Goal: Task Accomplishment & Management: Manage account settings

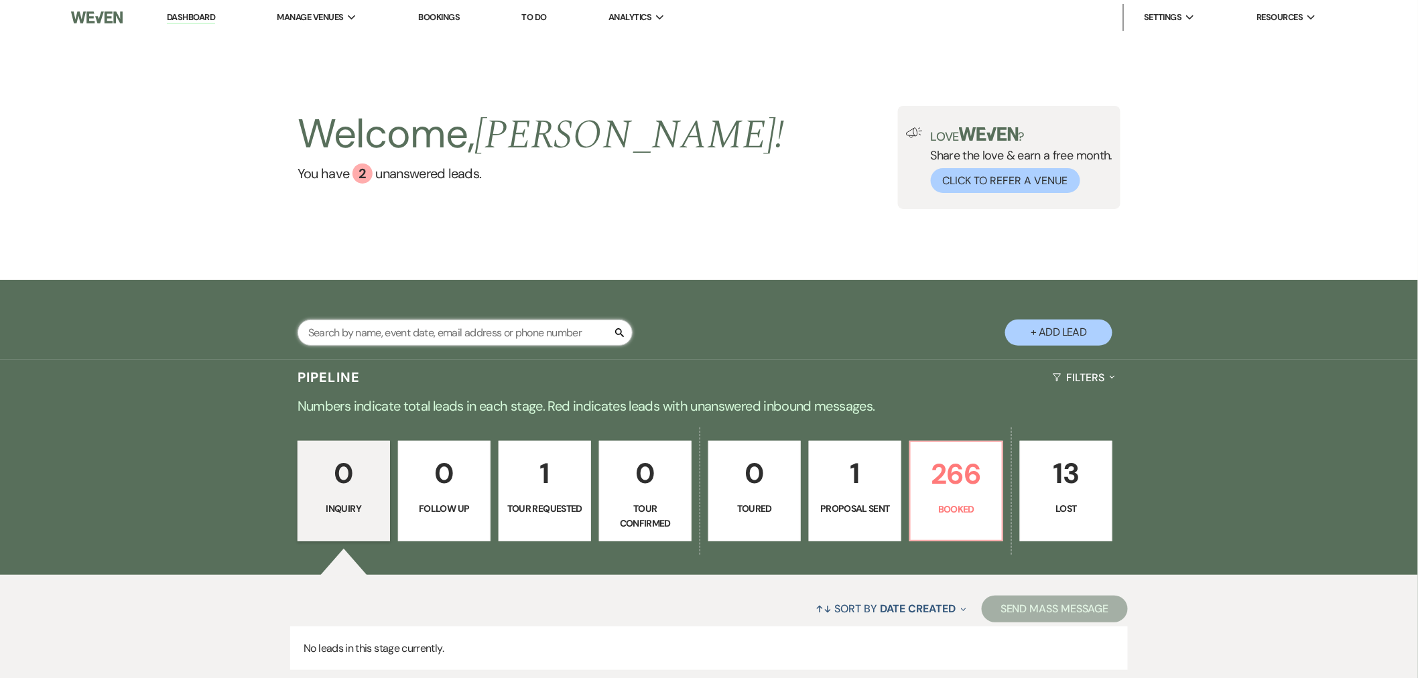
click at [433, 326] on input "text" at bounding box center [465, 333] width 335 height 26
type input "[PERSON_NAME]"
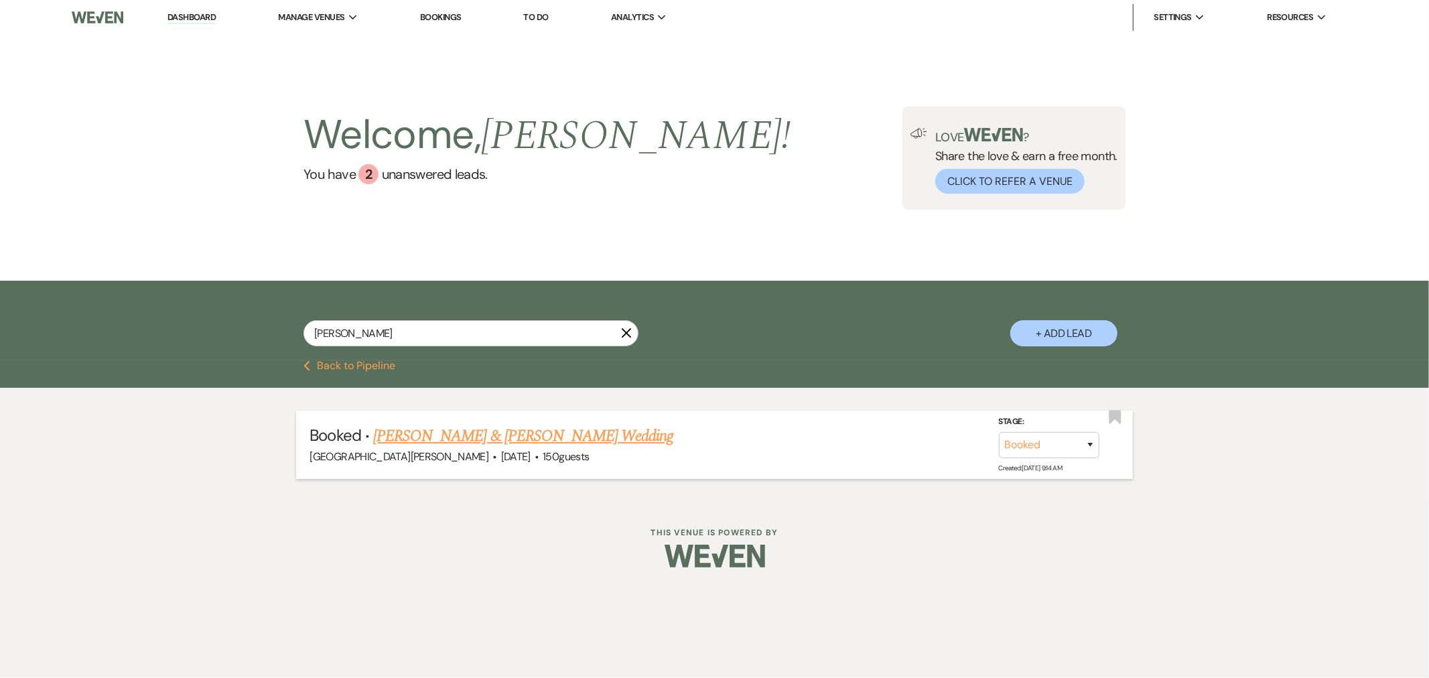
click at [562, 440] on link "[PERSON_NAME] & [PERSON_NAME] Wedding" at bounding box center [523, 436] width 300 height 24
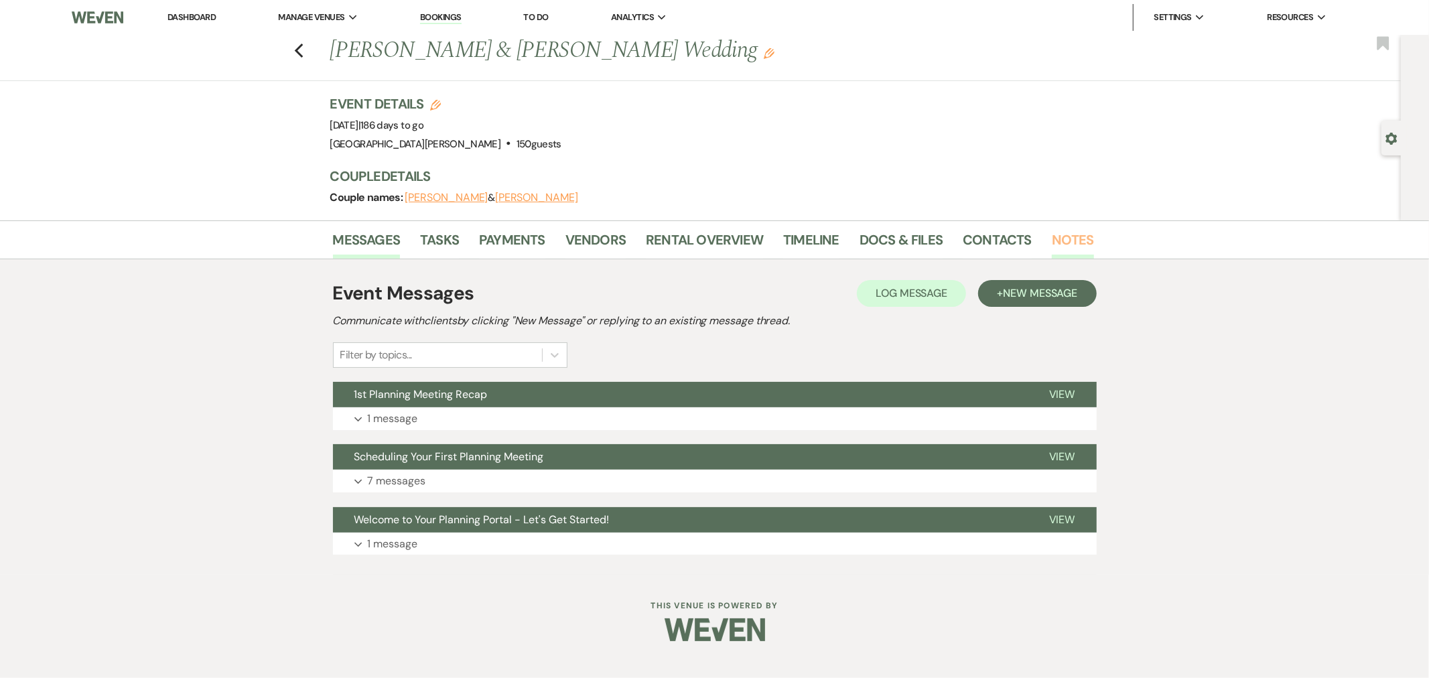
click at [1065, 243] on link "Notes" at bounding box center [1073, 243] width 42 height 29
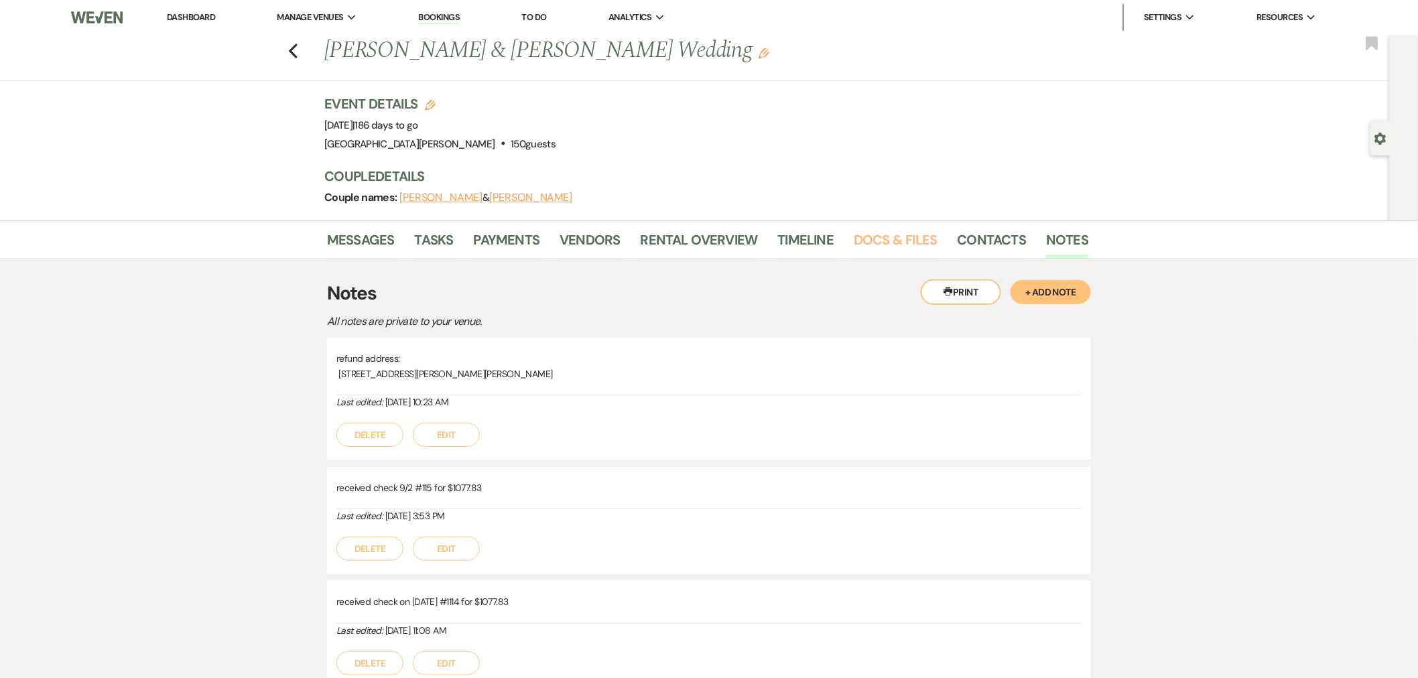
drag, startPoint x: 892, startPoint y: 240, endPoint x: 864, endPoint y: 259, distance: 33.3
click at [893, 240] on link "Docs & Files" at bounding box center [895, 243] width 83 height 29
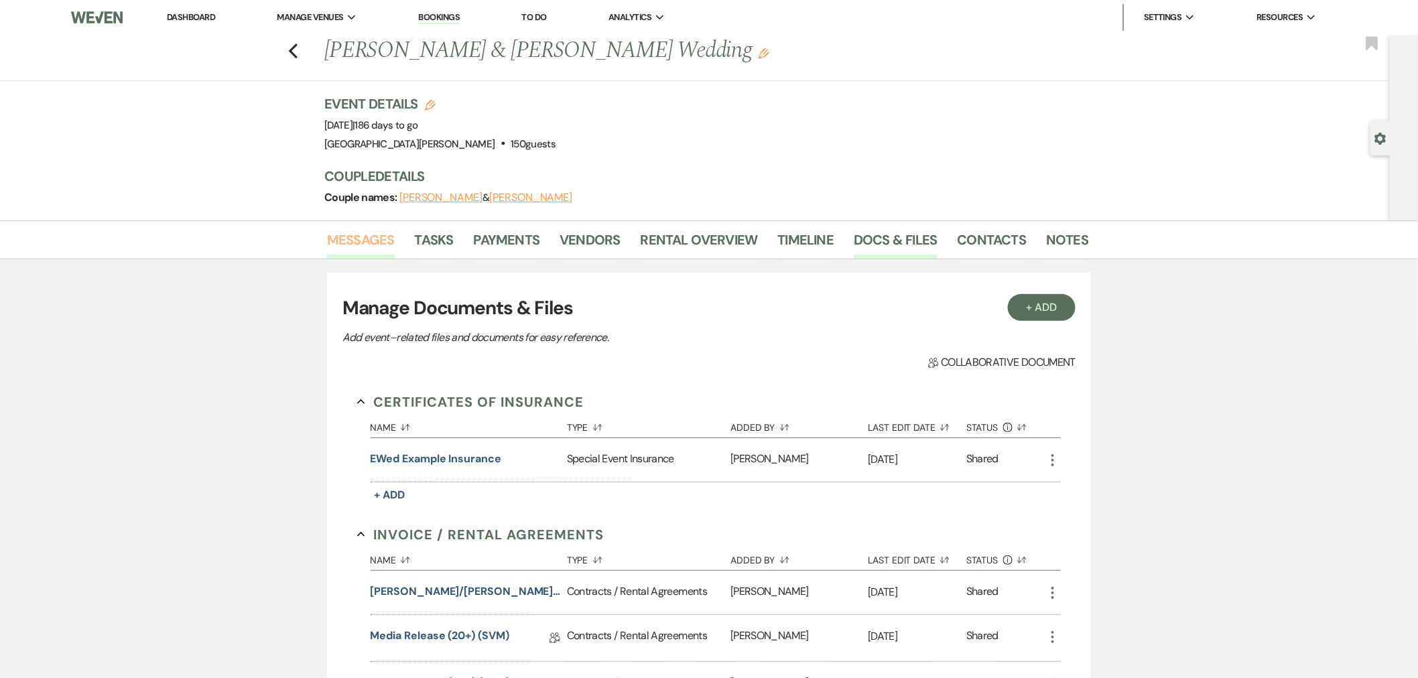
click at [369, 256] on link "Messages" at bounding box center [361, 243] width 68 height 29
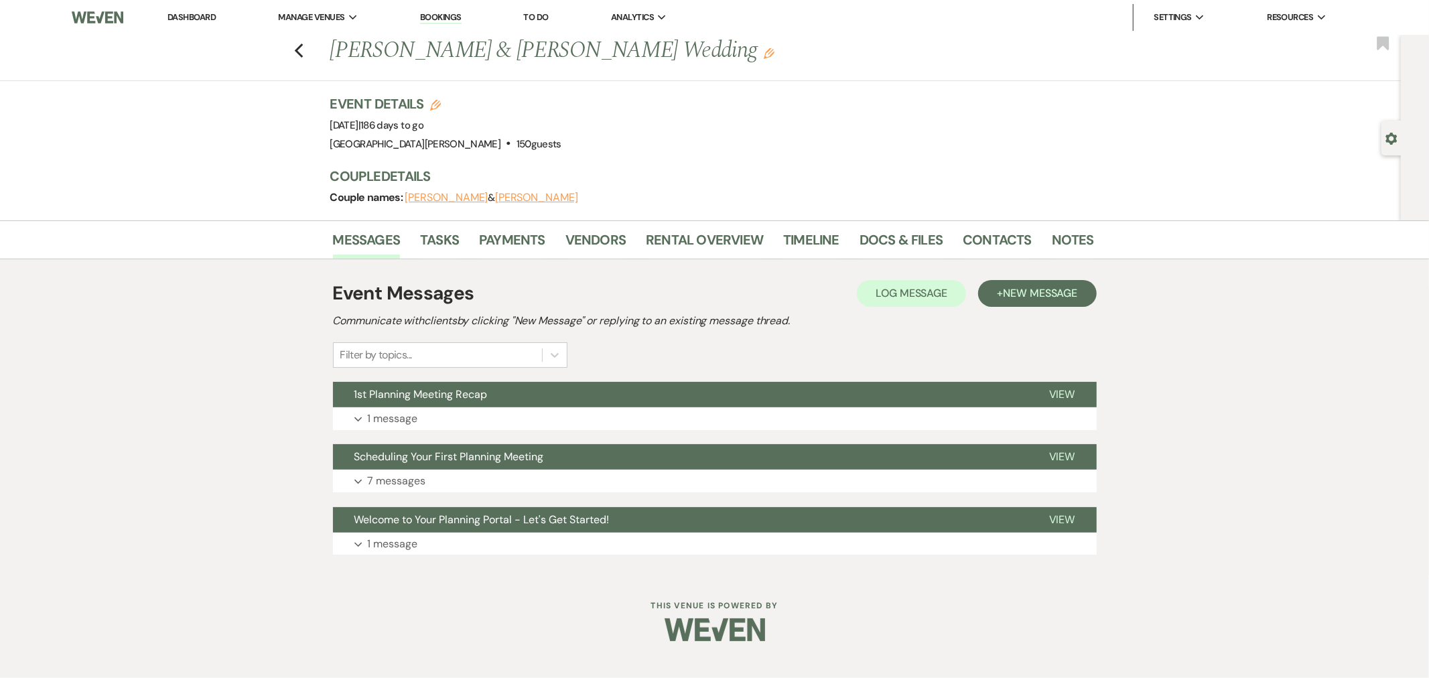
click at [202, 15] on link "Dashboard" at bounding box center [192, 16] width 48 height 11
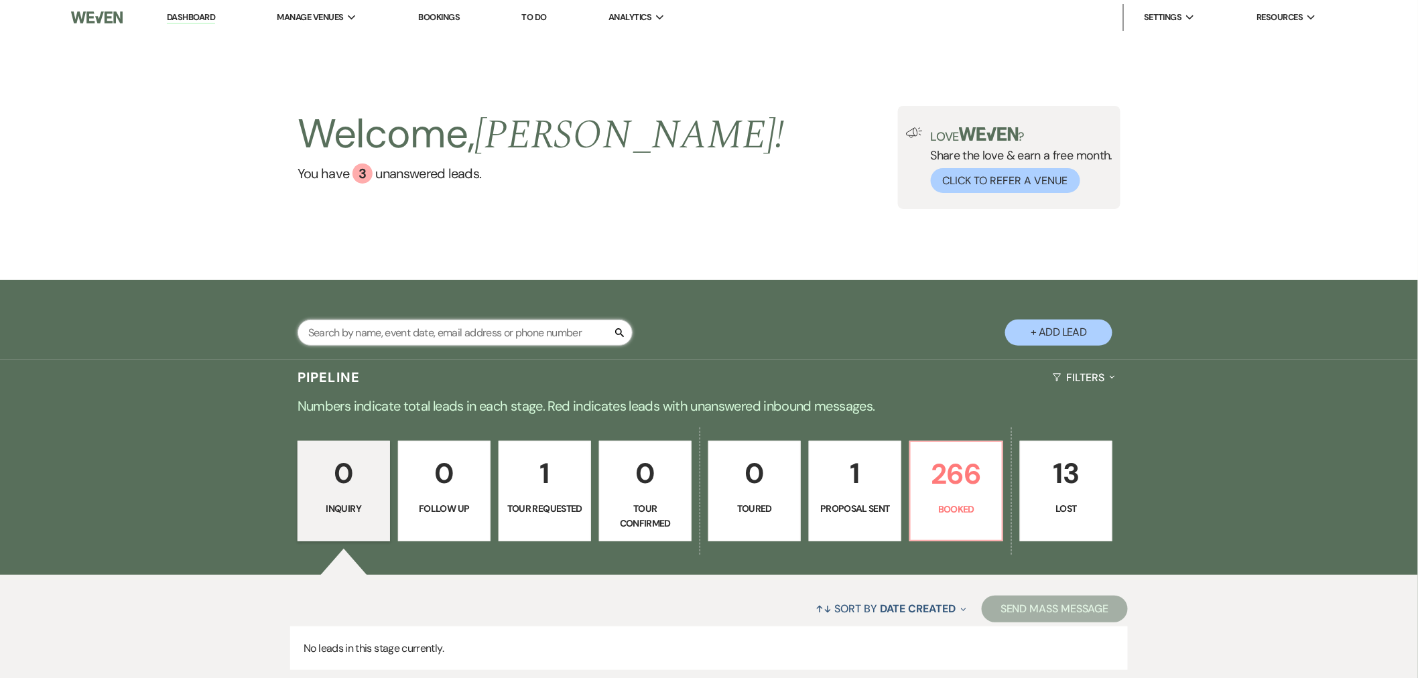
click at [365, 340] on input "text" at bounding box center [465, 333] width 335 height 26
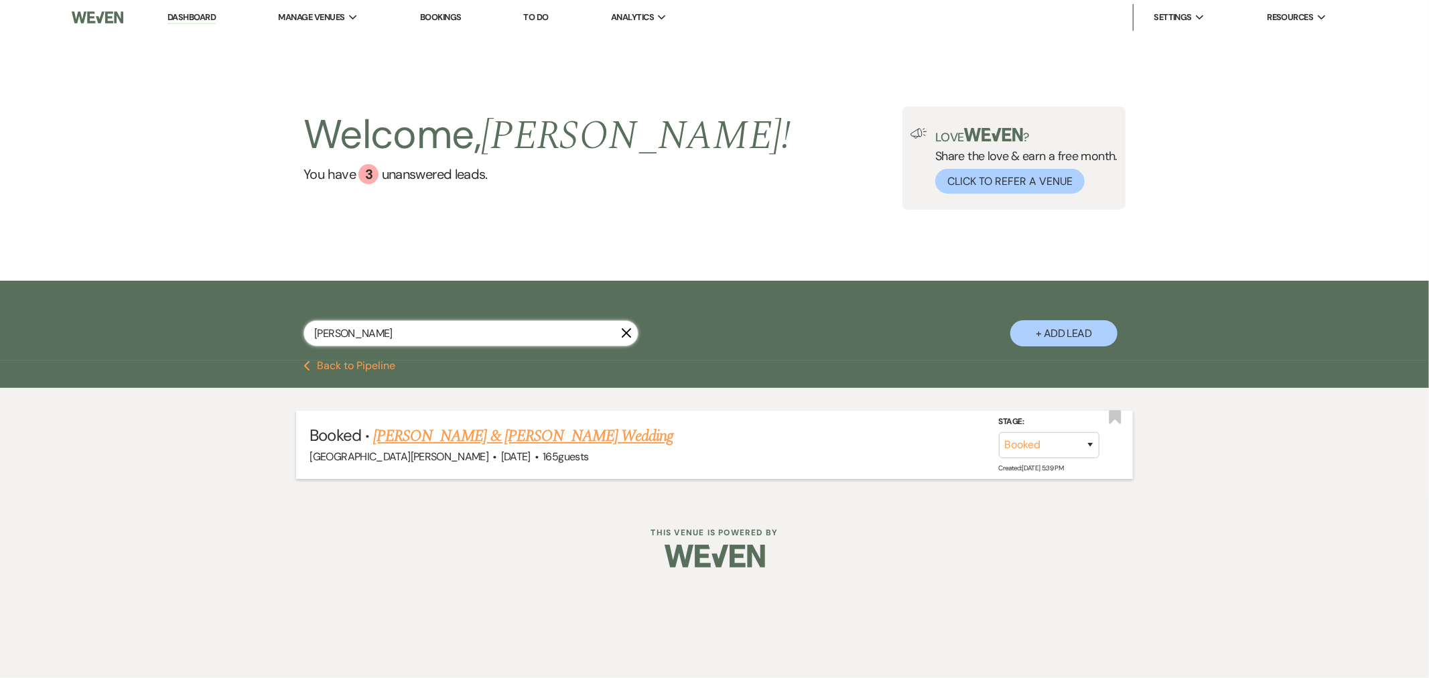
type input "cooper"
click at [450, 433] on link "Adam Ervin & Hunter Cooper's Wedding" at bounding box center [523, 436] width 300 height 24
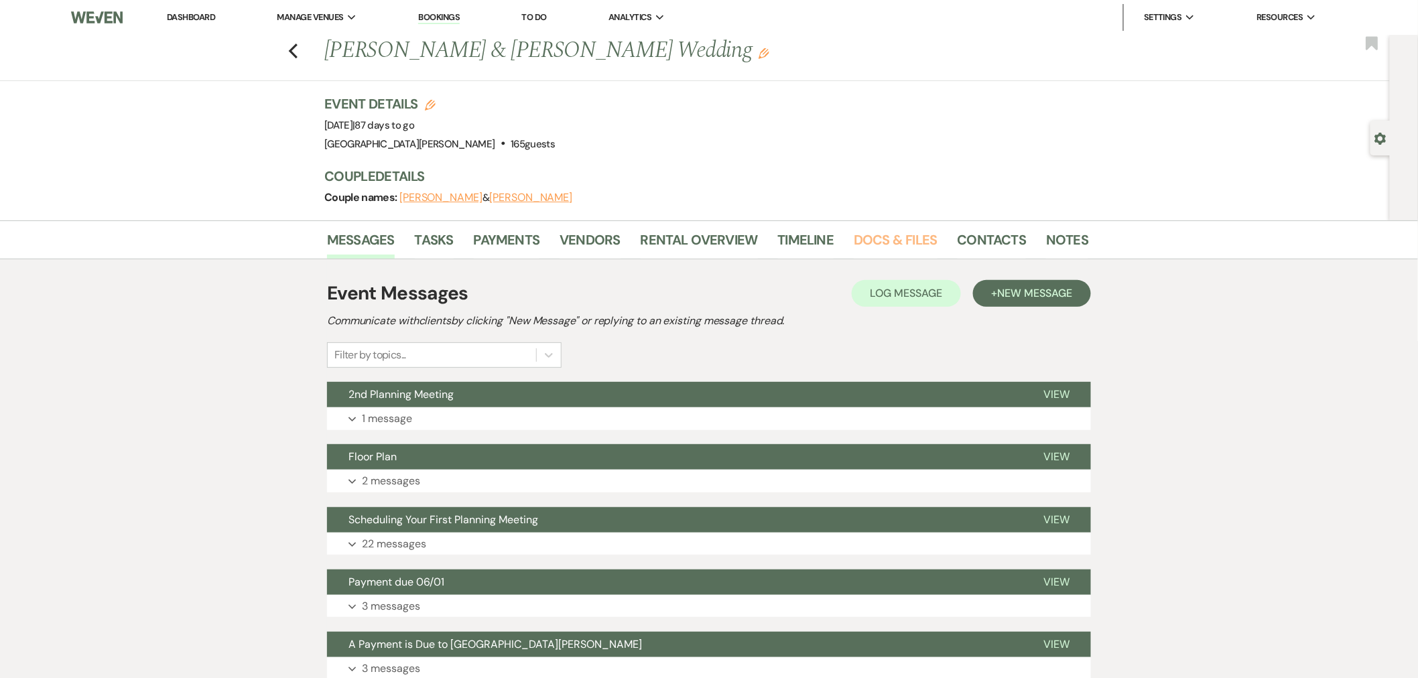
drag, startPoint x: 895, startPoint y: 245, endPoint x: 863, endPoint y: 261, distance: 36.0
click at [895, 245] on link "Docs & Files" at bounding box center [895, 243] width 83 height 29
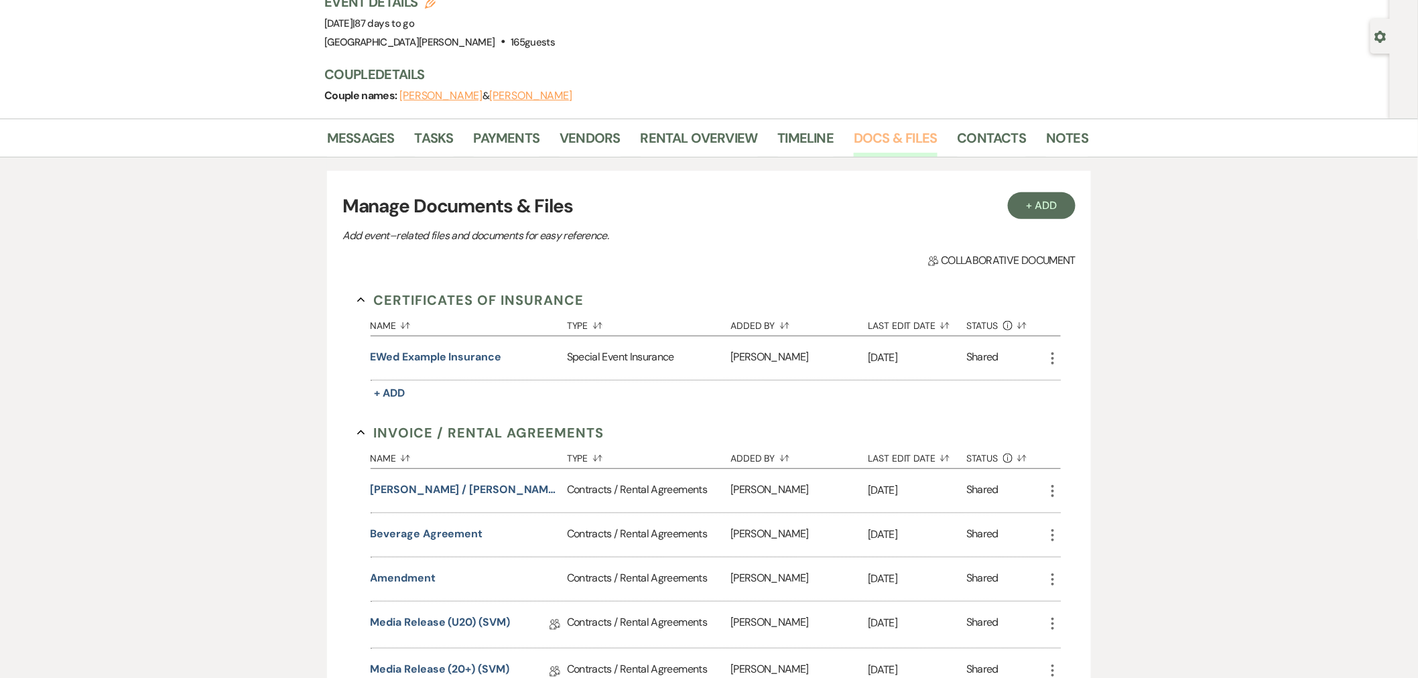
scroll to position [76, 0]
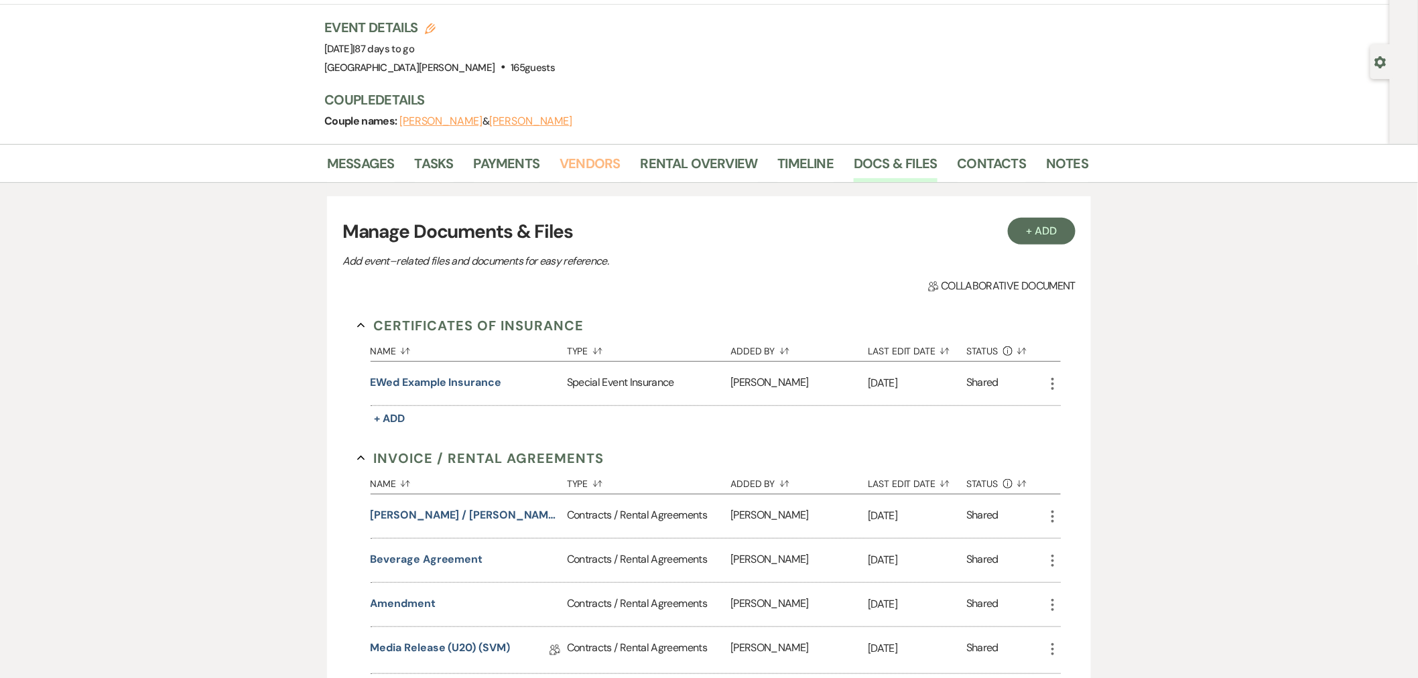
click at [577, 162] on link "Vendors" at bounding box center [590, 167] width 60 height 29
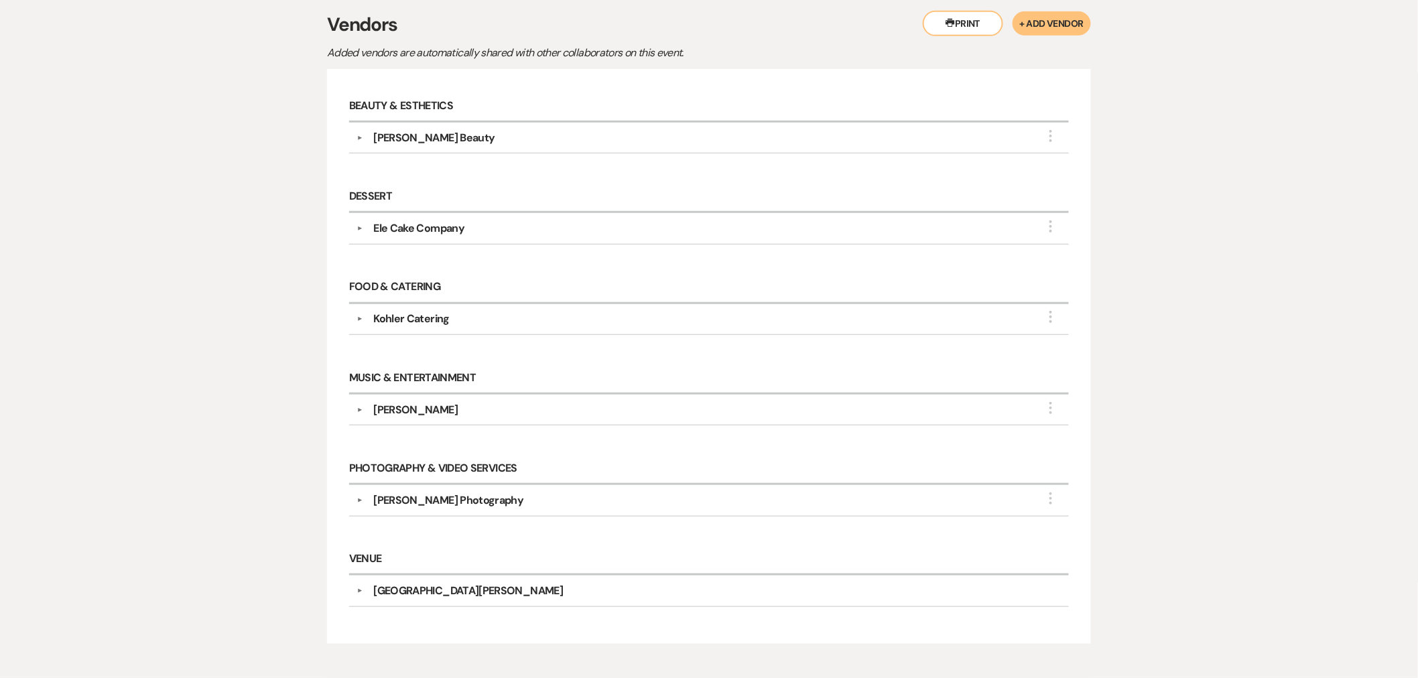
scroll to position [298, 0]
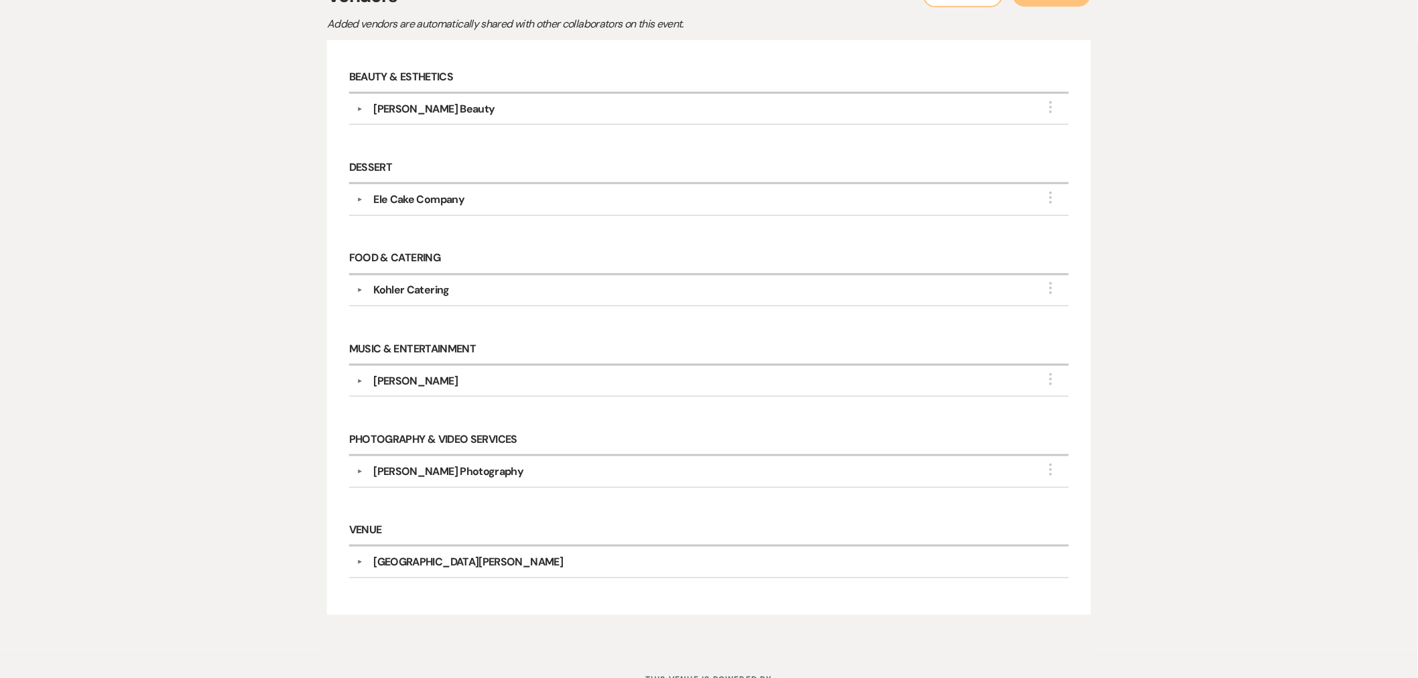
click at [362, 380] on button "▼" at bounding box center [359, 381] width 16 height 7
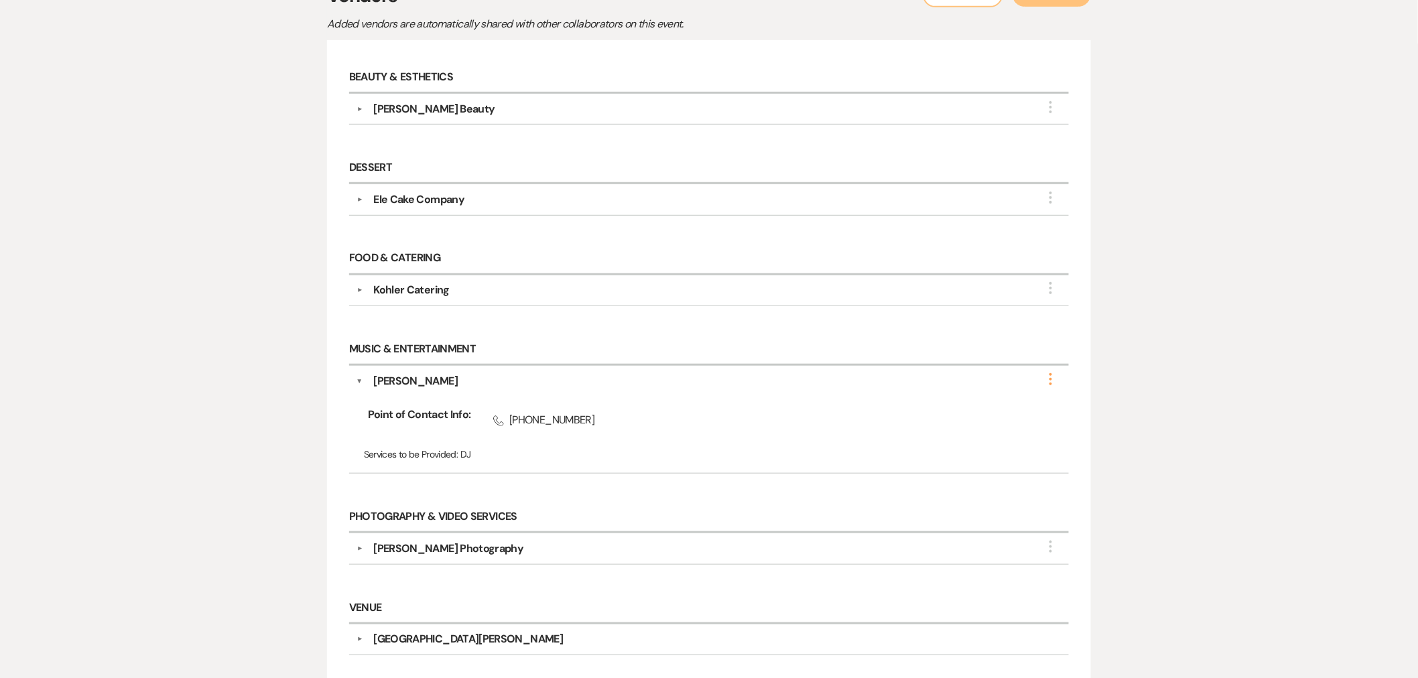
click at [1047, 377] on icon "More" at bounding box center [1051, 379] width 16 height 16
click at [1042, 391] on button "Edit" at bounding box center [973, 388] width 151 height 21
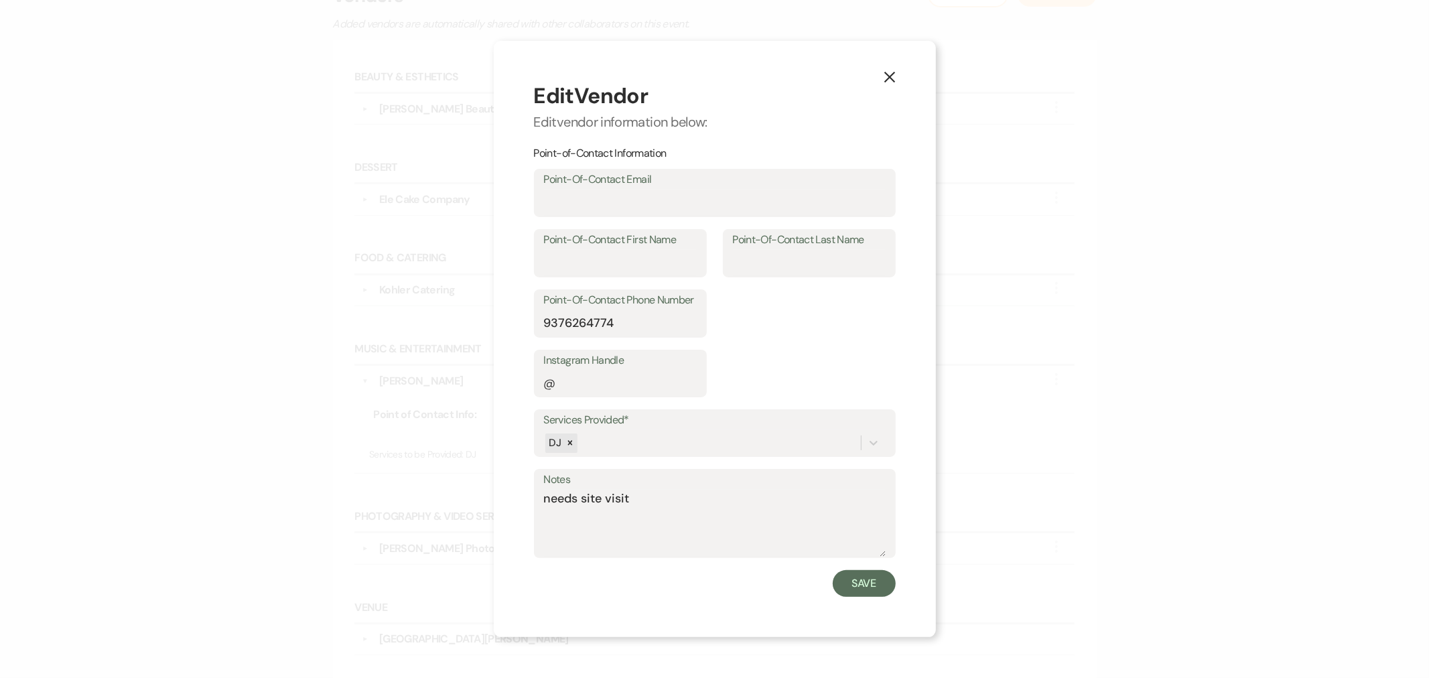
click at [891, 79] on use "button" at bounding box center [889, 77] width 11 height 11
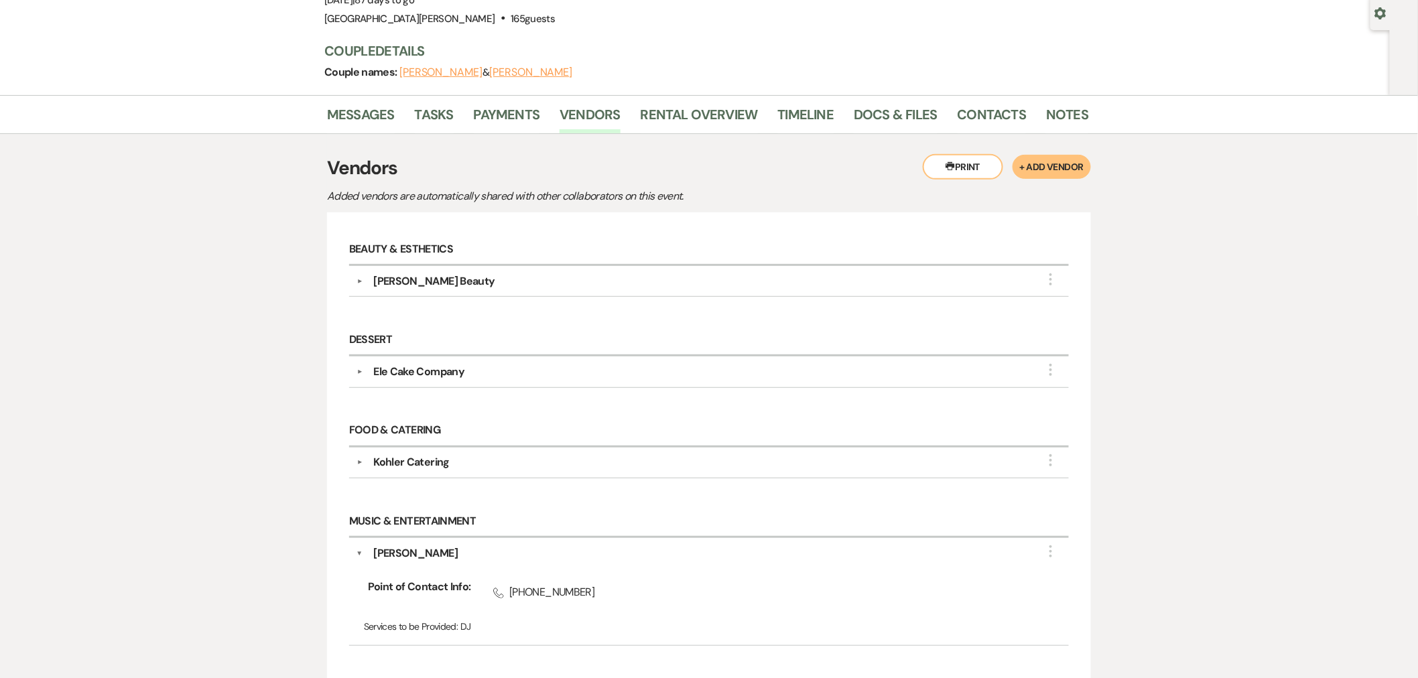
scroll to position [0, 0]
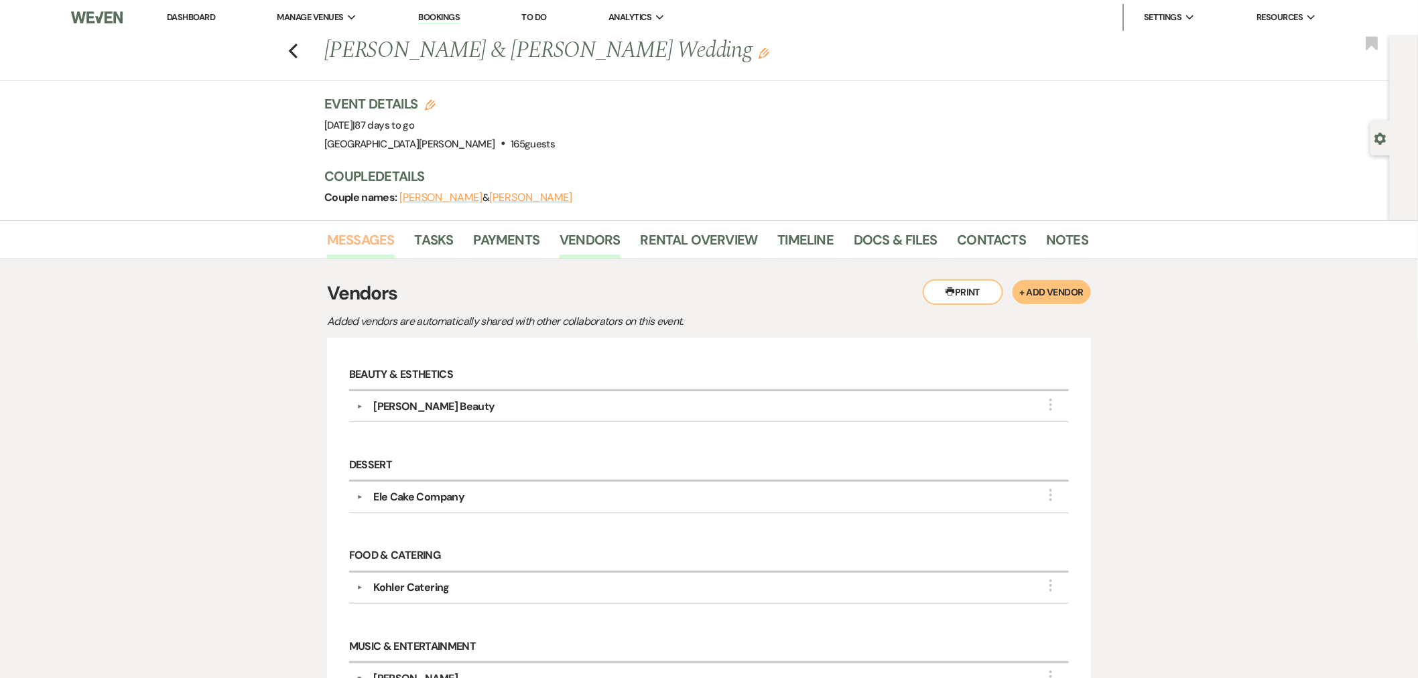
click at [334, 239] on link "Messages" at bounding box center [361, 243] width 68 height 29
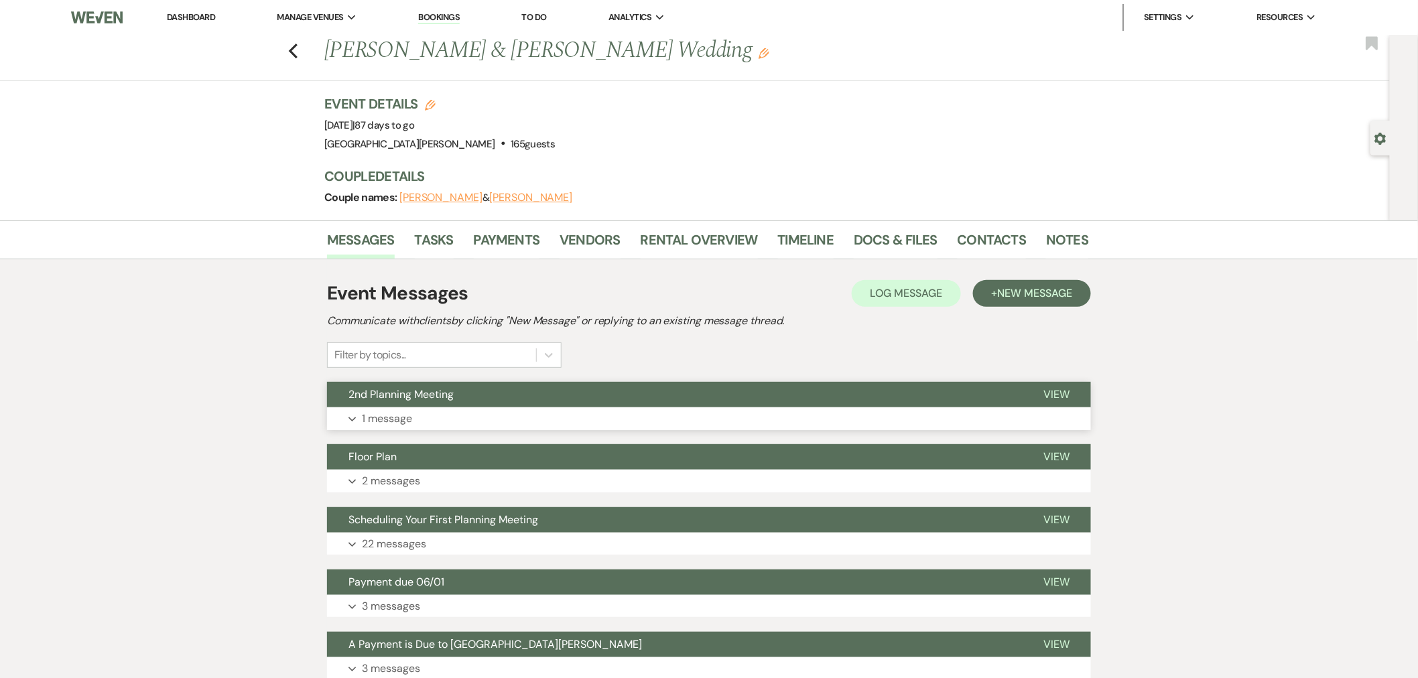
click at [620, 397] on button "2nd Planning Meeting" at bounding box center [674, 394] width 695 height 25
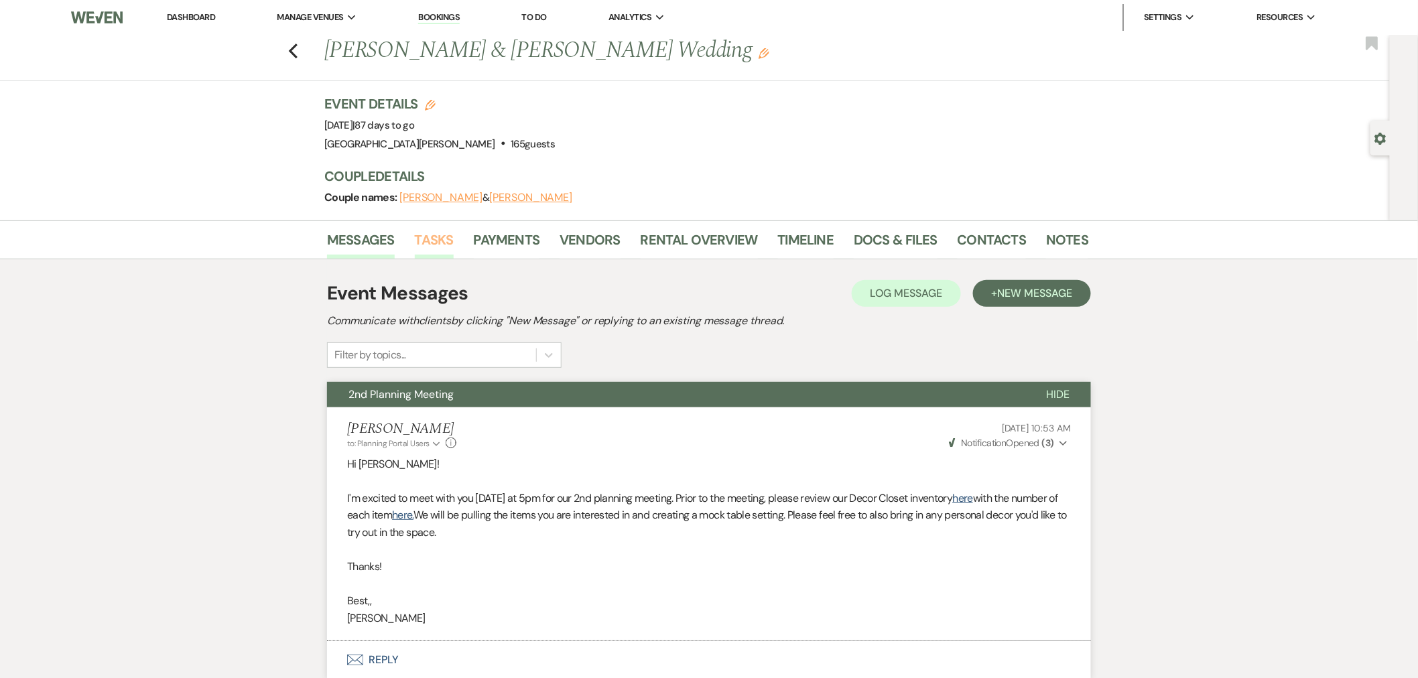
click at [434, 239] on link "Tasks" at bounding box center [434, 243] width 39 height 29
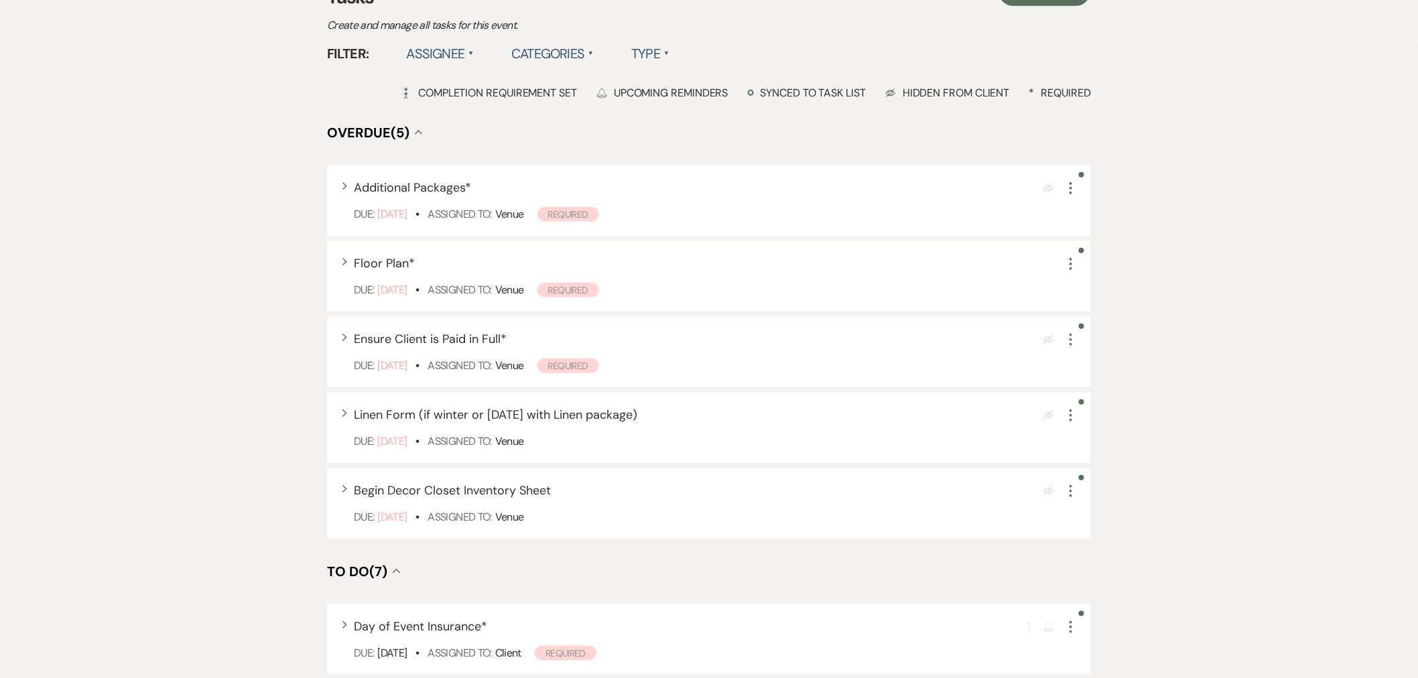
scroll to position [223, 0]
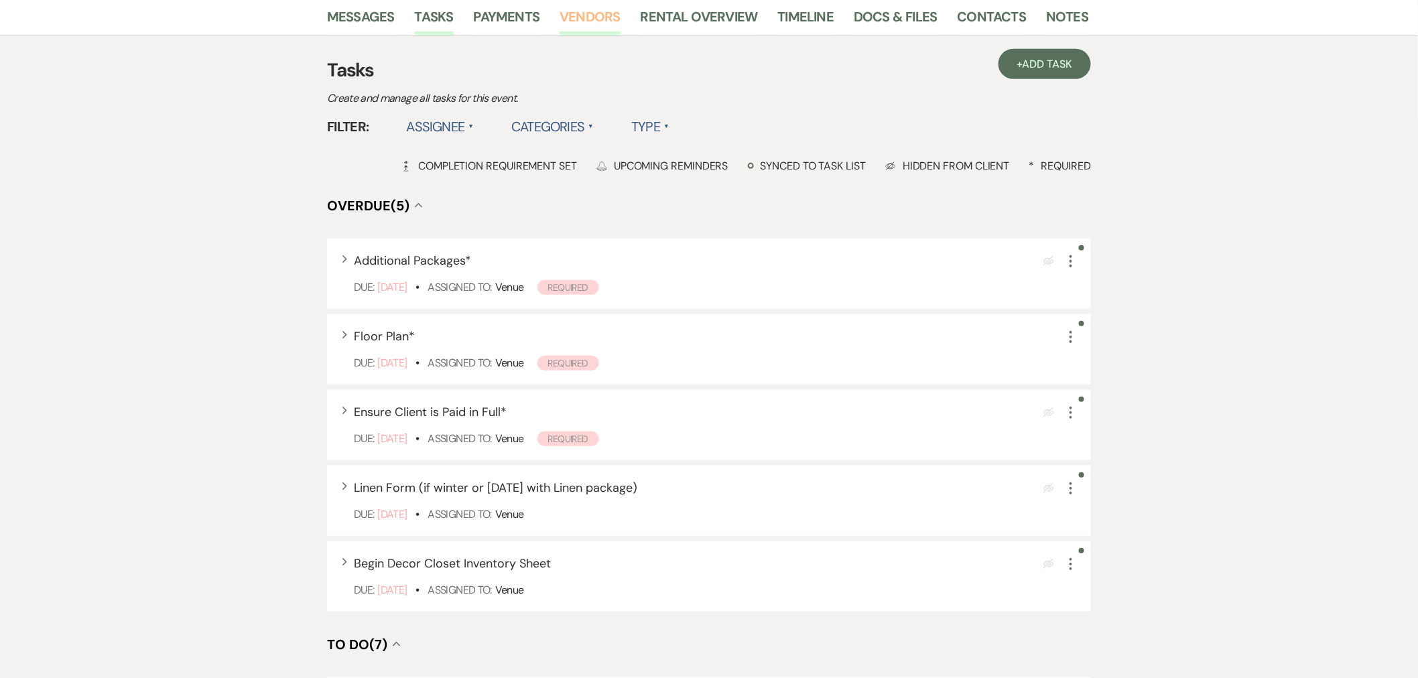
click at [580, 13] on link "Vendors" at bounding box center [590, 20] width 60 height 29
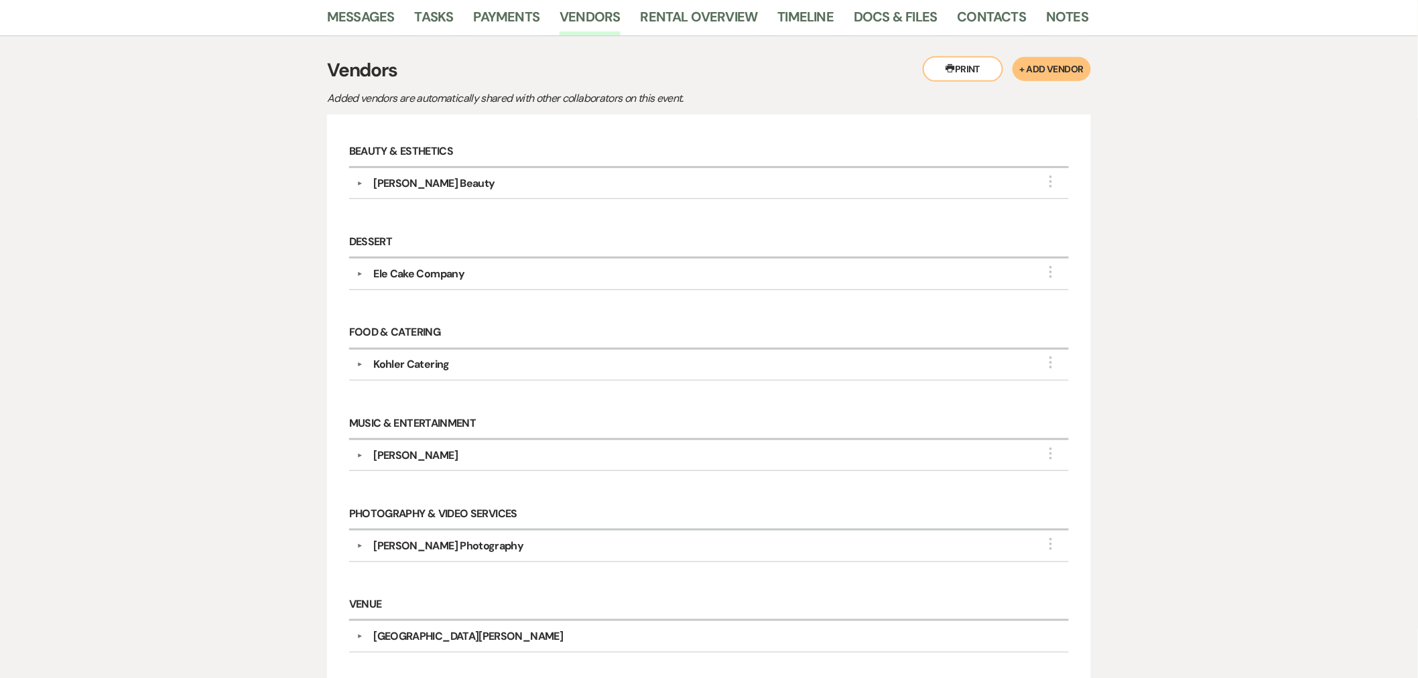
click at [396, 359] on div "Kohler Catering" at bounding box center [411, 364] width 76 height 16
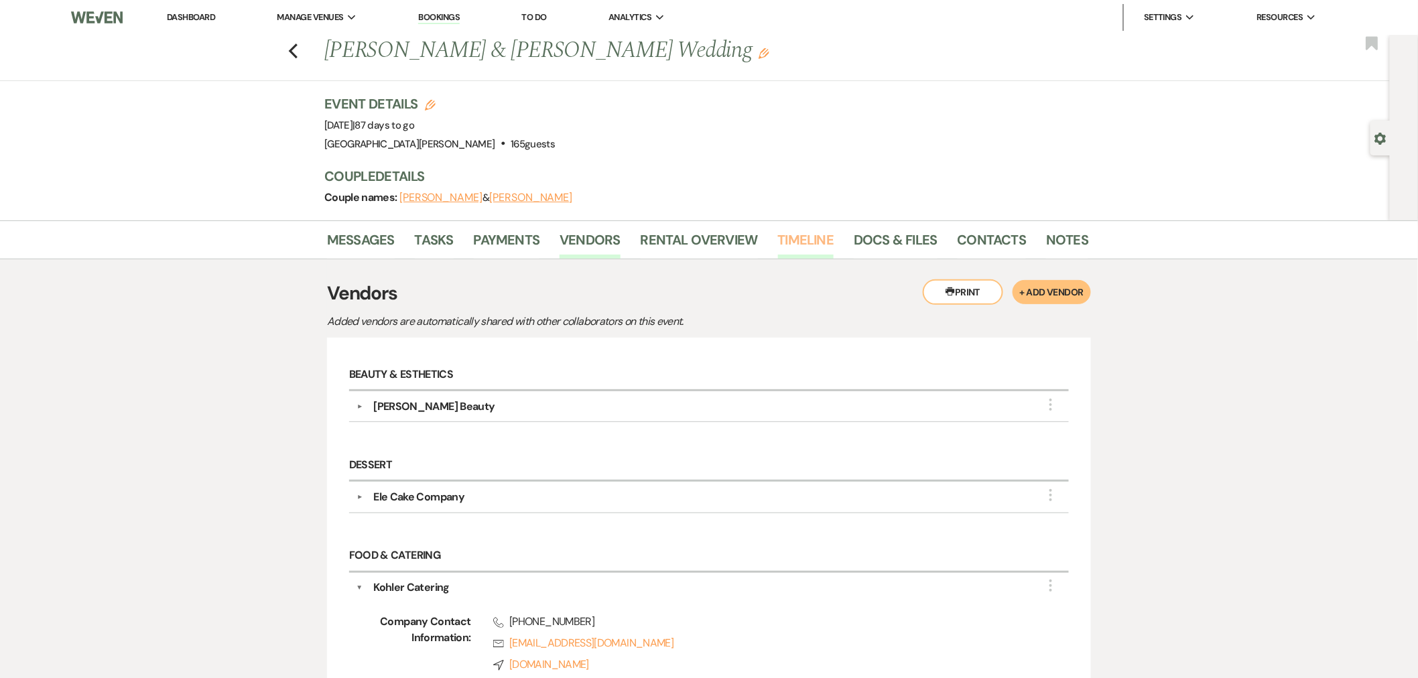
click at [792, 235] on link "Timeline" at bounding box center [806, 243] width 56 height 29
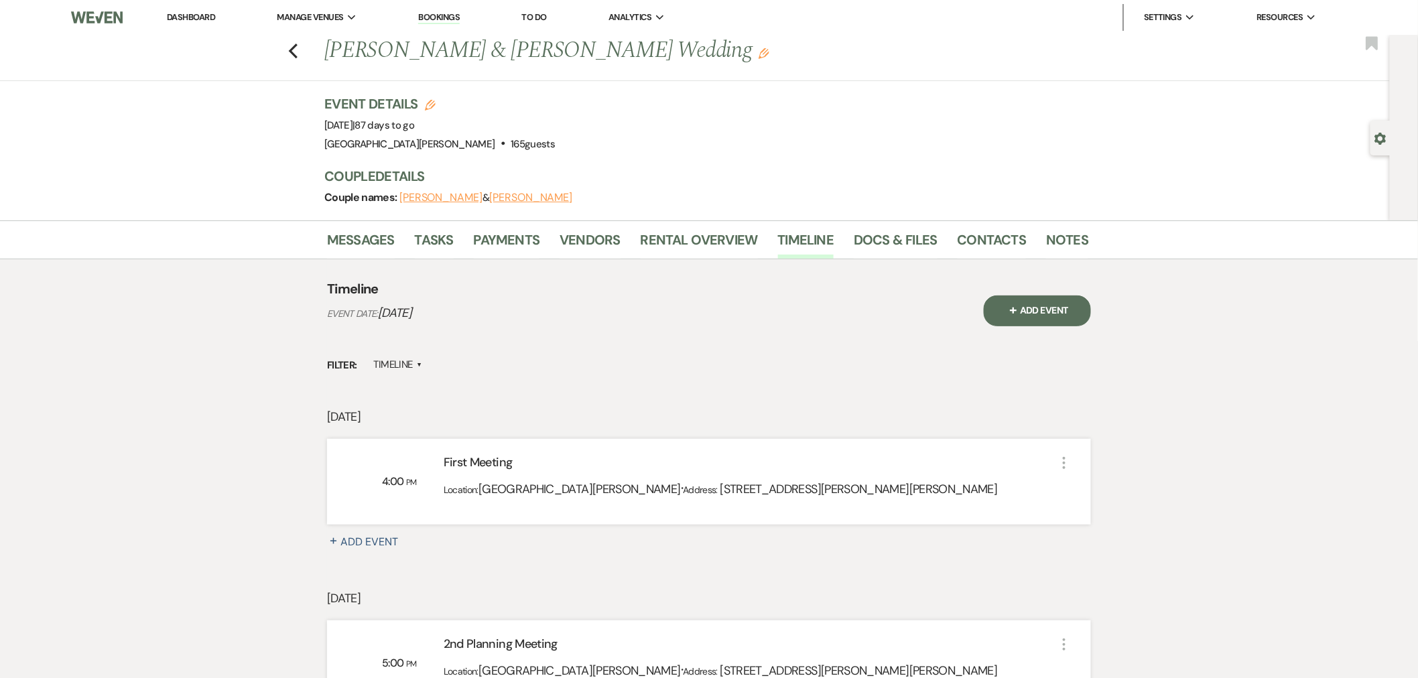
click at [201, 21] on link "Dashboard" at bounding box center [191, 16] width 48 height 11
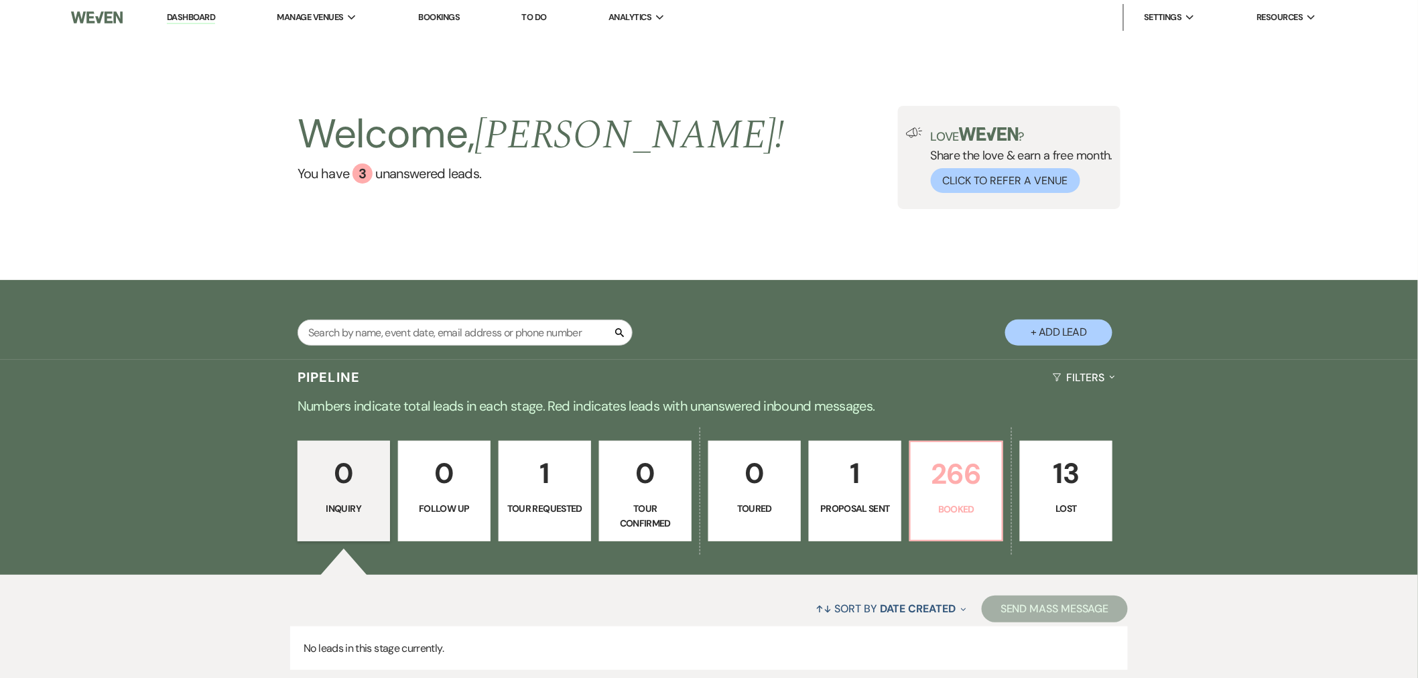
click at [981, 504] on p "Booked" at bounding box center [956, 509] width 75 height 15
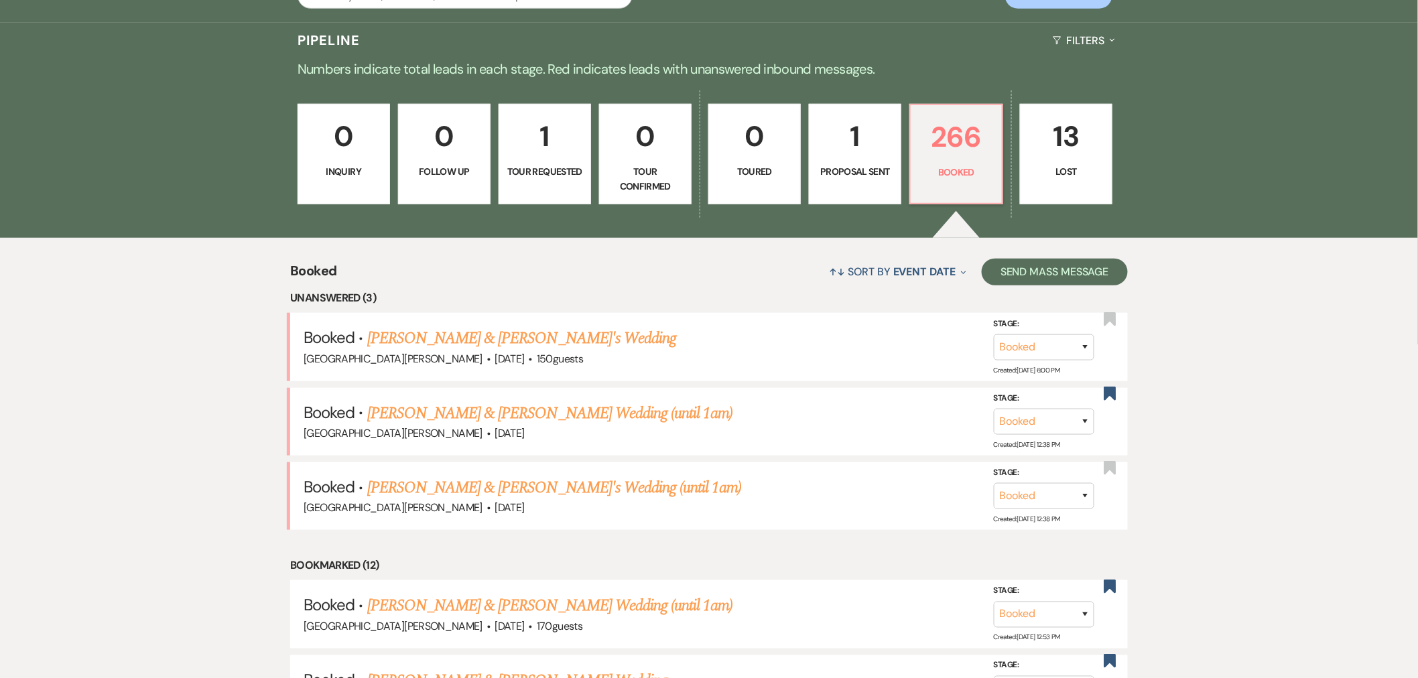
scroll to position [360, 0]
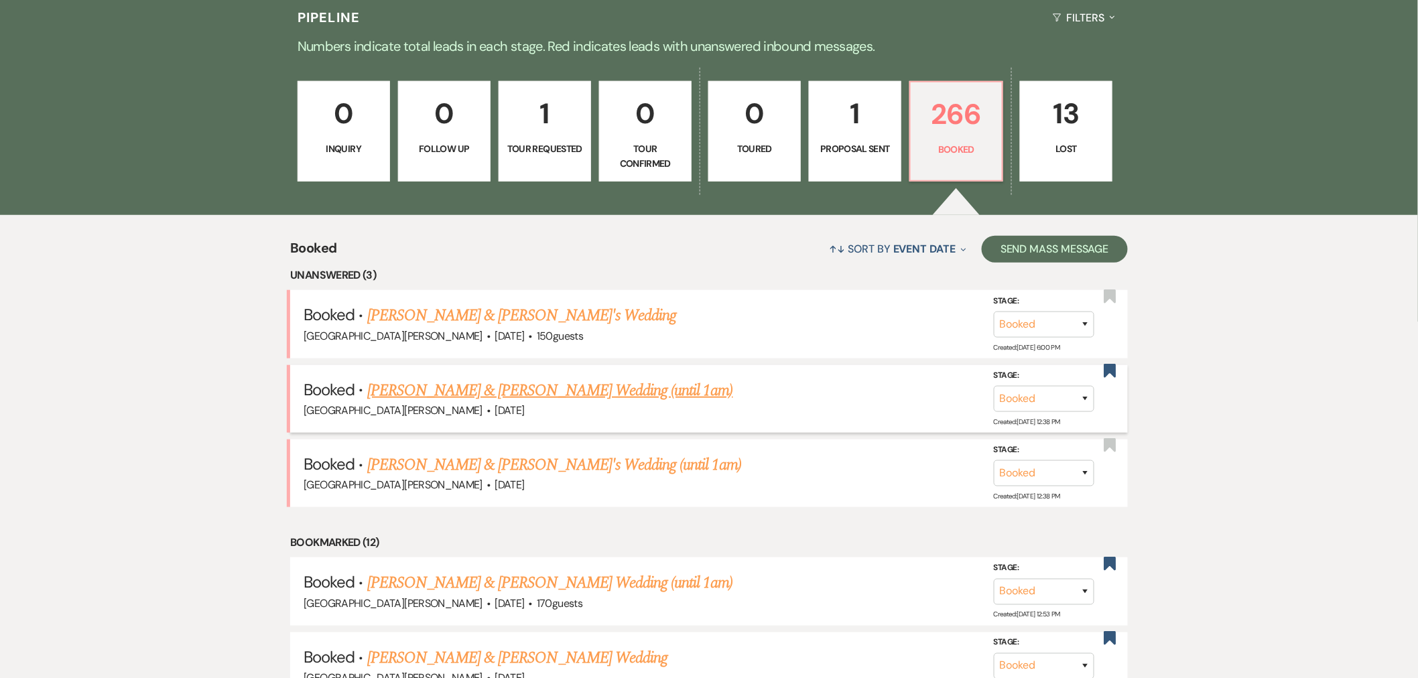
click at [645, 386] on link "Brooke Thoman & Barkhimer's Wedding (until 1am)" at bounding box center [550, 391] width 366 height 24
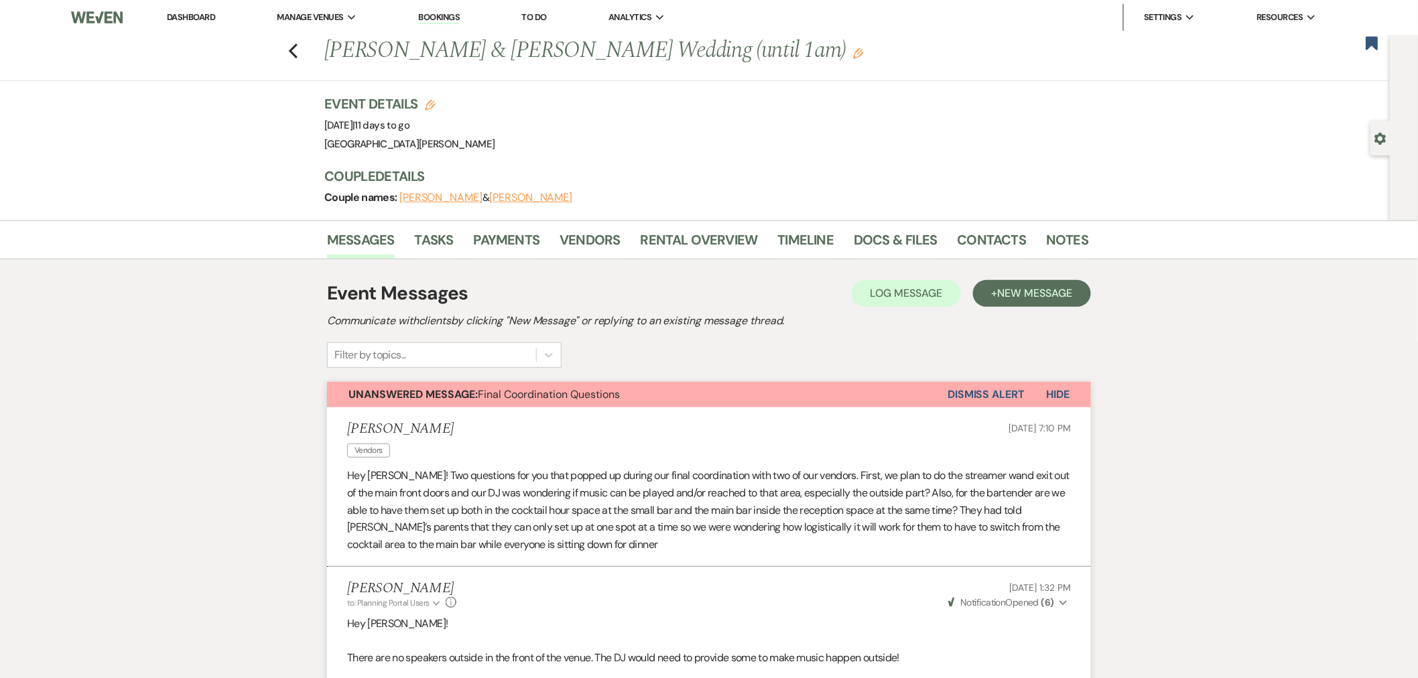
click at [960, 393] on button "Dismiss Alert" at bounding box center [986, 394] width 77 height 25
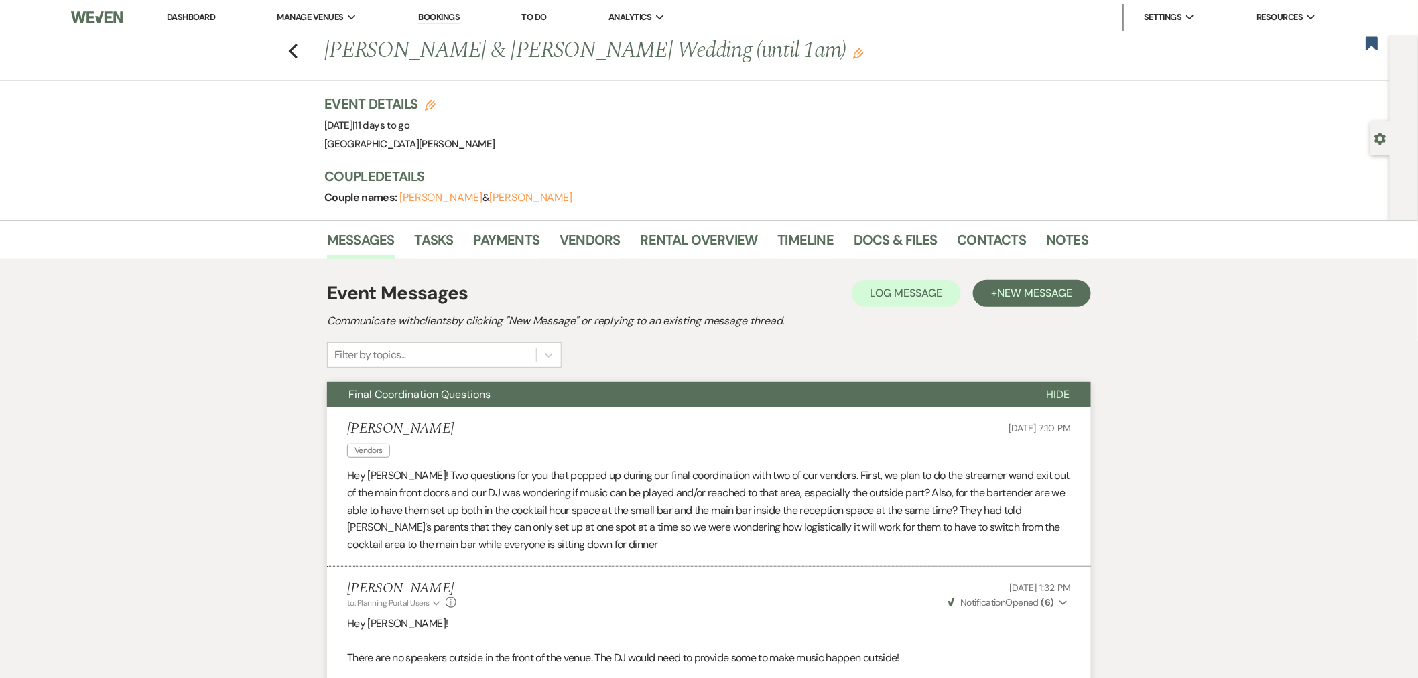
click at [192, 16] on link "Dashboard" at bounding box center [191, 16] width 48 height 11
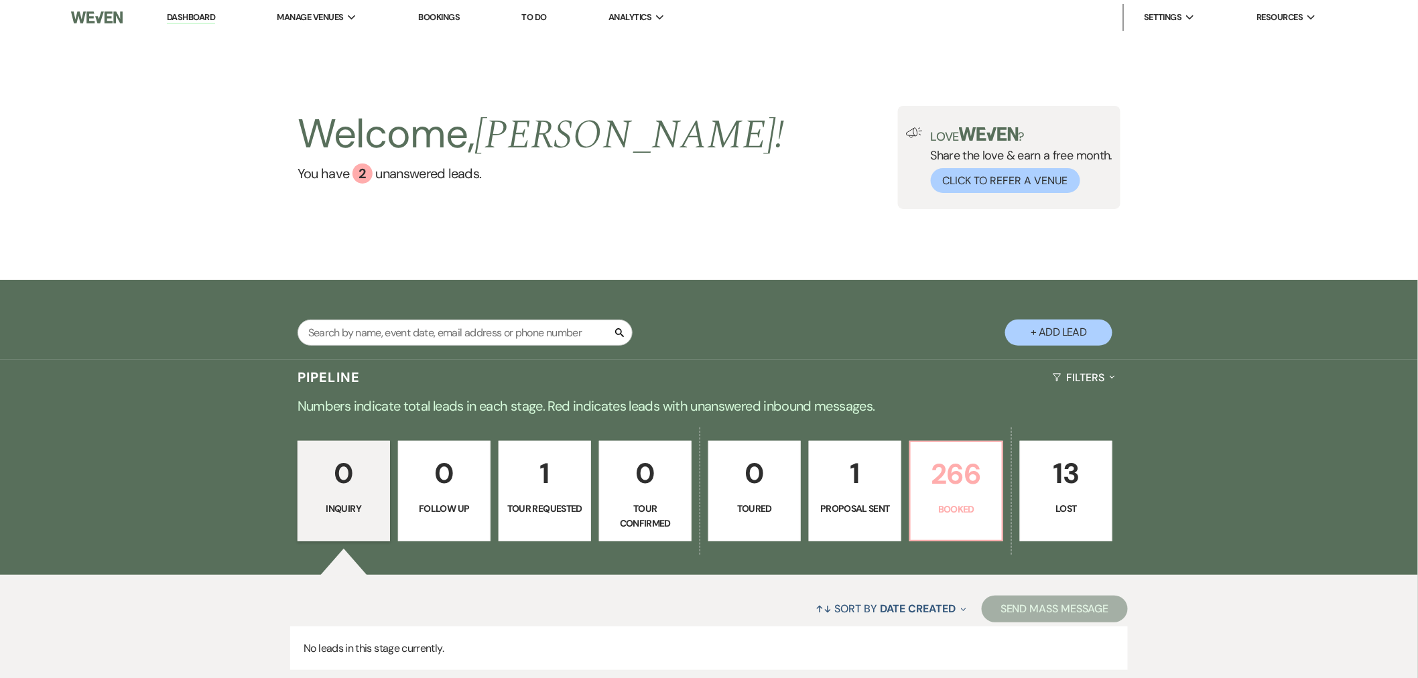
click at [950, 484] on p "266" at bounding box center [956, 474] width 75 height 45
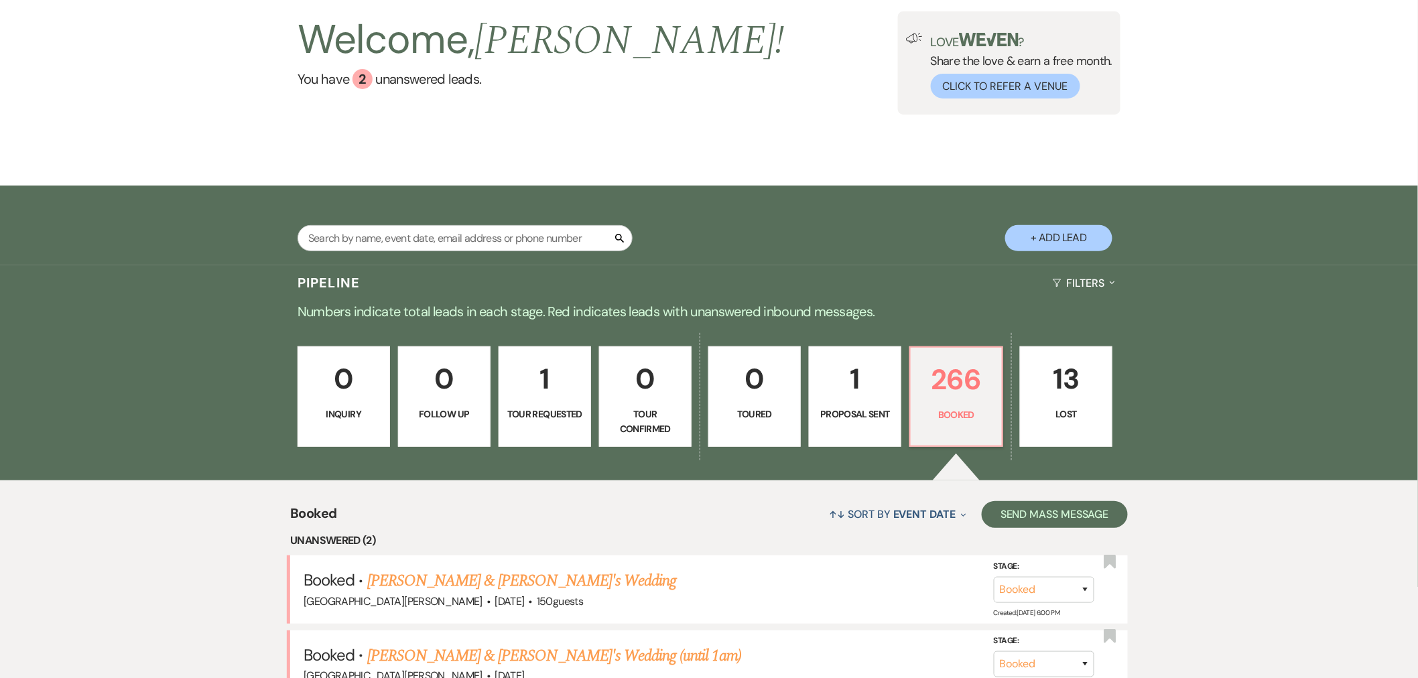
scroll to position [318, 0]
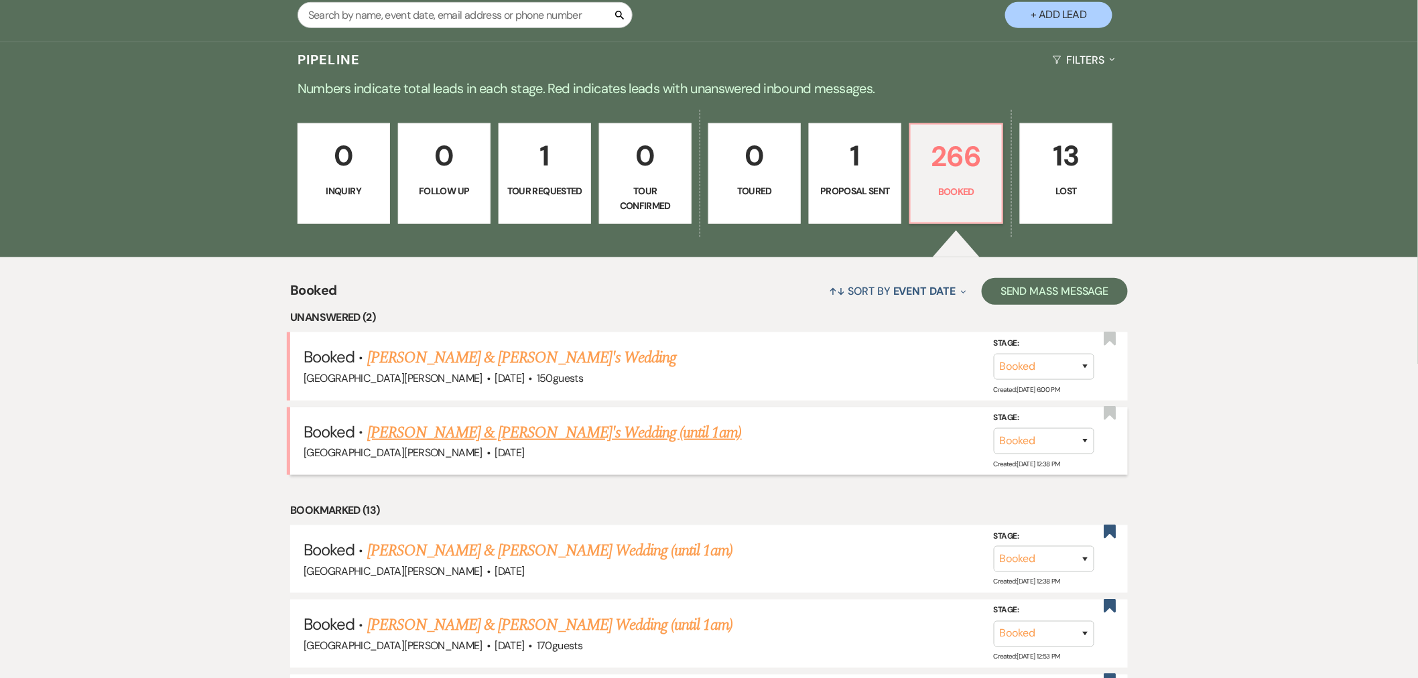
click at [564, 433] on link "Gabi Davis & Stilts's Wedding (until 1am)" at bounding box center [554, 433] width 375 height 24
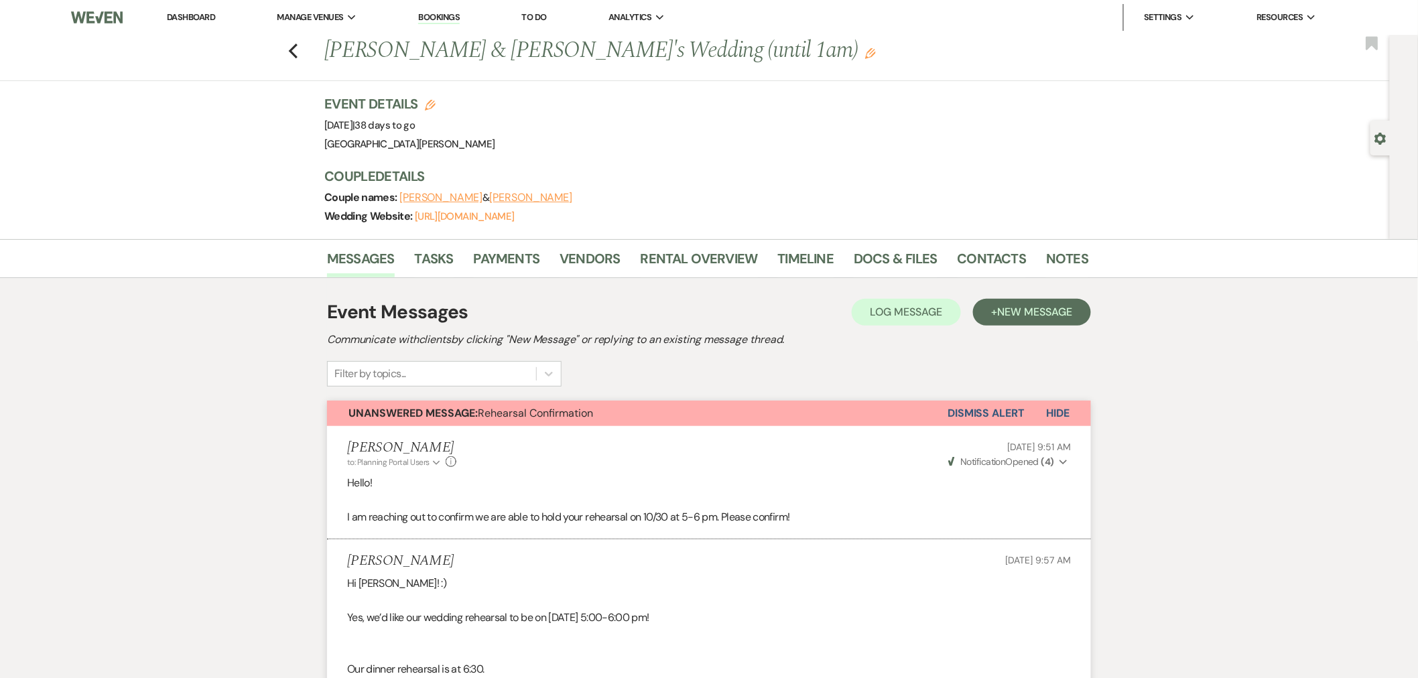
click at [206, 15] on link "Dashboard" at bounding box center [191, 16] width 48 height 11
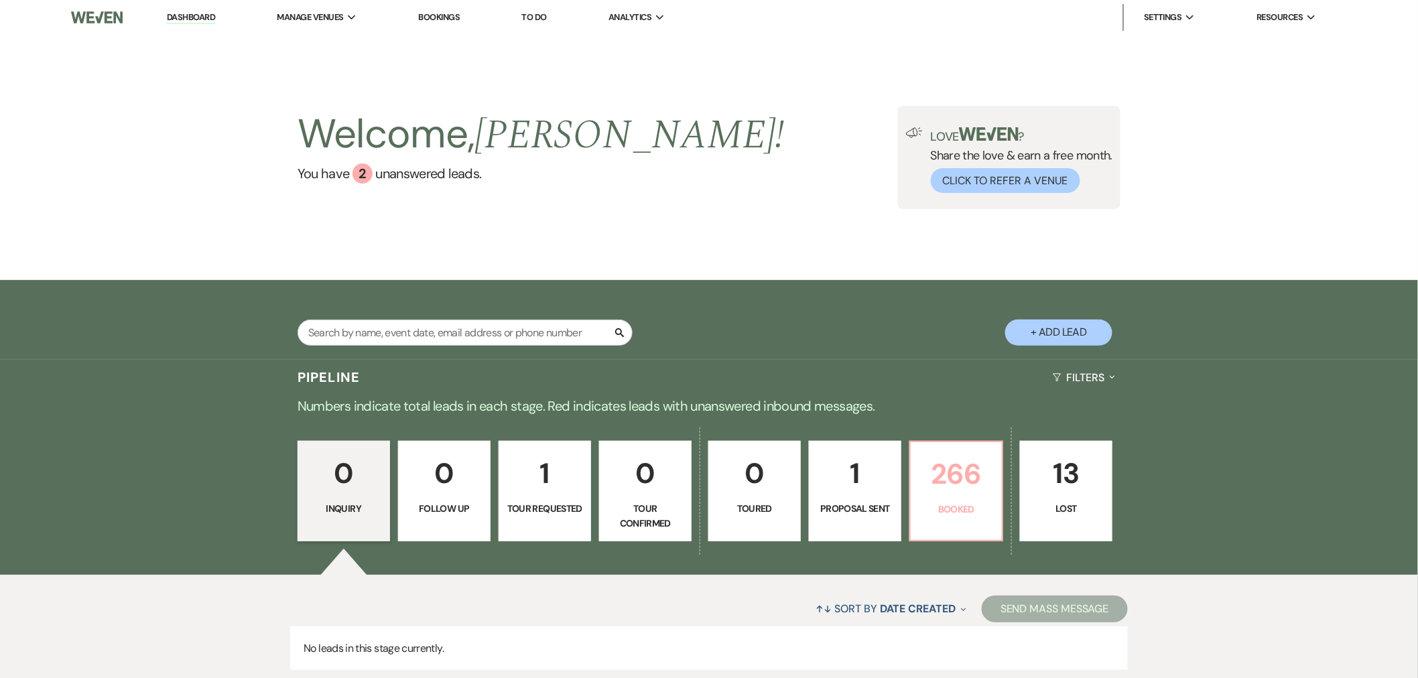
click at [968, 458] on p "266" at bounding box center [956, 474] width 75 height 45
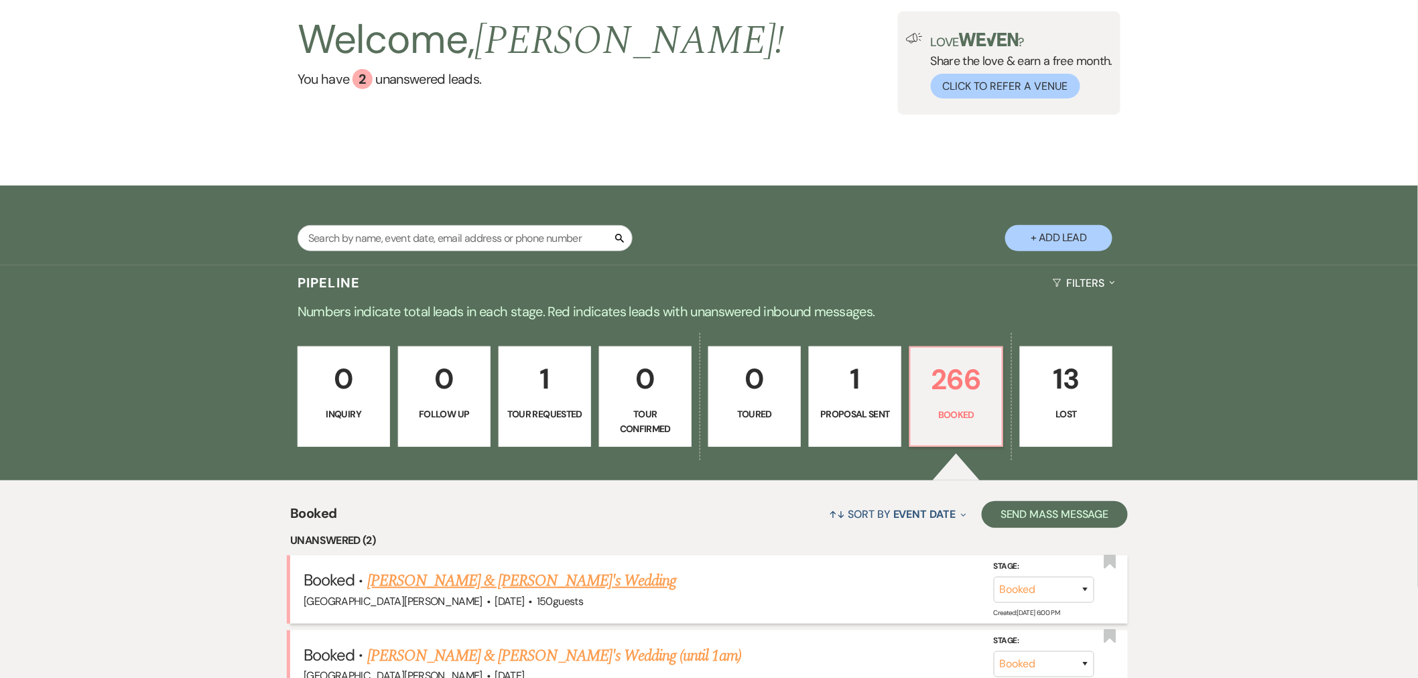
scroll to position [243, 0]
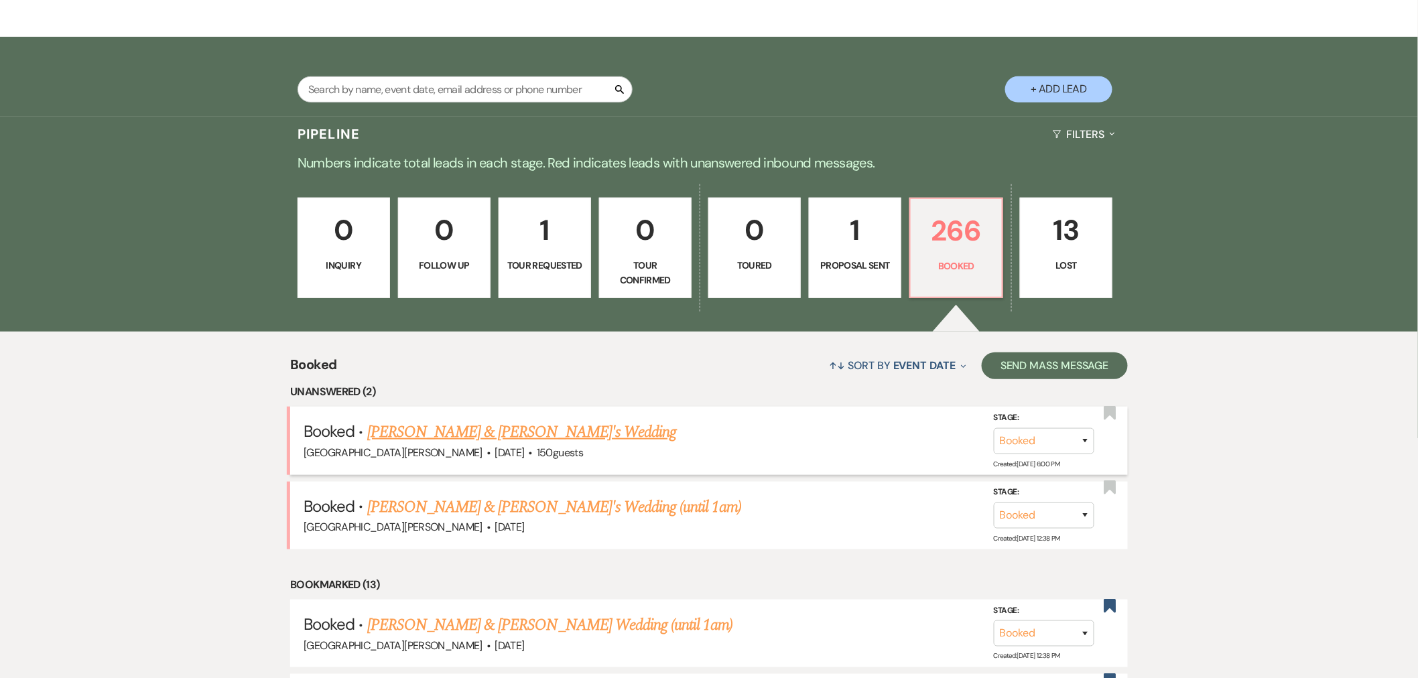
click at [557, 436] on link "Kailee Miller & Austen Pomerene's Wedding" at bounding box center [522, 432] width 310 height 24
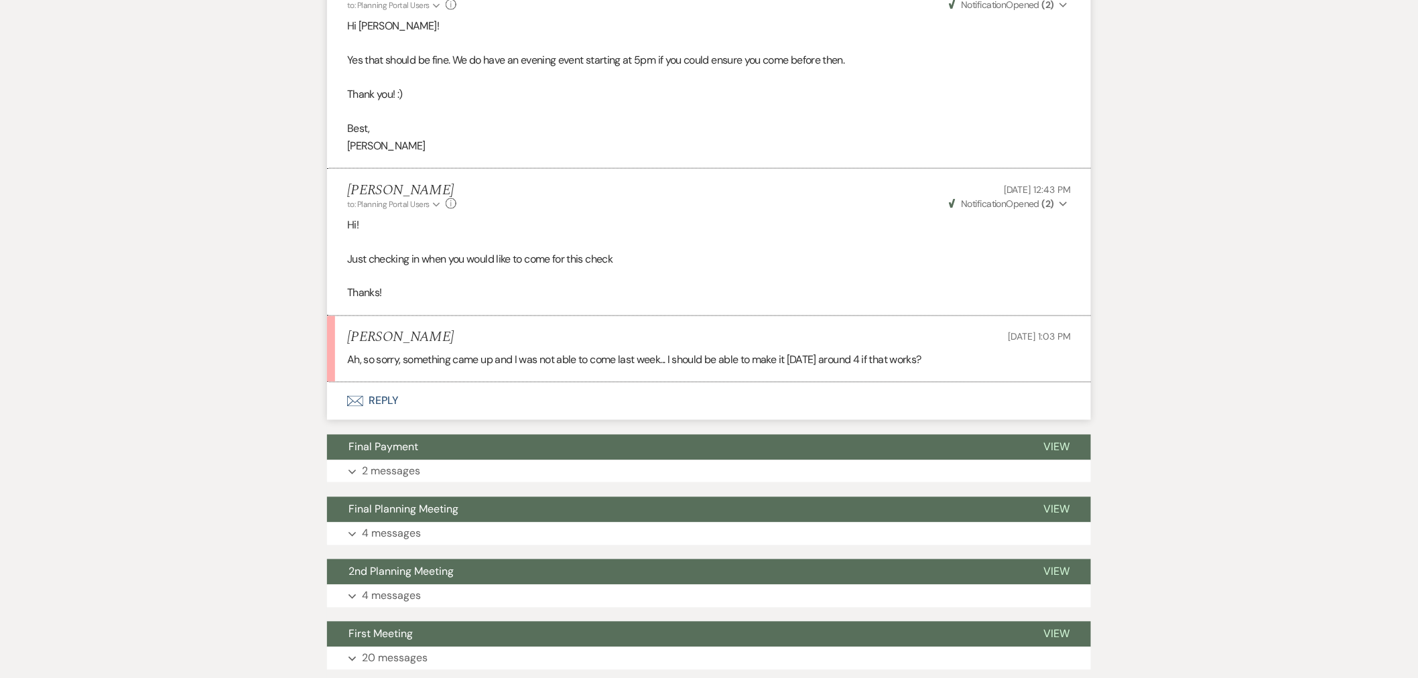
scroll to position [671, 0]
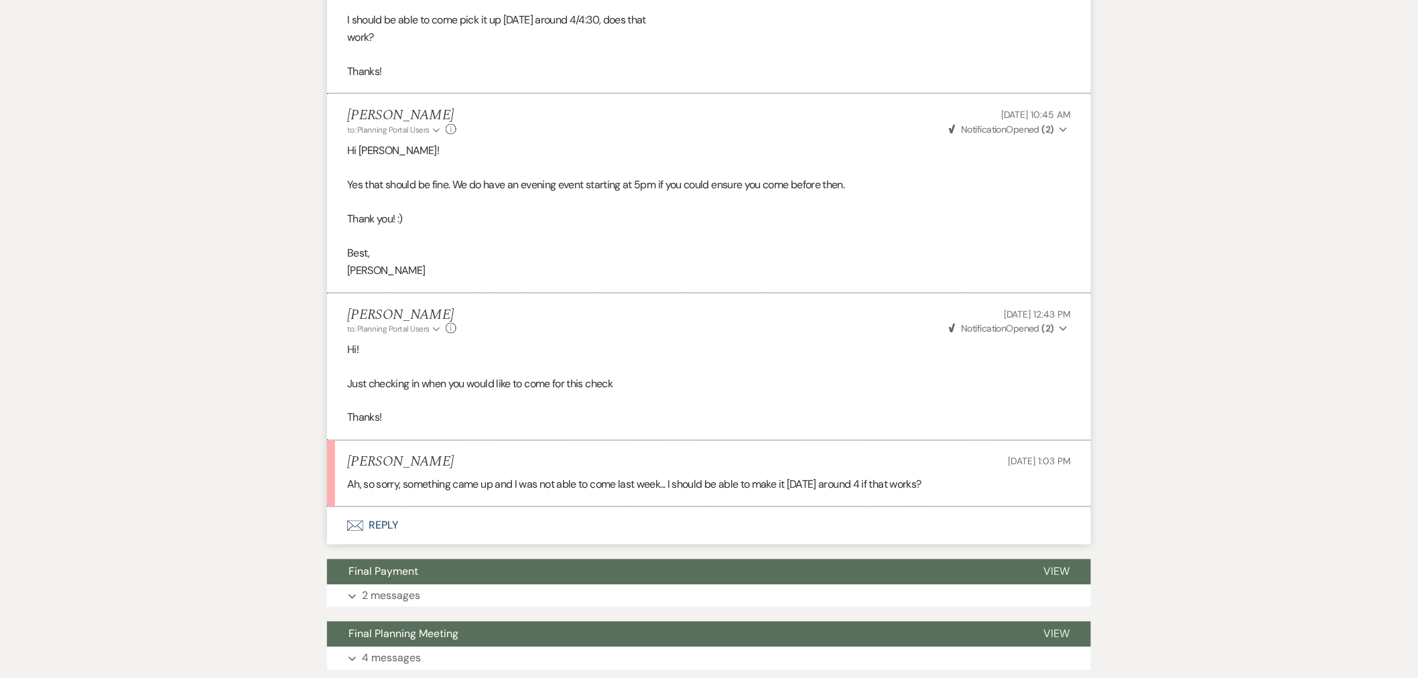
click at [598, 517] on button "Envelope Reply" at bounding box center [709, 526] width 764 height 38
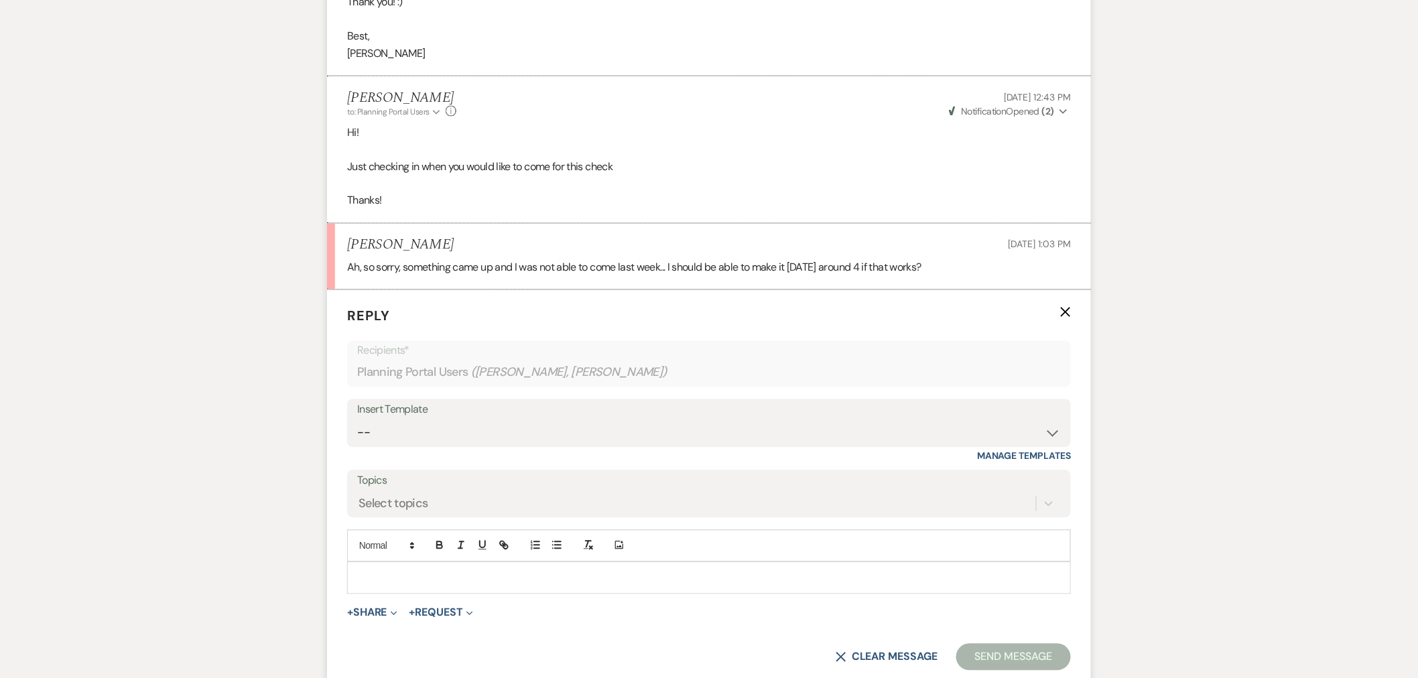
scroll to position [894, 0]
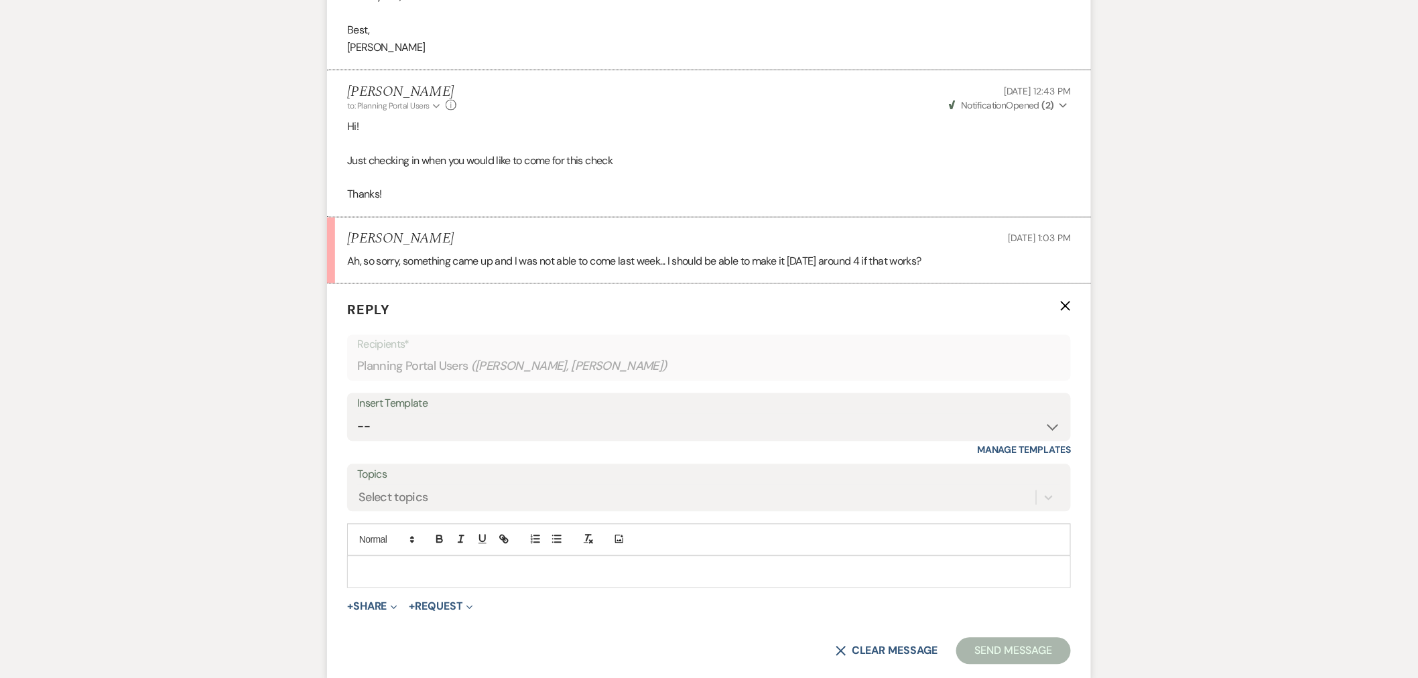
click at [588, 570] on p at bounding box center [709, 572] width 702 height 15
click at [1011, 647] on button "Send Message" at bounding box center [1013, 651] width 115 height 27
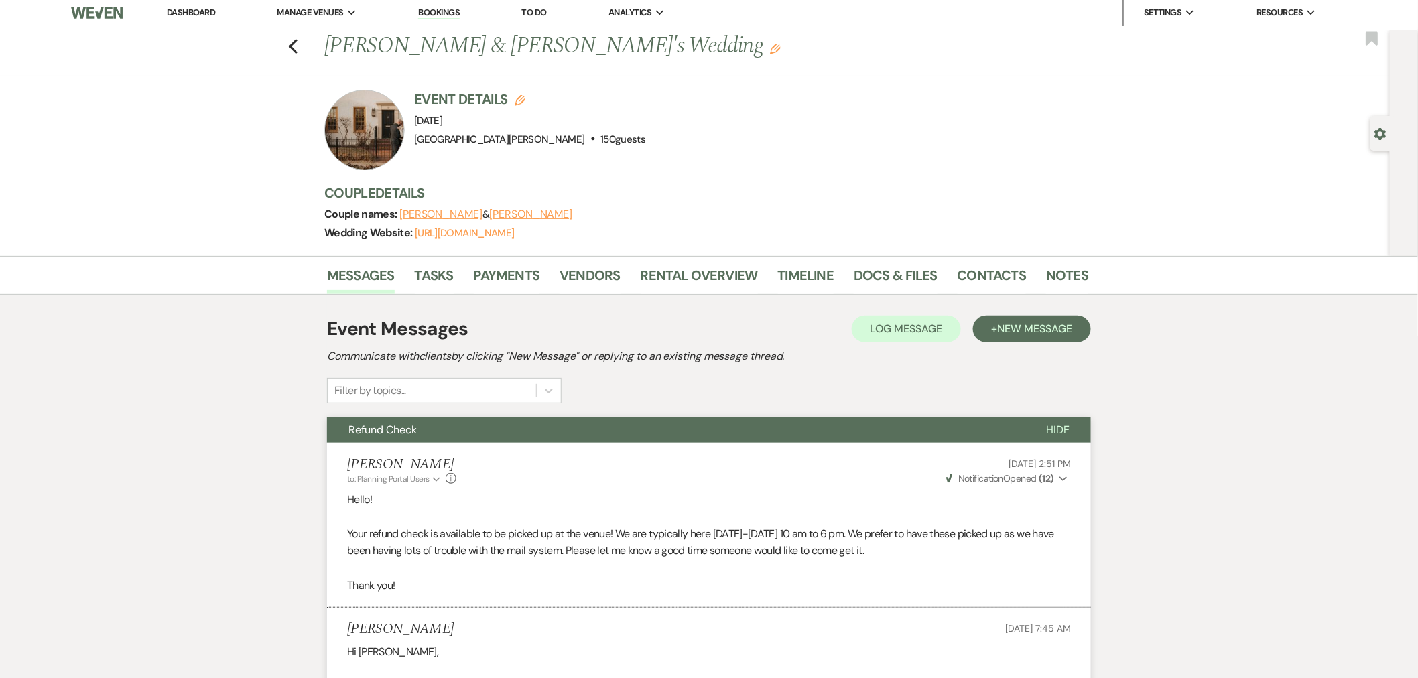
scroll to position [0, 0]
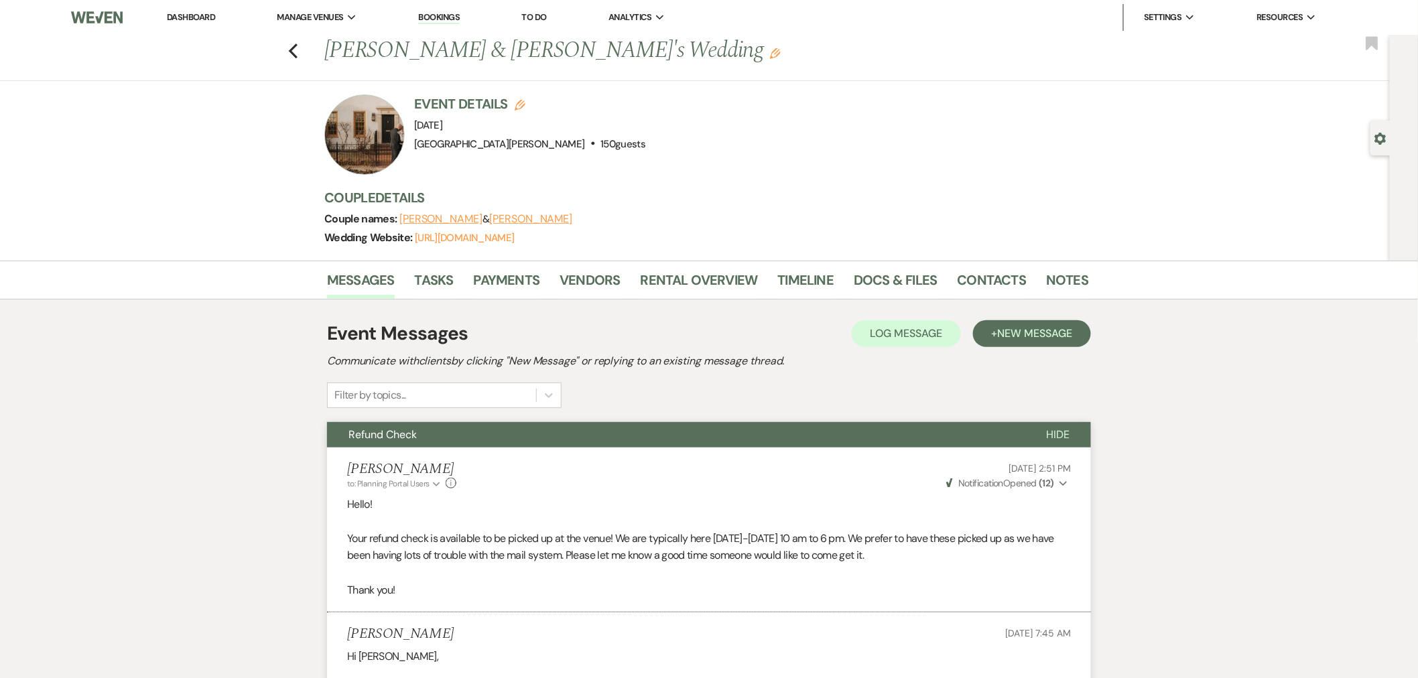
click at [179, 15] on link "Dashboard" at bounding box center [191, 16] width 48 height 11
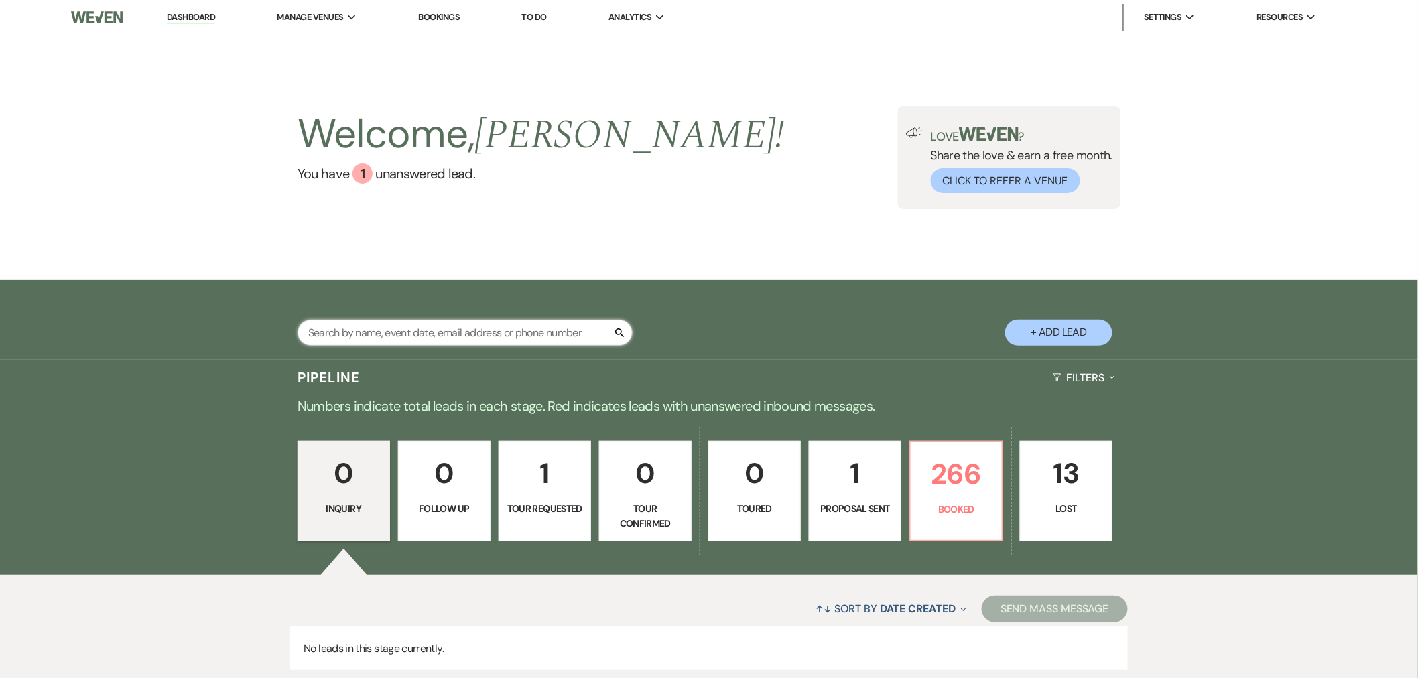
click at [465, 322] on input "text" at bounding box center [465, 333] width 335 height 26
type input "walker"
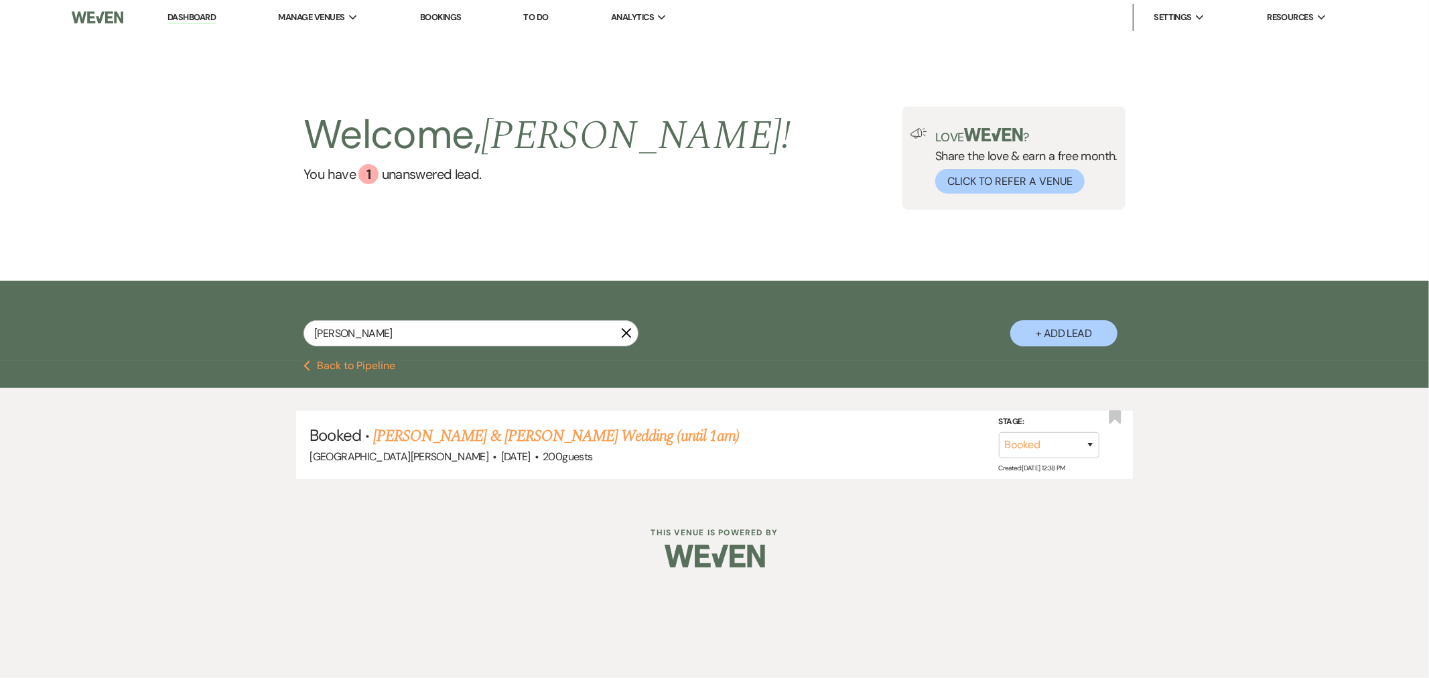
click at [614, 434] on link "Lauren Walker & Ledbetter's Wedding (until 1am)" at bounding box center [556, 436] width 366 height 24
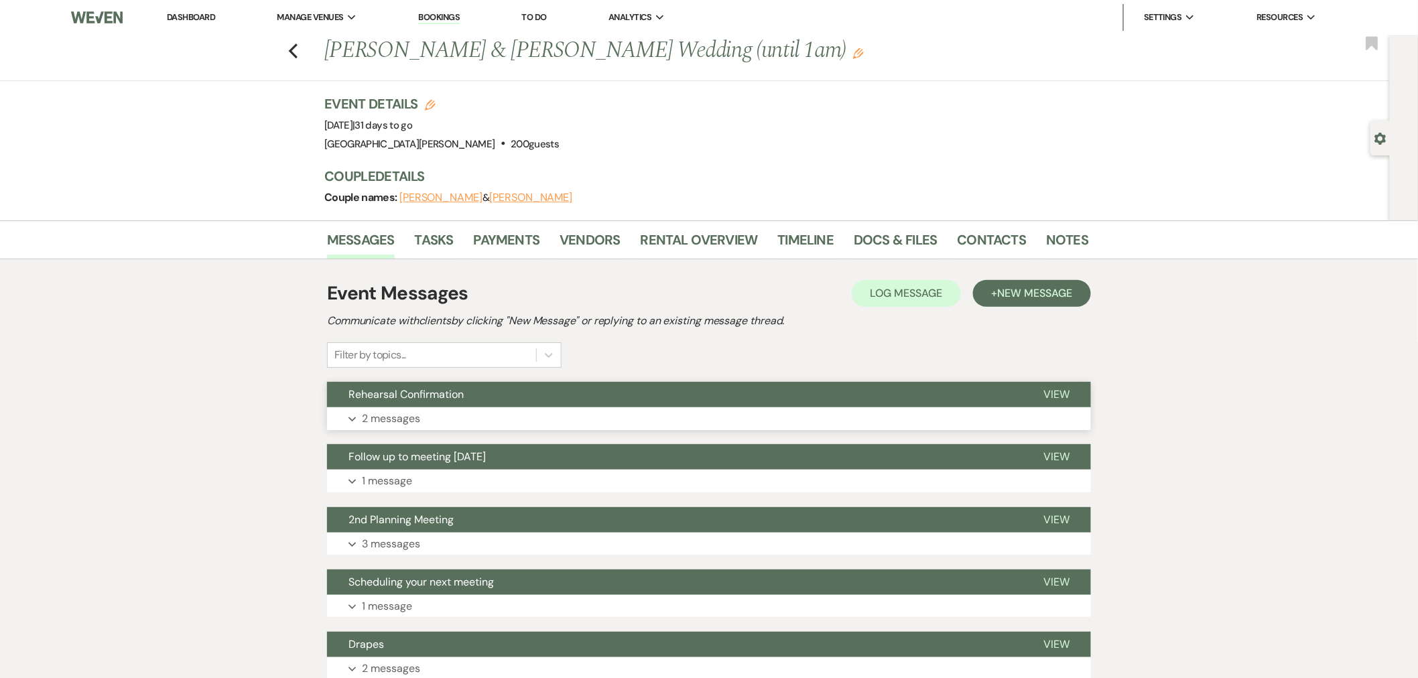
click at [573, 400] on button "Rehearsal Confirmation" at bounding box center [674, 394] width 695 height 25
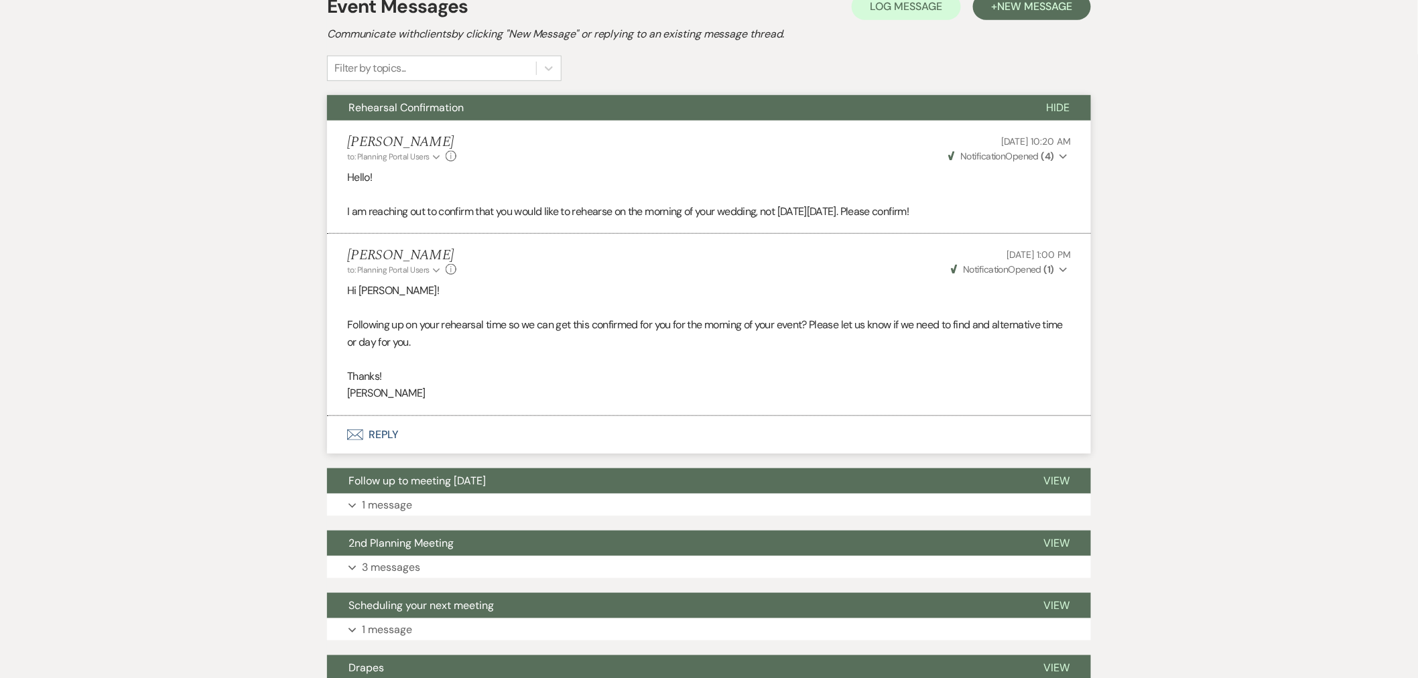
scroll to position [298, 0]
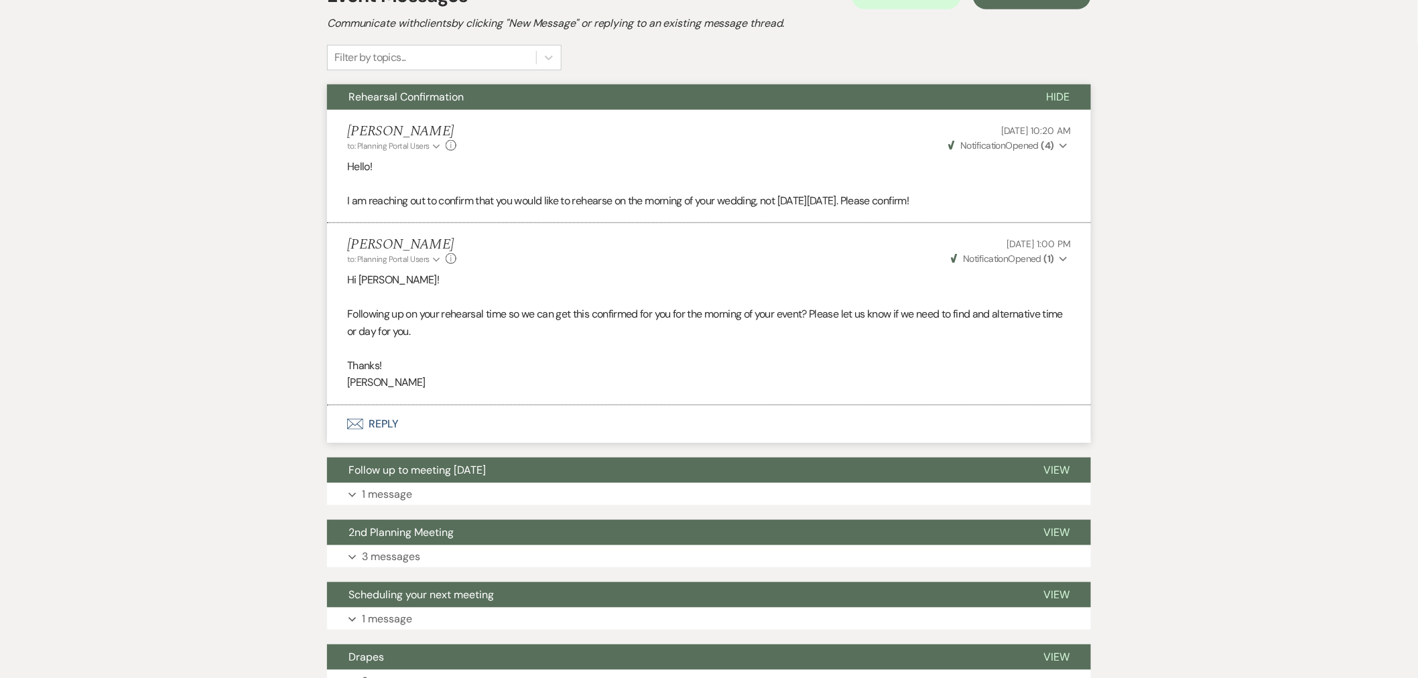
click at [1049, 259] on strong "( 1 )" at bounding box center [1049, 259] width 10 height 12
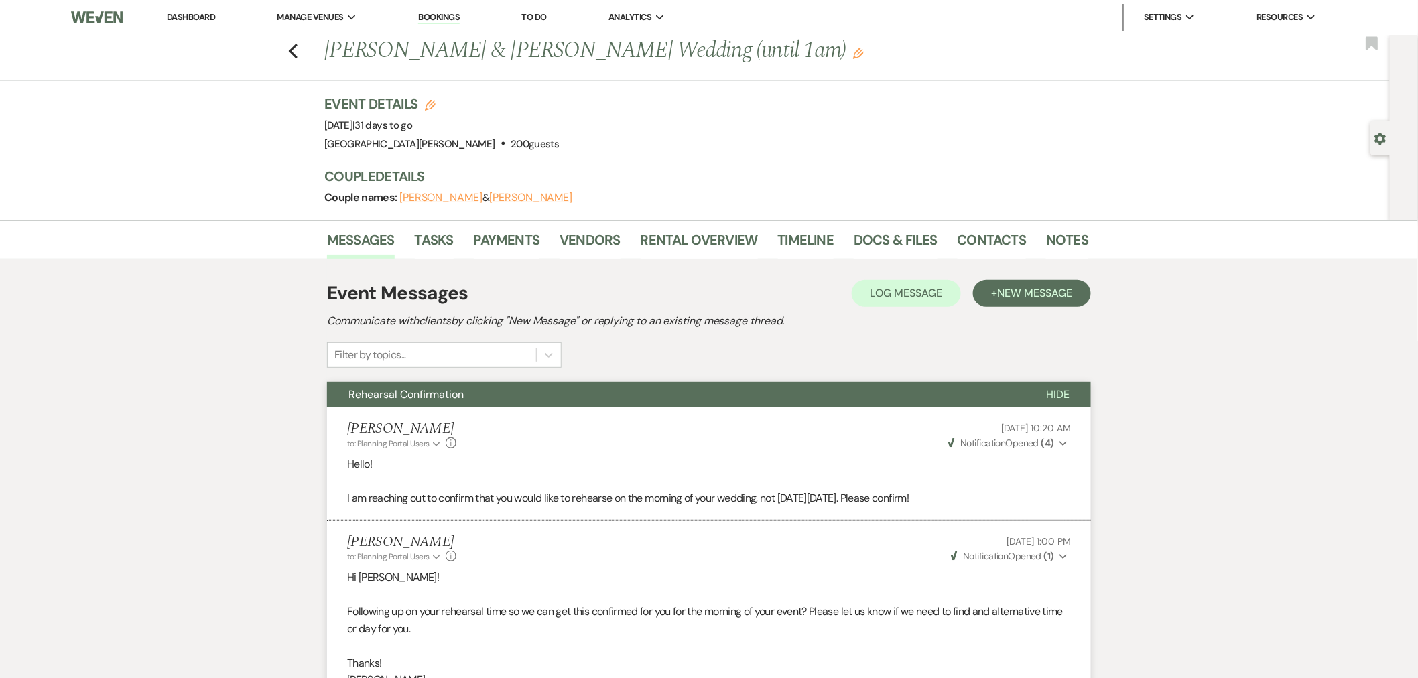
click at [199, 20] on link "Dashboard" at bounding box center [191, 16] width 48 height 11
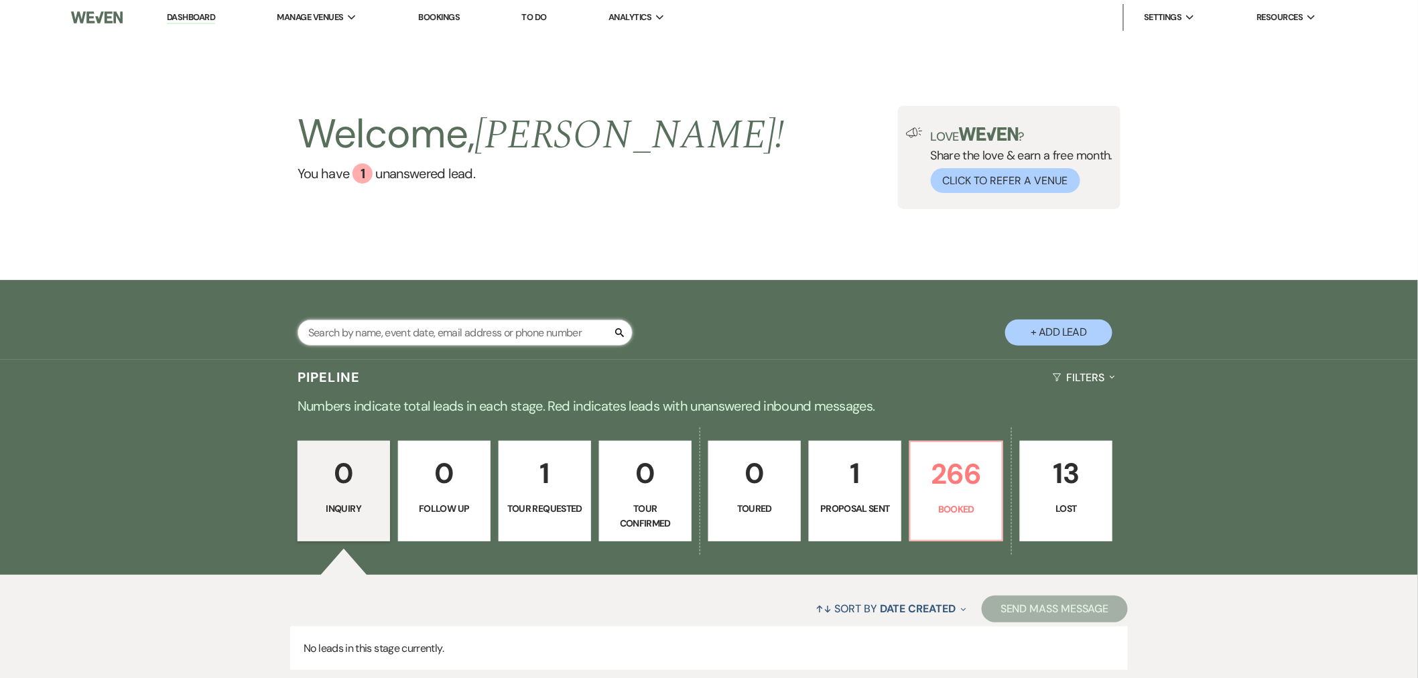
click at [556, 340] on input "text" at bounding box center [465, 333] width 335 height 26
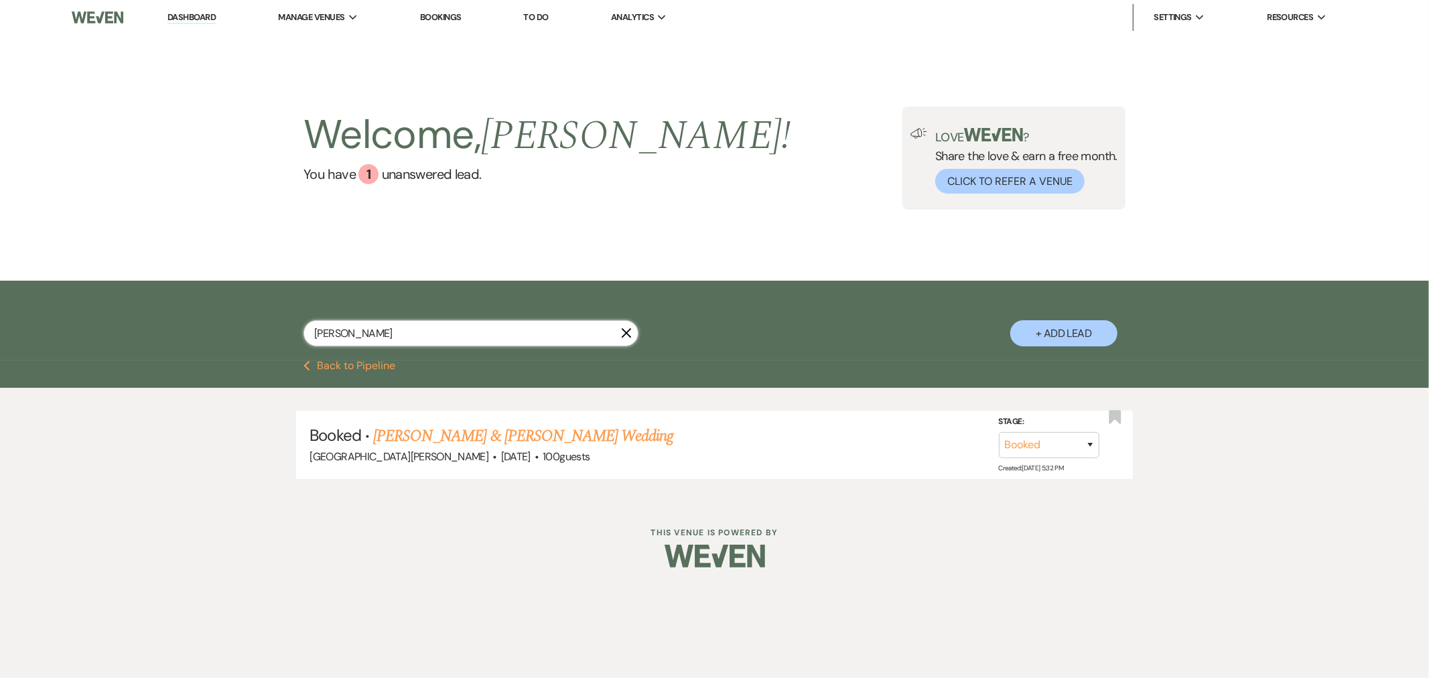
type input "traxler"
click at [495, 431] on link "JoElle Davidson & Michael Traxler's Wedding" at bounding box center [523, 436] width 300 height 24
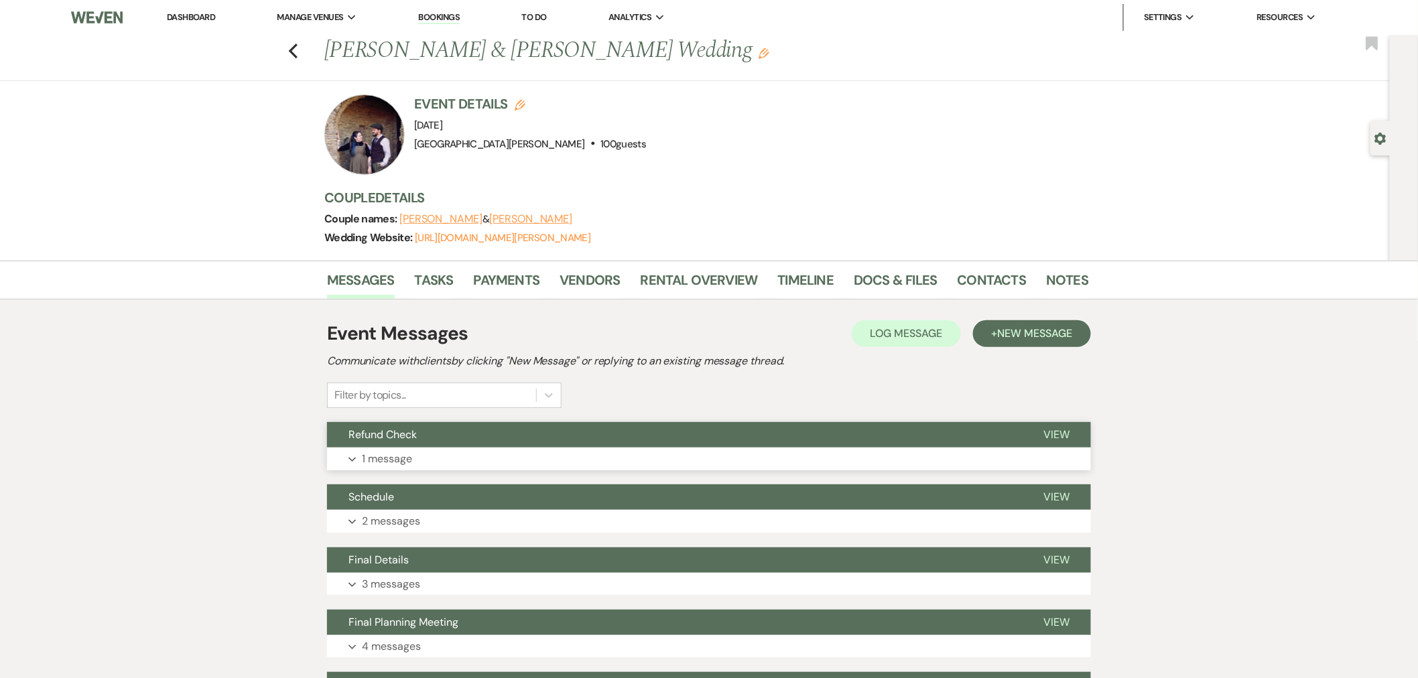
click at [575, 447] on button "Refund Check" at bounding box center [674, 434] width 695 height 25
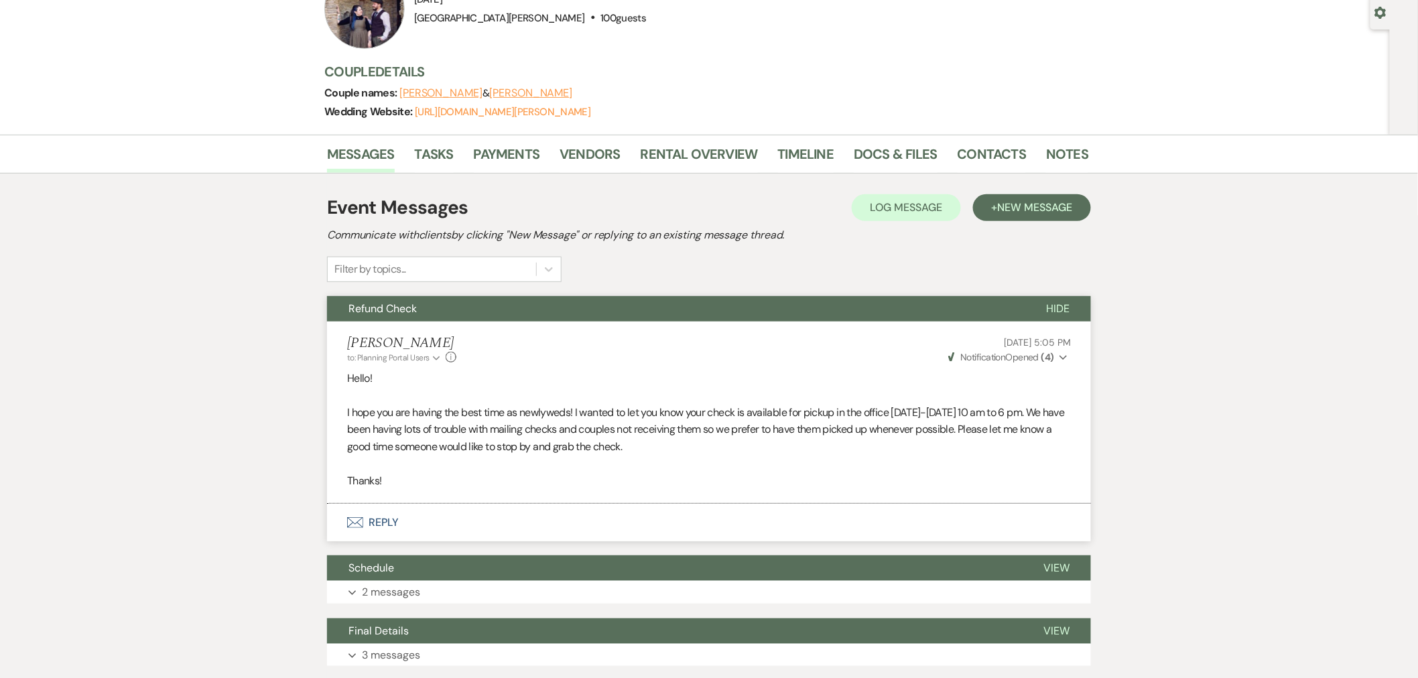
scroll to position [149, 0]
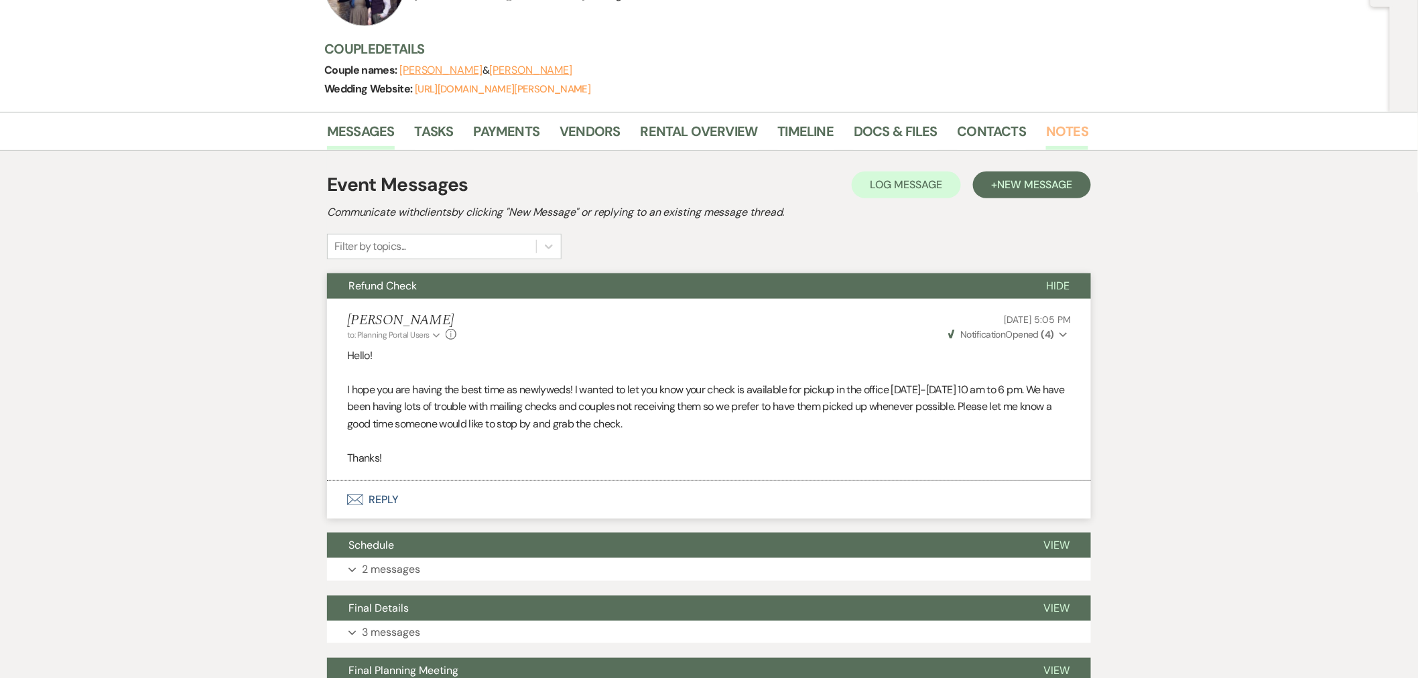
click at [1072, 130] on link "Notes" at bounding box center [1067, 135] width 42 height 29
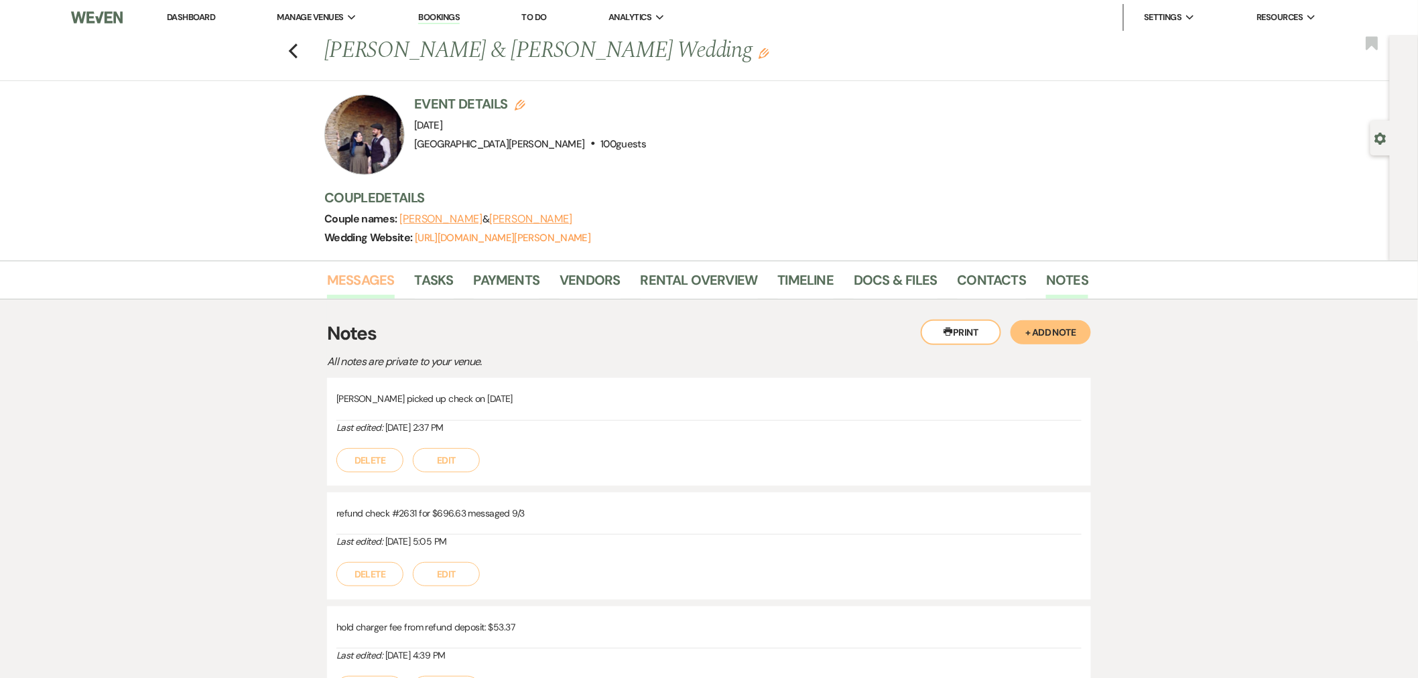
click at [379, 292] on link "Messages" at bounding box center [361, 283] width 68 height 29
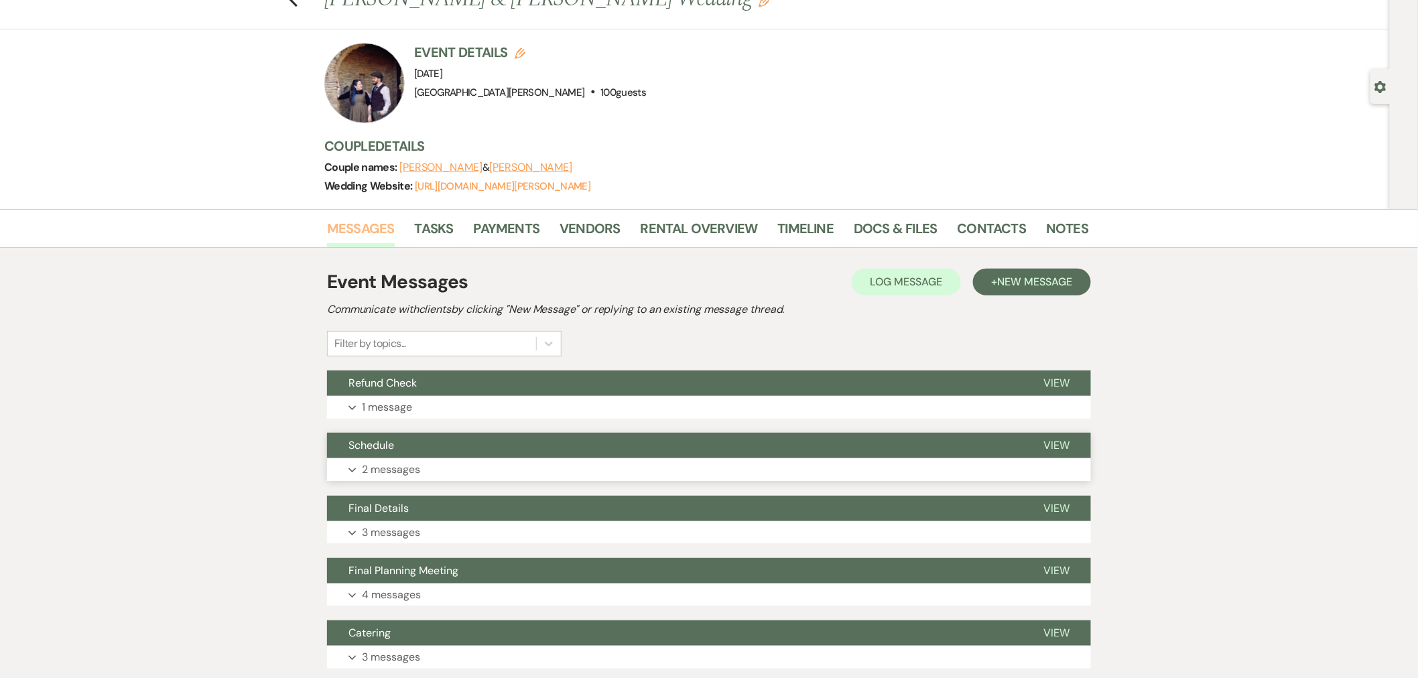
scroll to position [74, 0]
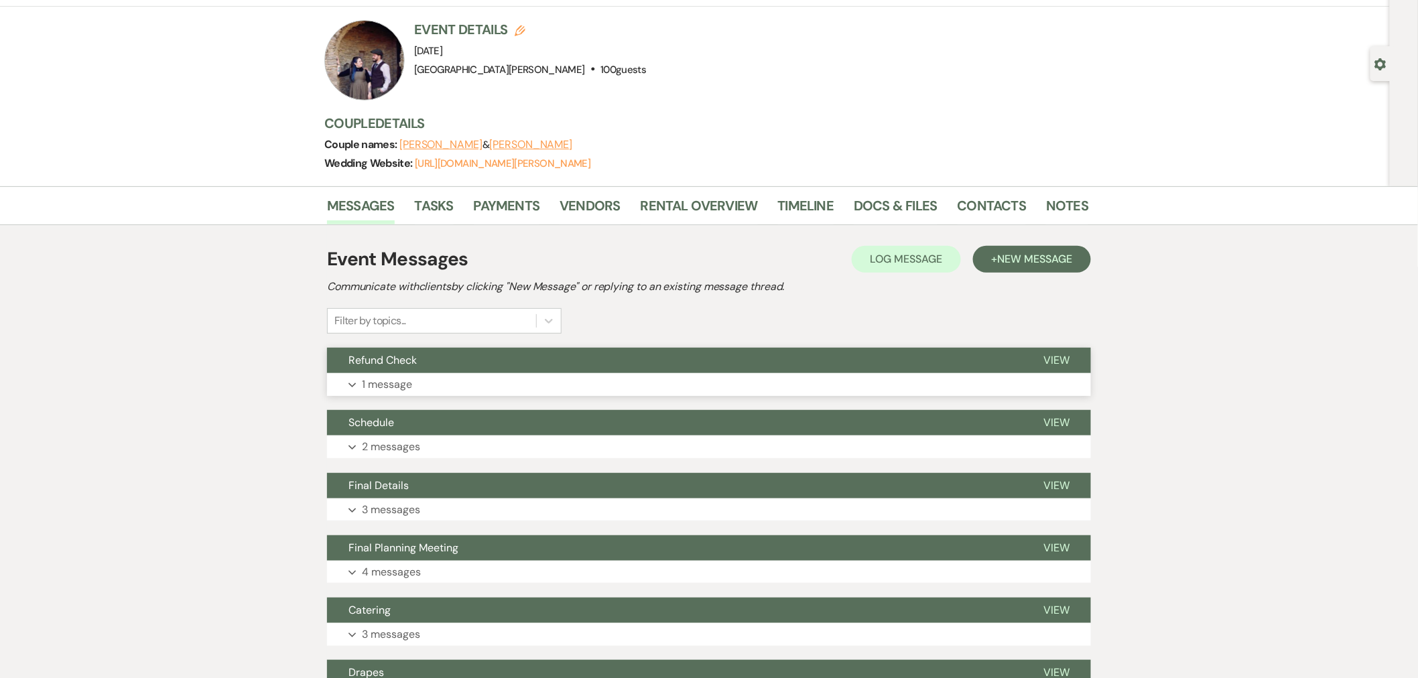
click at [700, 377] on button "Expand 1 message" at bounding box center [709, 384] width 764 height 23
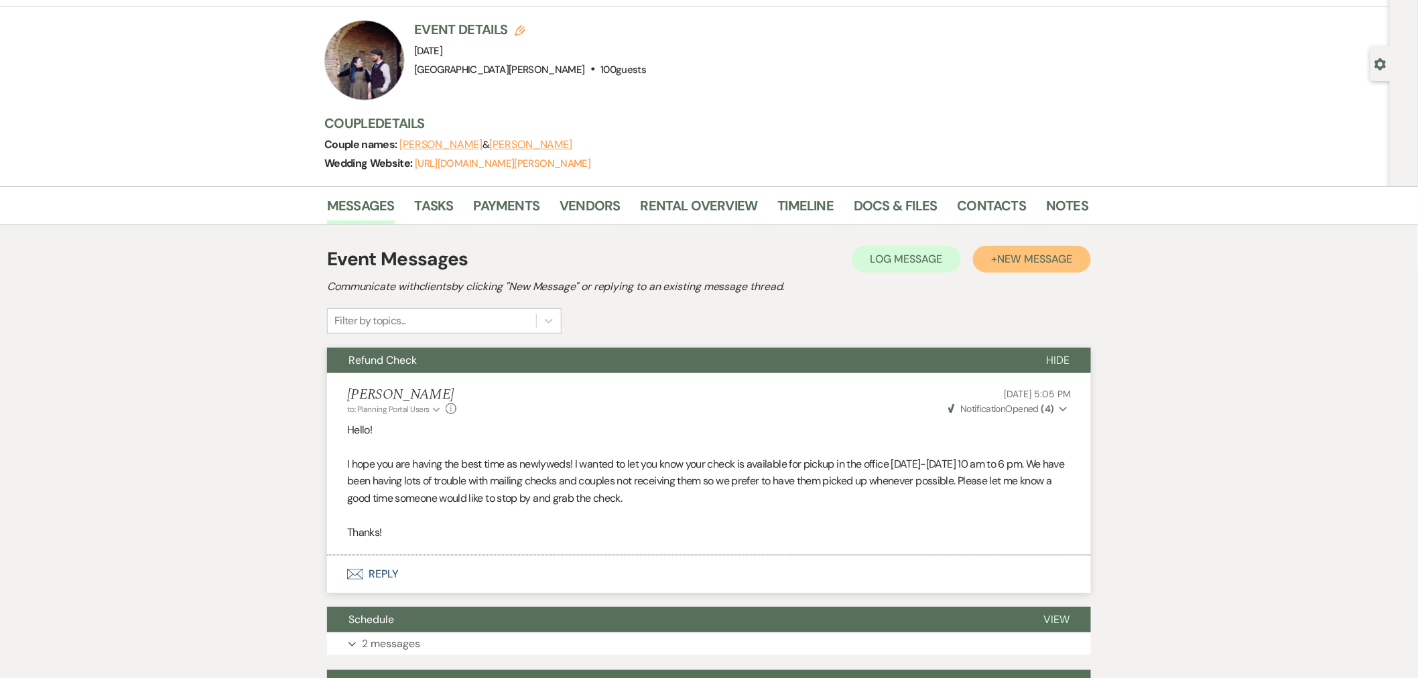
click at [1027, 251] on button "+ New Message" at bounding box center [1032, 259] width 118 height 27
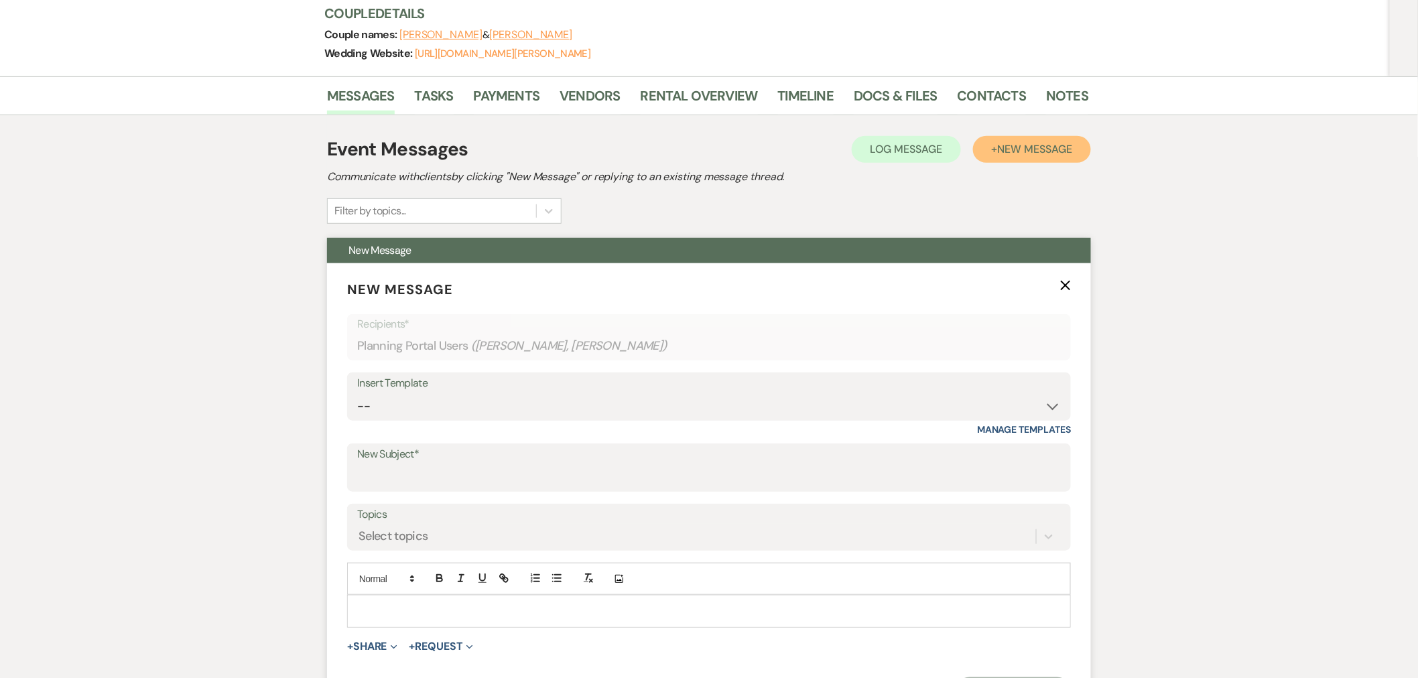
scroll to position [298, 0]
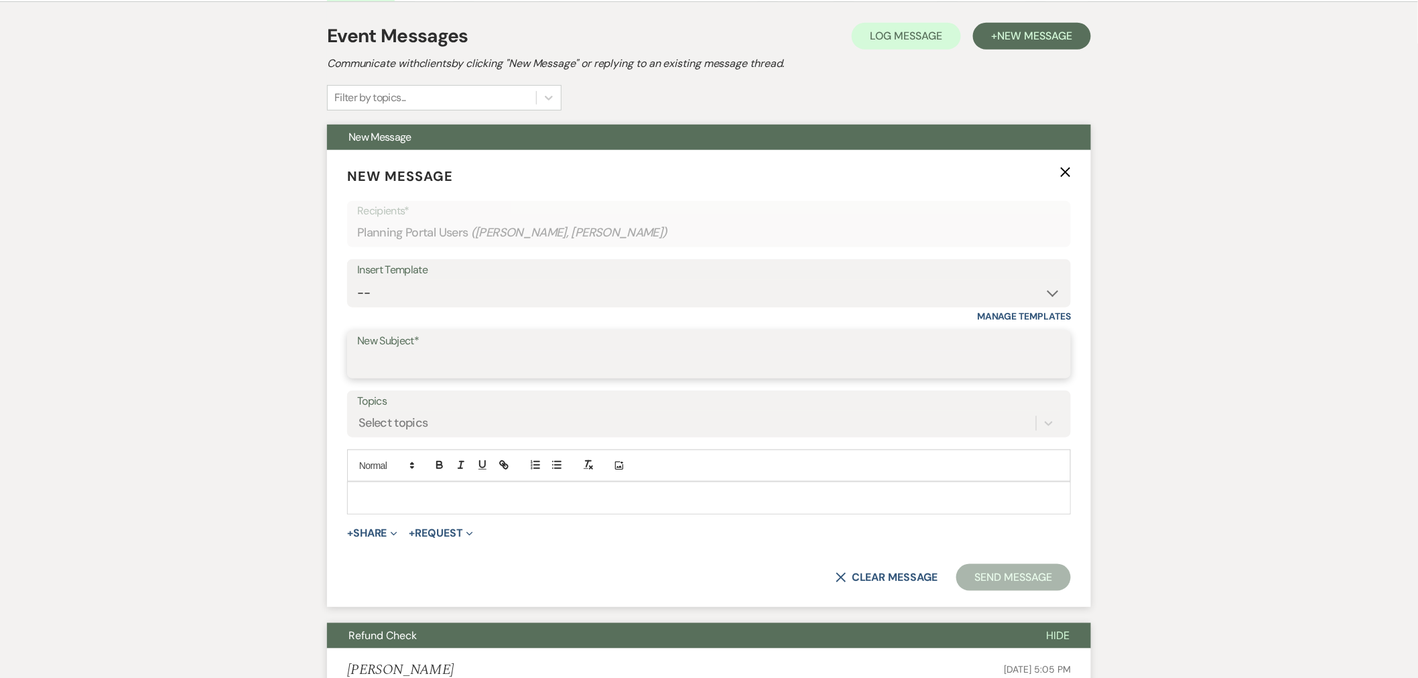
click at [480, 352] on input "New Subject*" at bounding box center [709, 364] width 704 height 26
type input "Request for Review"
click at [498, 499] on p at bounding box center [709, 498] width 702 height 15
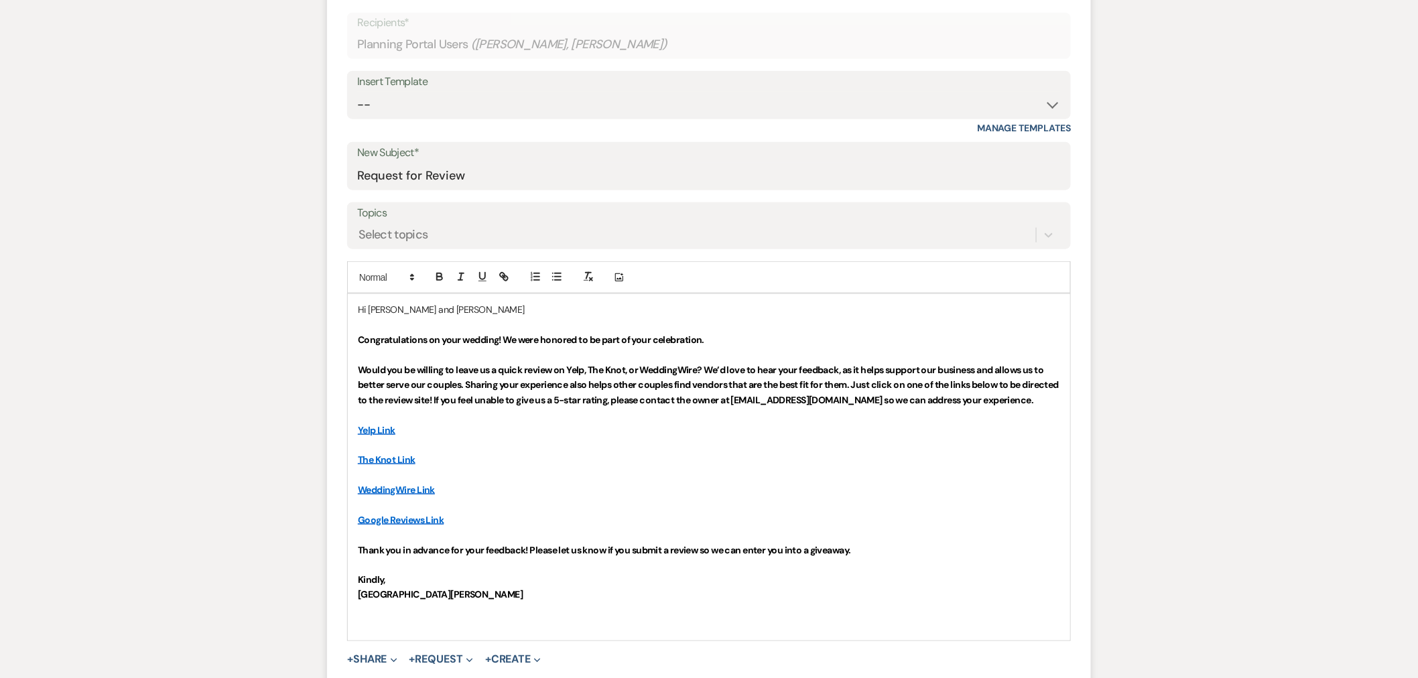
scroll to position [521, 0]
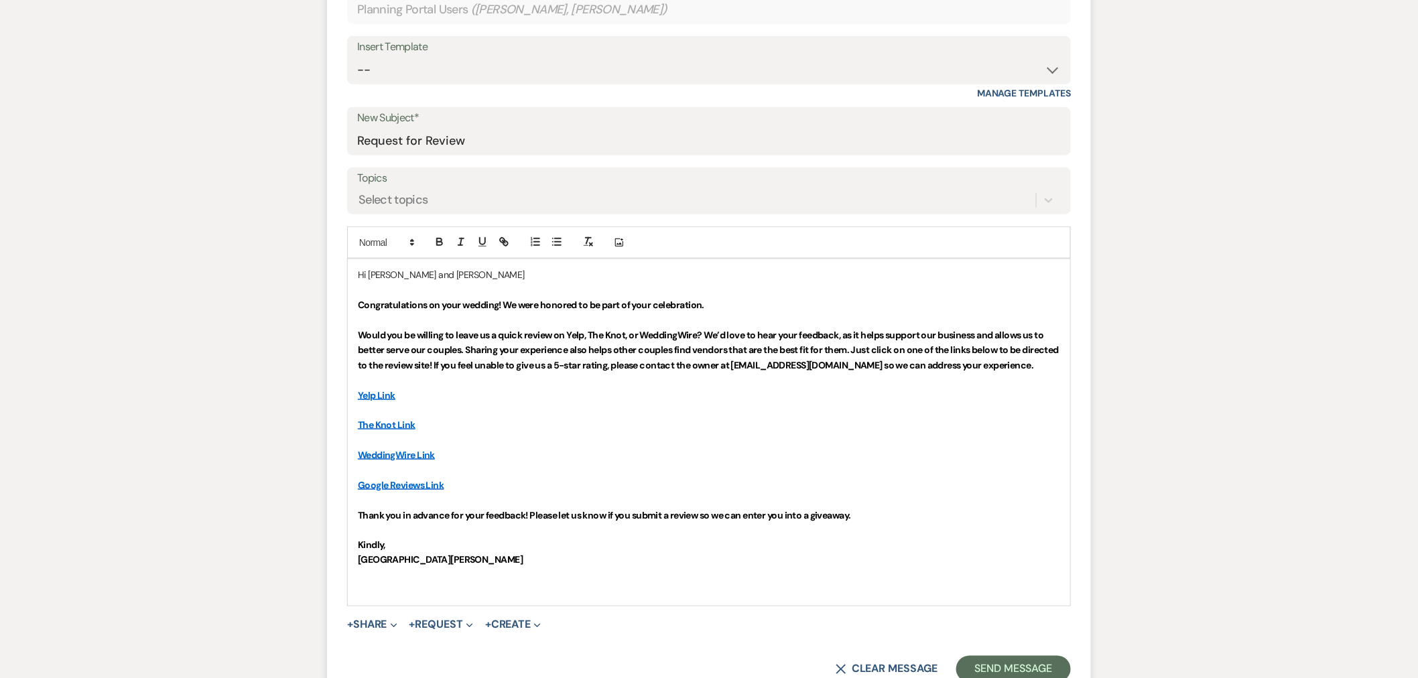
drag, startPoint x: 356, startPoint y: 329, endPoint x: 464, endPoint y: 374, distance: 117.5
click at [464, 374] on div "Hi JoElle and Michael Congratulations on your wedding! We were honored to be pa…" at bounding box center [709, 432] width 722 height 346
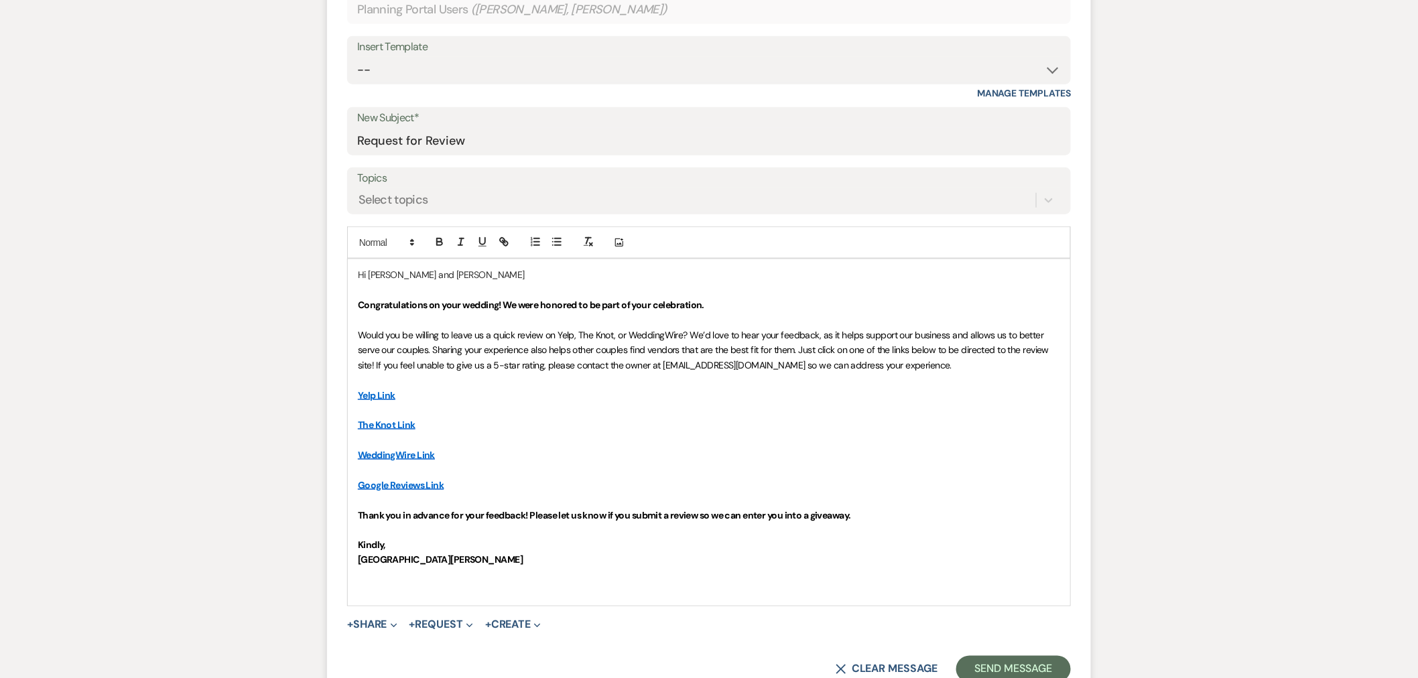
click at [428, 389] on p "Yelp Link" at bounding box center [709, 395] width 702 height 15
drag, startPoint x: 576, startPoint y: 336, endPoint x: 558, endPoint y: 333, distance: 19.0
click at [558, 333] on span "Would you be willing to leave us a quick review on Yelp, The Knot, or WeddingWi…" at bounding box center [705, 350] width 694 height 42
drag, startPoint x: 355, startPoint y: 391, endPoint x: 450, endPoint y: 402, distance: 95.2
click at [450, 402] on div "Hi JoElle and Michael Congratulations on your wedding! We were honored to be pa…" at bounding box center [709, 432] width 722 height 346
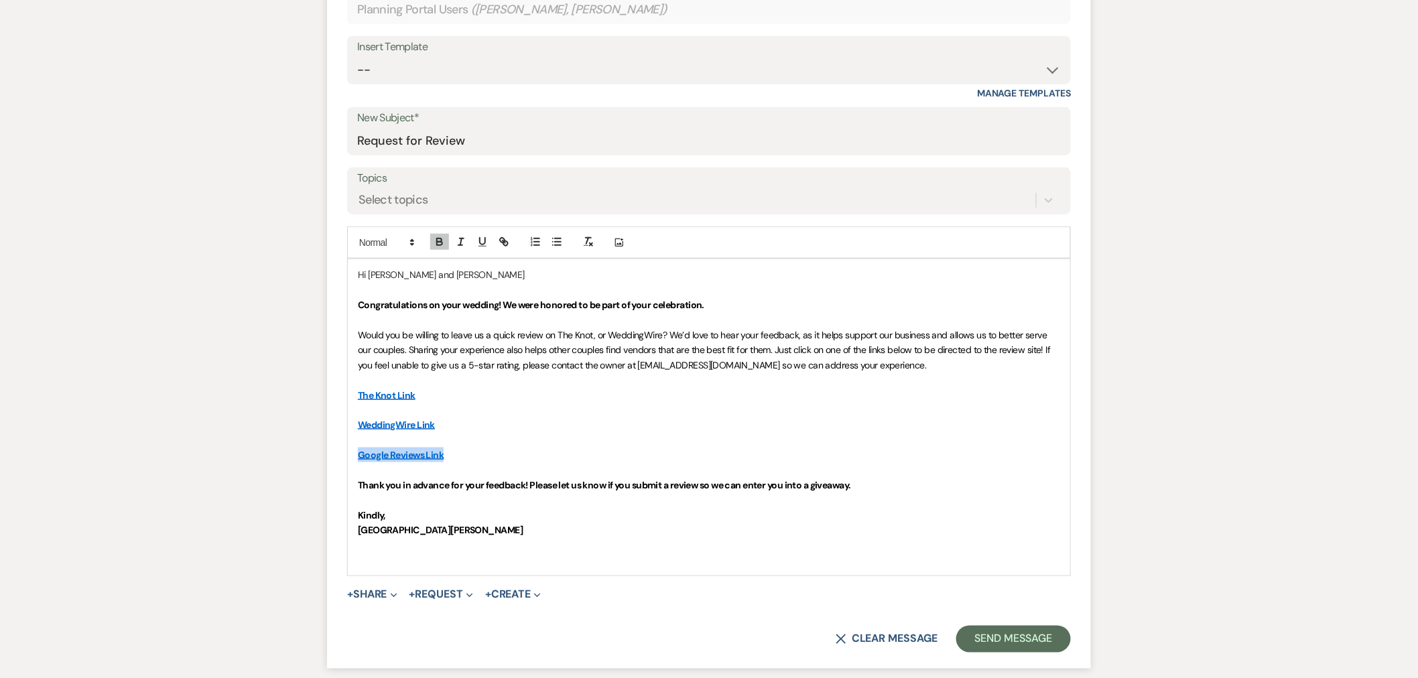
drag, startPoint x: 460, startPoint y: 457, endPoint x: 354, endPoint y: 456, distance: 106.6
click at [354, 456] on div "Hi JoElle and Michael Congratulations on your wedding! We were honored to be pa…" at bounding box center [709, 417] width 722 height 316
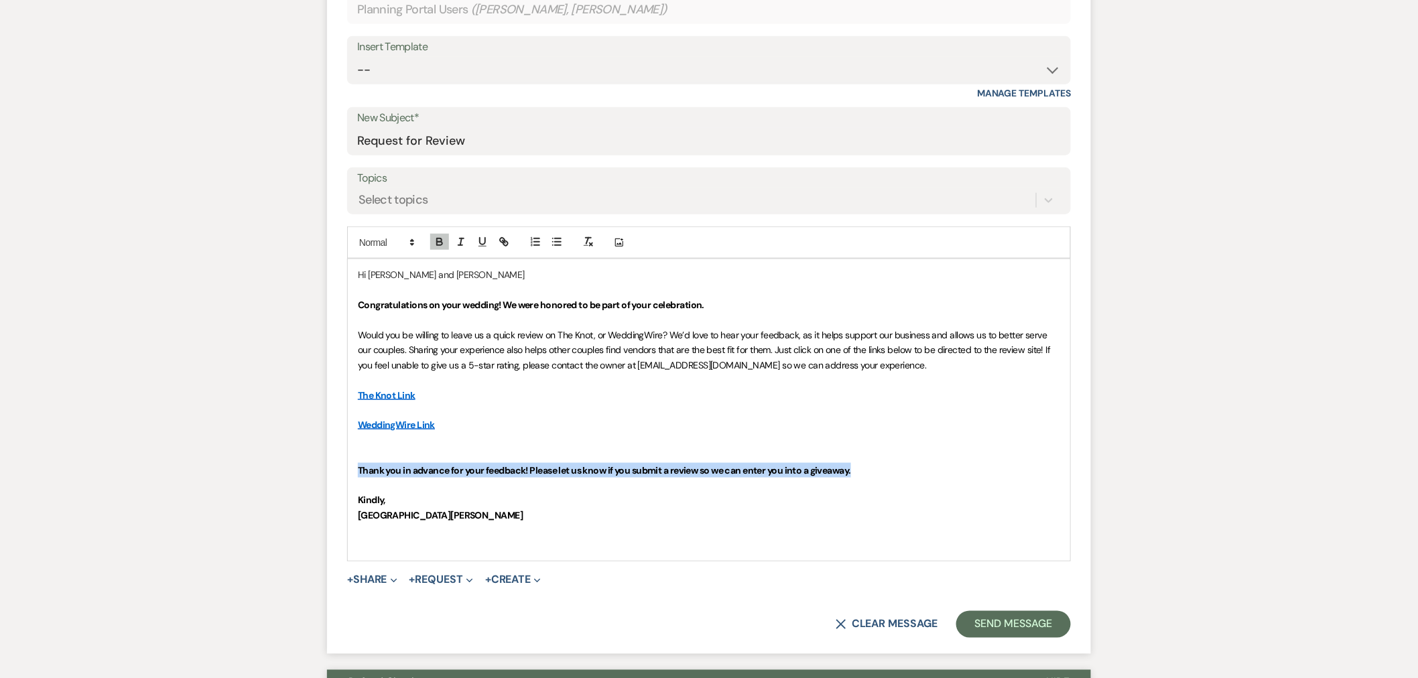
drag, startPoint x: 883, startPoint y: 466, endPoint x: 359, endPoint y: 476, distance: 524.1
click at [359, 476] on p "Thank you in advance for your feedback! Please let us know if you submit a revi…" at bounding box center [709, 470] width 702 height 15
click at [442, 245] on icon "button" at bounding box center [439, 243] width 5 height 3
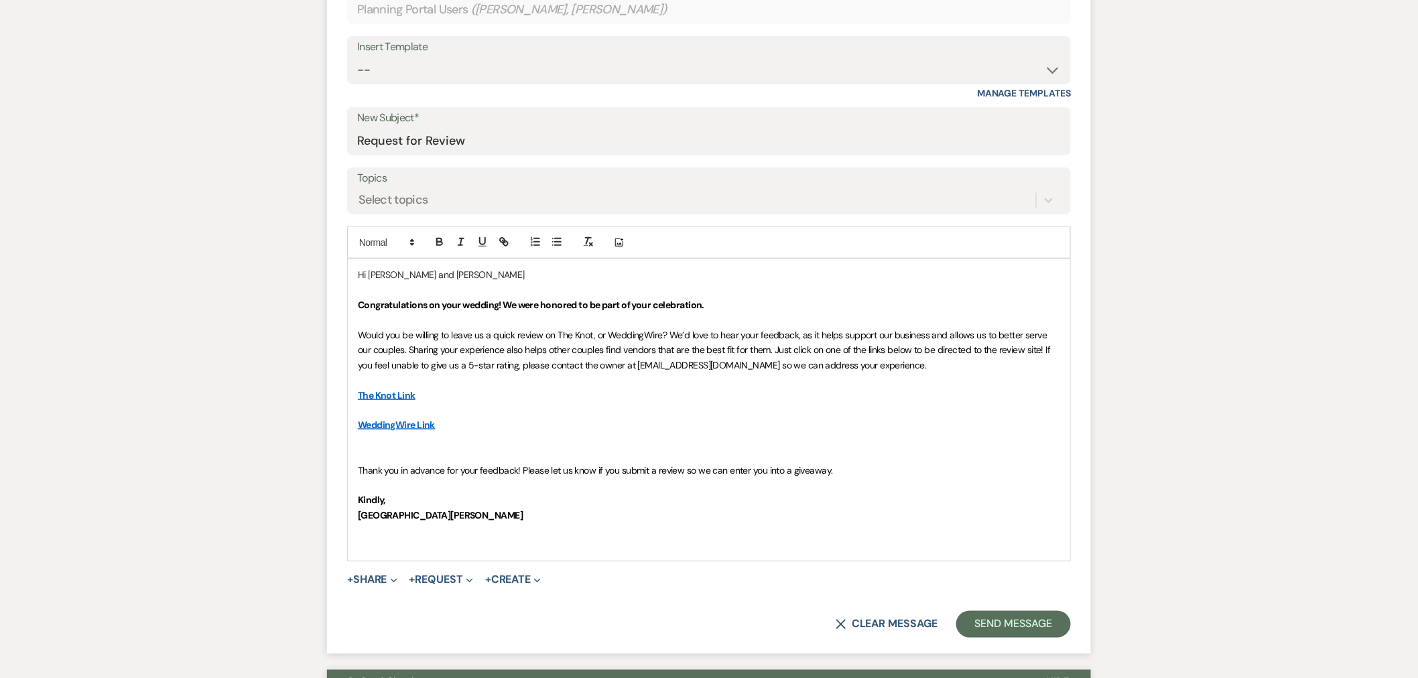
click at [531, 497] on p "Kindly," at bounding box center [709, 500] width 702 height 15
drag, startPoint x: 845, startPoint y: 471, endPoint x: 519, endPoint y: 476, distance: 325.7
click at [519, 476] on p "Thank you in advance for your feedback! Please let us know if you submit a revi…" at bounding box center [709, 470] width 702 height 15
drag, startPoint x: 389, startPoint y: 516, endPoint x: 353, endPoint y: 514, distance: 35.6
click at [353, 514] on div "Hi JoElle and Michael Congratulations on your wedding! We were honored to be pa…" at bounding box center [709, 409] width 722 height 301
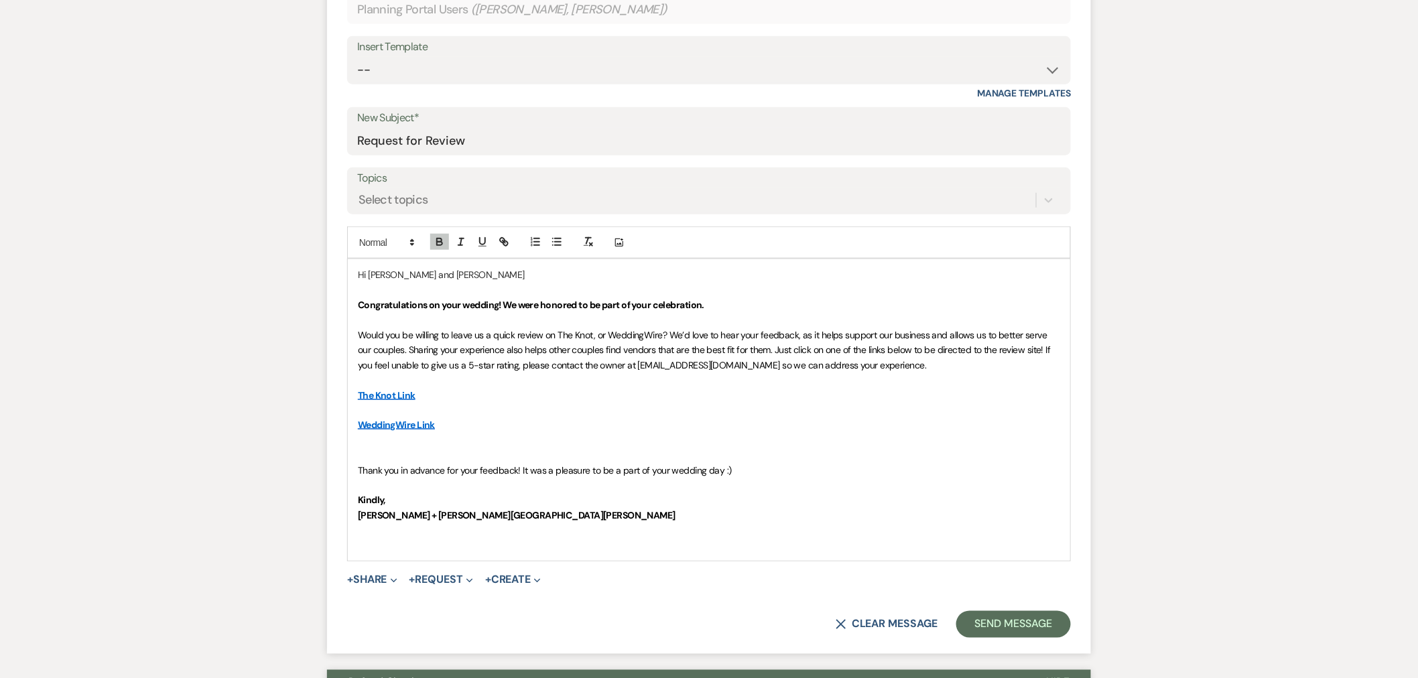
click at [454, 514] on strong "Alison + Stone Valley meadows" at bounding box center [517, 515] width 318 height 12
click at [484, 540] on p at bounding box center [709, 545] width 702 height 15
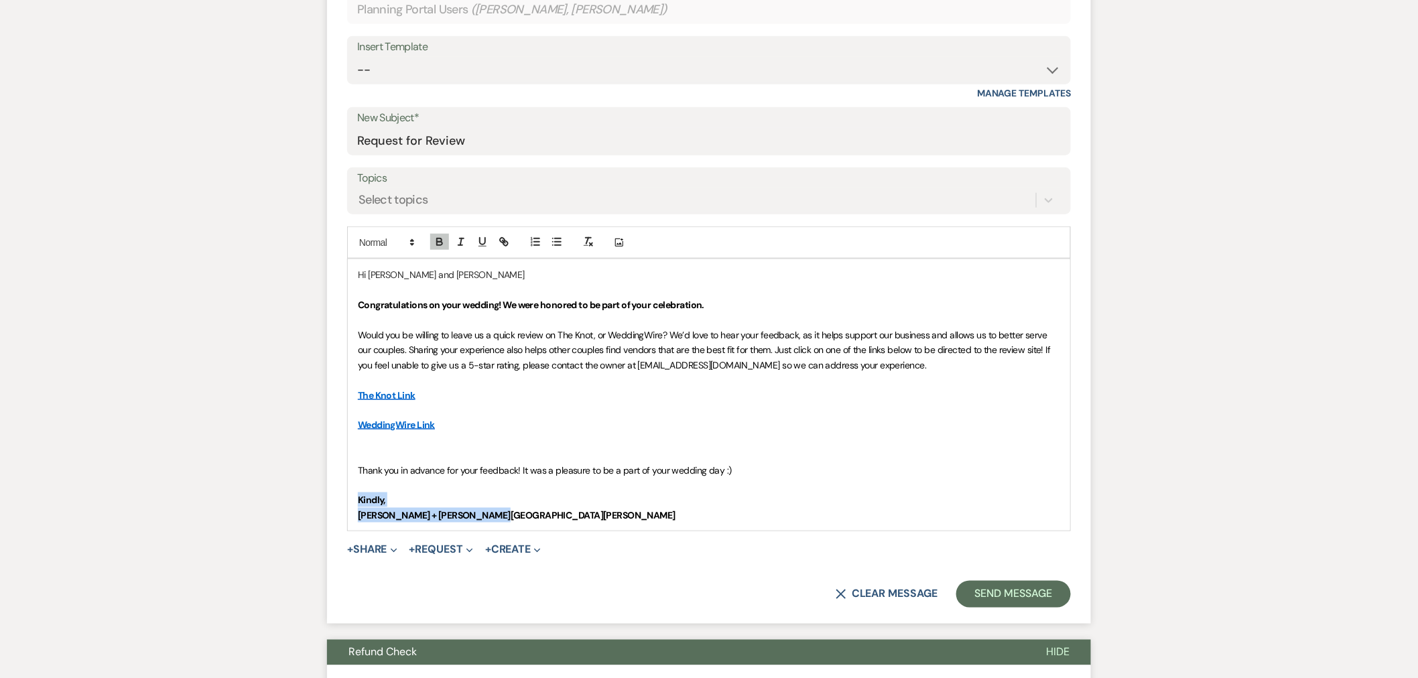
drag, startPoint x: 510, startPoint y: 518, endPoint x: 338, endPoint y: 501, distance: 173.1
click at [338, 501] on form "New Message X Saving draft... Recipients* Planning Portal Users ( JoElle Davids…" at bounding box center [709, 275] width 764 height 697
click at [718, 305] on p "Congratulations on your wedding! We were honored to be part of your celebration." at bounding box center [709, 305] width 702 height 15
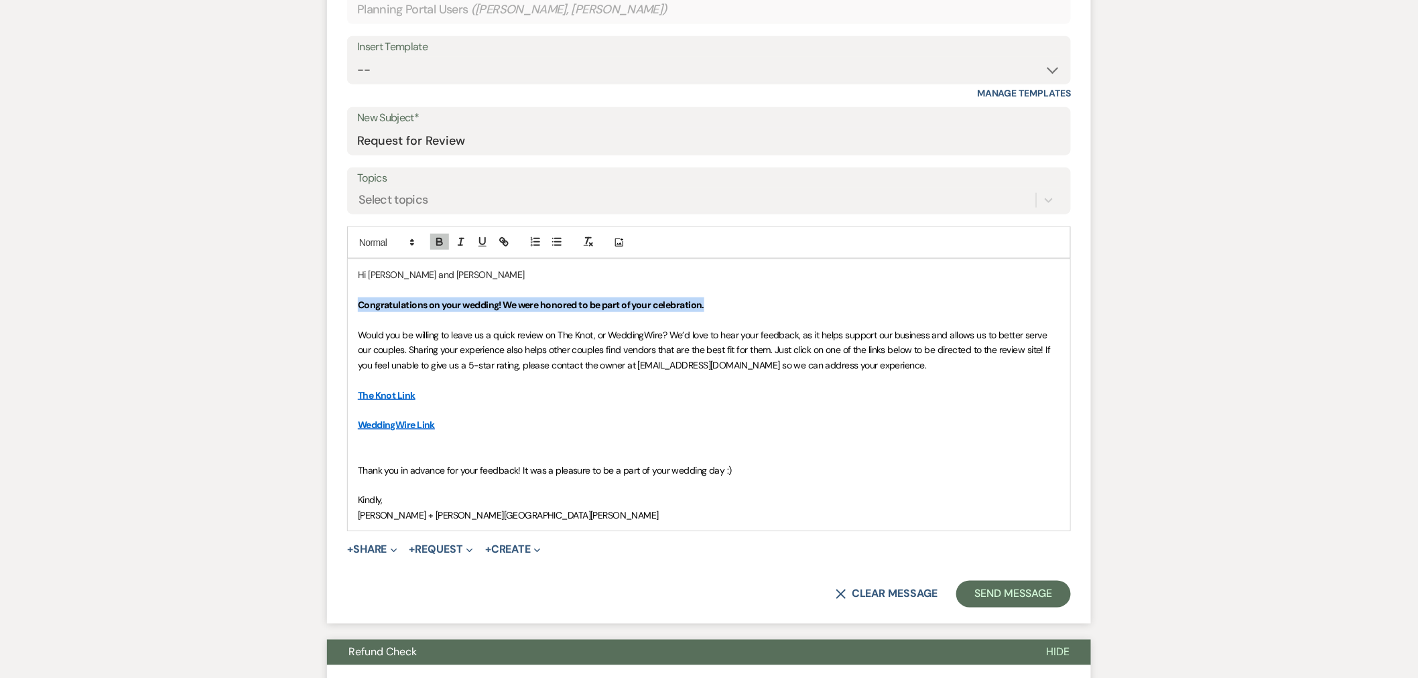
drag, startPoint x: 731, startPoint y: 305, endPoint x: 331, endPoint y: 311, distance: 400.1
click at [331, 311] on form "New Message X Saving draft... Recipients* Planning Portal Users ( JoElle Davids…" at bounding box center [709, 275] width 764 height 697
click at [500, 275] on p "Hi JoElle and Michael" at bounding box center [709, 274] width 702 height 15
click at [691, 453] on p at bounding box center [709, 455] width 702 height 15
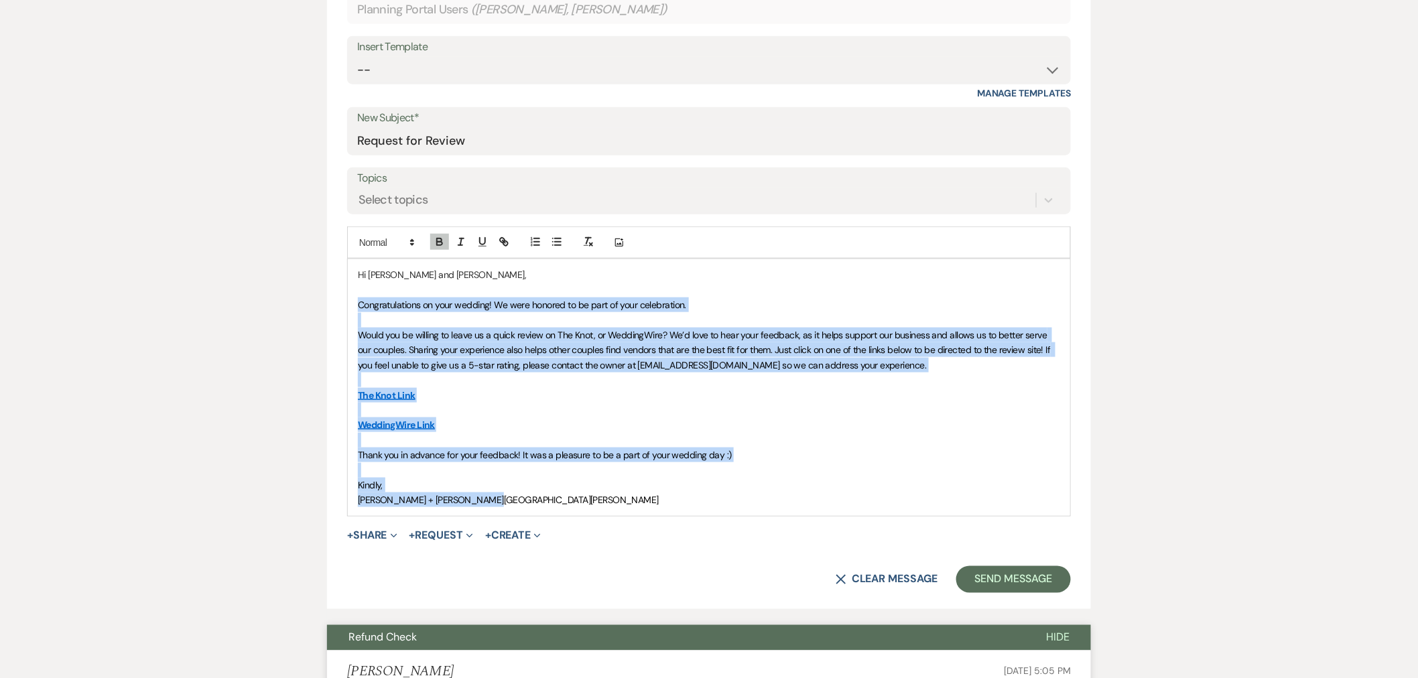
drag, startPoint x: 508, startPoint y: 501, endPoint x: 324, endPoint y: 303, distance: 270.7
click at [324, 303] on div "Messages Tasks Payments Vendors Rental Overview Timeline Docs & Files Contacts …" at bounding box center [709, 658] width 1418 height 1837
copy div "Congratulations on your wedding! We were honored to be part of your celebration…"
click at [645, 403] on p at bounding box center [709, 410] width 702 height 15
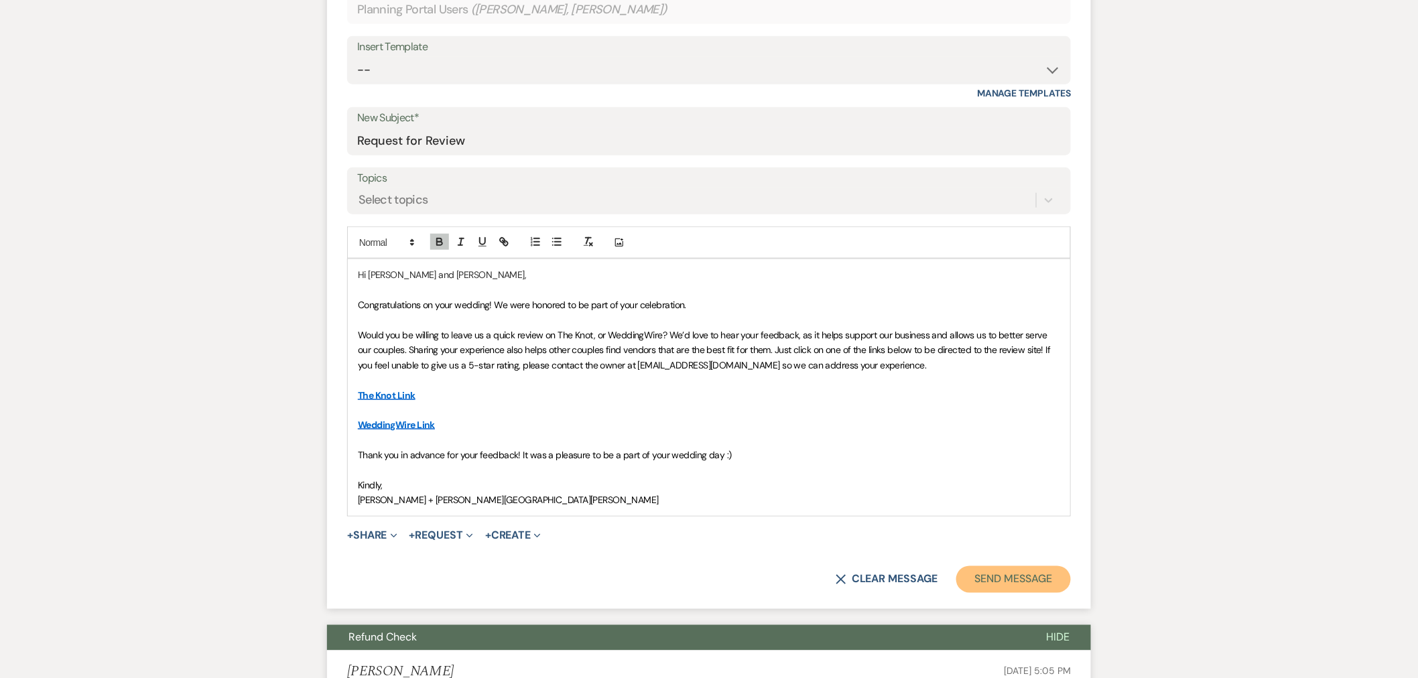
click at [1054, 575] on button "Send Message" at bounding box center [1013, 579] width 115 height 27
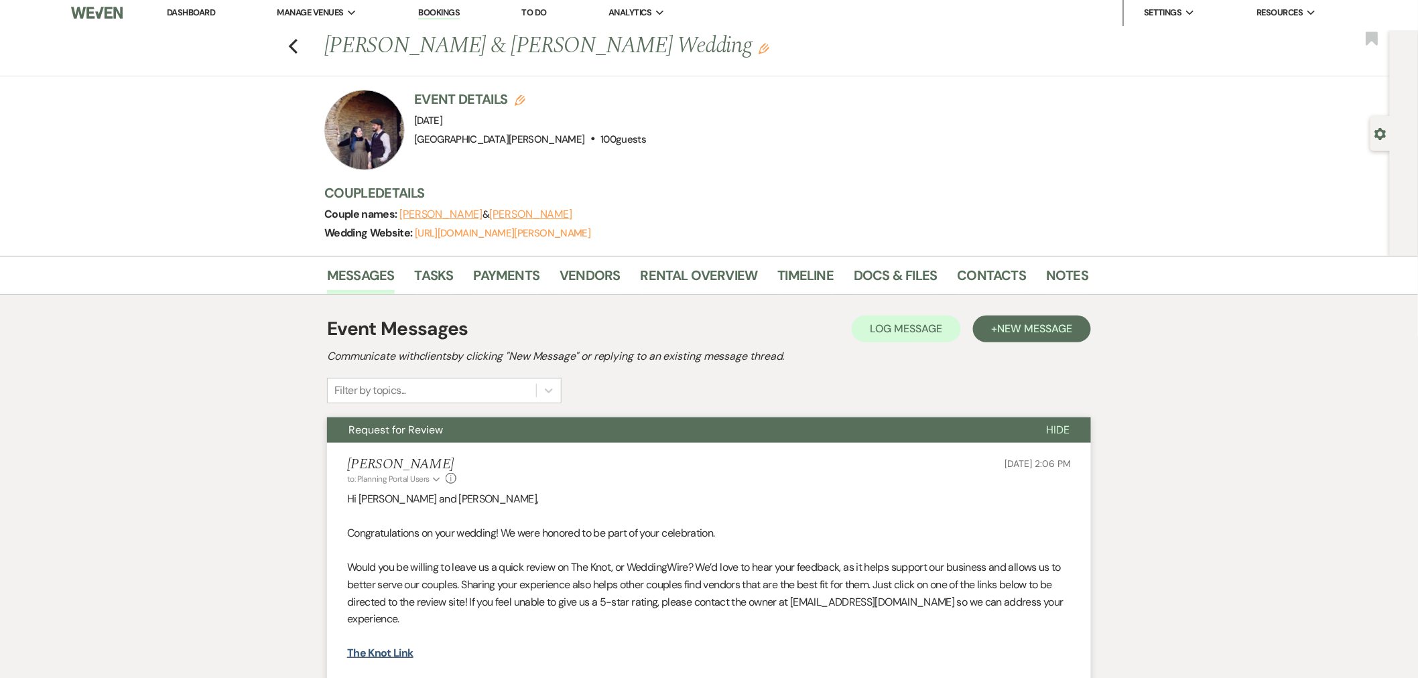
scroll to position [0, 0]
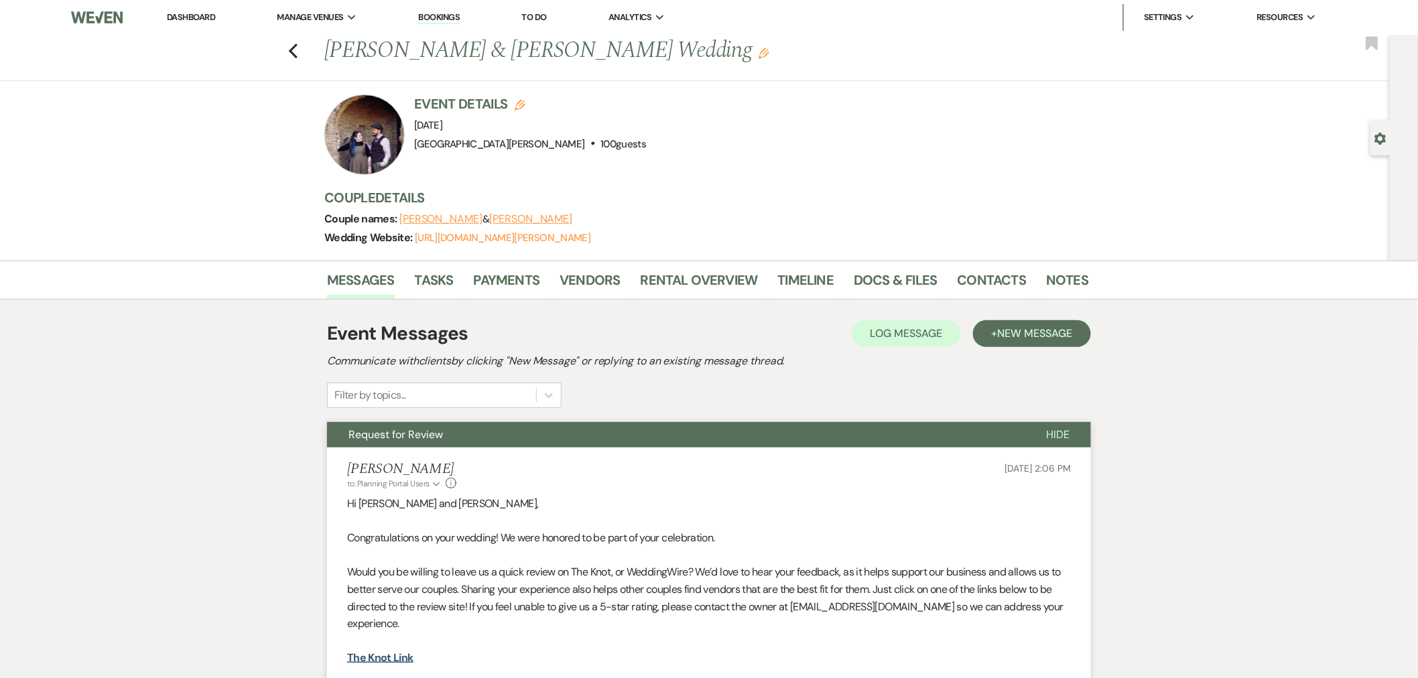
drag, startPoint x: 204, startPoint y: 13, endPoint x: 216, endPoint y: 25, distance: 17.1
click at [204, 13] on link "Dashboard" at bounding box center [191, 16] width 48 height 11
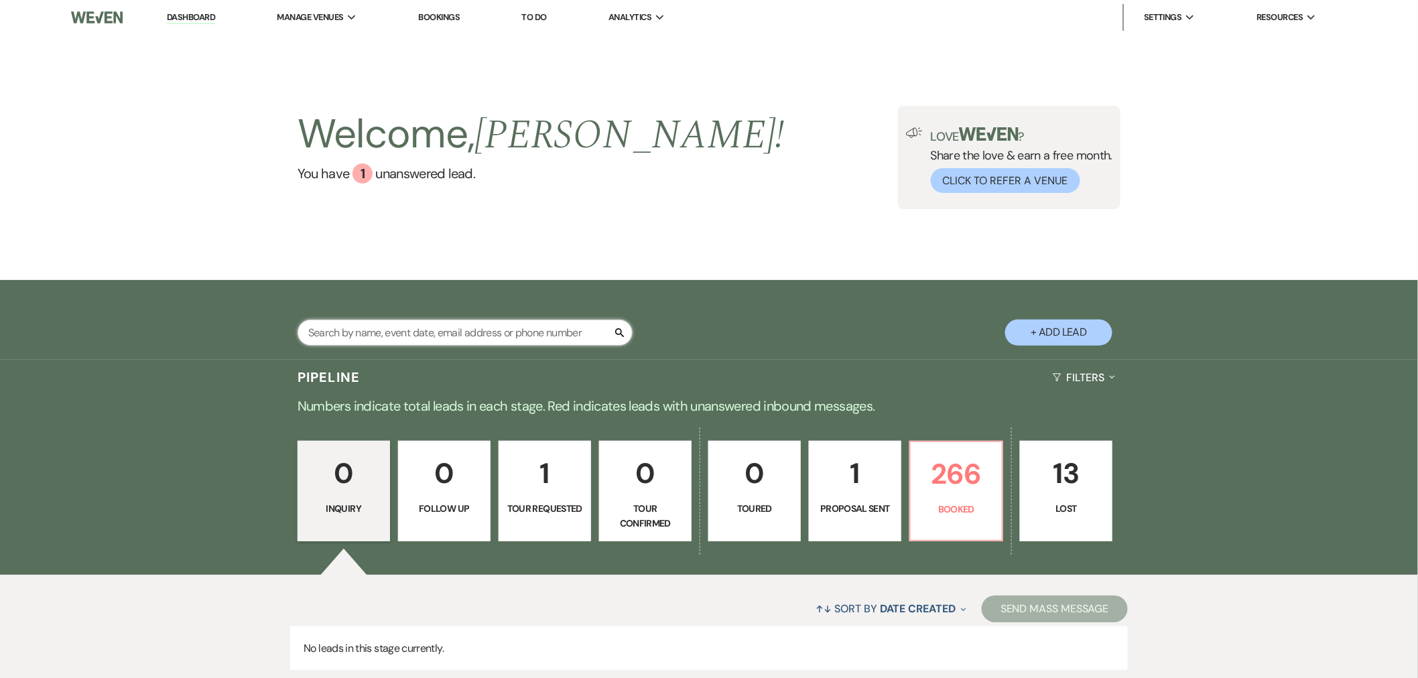
click at [501, 339] on input "text" at bounding box center [465, 333] width 335 height 26
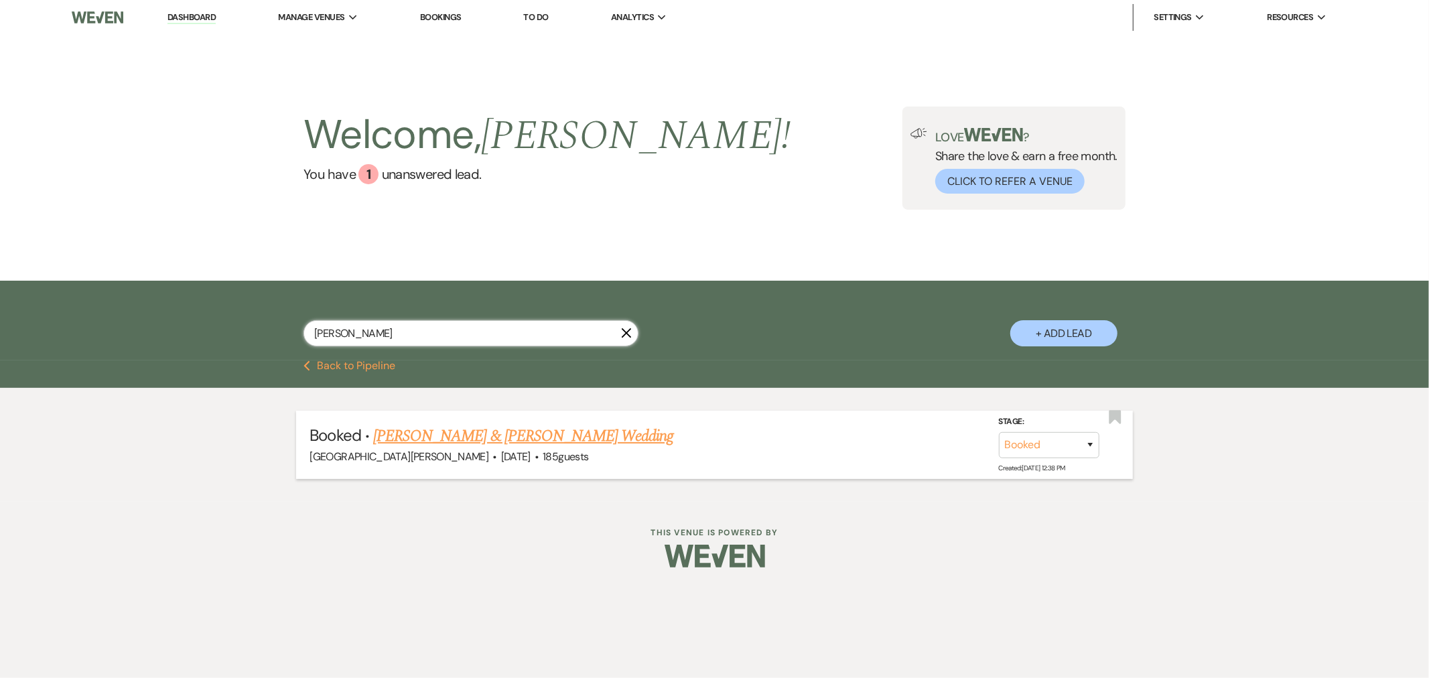
type input "papp"
click at [507, 432] on link "Julia Pappas & Curtis Johnson's Wedding" at bounding box center [523, 436] width 300 height 24
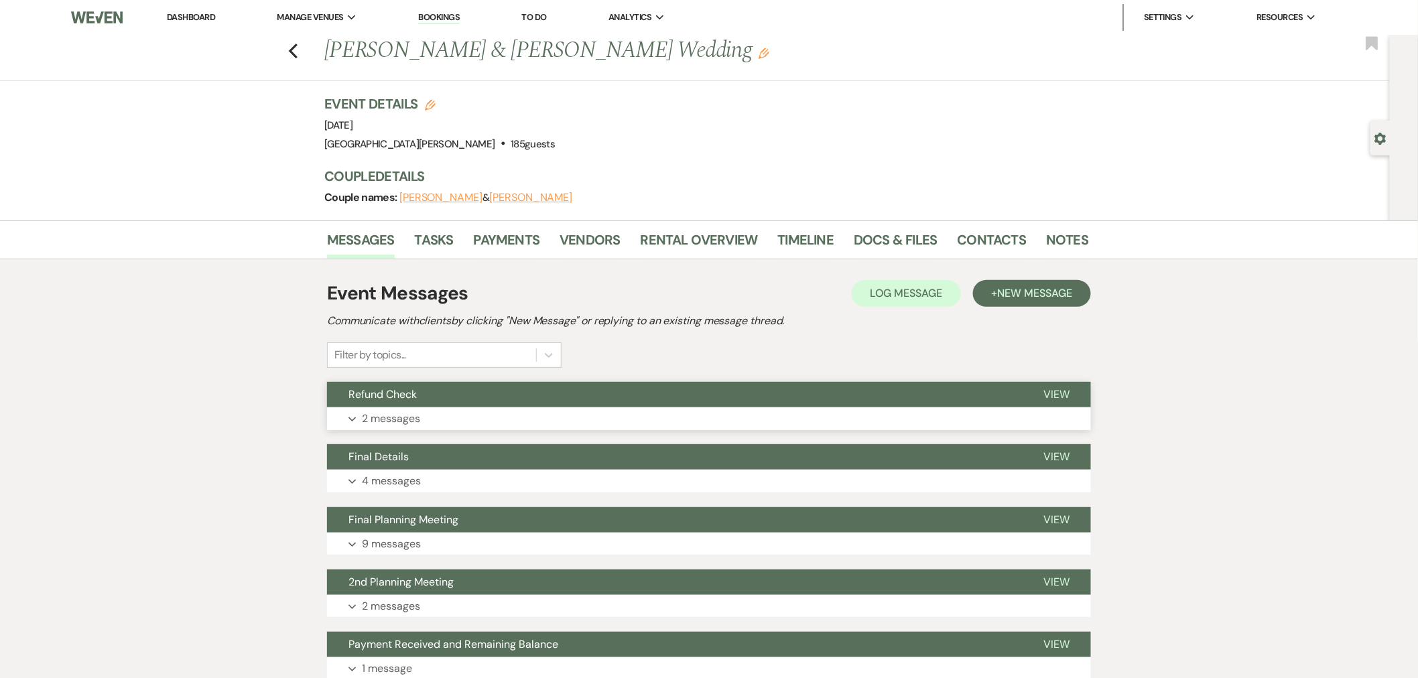
click at [534, 414] on button "Expand 2 messages" at bounding box center [709, 418] width 764 height 23
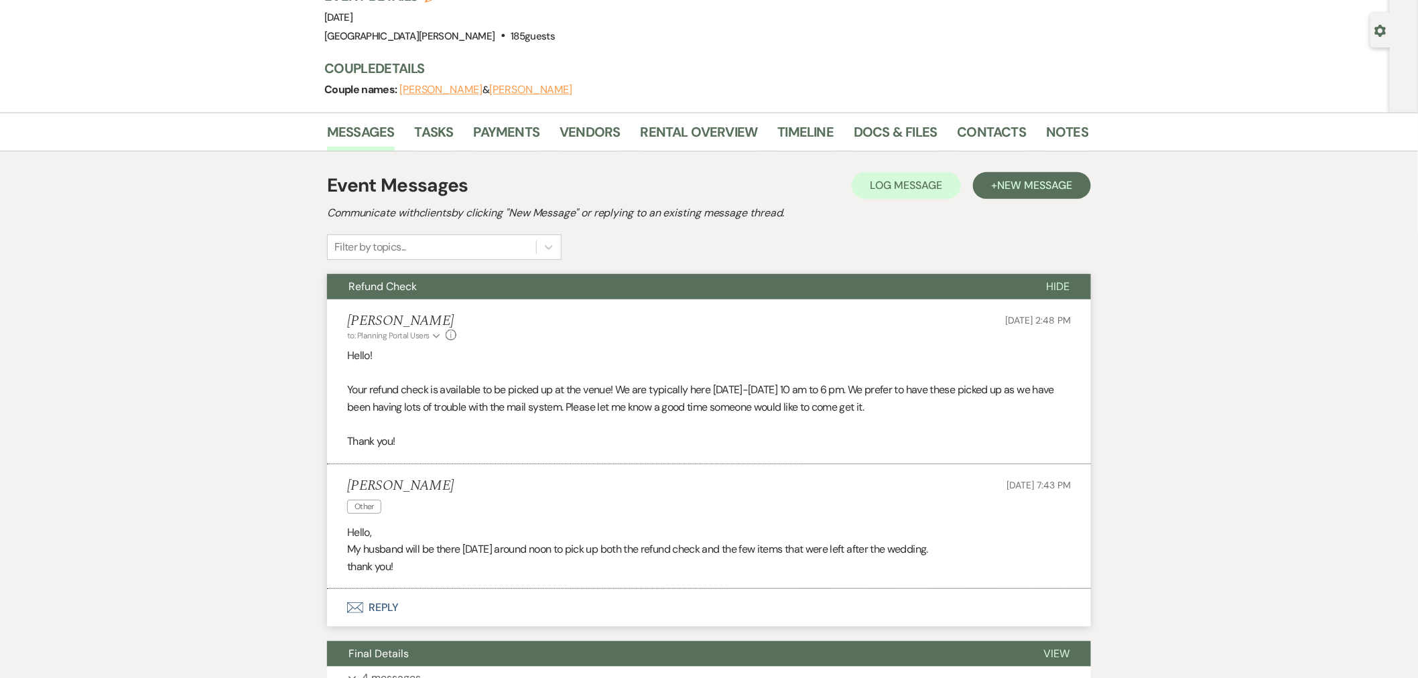
scroll to position [149, 0]
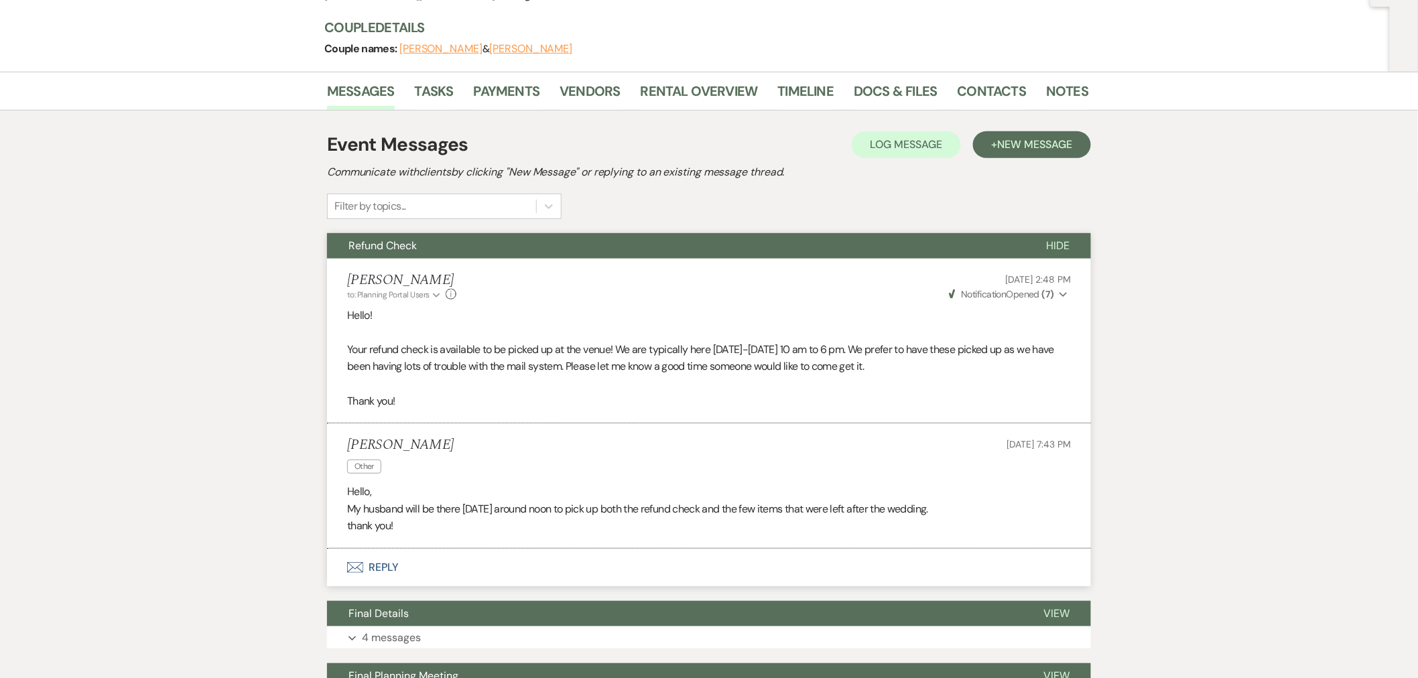
click at [1055, 78] on li "Notes" at bounding box center [1077, 94] width 62 height 32
click at [1057, 83] on link "Notes" at bounding box center [1067, 94] width 42 height 29
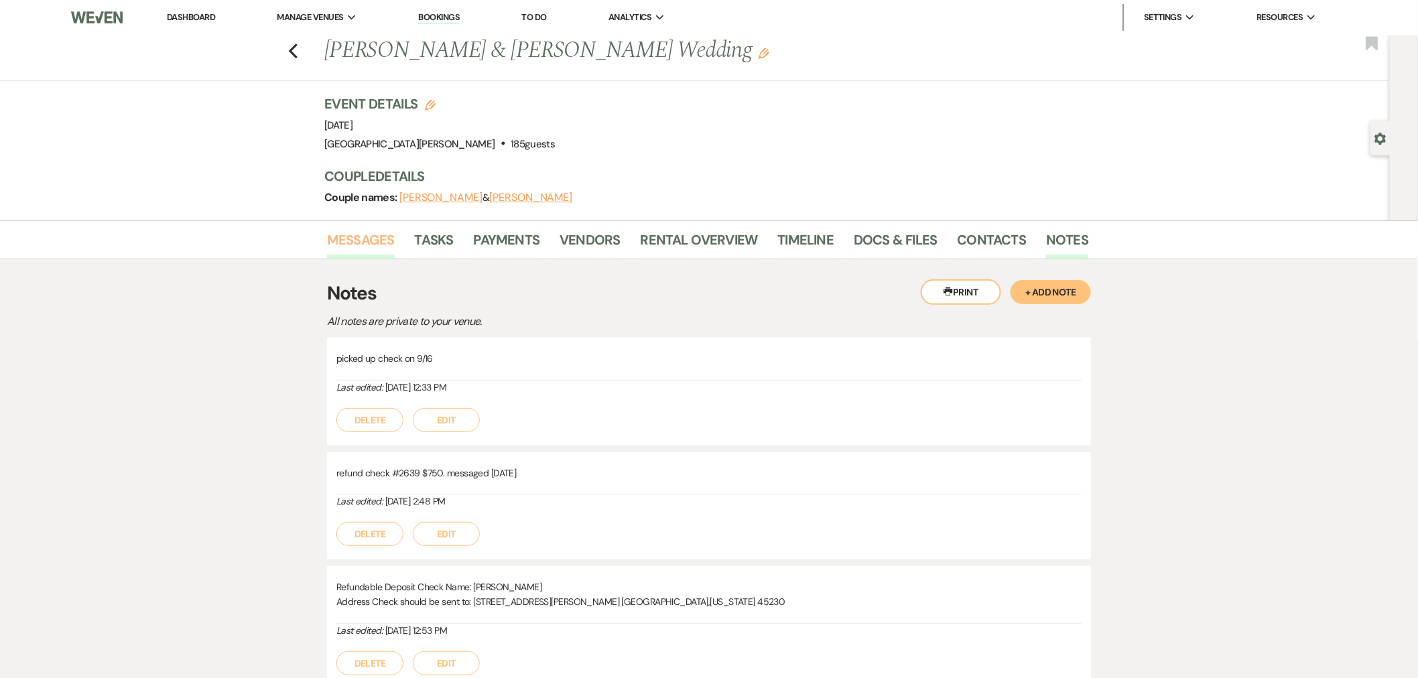
click at [356, 239] on link "Messages" at bounding box center [361, 243] width 68 height 29
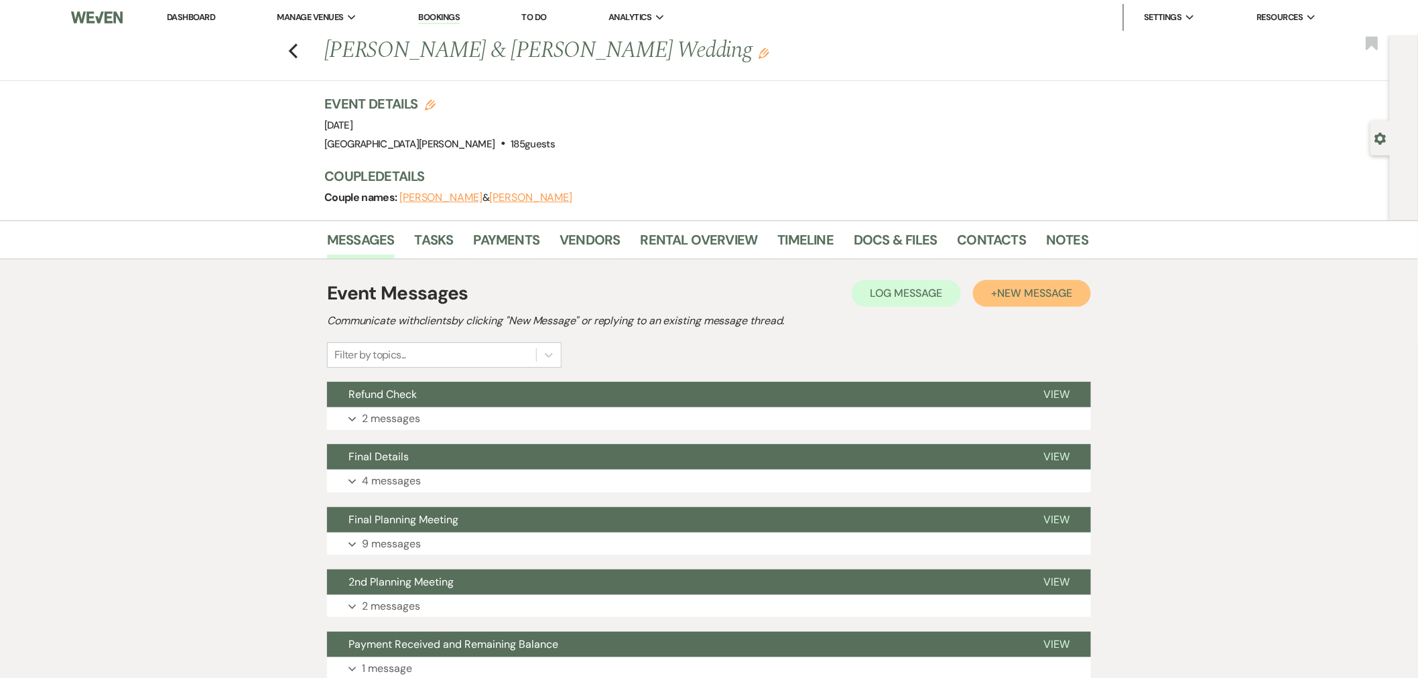
click at [1016, 305] on button "+ New Message" at bounding box center [1032, 293] width 118 height 27
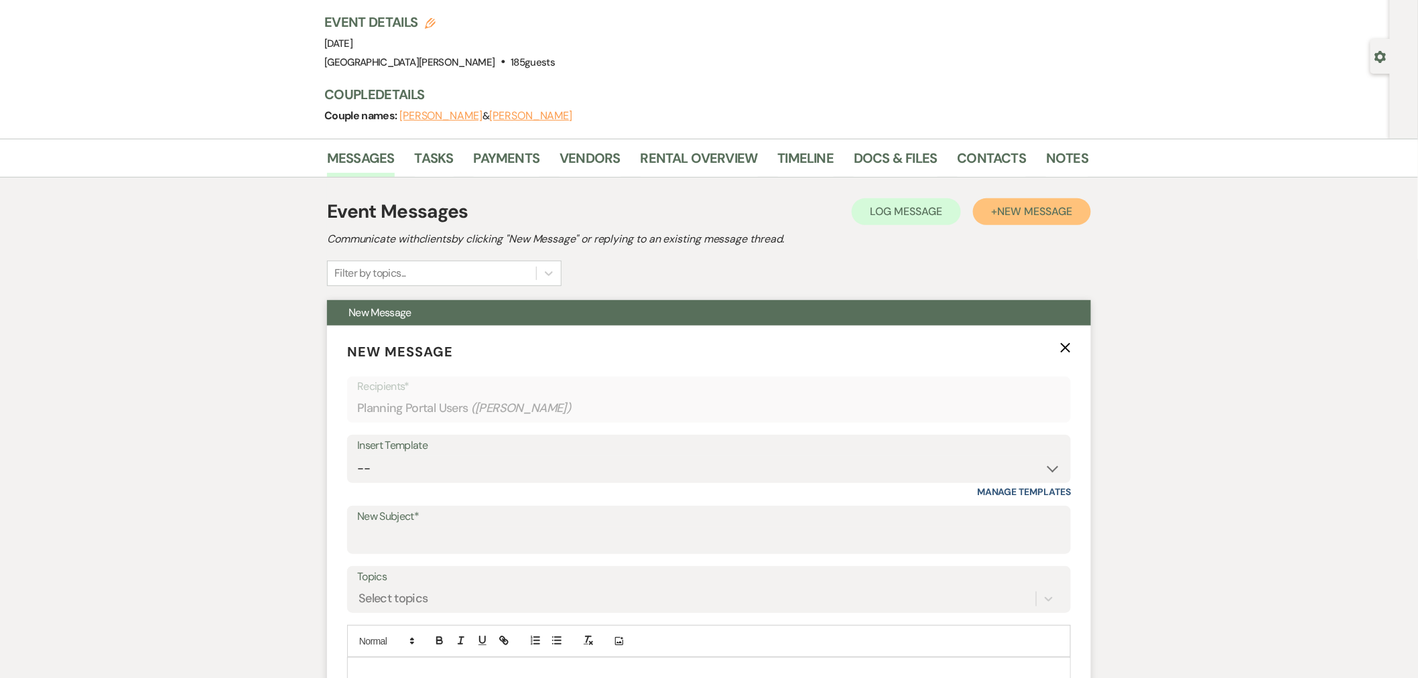
scroll to position [223, 0]
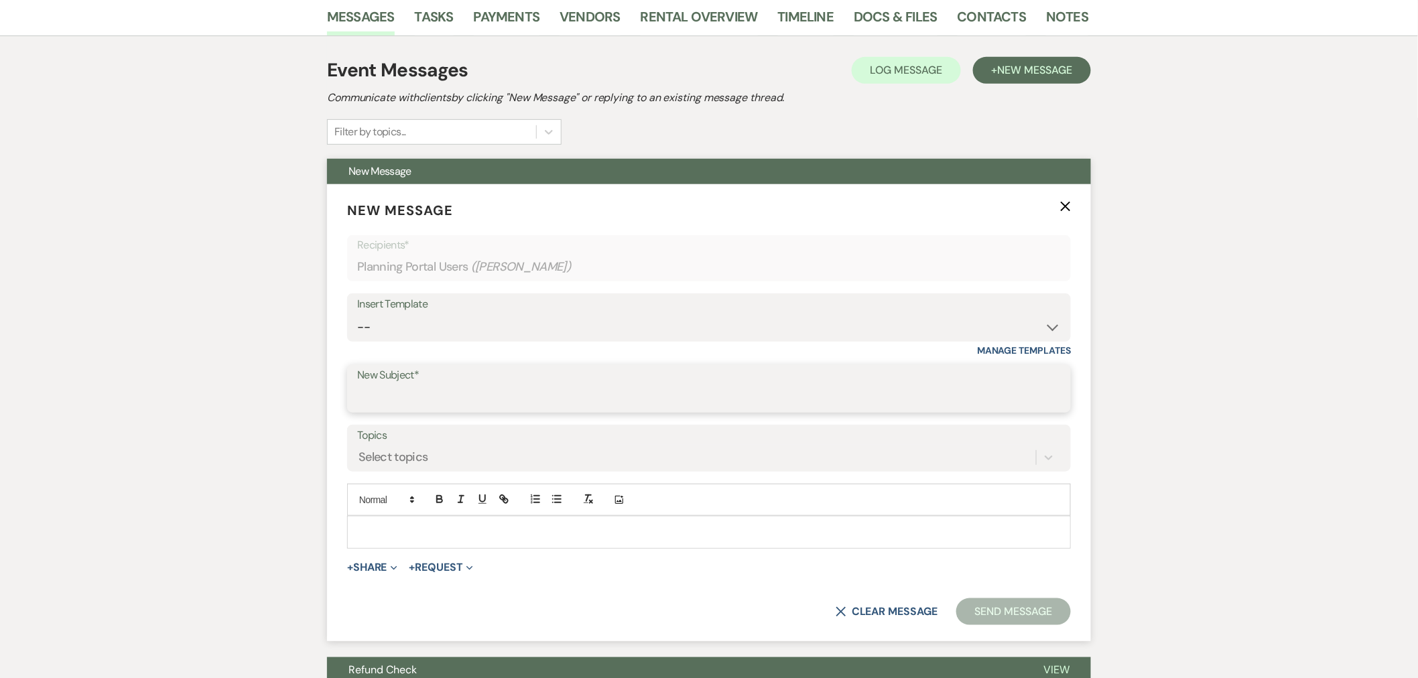
click at [424, 397] on input "New Subject*" at bounding box center [709, 398] width 704 height 26
type input "Request for Review"
click at [471, 531] on p at bounding box center [709, 532] width 702 height 15
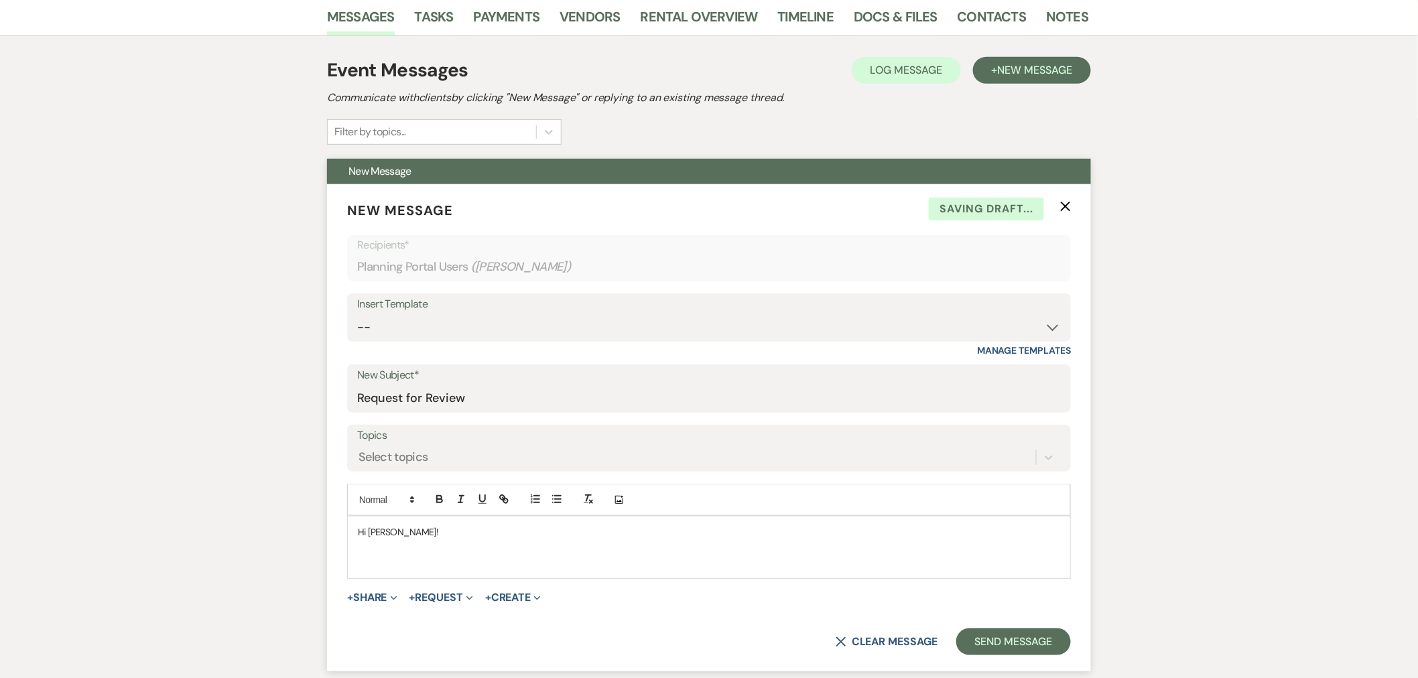
drag, startPoint x: 371, startPoint y: 533, endPoint x: 393, endPoint y: 539, distance: 22.9
click at [371, 534] on p "Hi julia!" at bounding box center [709, 532] width 702 height 15
click at [399, 557] on p at bounding box center [709, 562] width 702 height 15
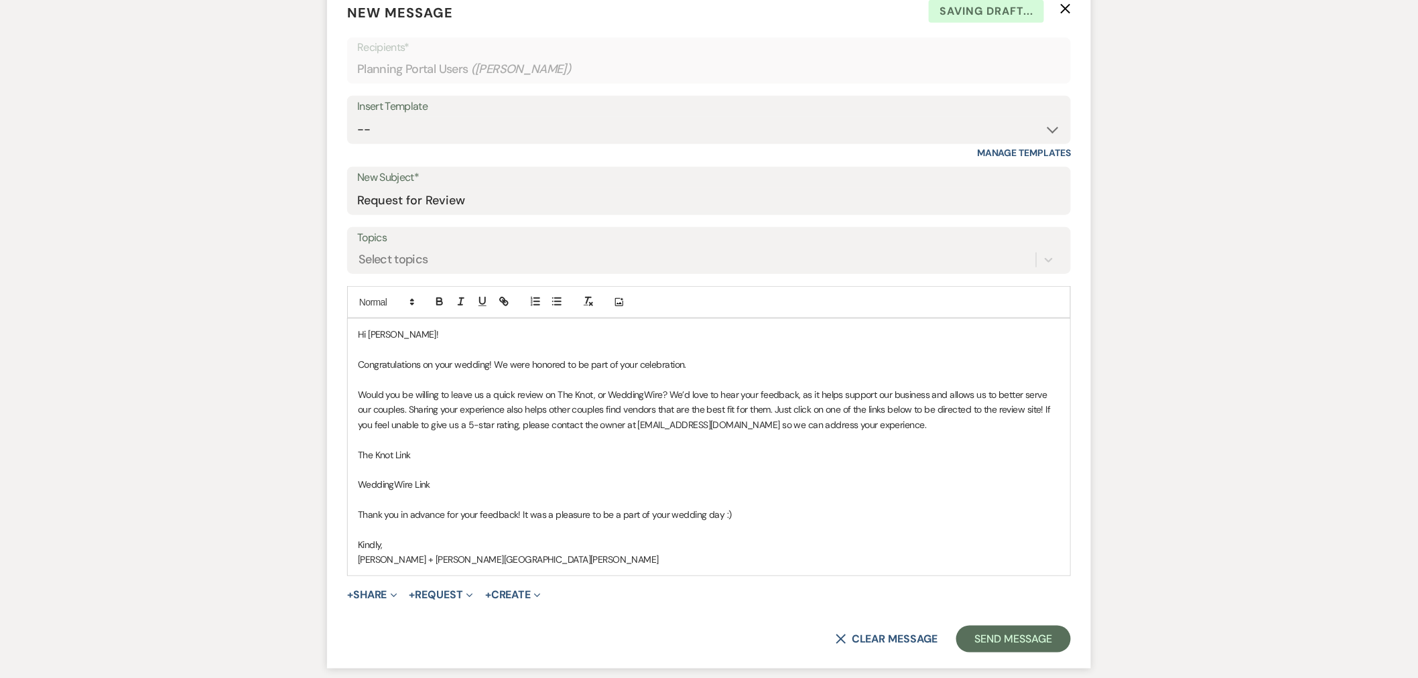
scroll to position [446, 0]
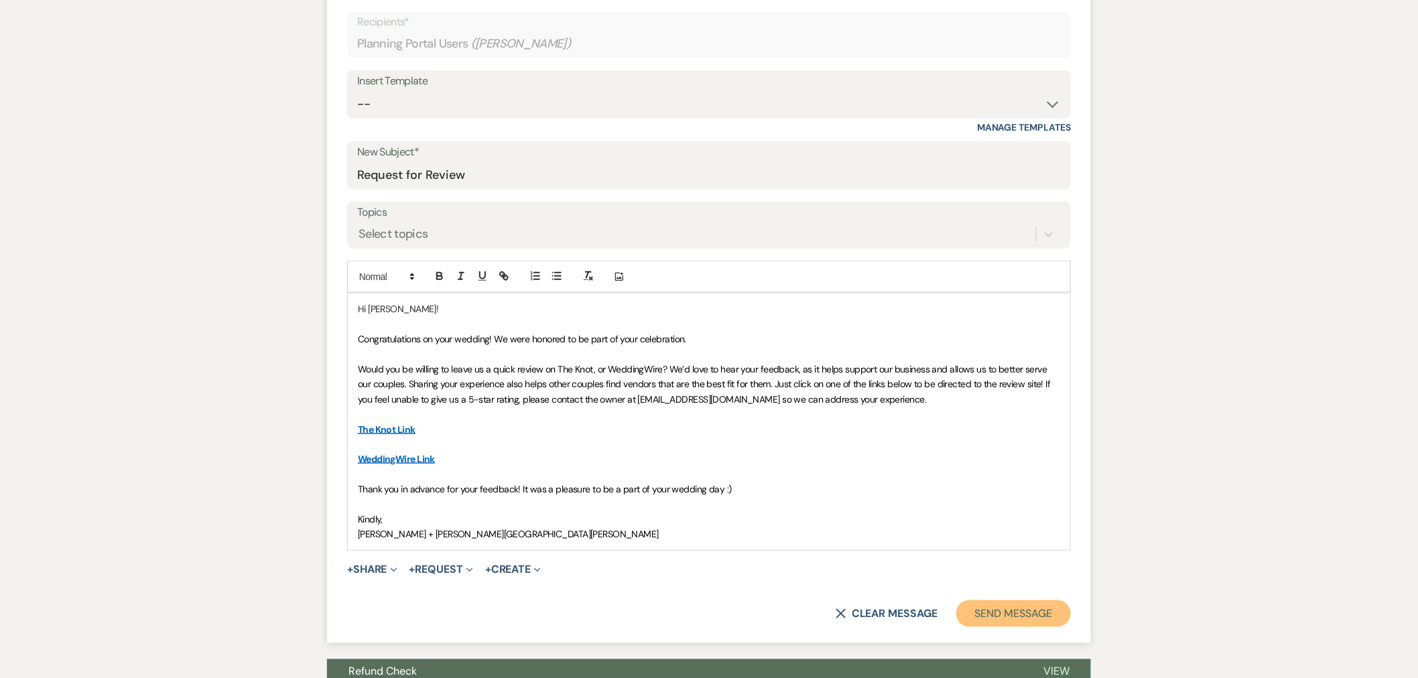
click at [1010, 613] on button "Send Message" at bounding box center [1013, 613] width 115 height 27
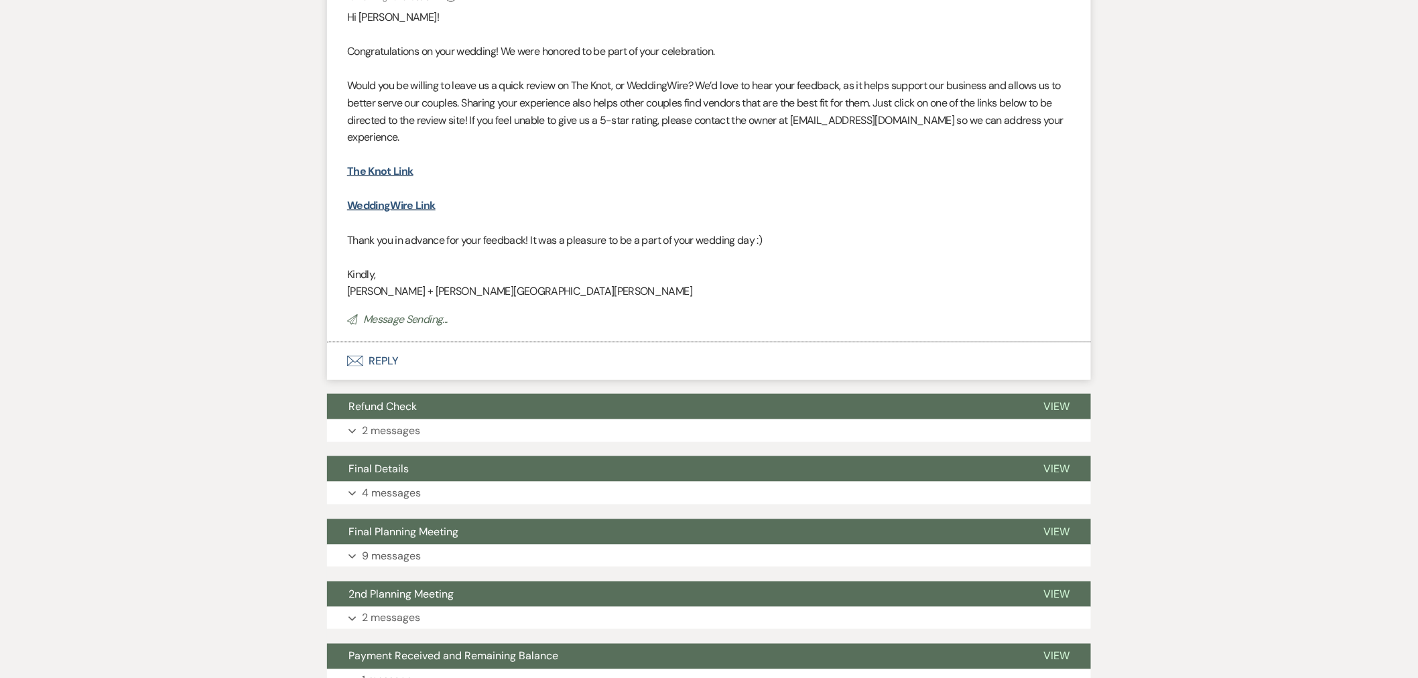
scroll to position [0, 0]
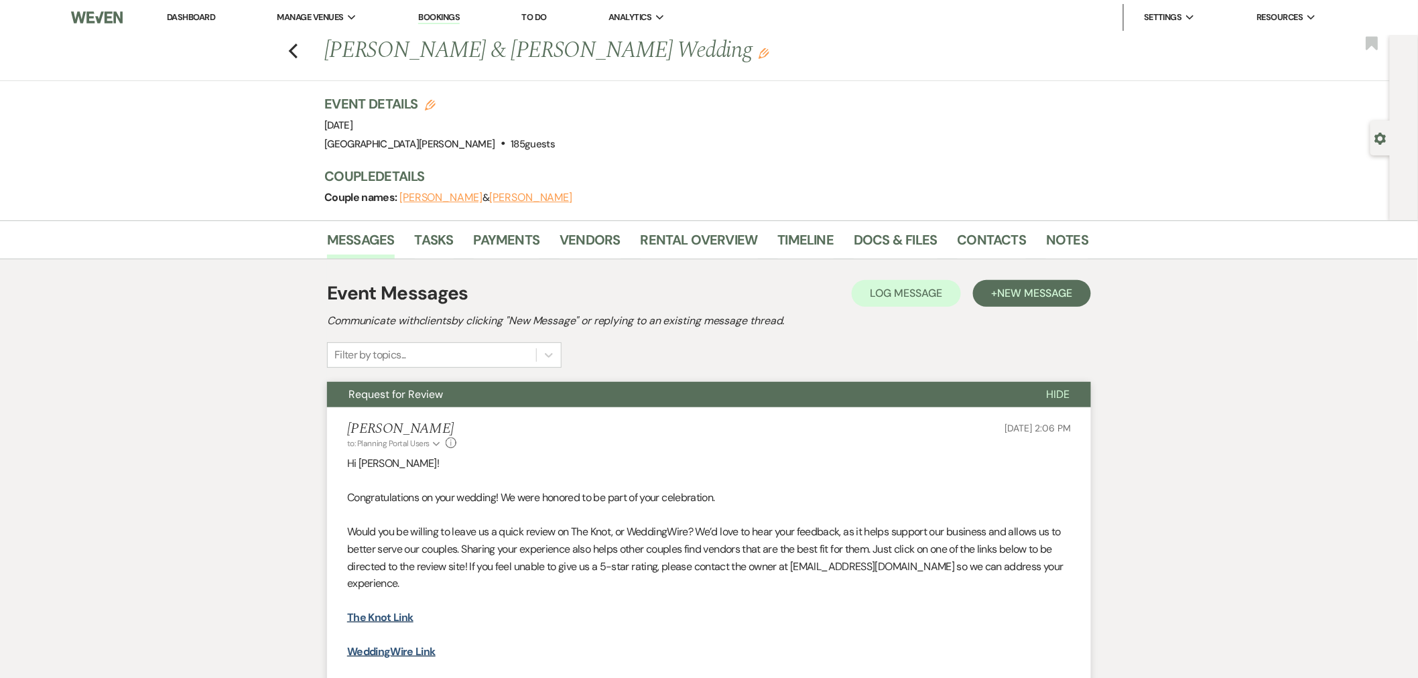
click at [182, 17] on link "Dashboard" at bounding box center [191, 16] width 48 height 11
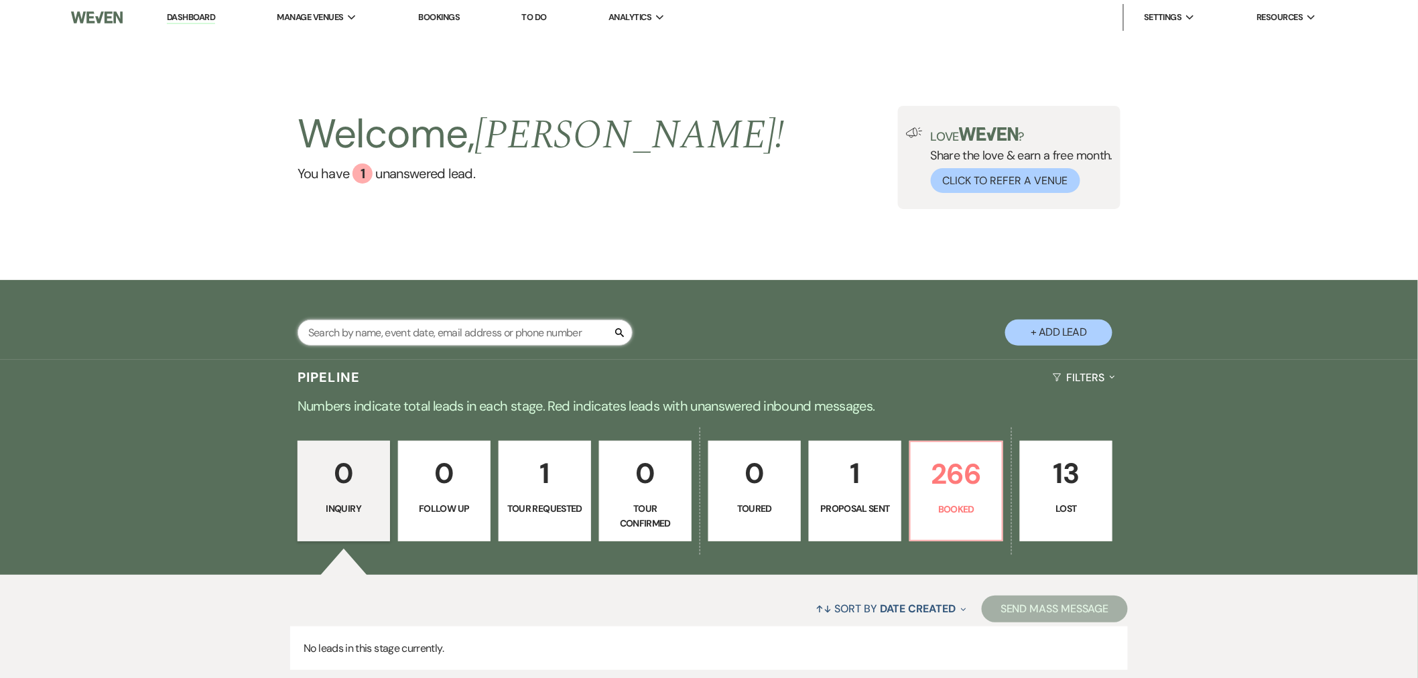
click at [590, 333] on input "text" at bounding box center [465, 333] width 335 height 26
type input "spears"
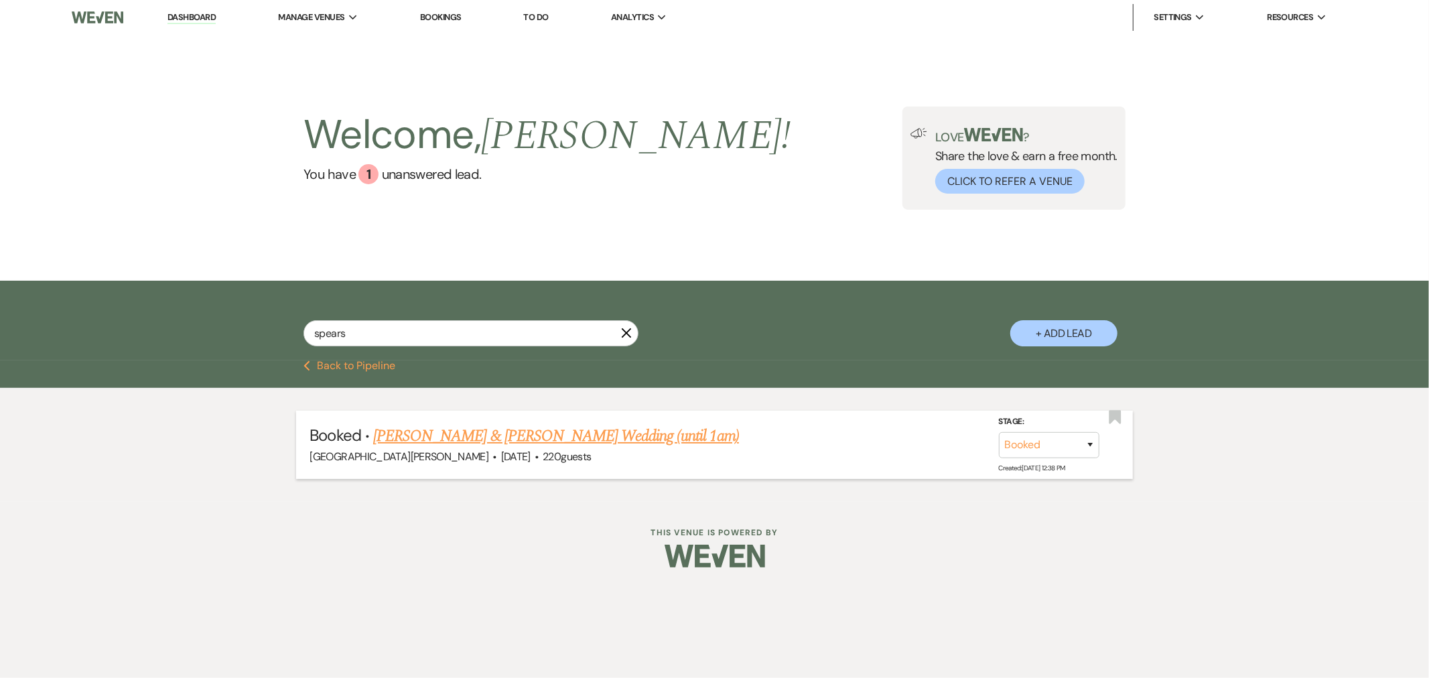
click at [578, 444] on link "Olivia Spears & Mitch Deaton's Wedding (until 1am)" at bounding box center [556, 436] width 366 height 24
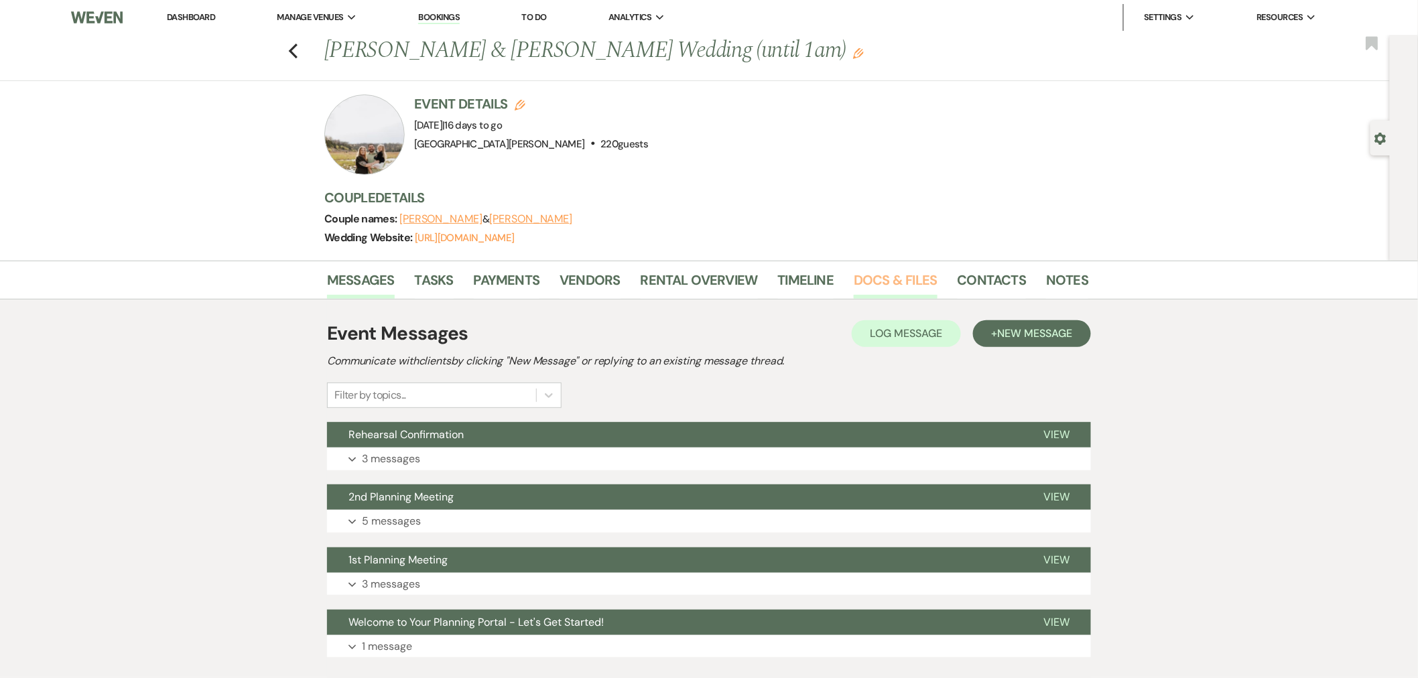
click at [898, 279] on link "Docs & Files" at bounding box center [895, 283] width 83 height 29
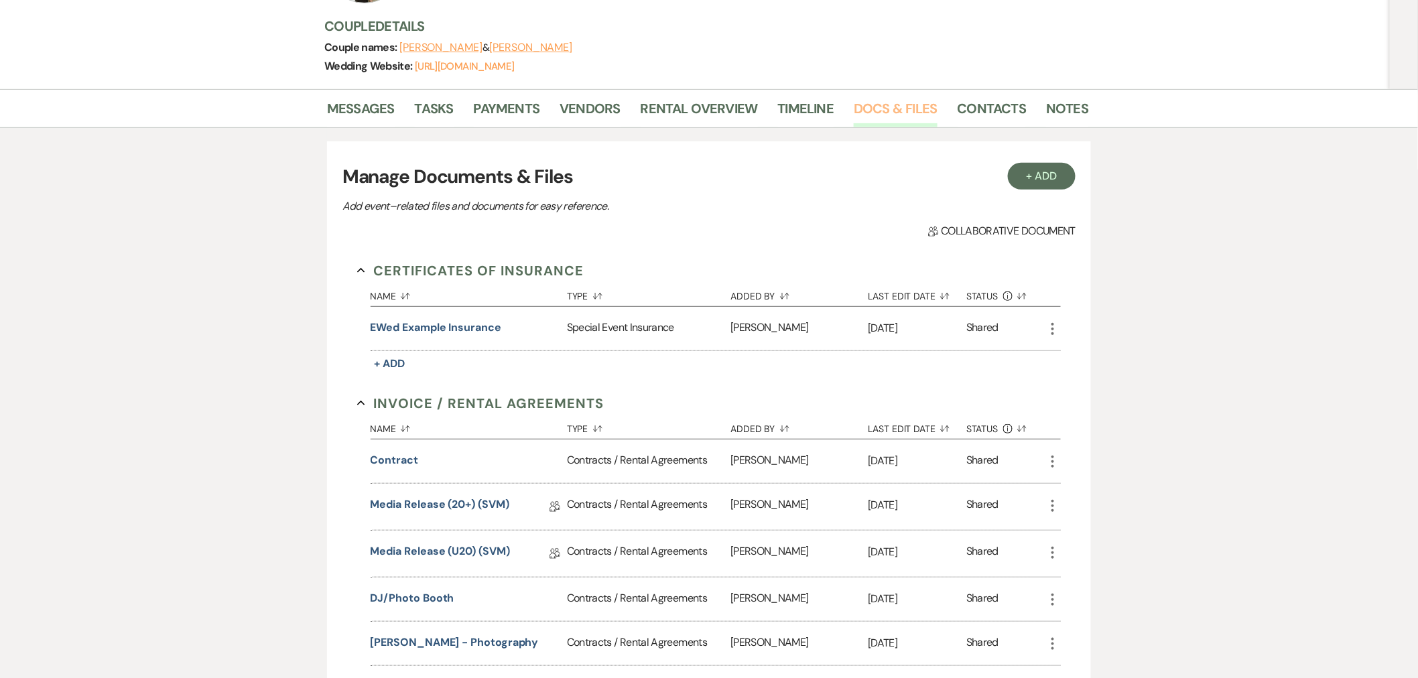
scroll to position [149, 0]
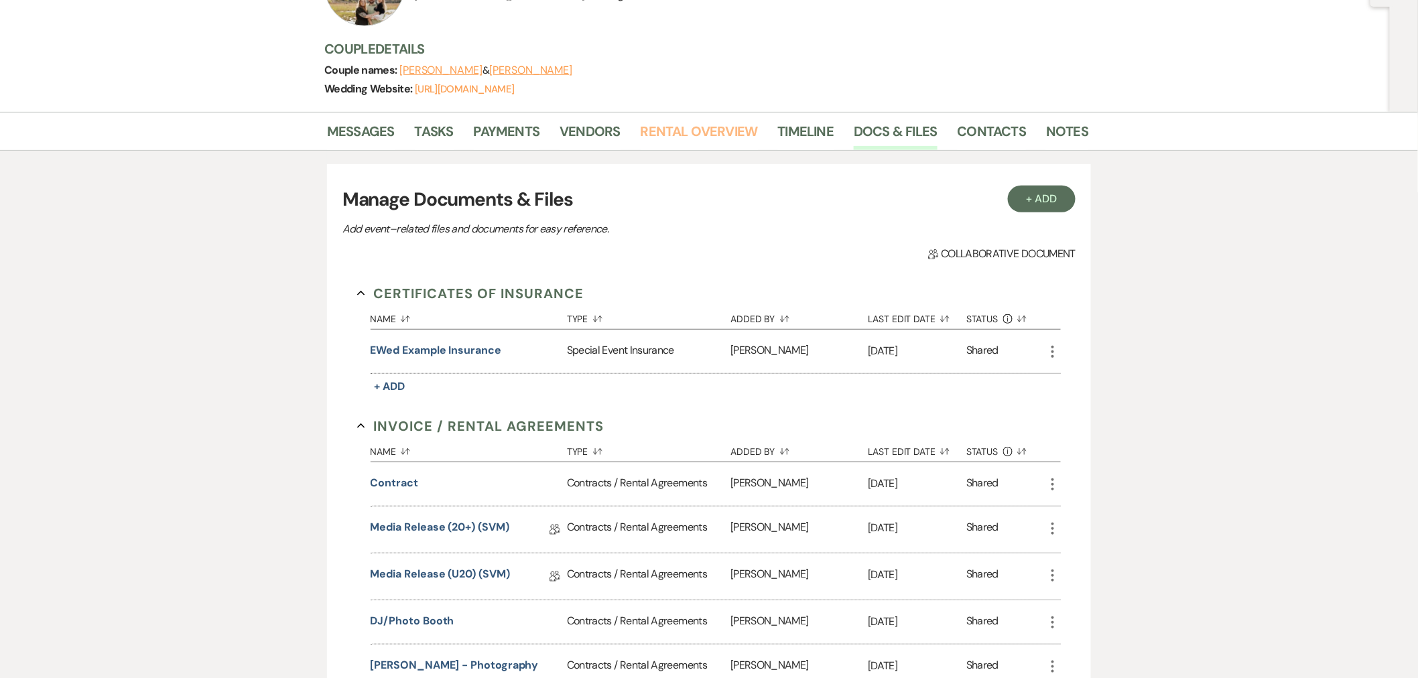
click at [699, 132] on link "Rental Overview" at bounding box center [699, 135] width 117 height 29
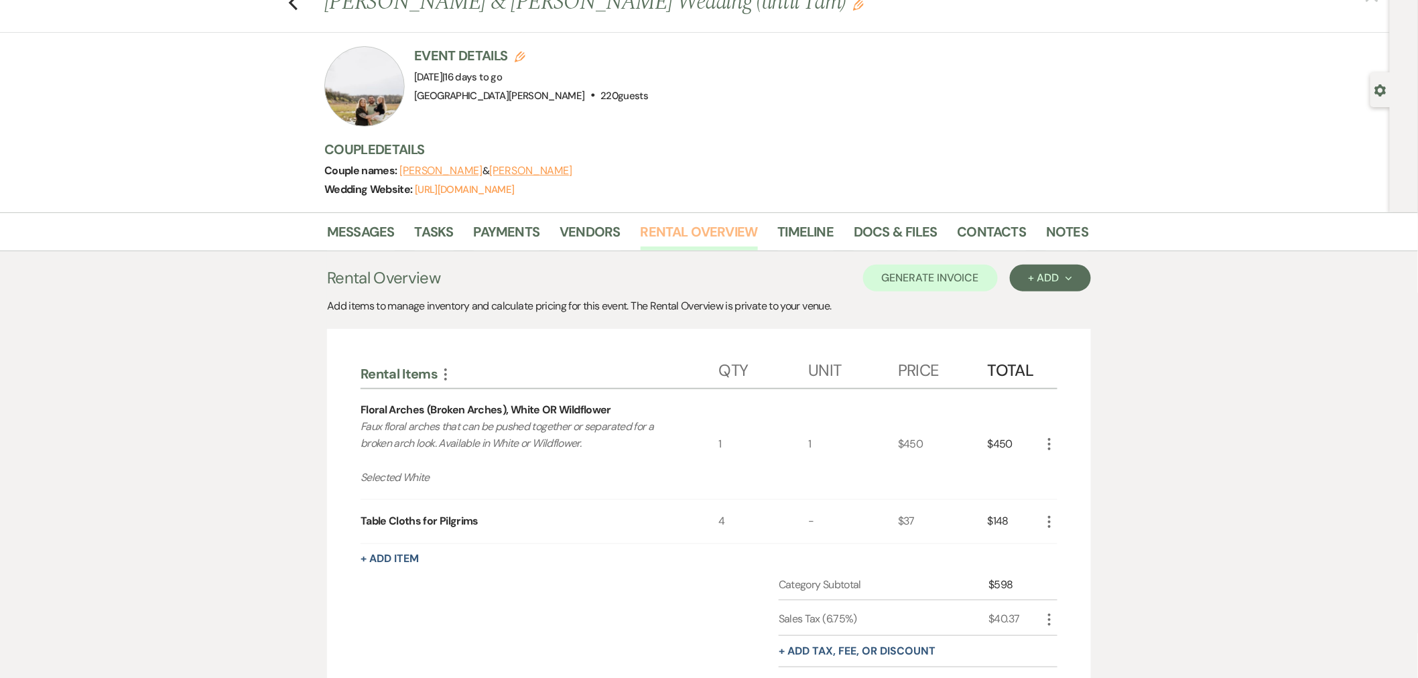
scroll to position [74, 0]
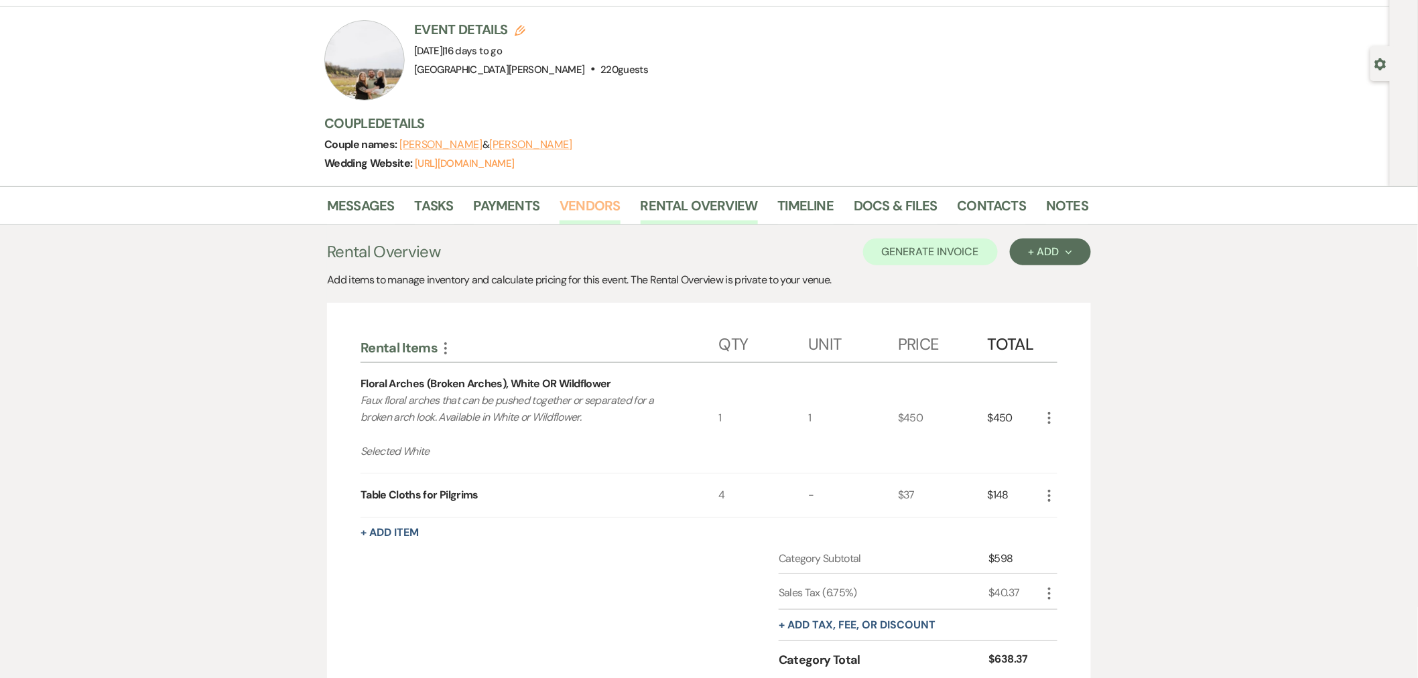
click at [573, 203] on link "Vendors" at bounding box center [590, 209] width 60 height 29
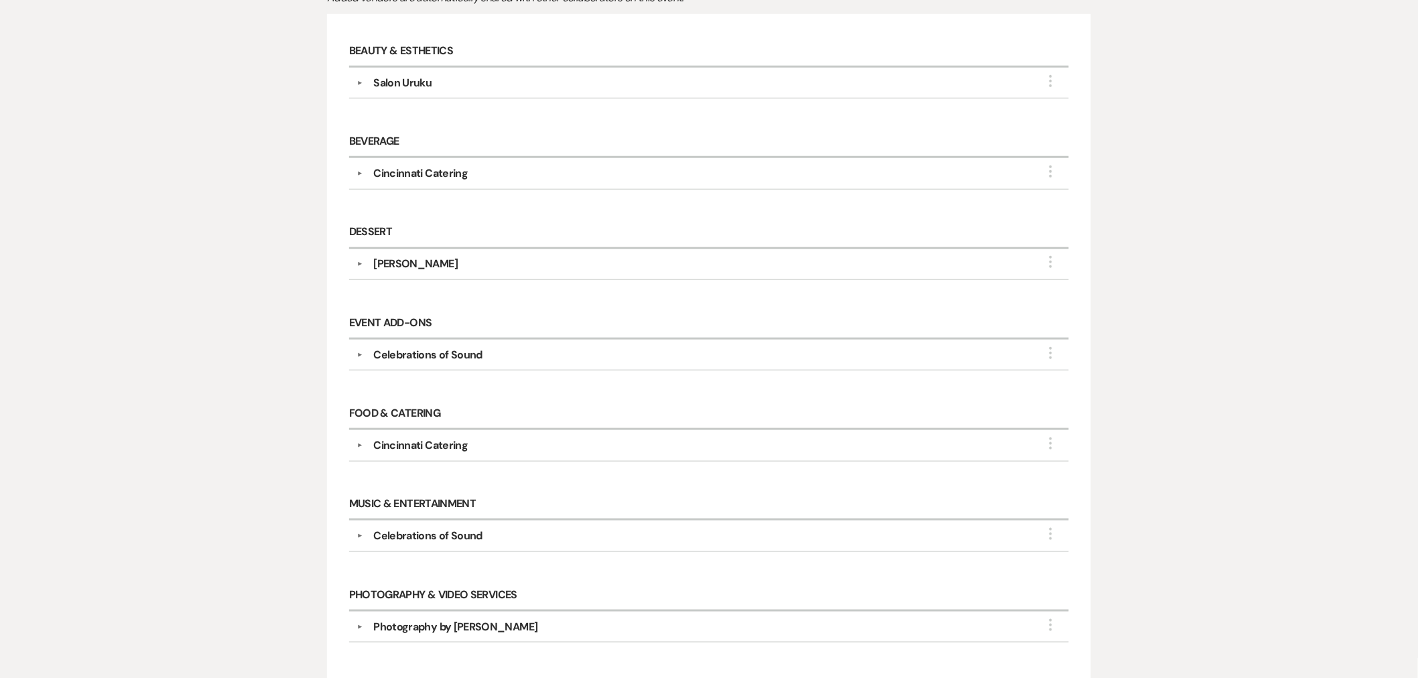
scroll to position [372, 0]
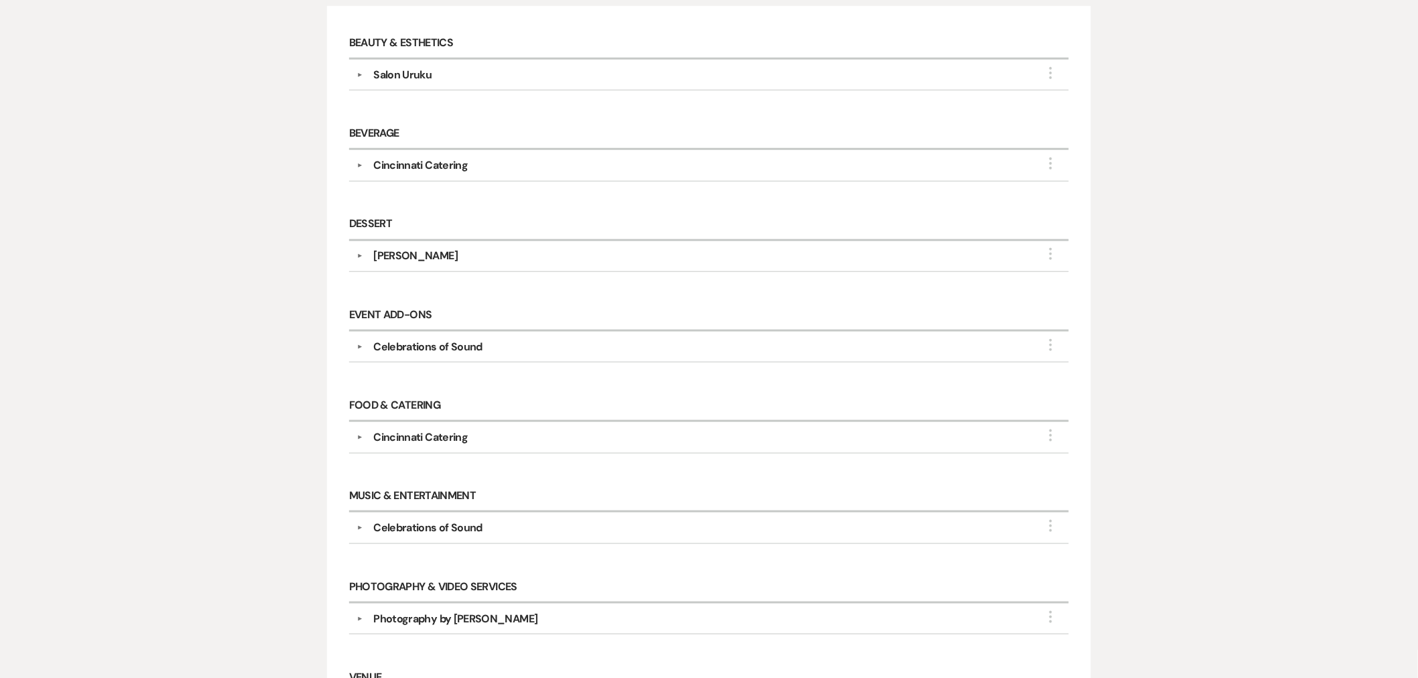
click at [387, 352] on div "Celebrations of Sound" at bounding box center [427, 347] width 109 height 16
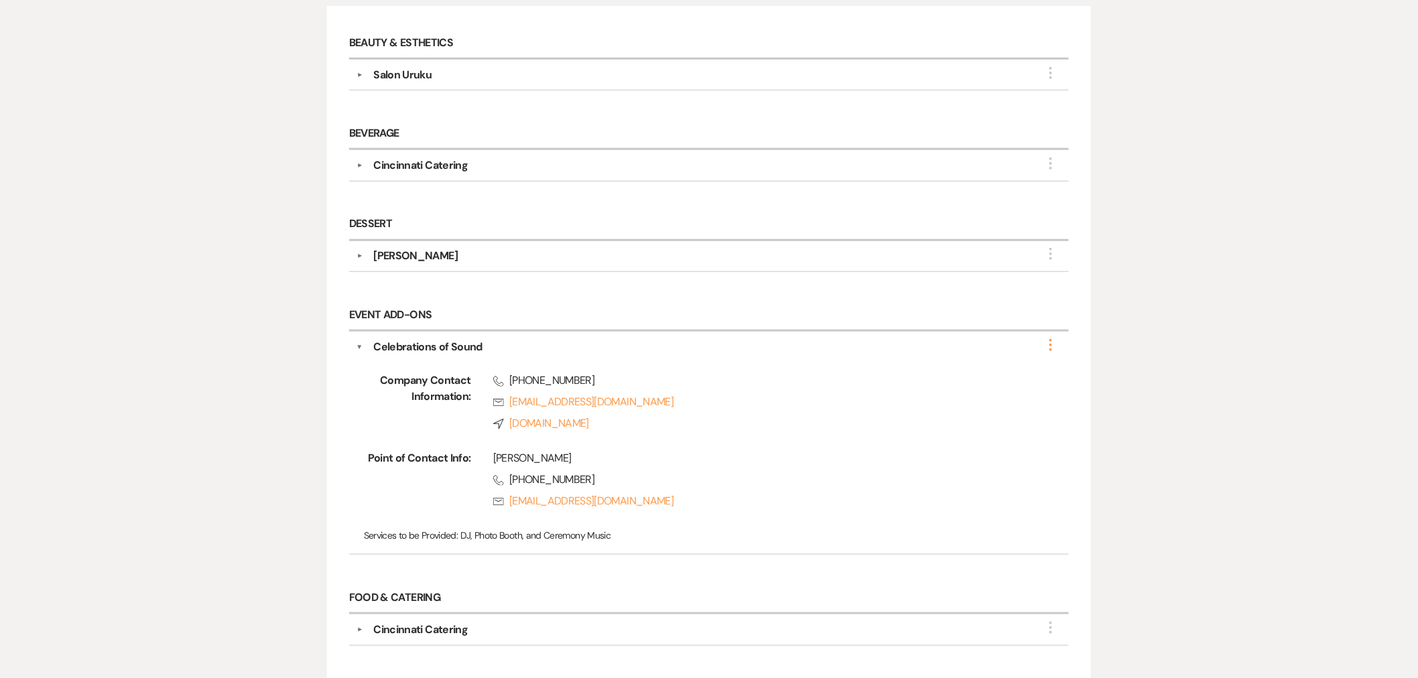
click at [1050, 346] on icon "More" at bounding box center [1051, 345] width 16 height 16
click at [1029, 356] on button "Edit" at bounding box center [973, 354] width 151 height 21
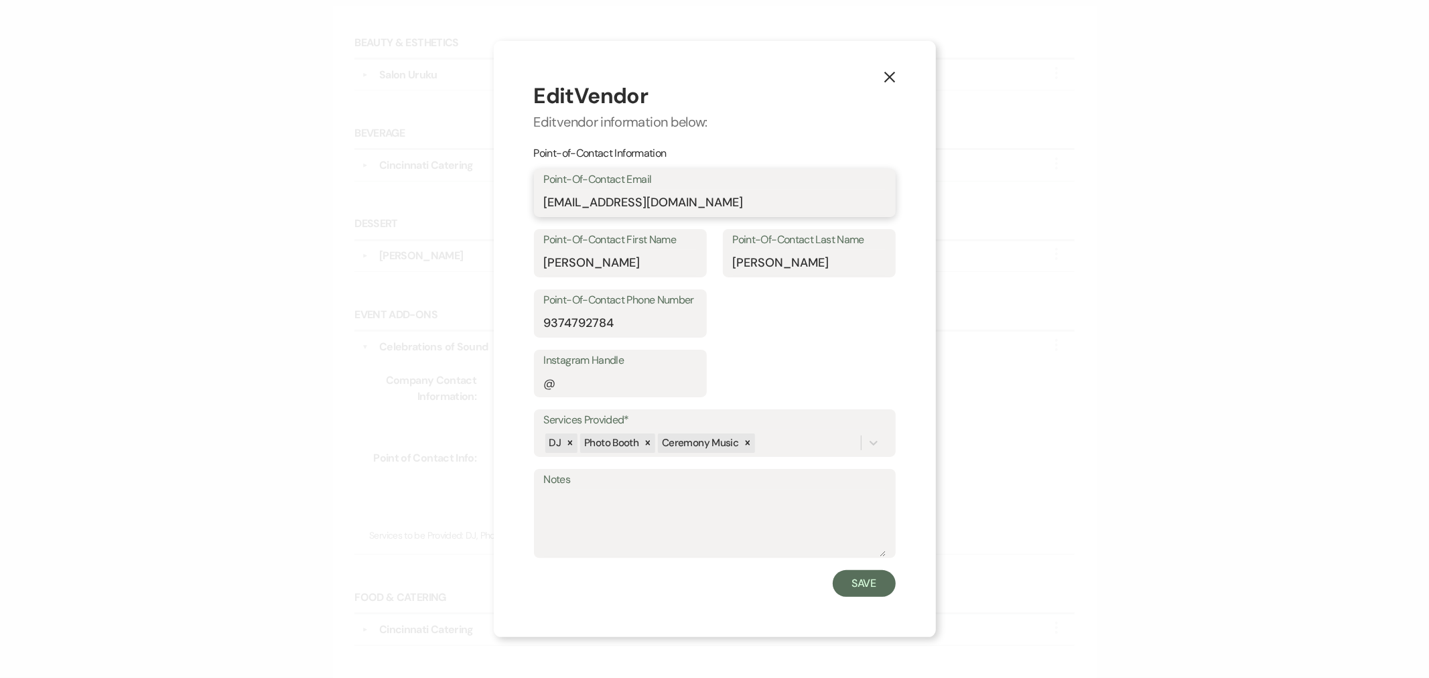
drag, startPoint x: 716, startPoint y: 206, endPoint x: 480, endPoint y: 209, distance: 235.2
click at [480, 209] on div "X Edit Vendor Edit vendor information below: Point-of-Contact Information Point…" at bounding box center [714, 339] width 1429 height 678
click at [881, 86] on button "X" at bounding box center [890, 76] width 20 height 23
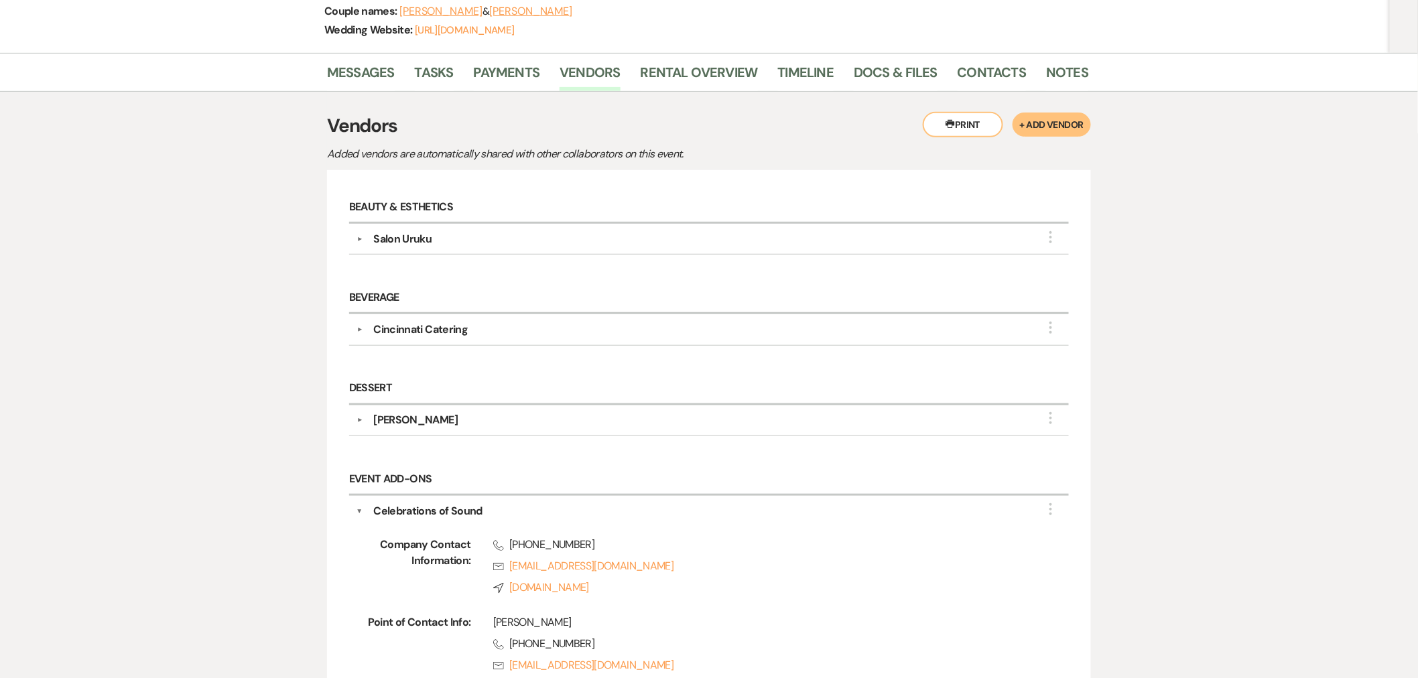
scroll to position [0, 0]
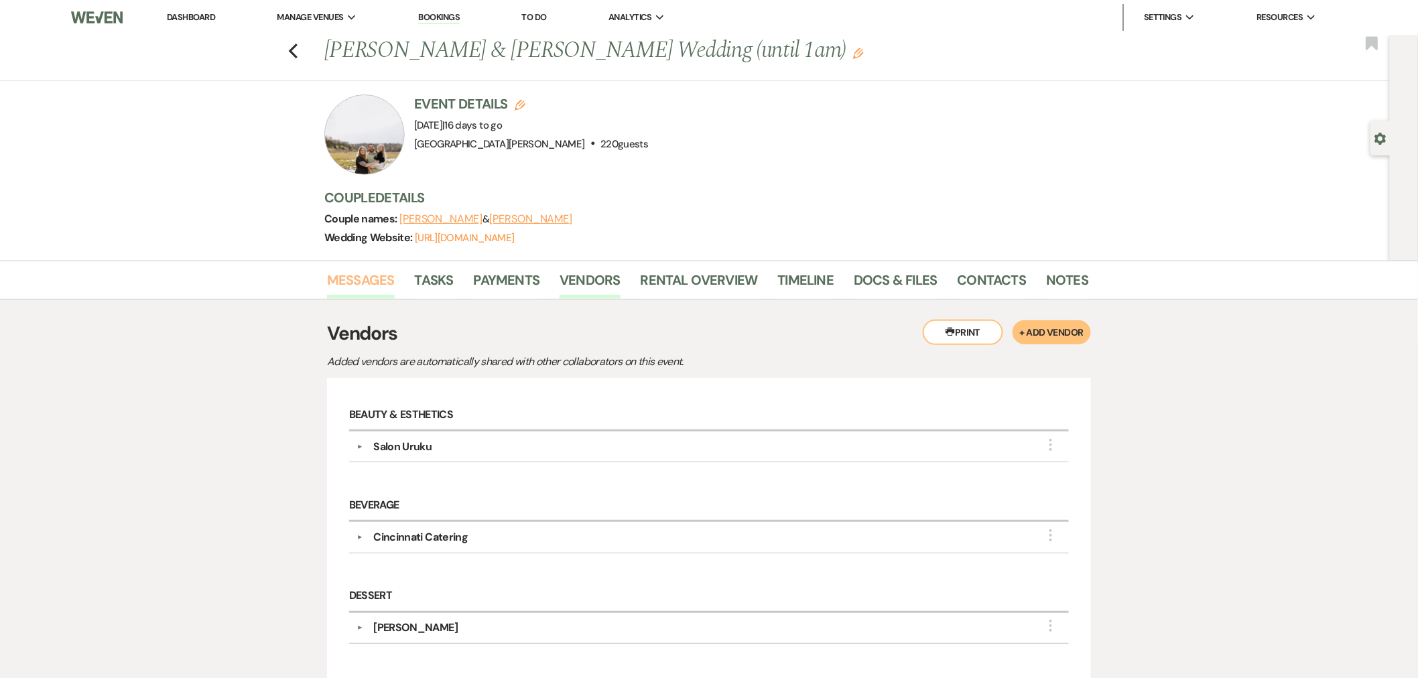
drag, startPoint x: 377, startPoint y: 287, endPoint x: 389, endPoint y: 287, distance: 12.1
click at [377, 287] on link "Messages" at bounding box center [361, 283] width 68 height 29
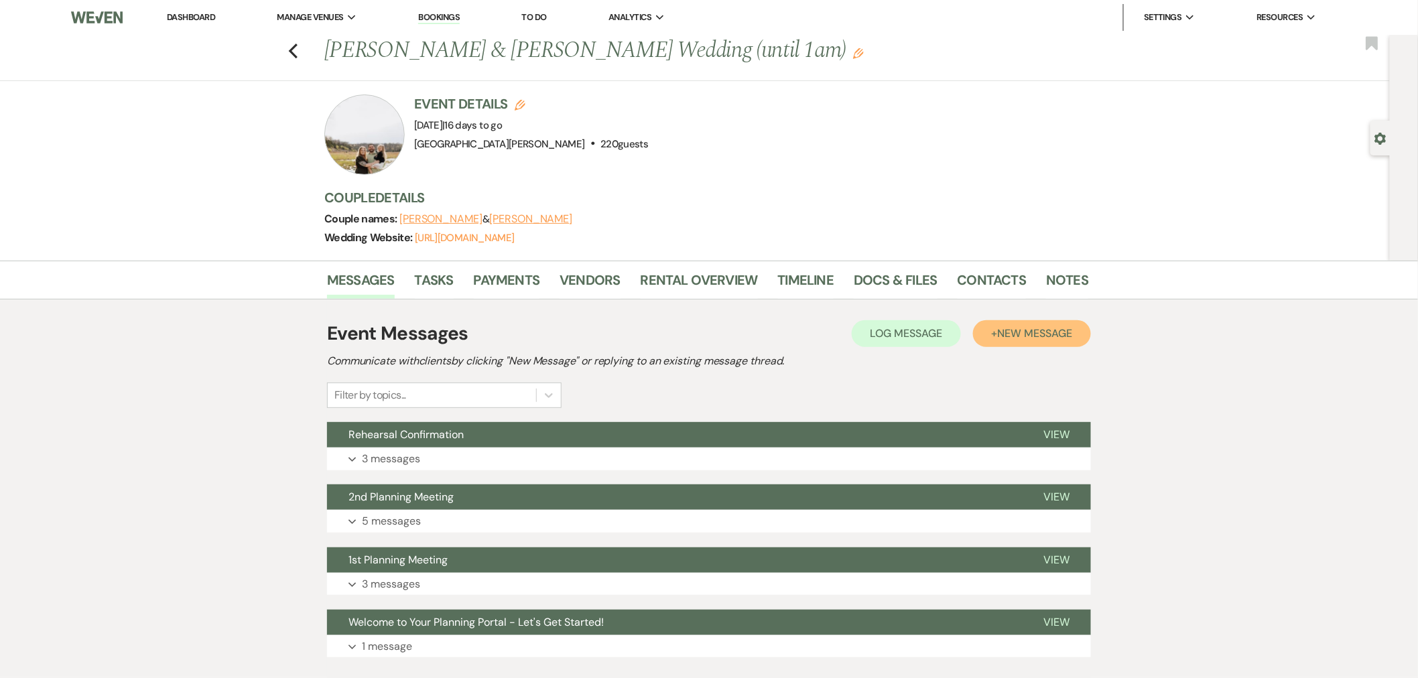
click at [1047, 339] on span "New Message" at bounding box center [1035, 333] width 74 height 14
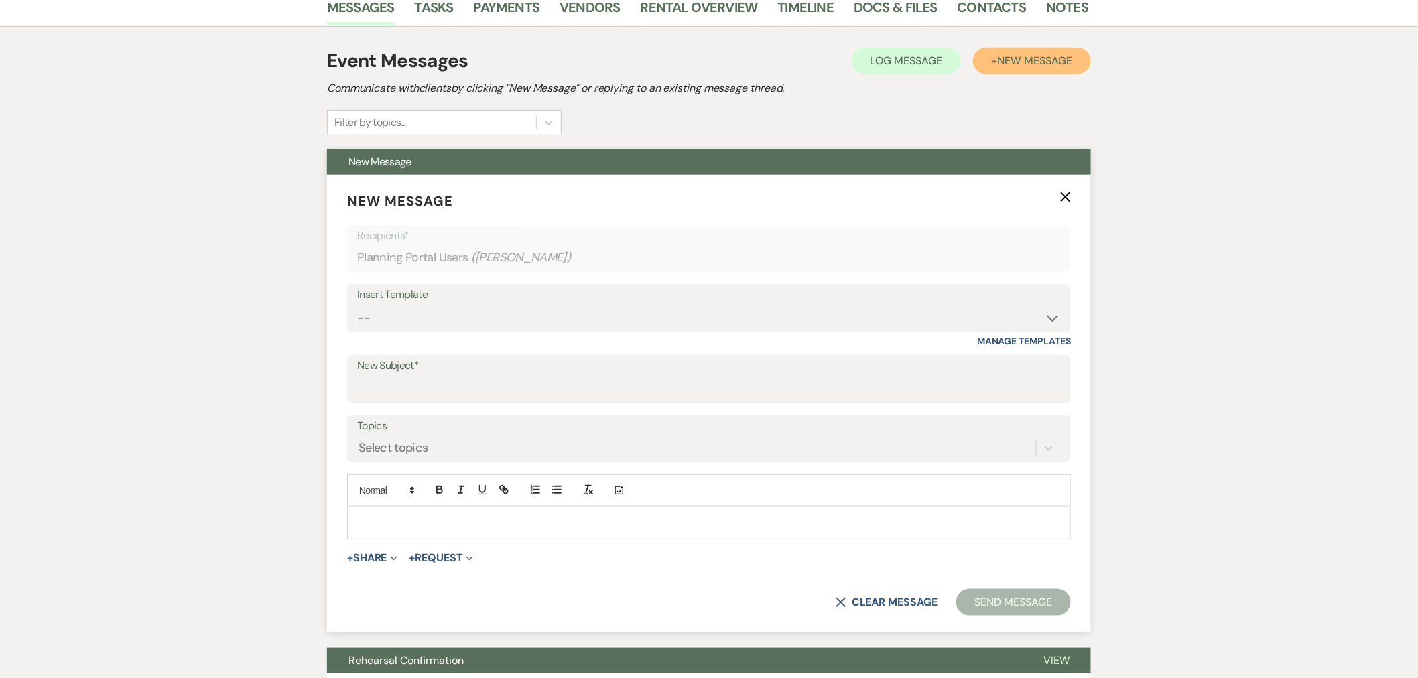
scroll to position [298, 0]
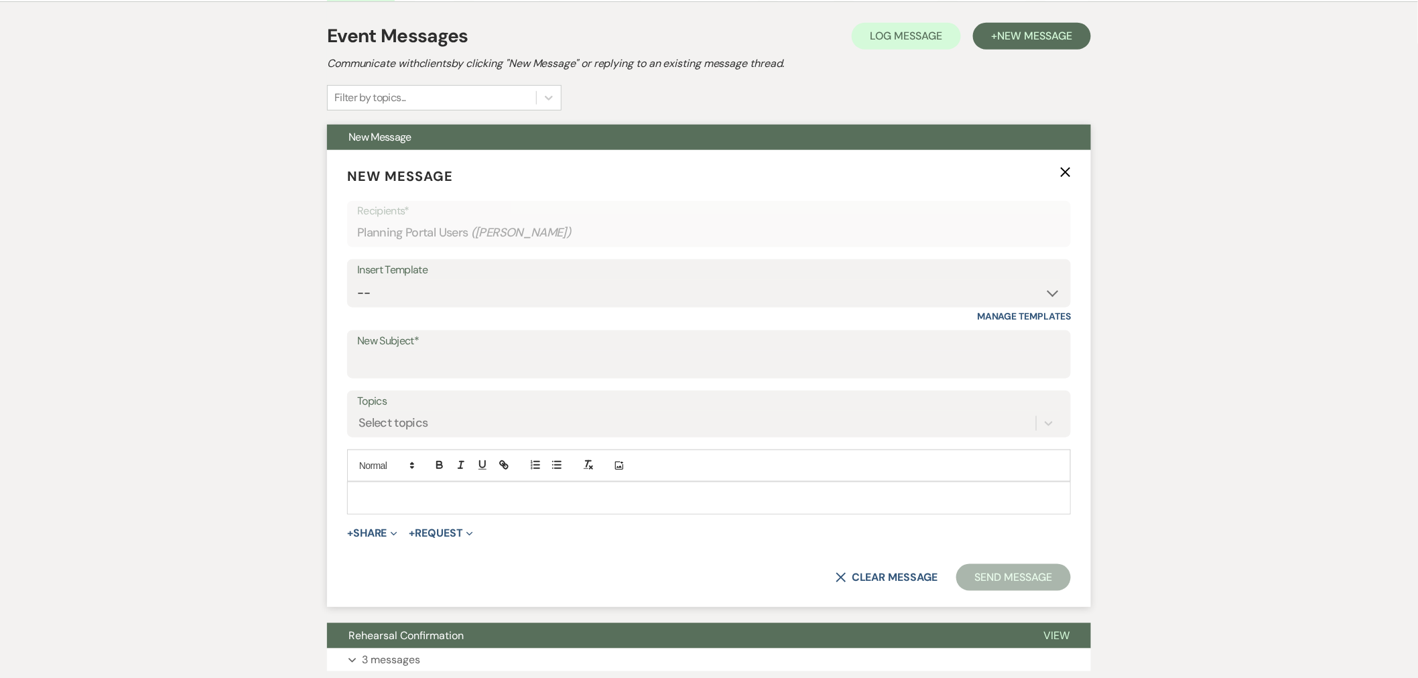
click at [456, 379] on form "New Message X Recipients* Planning Portal Users ( Olivia Spears ) Insert Templa…" at bounding box center [709, 378] width 764 height 457
click at [460, 363] on input "New Subject*" at bounding box center [709, 364] width 704 height 26
type input "Final Planning Meeting"
click at [507, 497] on p at bounding box center [709, 498] width 702 height 15
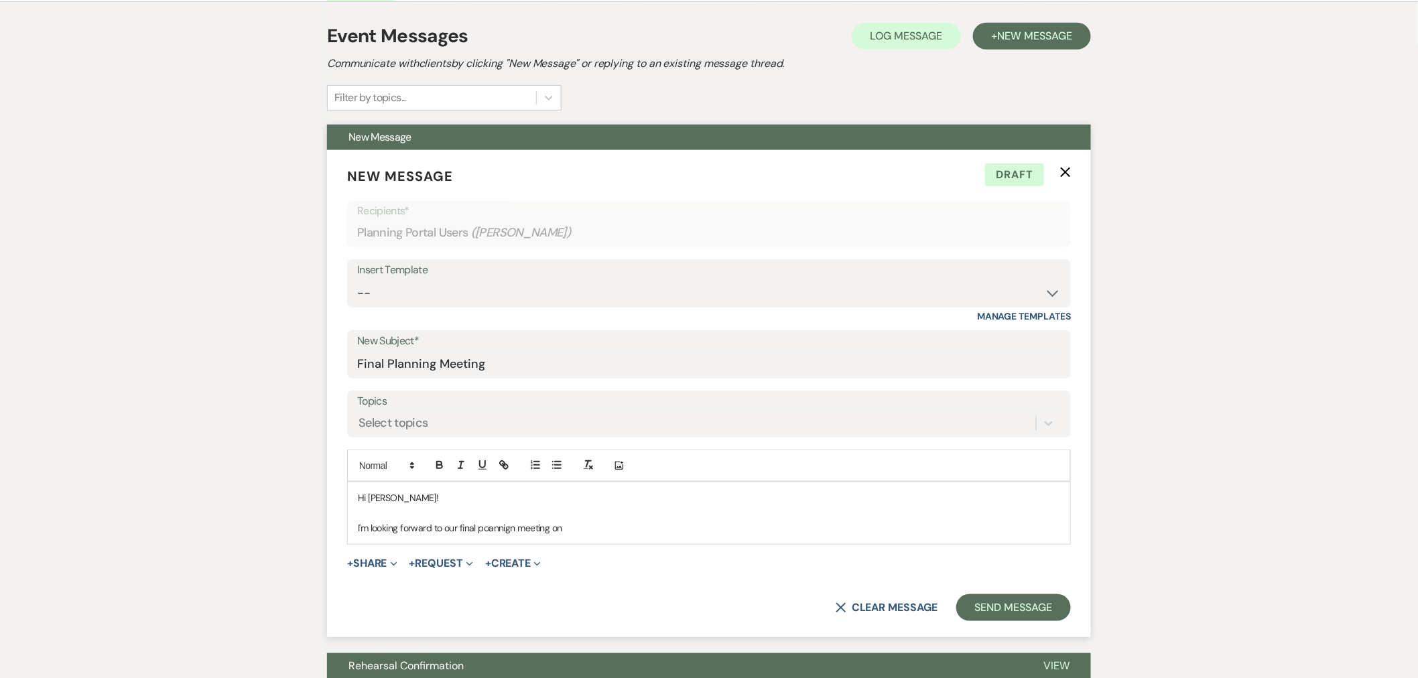
click at [618, 529] on p "I'm looking forward to our final poannign meeting on" at bounding box center [709, 528] width 702 height 15
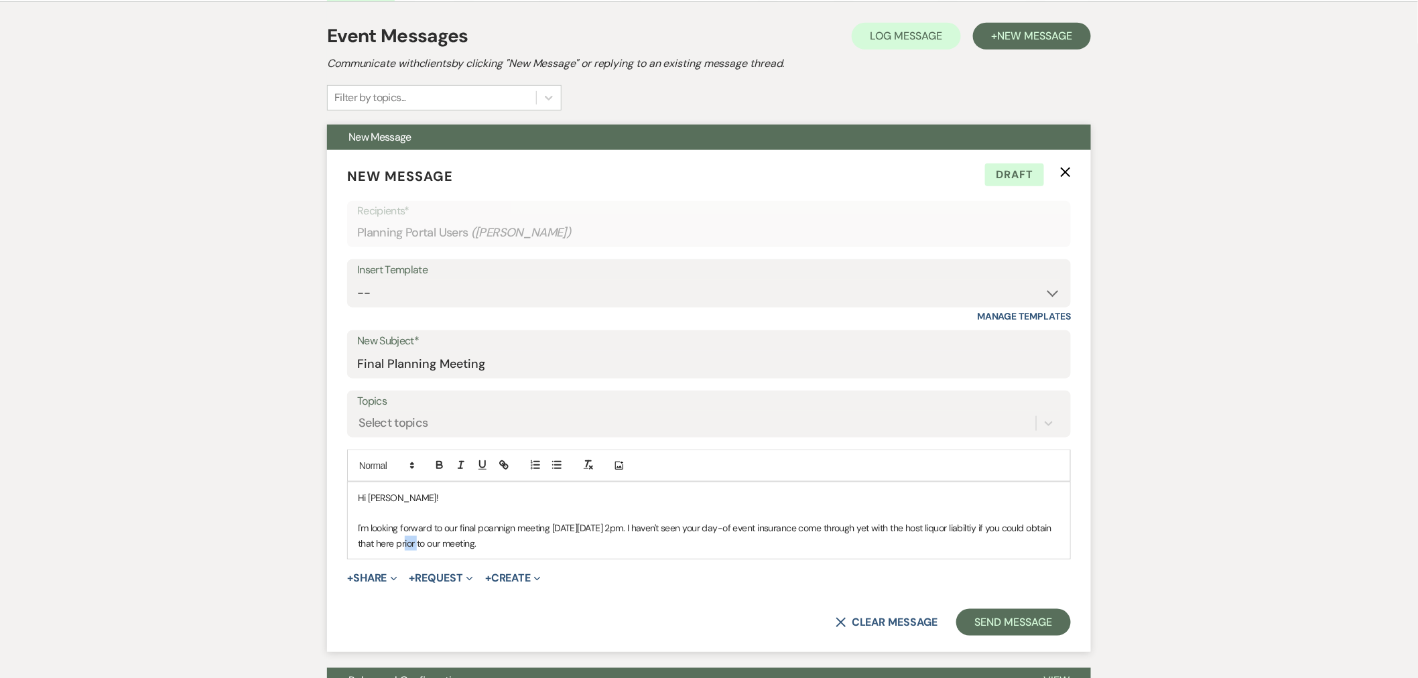
drag, startPoint x: 421, startPoint y: 545, endPoint x: 405, endPoint y: 547, distance: 15.5
click at [405, 547] on p "I'm looking forward to our final poannign meeting on Thursday 9/25 at 2pm. I ha…" at bounding box center [709, 536] width 702 height 30
click at [500, 463] on icon "button" at bounding box center [502, 463] width 5 height 5
paste input "ttps://www.eventguard.ai/venues/stone-valley-meadows"
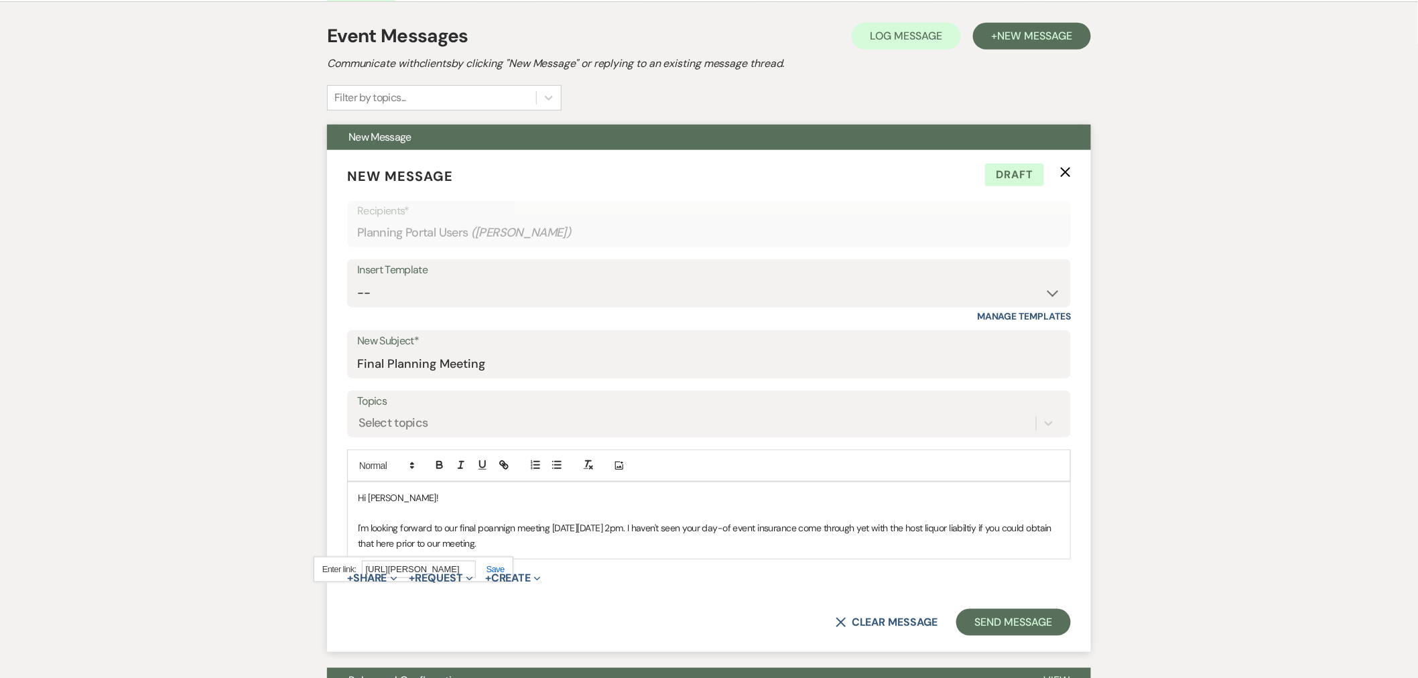
click at [491, 570] on span "+ Create Expand + New Template" at bounding box center [513, 578] width 56 height 16
drag, startPoint x: 420, startPoint y: 545, endPoint x: 405, endPoint y: 545, distance: 15.4
click at [405, 545] on p "I'm looking forward to our final poannign meeting on Thursday 9/25 at 2pm. I ha…" at bounding box center [709, 536] width 702 height 30
click at [507, 464] on icon "button" at bounding box center [504, 465] width 12 height 12
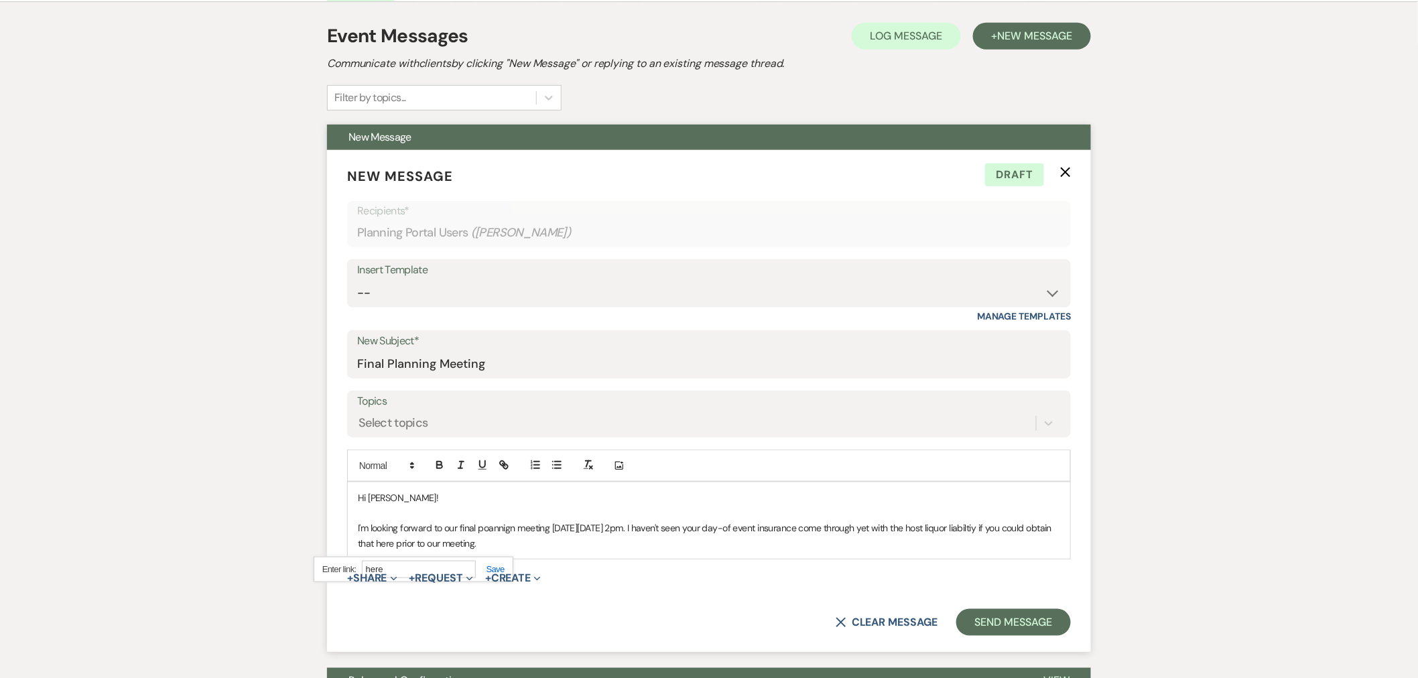
paste input "ttps://www.eventguard.ai/venues/stone-valley-meadows"
type input "https://www.eventguard.ai/venues/stone-valley-meadows"
click at [491, 566] on link at bounding box center [490, 569] width 29 height 10
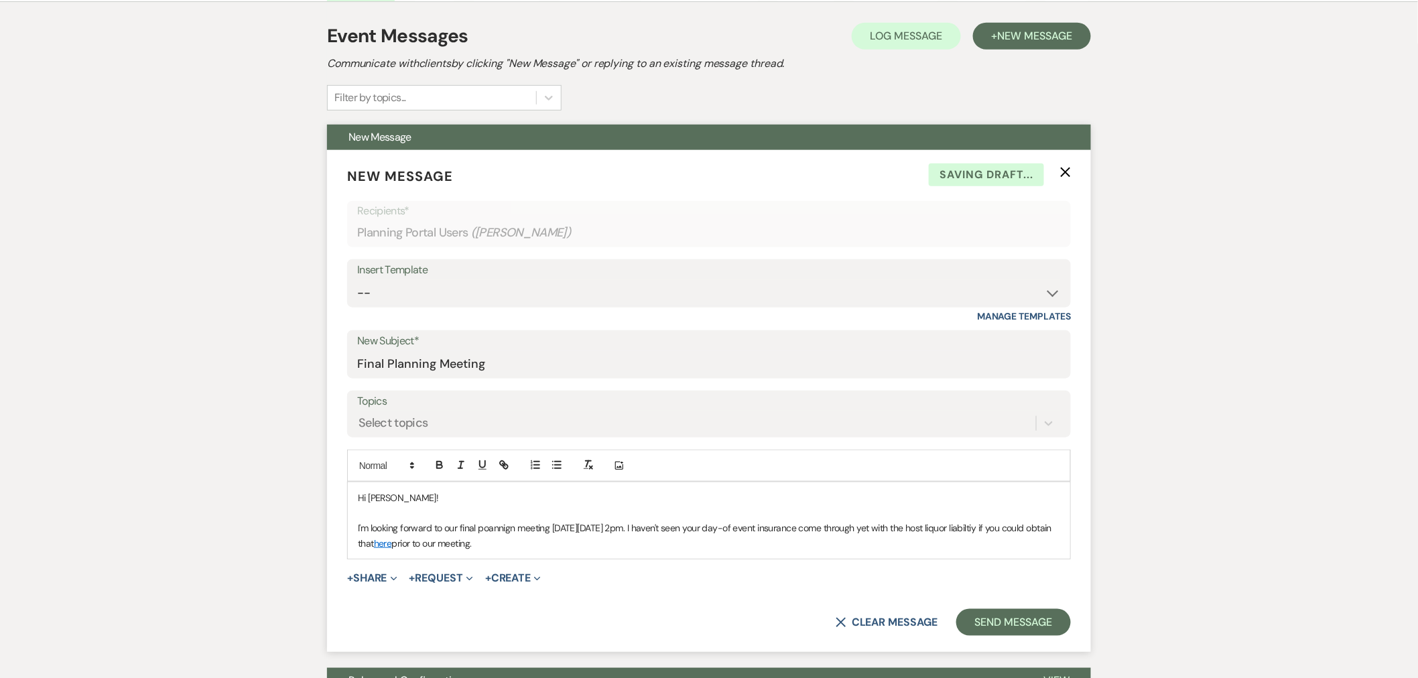
click at [494, 525] on p "I'm looking forward to our final poannign meeting on Thursday 9/25 at 2pm. I ha…" at bounding box center [709, 536] width 702 height 30
click at [651, 530] on p "I'm looking forward to our final planning meeting on Thursday 9/25 at 2pm. I ha…" at bounding box center [709, 536] width 702 height 30
click at [993, 527] on p "I'm looking forward to our final planning meeting on Thursday 9/25 at 2pm! I ha…" at bounding box center [709, 536] width 702 height 30
click at [534, 547] on p "I'm looking forward to our final planning meeting on Thursday 9/25 at 2pm! I ha…" at bounding box center [709, 536] width 702 height 30
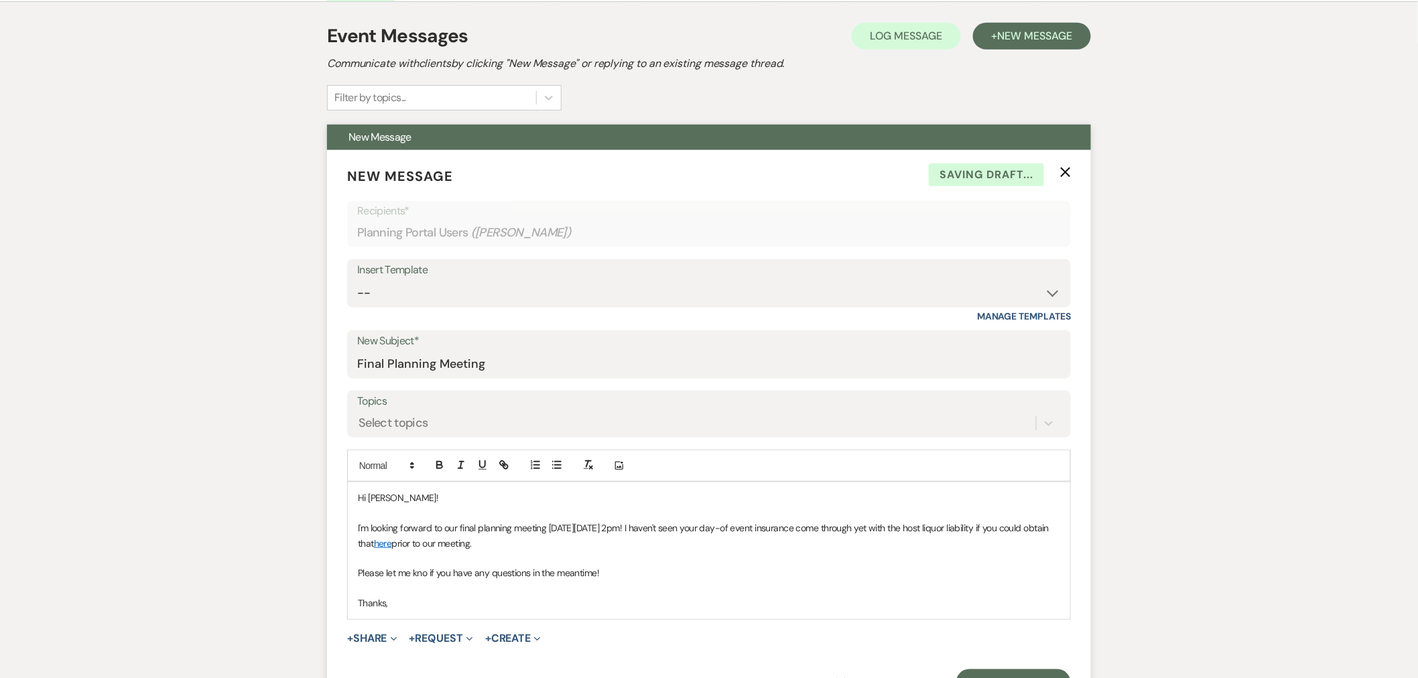
click at [419, 577] on p "Please let me kno if you have any questions in the meantime!" at bounding box center [709, 573] width 702 height 15
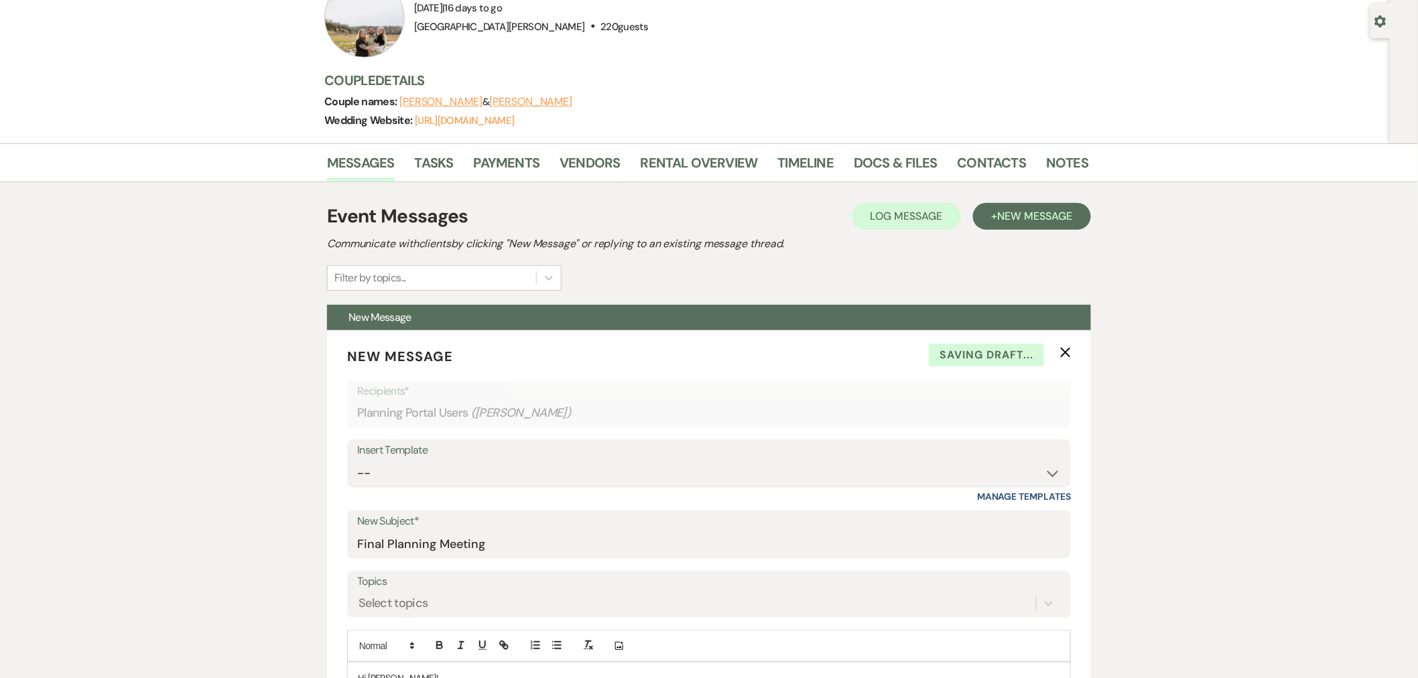
scroll to position [74, 0]
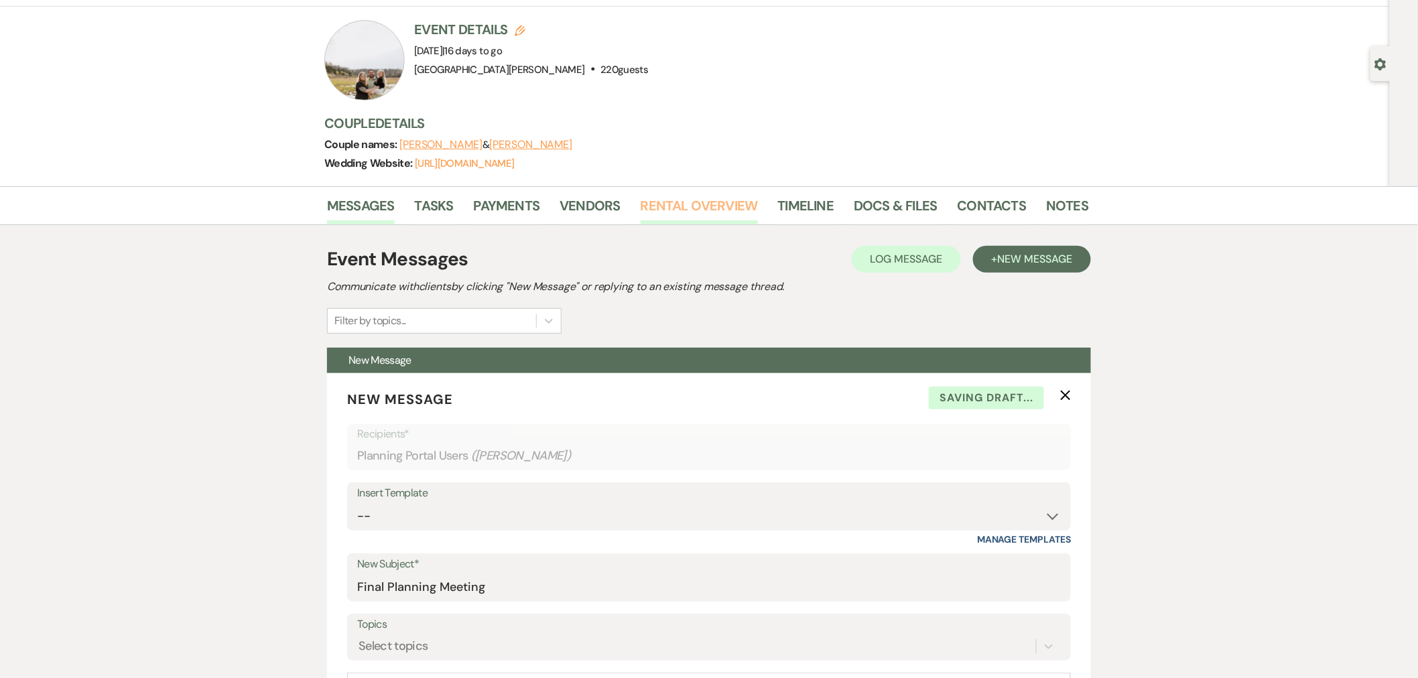
click at [688, 211] on link "Rental Overview" at bounding box center [699, 209] width 117 height 29
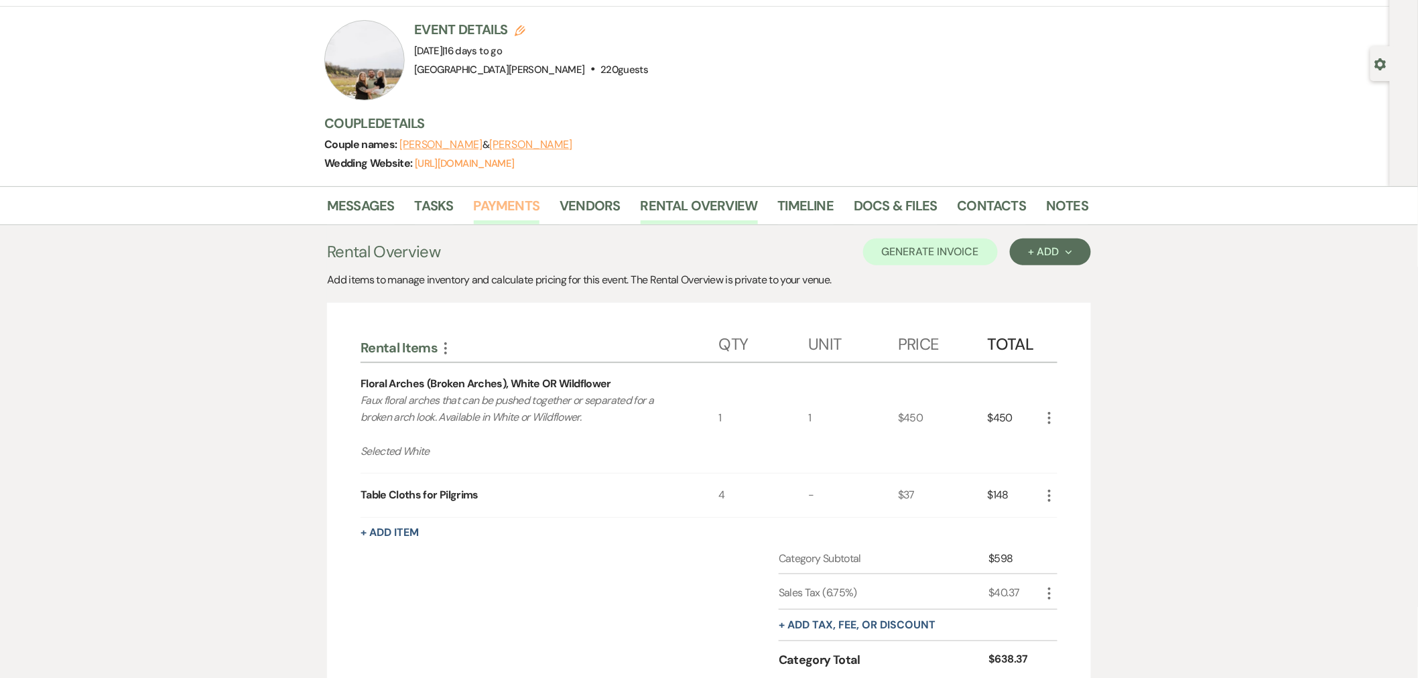
click at [526, 216] on link "Payments" at bounding box center [507, 209] width 66 height 29
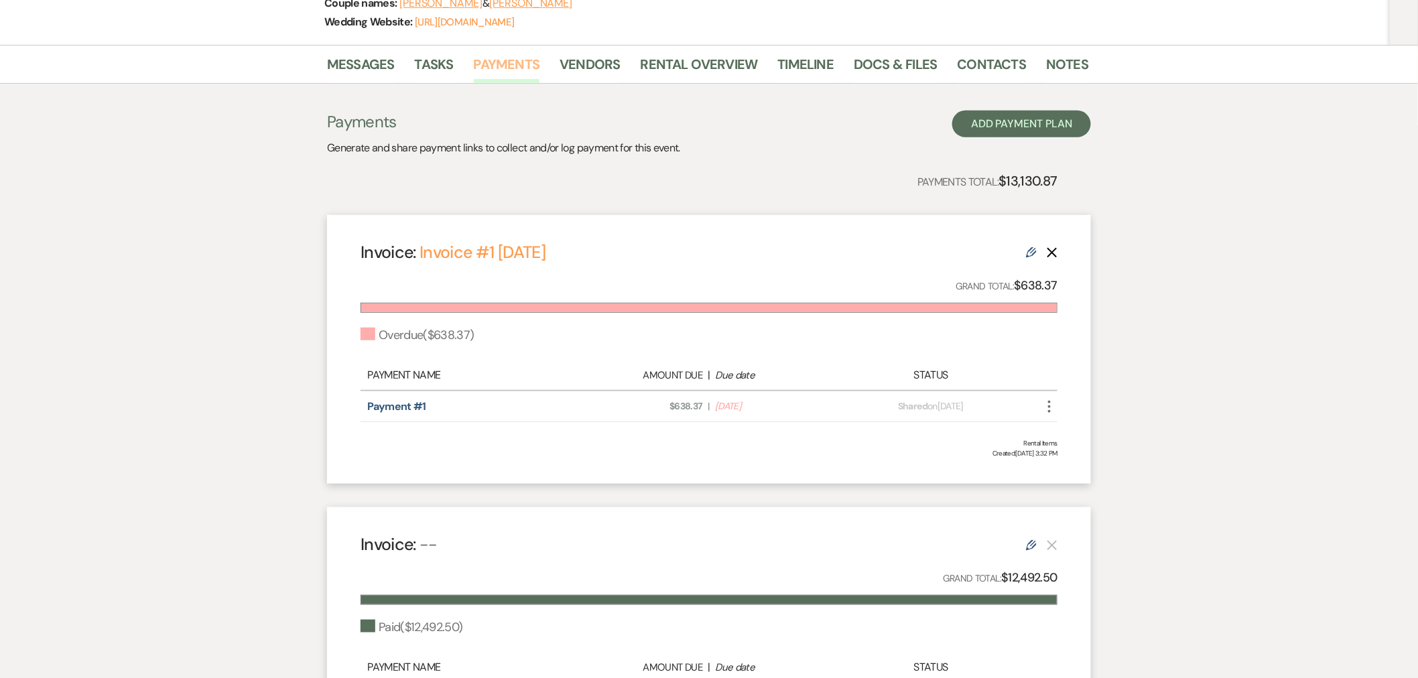
scroll to position [119, 0]
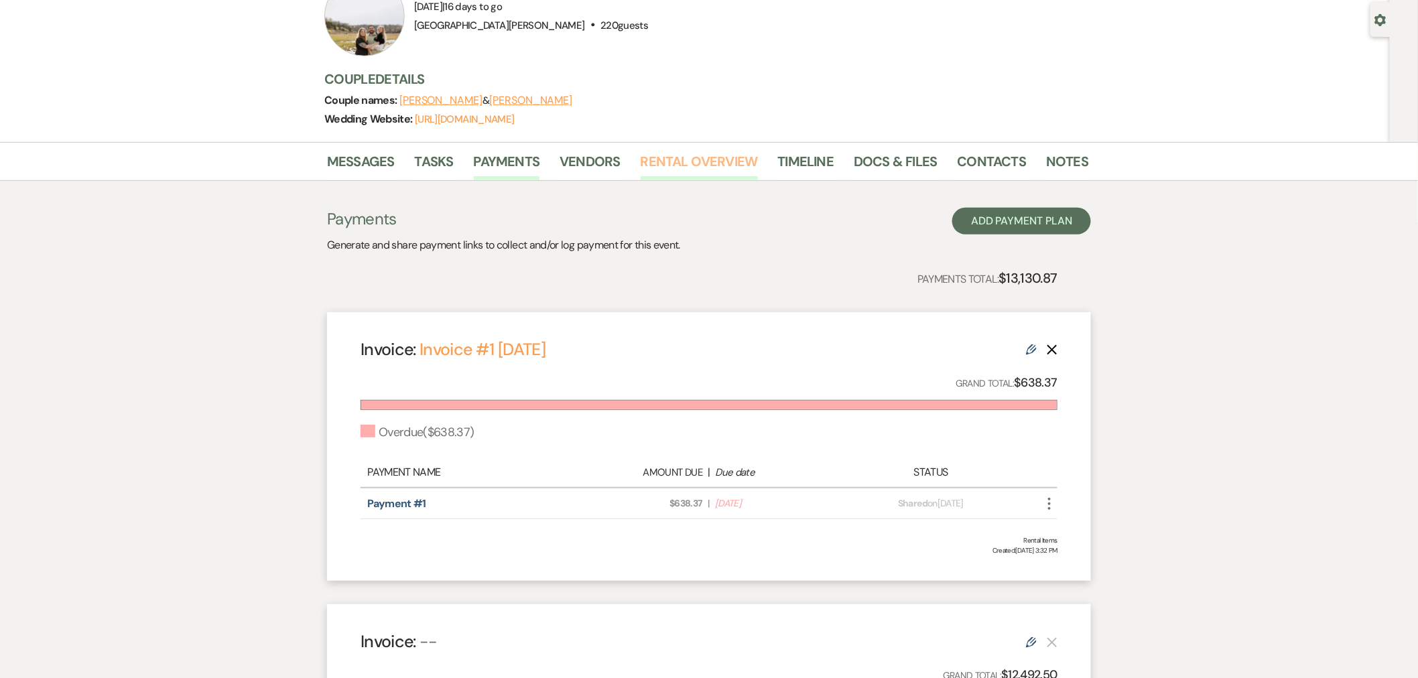
click at [715, 165] on link "Rental Overview" at bounding box center [699, 165] width 117 height 29
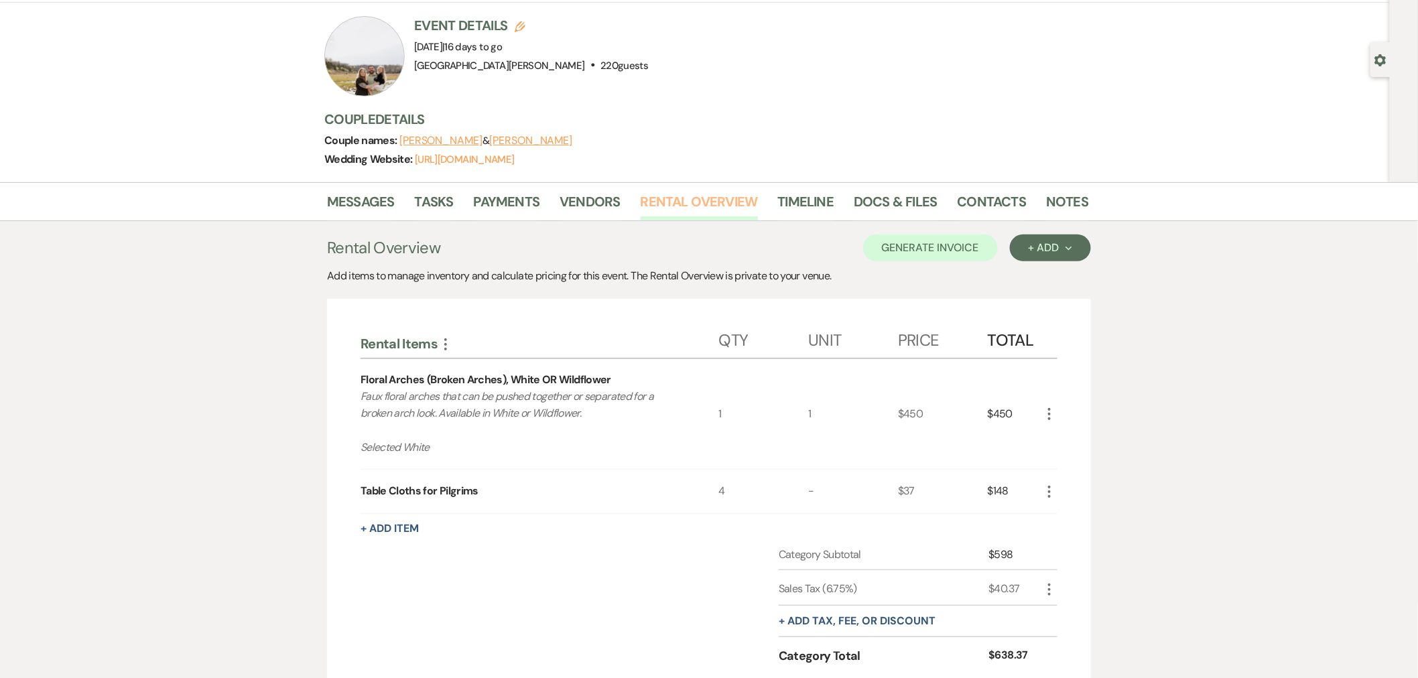
scroll to position [44, 0]
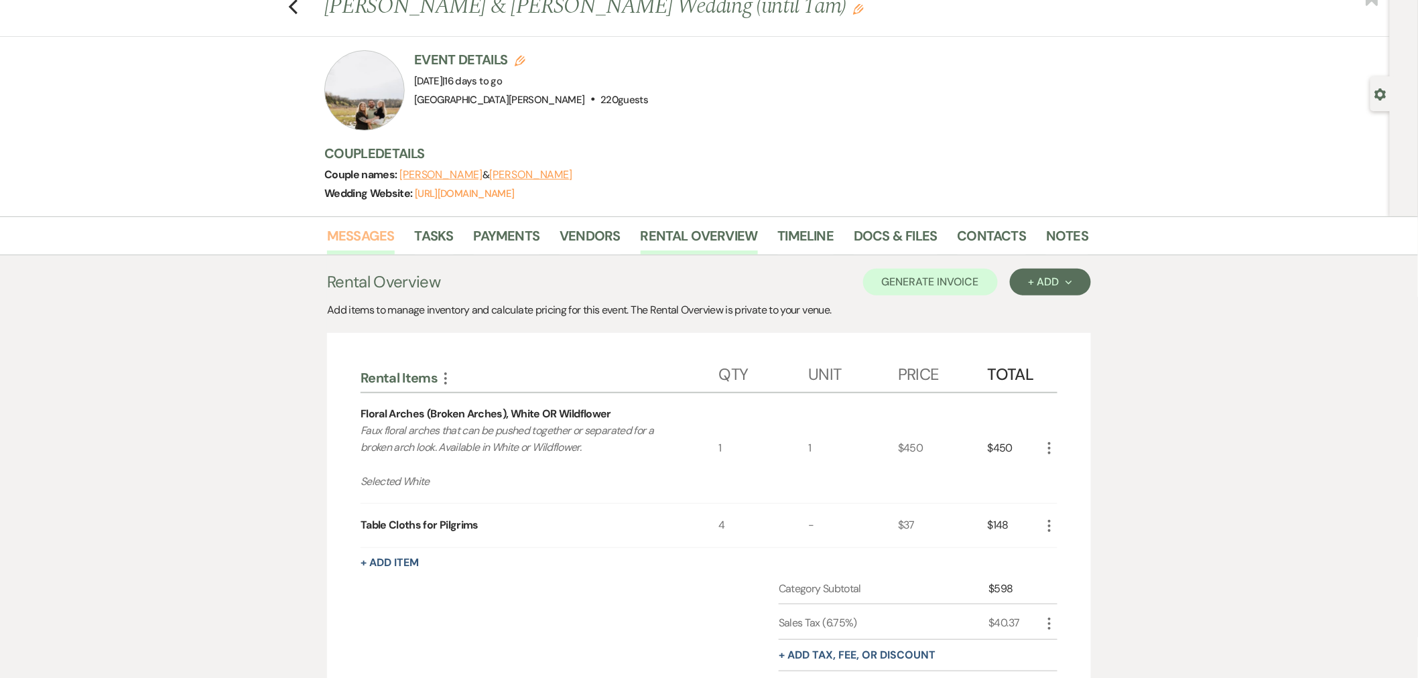
click at [383, 243] on link "Messages" at bounding box center [361, 239] width 68 height 29
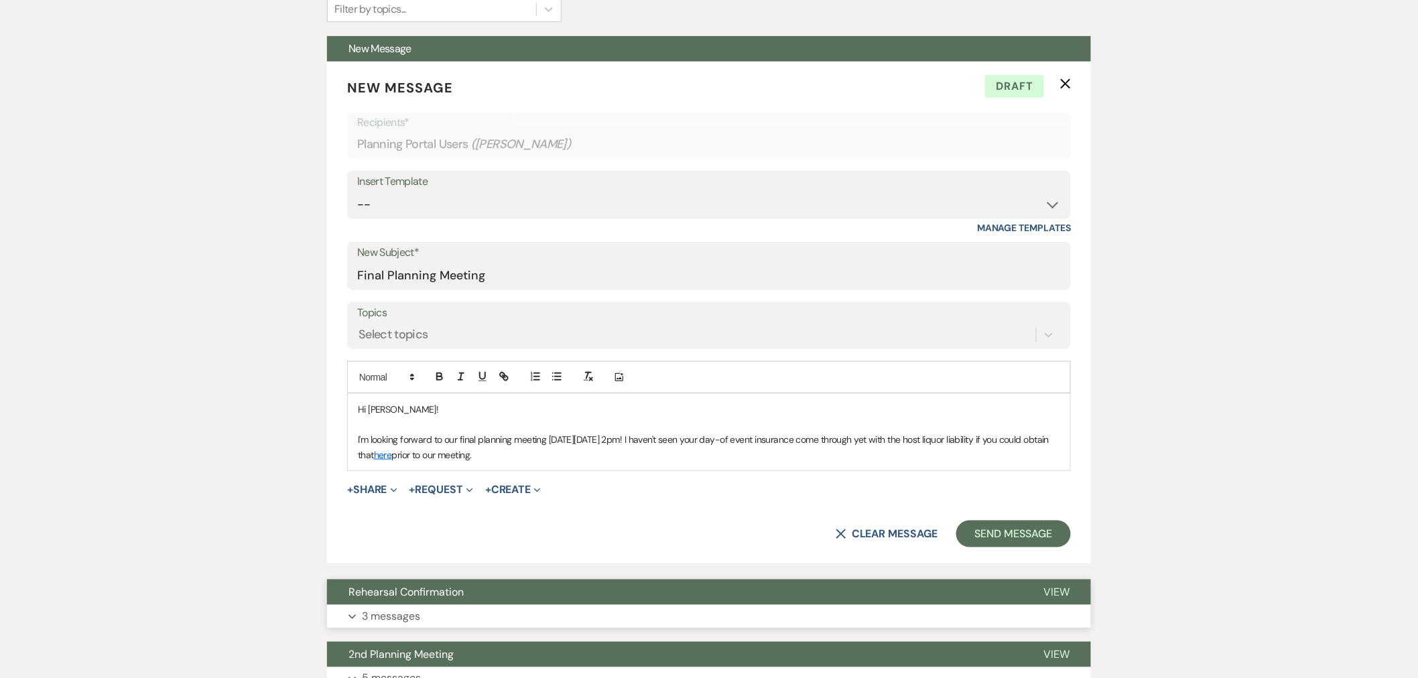
scroll to position [491, 0]
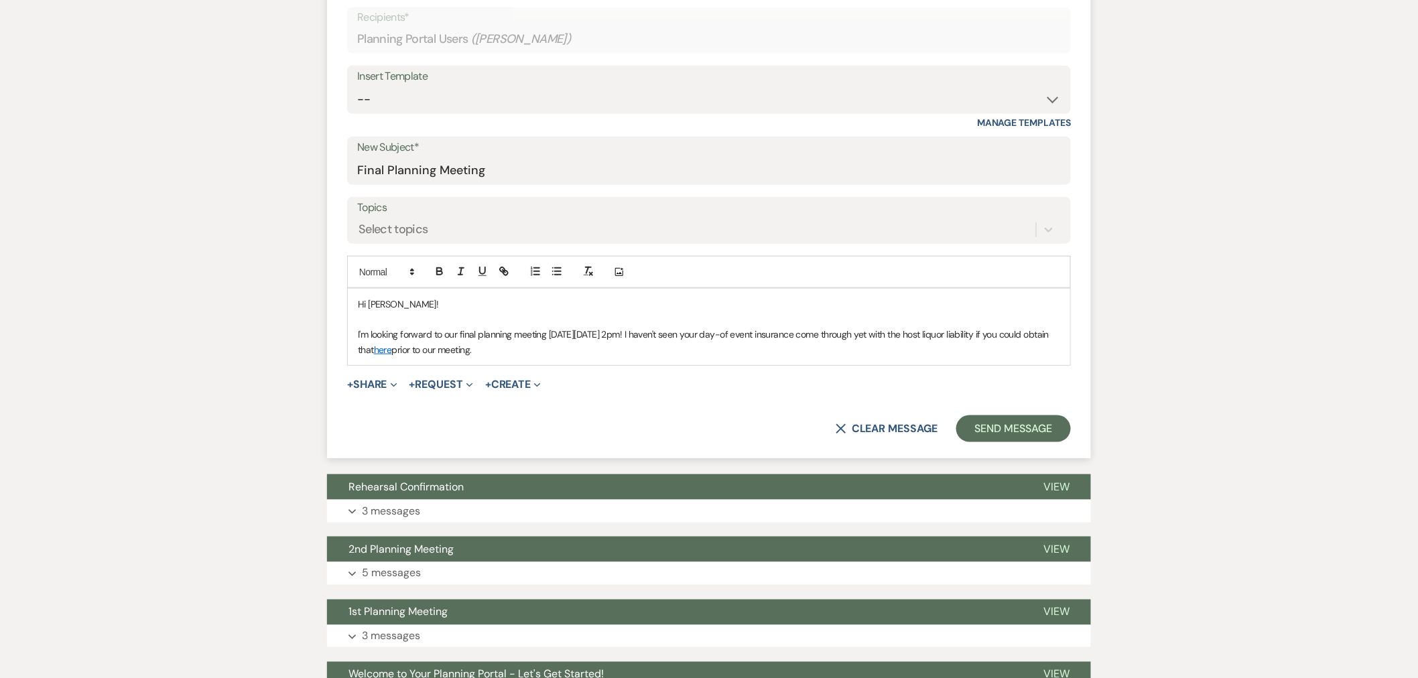
click at [637, 352] on p "I'm looking forward to our final planning meeting on Thursday 9/25 at 2pm! I ha…" at bounding box center [709, 342] width 702 height 30
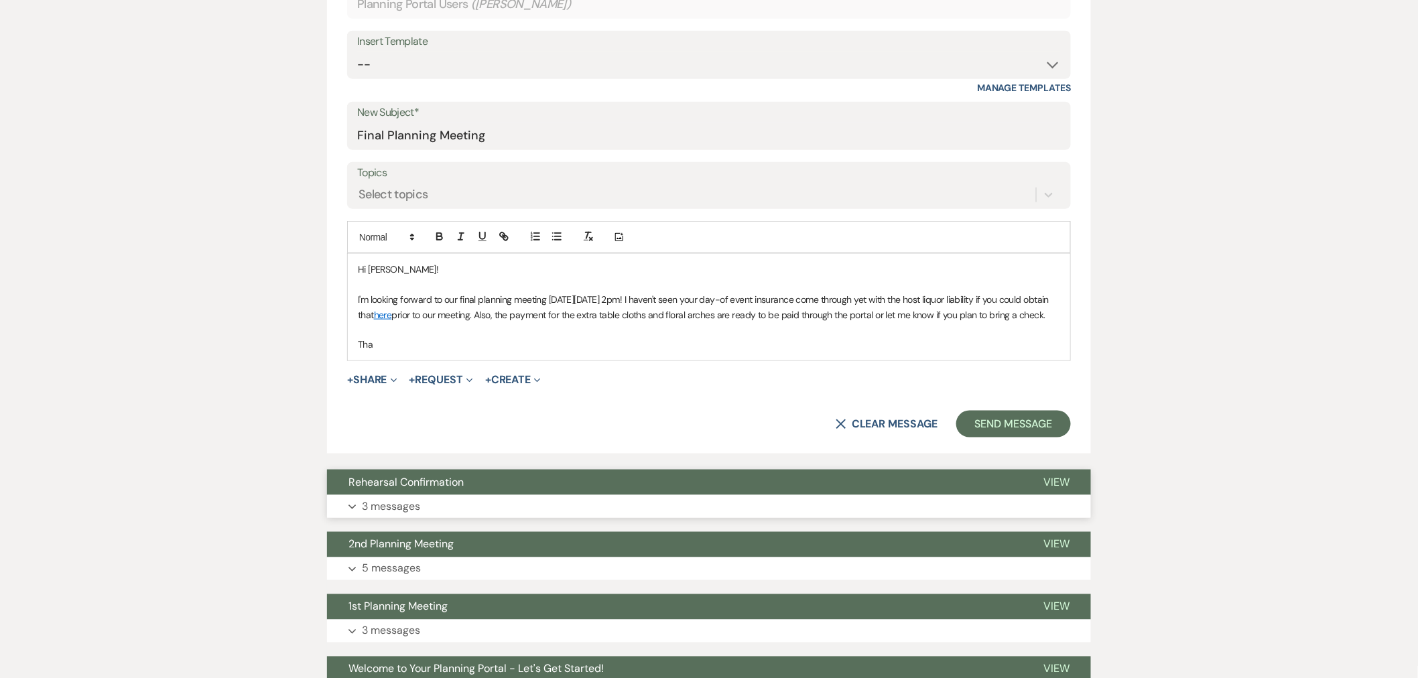
scroll to position [525, 0]
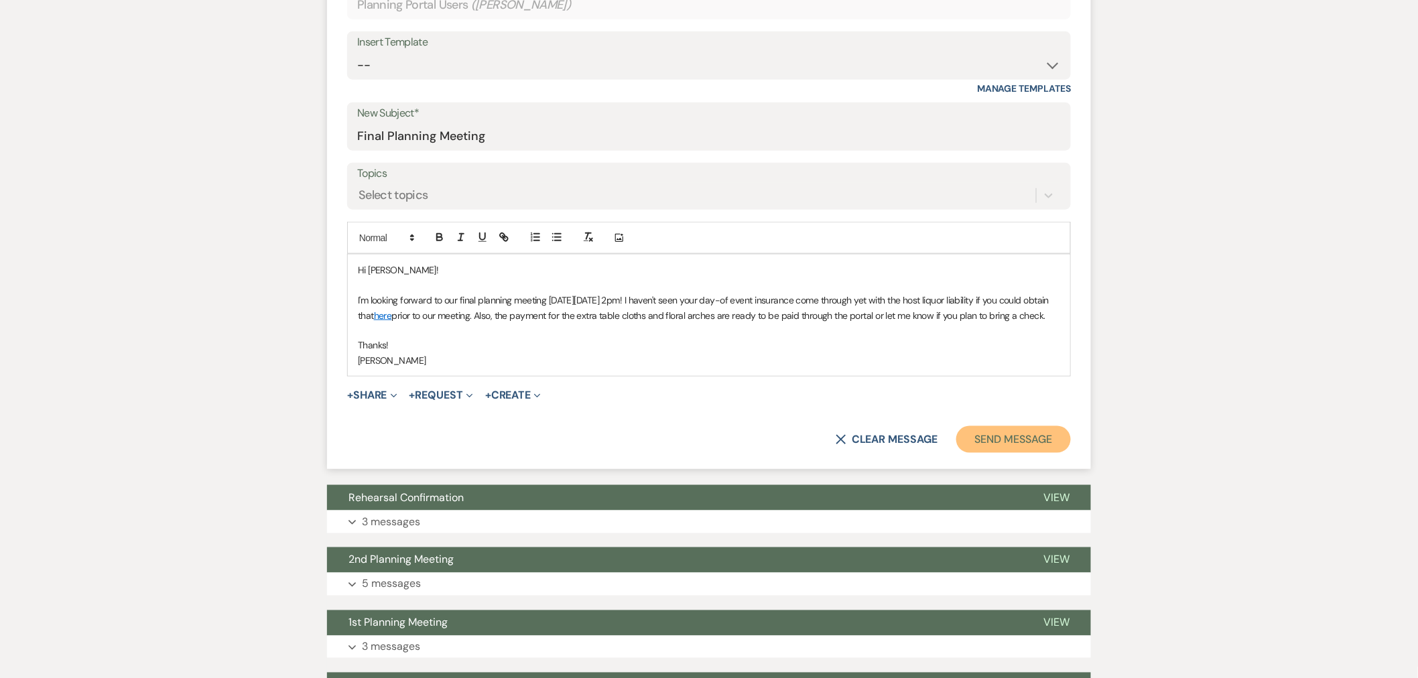
click at [997, 448] on button "Send Message" at bounding box center [1013, 439] width 115 height 27
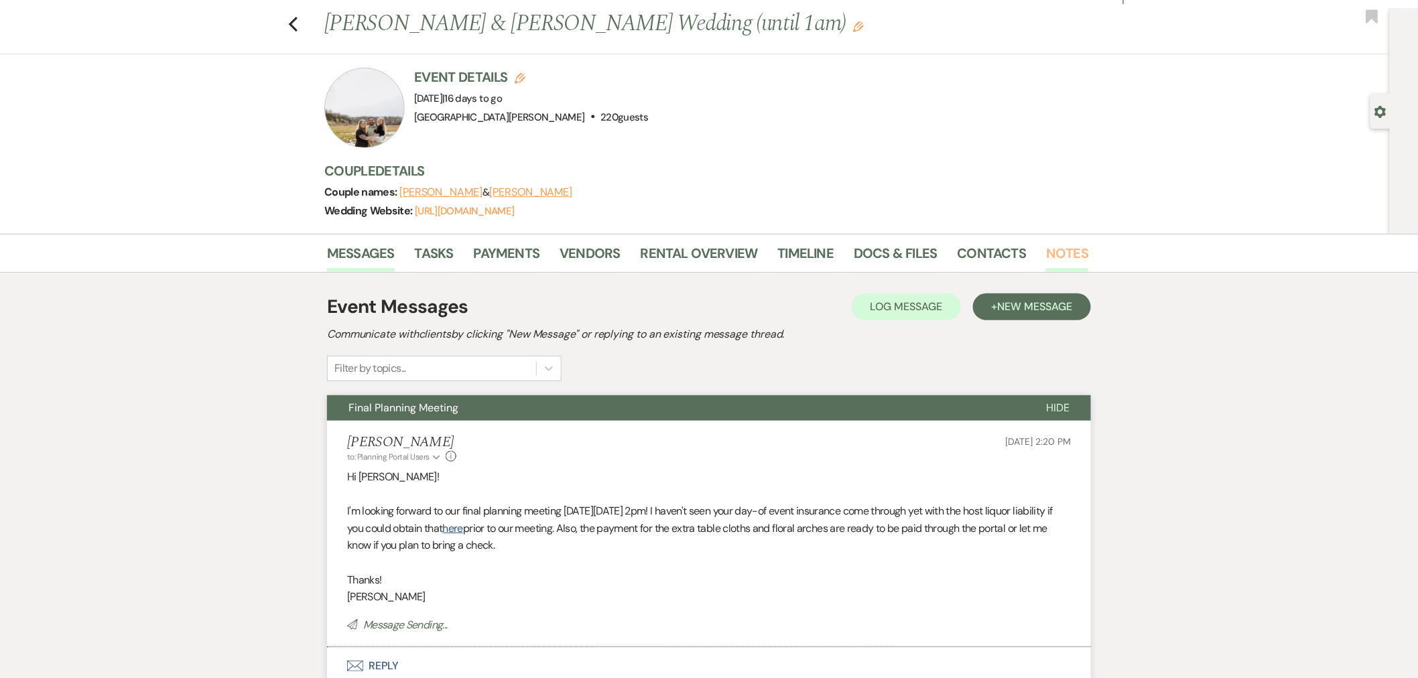
click at [1081, 248] on link "Notes" at bounding box center [1067, 257] width 42 height 29
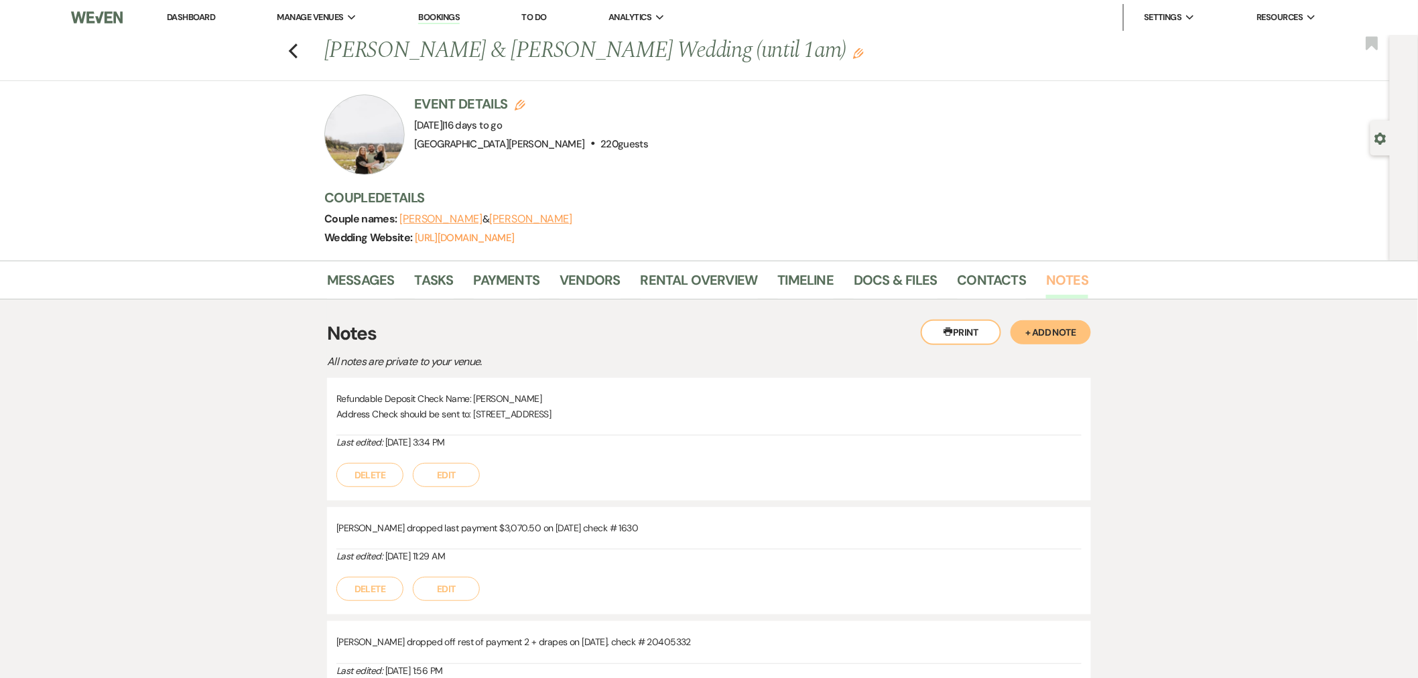
scroll to position [74, 0]
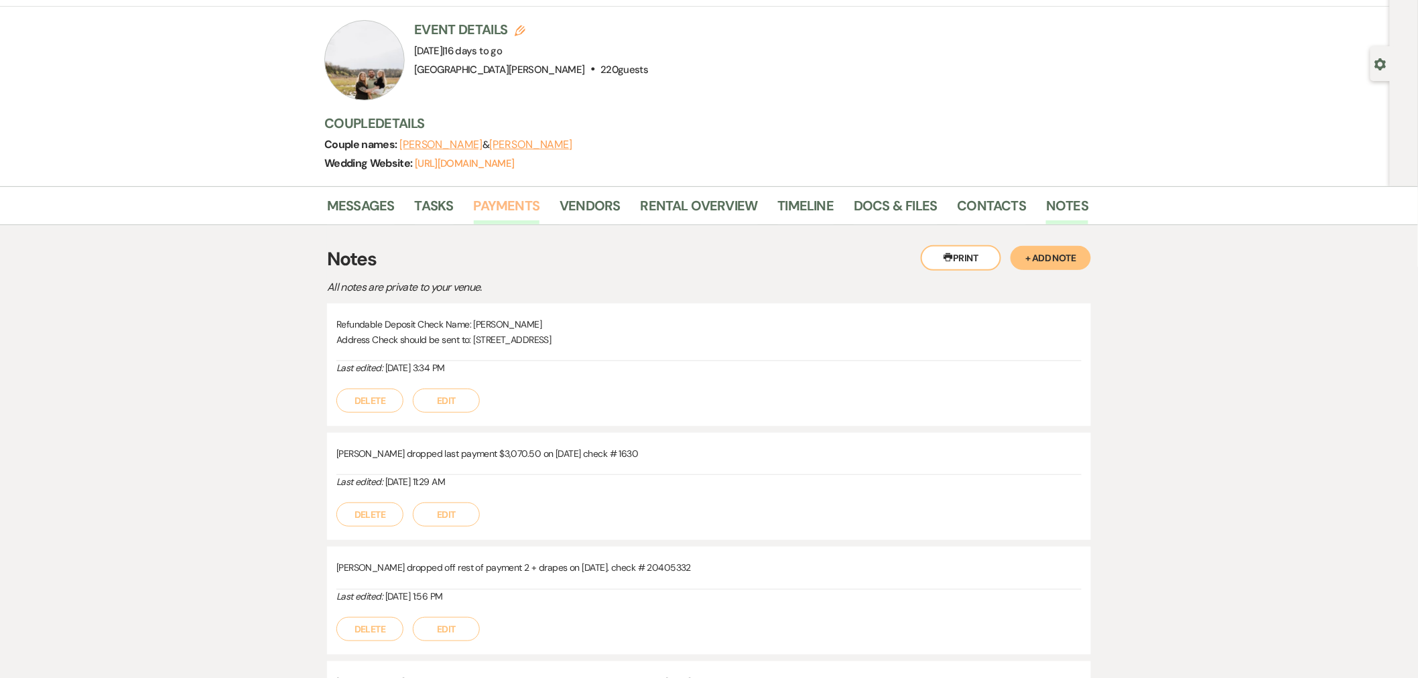
click at [517, 215] on link "Payments" at bounding box center [507, 209] width 66 height 29
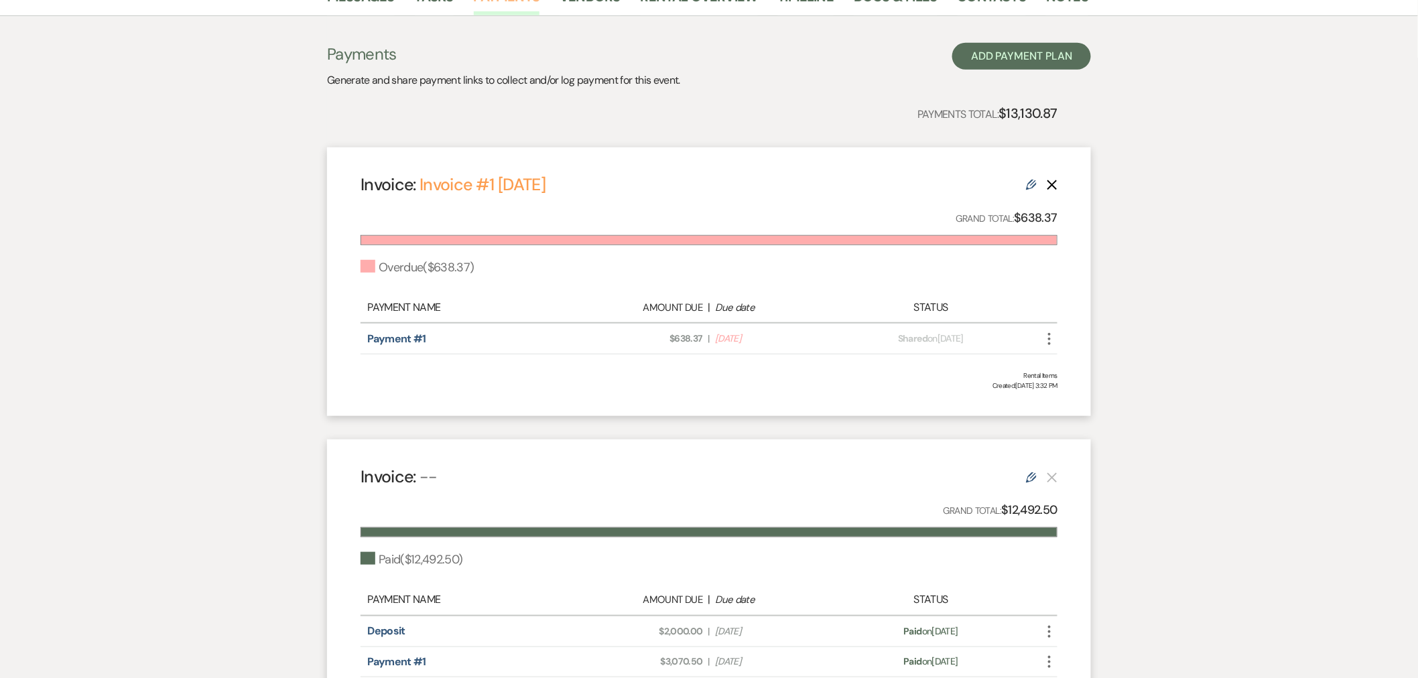
scroll to position [44, 0]
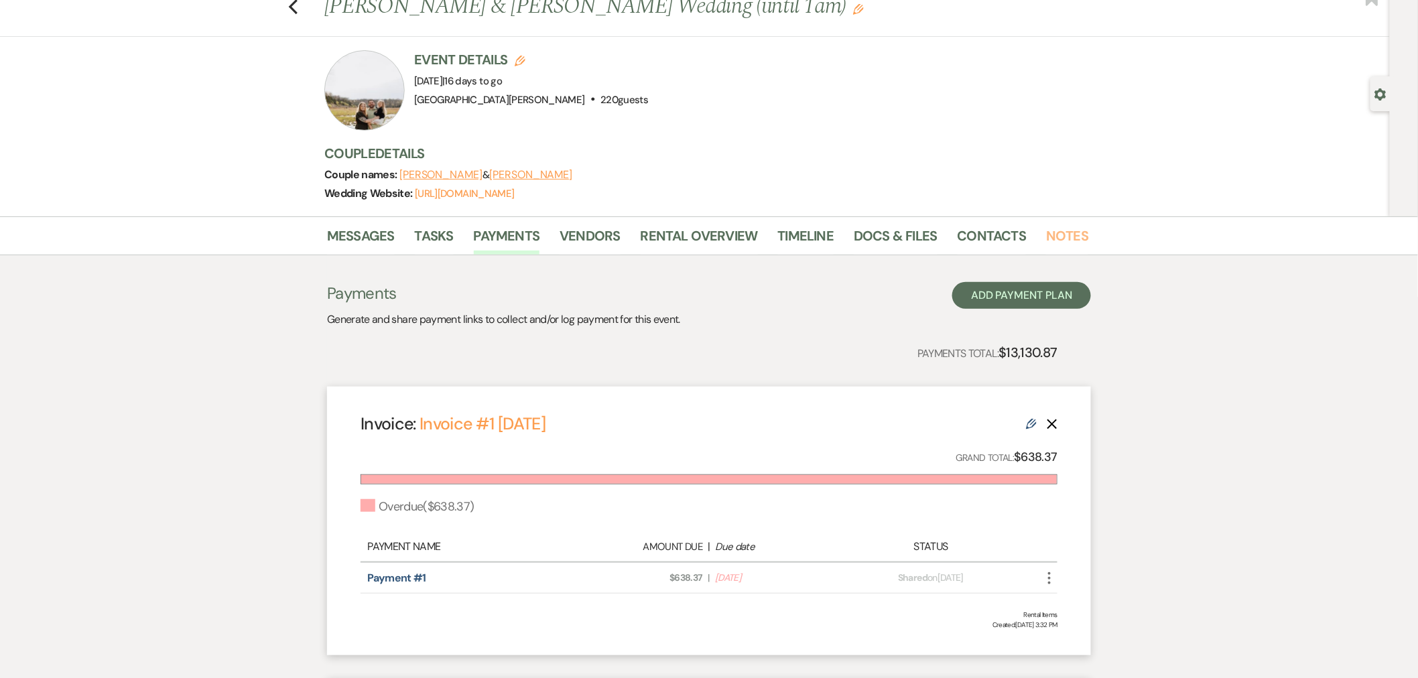
drag, startPoint x: 1048, startPoint y: 232, endPoint x: 1007, endPoint y: 255, distance: 46.8
click at [1049, 232] on link "Notes" at bounding box center [1067, 239] width 42 height 29
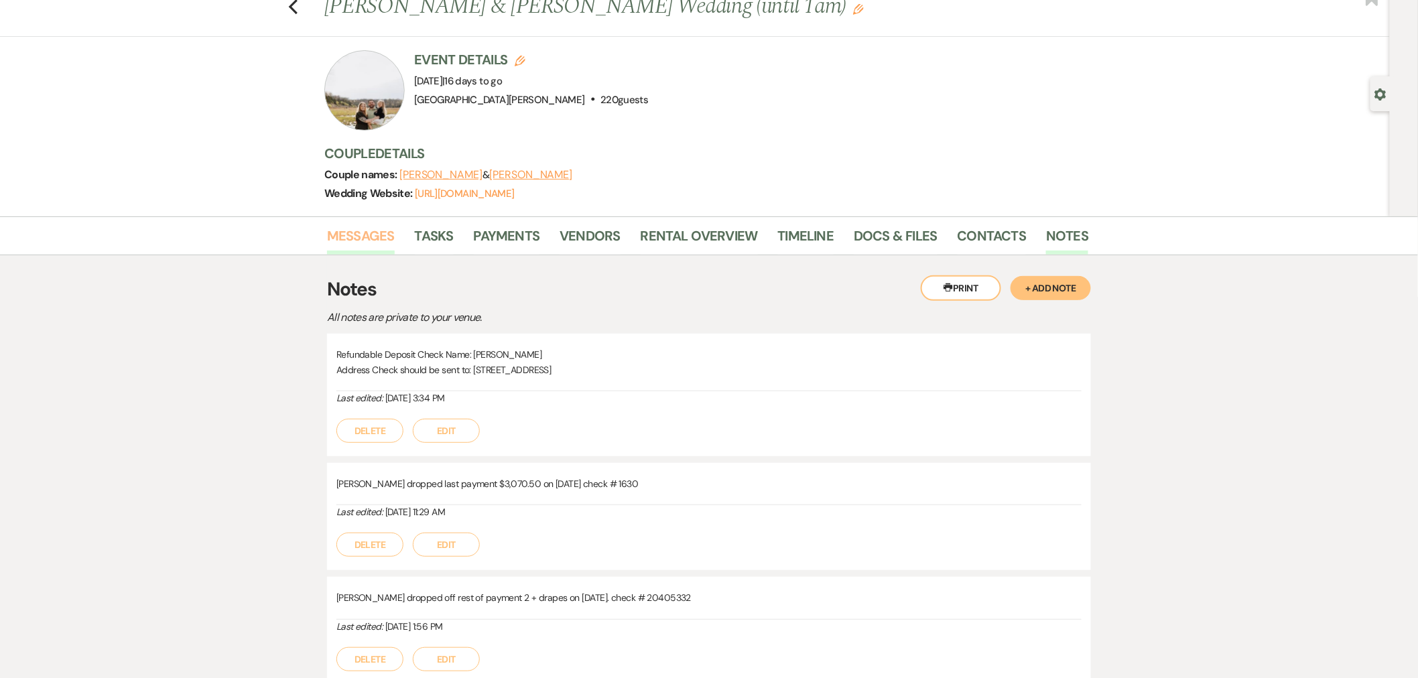
click at [363, 239] on link "Messages" at bounding box center [361, 239] width 68 height 29
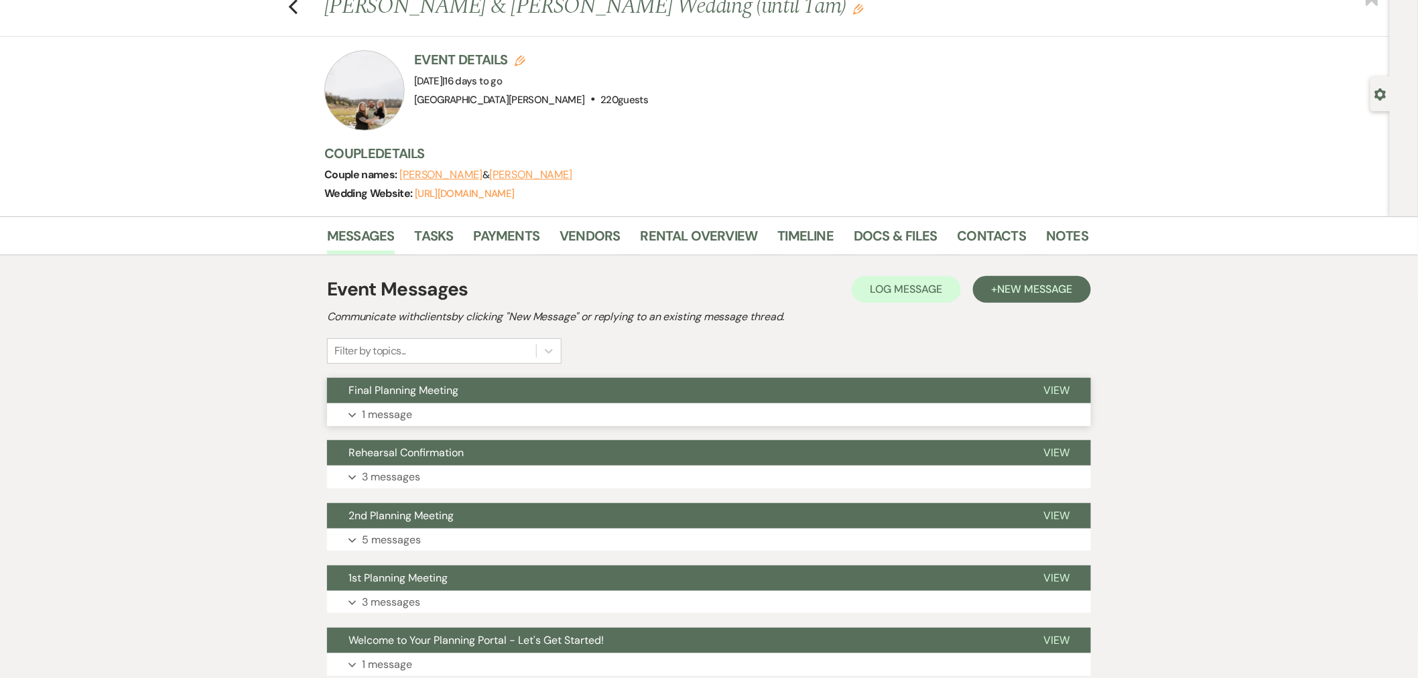
click at [655, 390] on button "Final Planning Meeting" at bounding box center [674, 390] width 695 height 25
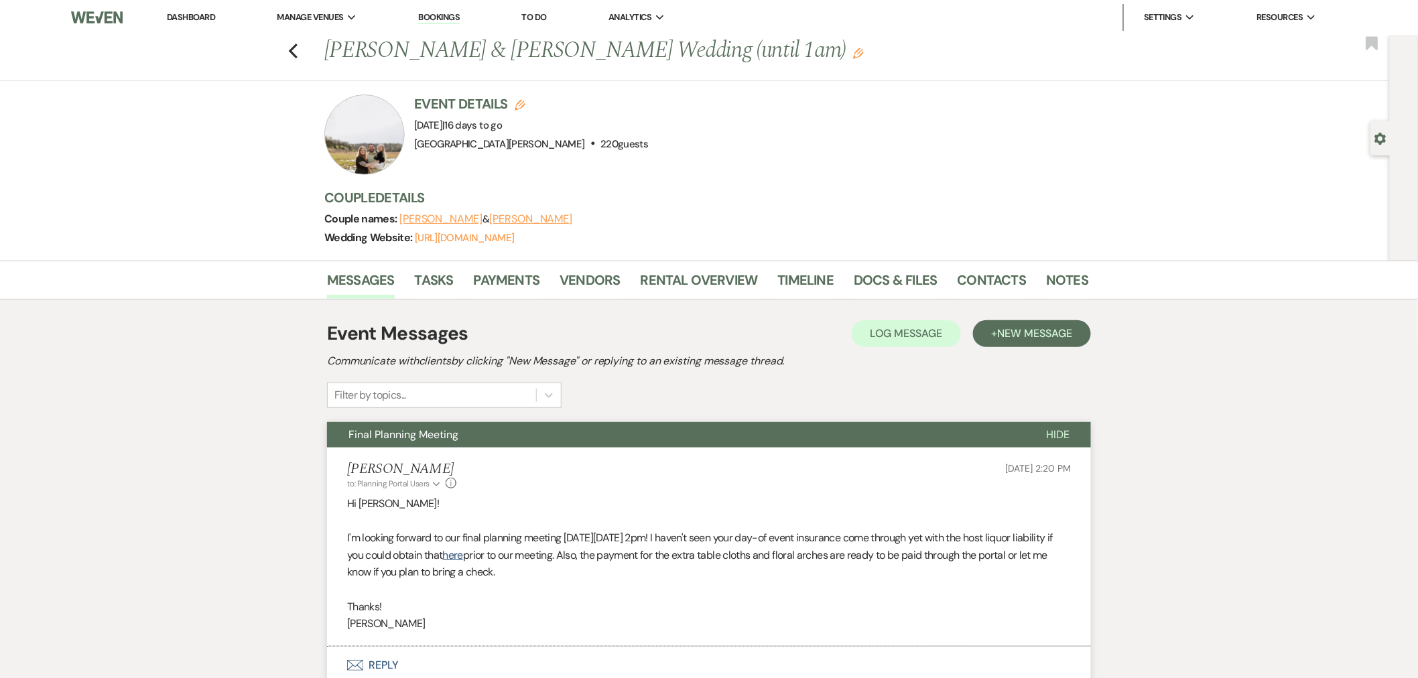
click at [196, 20] on link "Dashboard" at bounding box center [191, 16] width 48 height 11
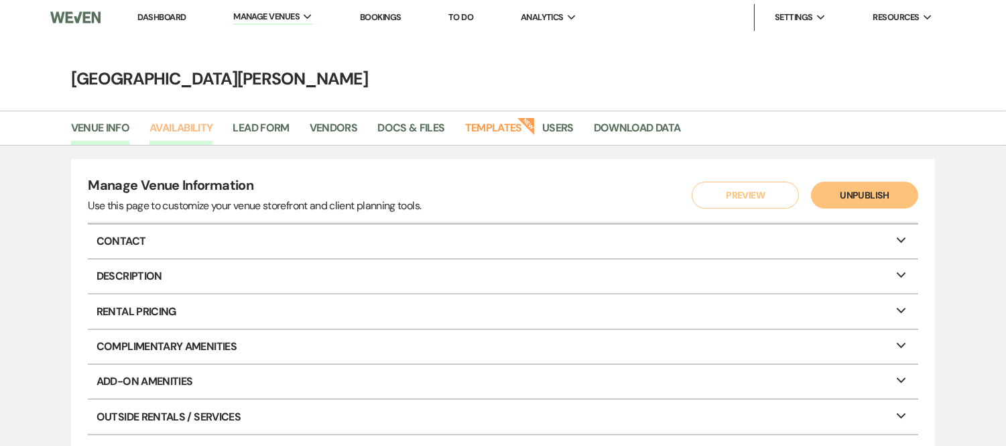
click at [203, 125] on link "Availability" at bounding box center [180, 131] width 63 height 25
select select "3"
select select "2026"
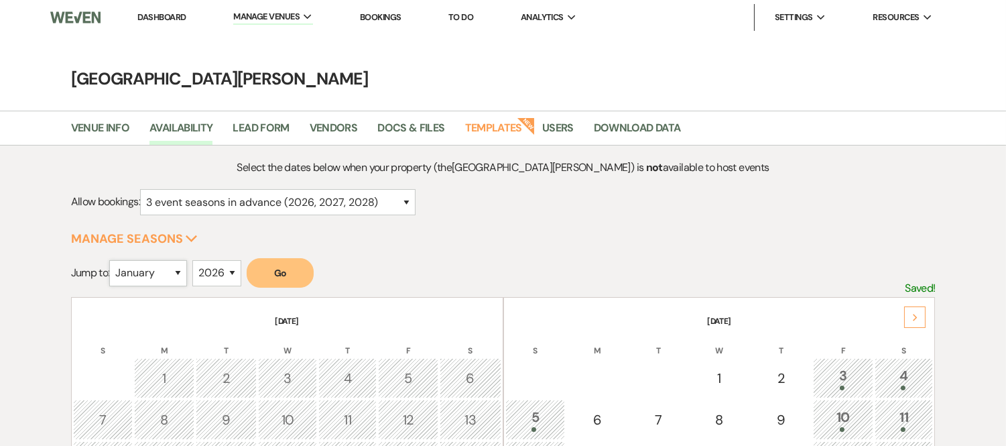
click at [165, 260] on select "January February March April May June July August September October November De…" at bounding box center [148, 273] width 78 height 26
click at [166, 271] on select "January February March April May June July August September October November De…" at bounding box center [148, 273] width 78 height 26
select select "12"
click at [113, 260] on select "January February March April May June July August September October November De…" at bounding box center [148, 273] width 78 height 26
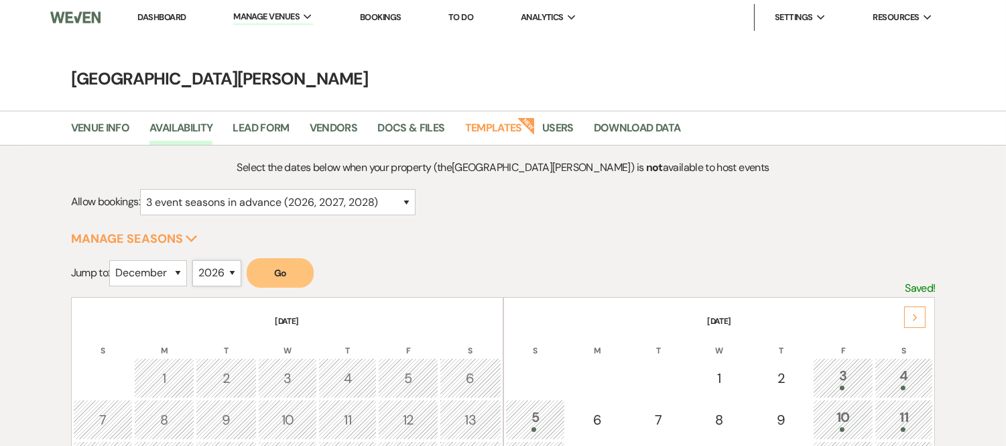
click at [202, 271] on select "2025 2026 2027 2028 2029" at bounding box center [216, 273] width 49 height 26
select select "2025"
click at [197, 260] on select "2025 2026 2027 2028 2029" at bounding box center [216, 273] width 49 height 26
drag, startPoint x: 293, startPoint y: 261, endPoint x: 327, endPoint y: 259, distance: 34.3
click at [294, 261] on button "Go" at bounding box center [280, 272] width 67 height 29
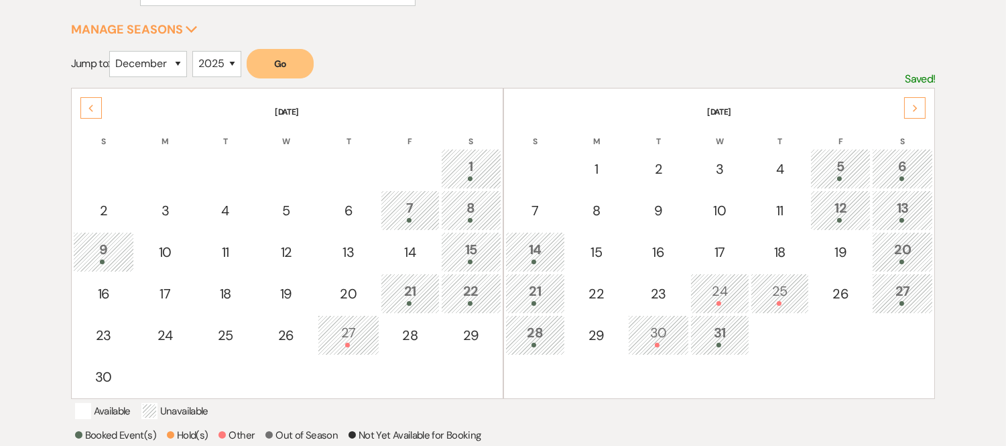
scroll to position [202, 0]
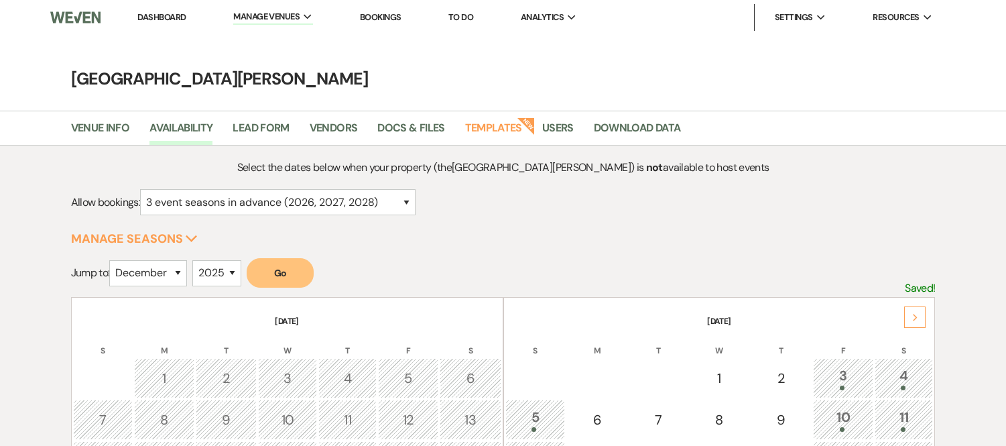
select select "12"
select select "2025"
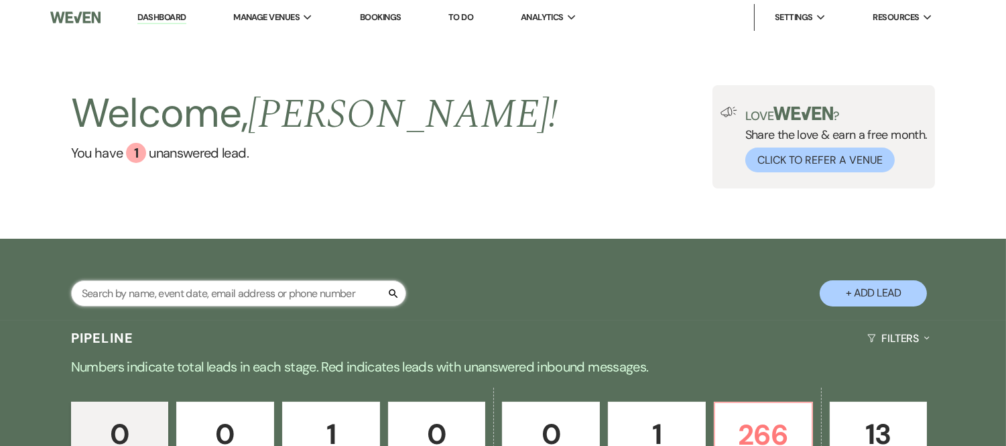
click at [206, 292] on input "text" at bounding box center [238, 293] width 335 height 26
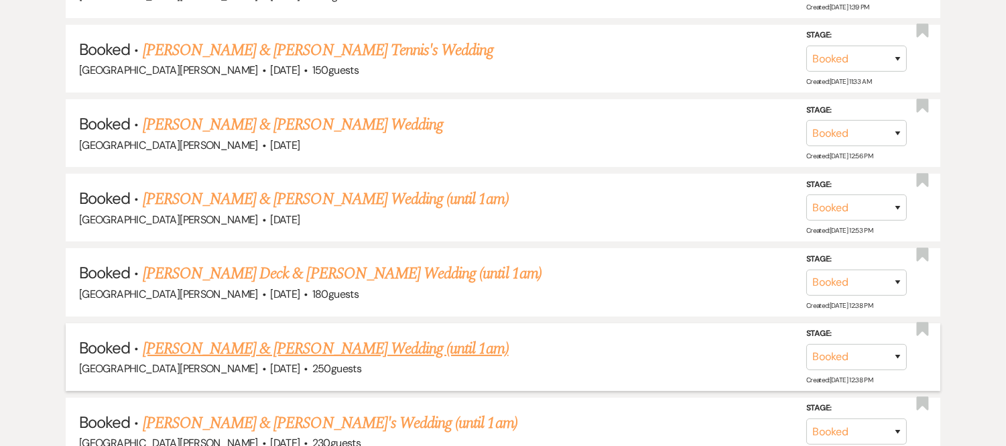
scroll to position [421, 0]
type input "[PERSON_NAME]"
click at [263, 348] on link "[PERSON_NAME] & [PERSON_NAME] Wedding (until 1am)" at bounding box center [326, 348] width 366 height 24
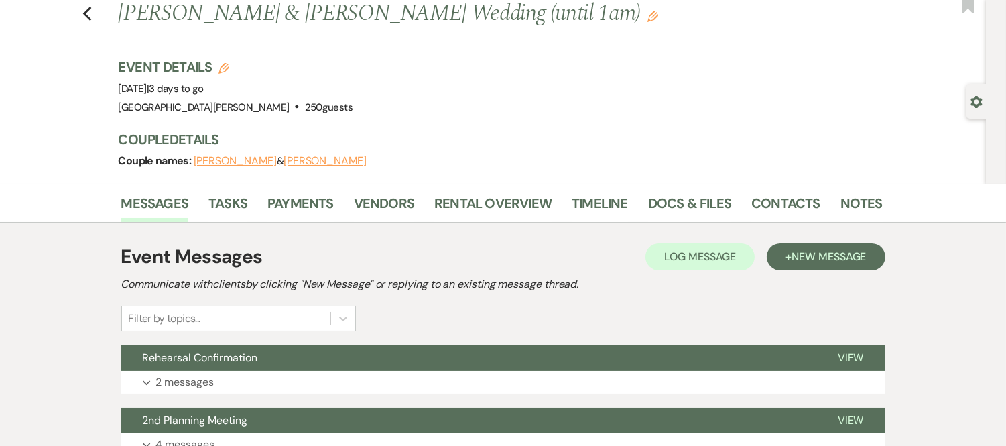
scroll to position [36, 0]
click at [481, 209] on link "Rental Overview" at bounding box center [492, 207] width 117 height 29
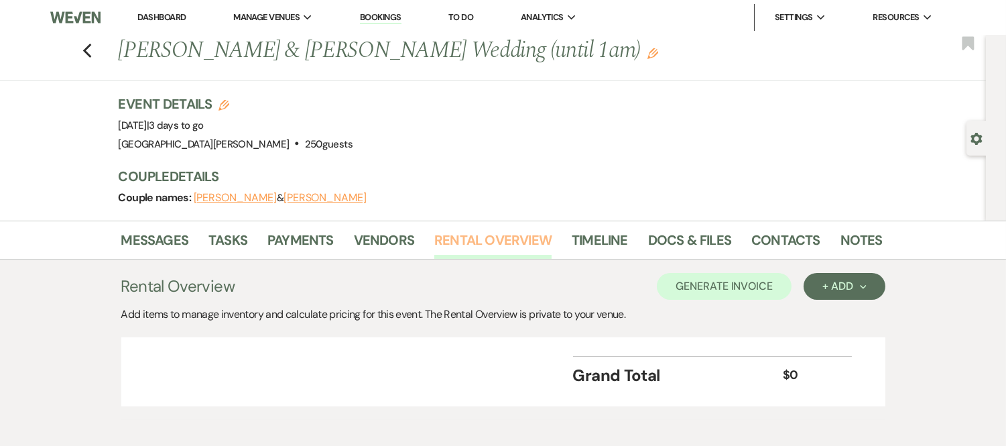
scroll to position [59, 0]
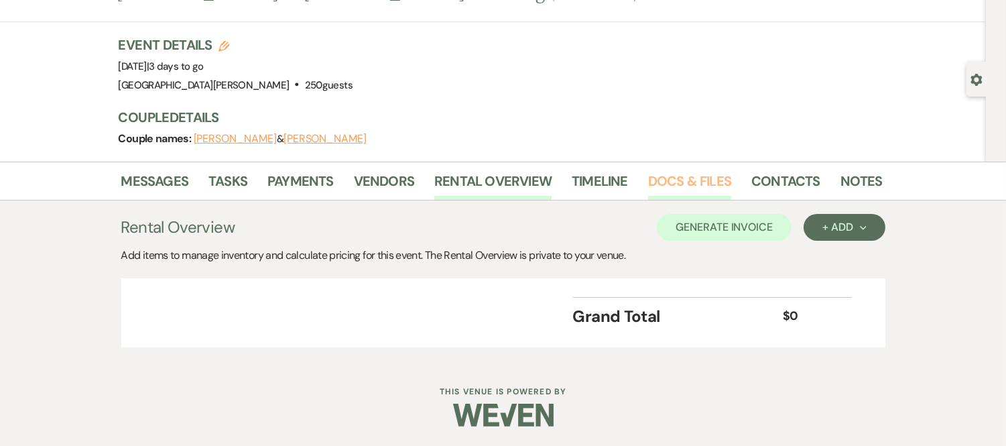
click at [677, 183] on link "Docs & Files" at bounding box center [689, 184] width 83 height 29
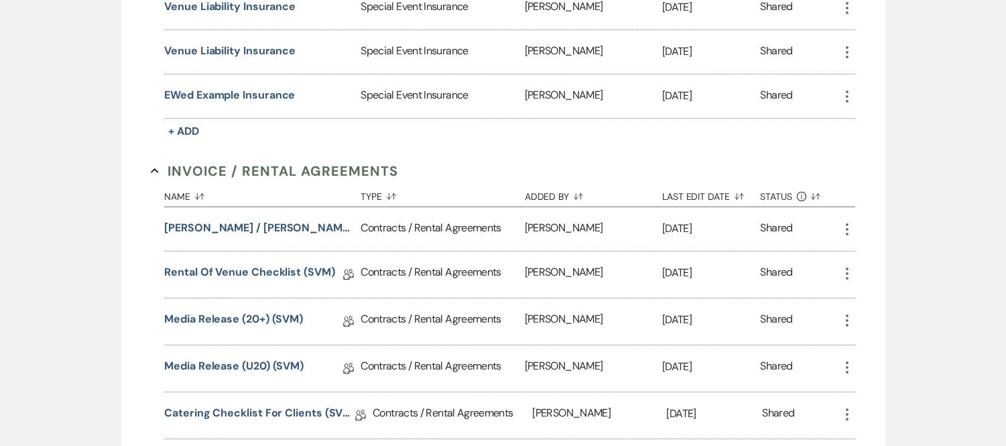
scroll to position [453, 0]
click at [276, 317] on link "Media Release (20+) (SVM)" at bounding box center [233, 320] width 139 height 21
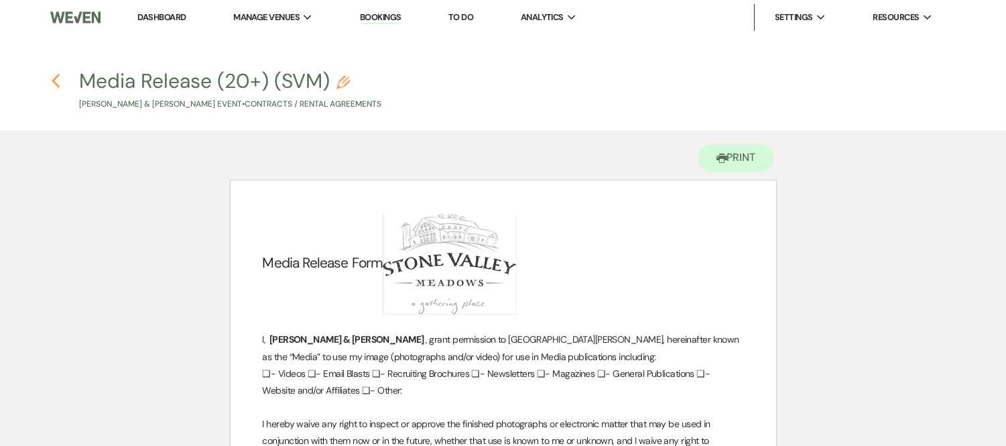
click at [58, 82] on icon "Previous" at bounding box center [56, 81] width 10 height 16
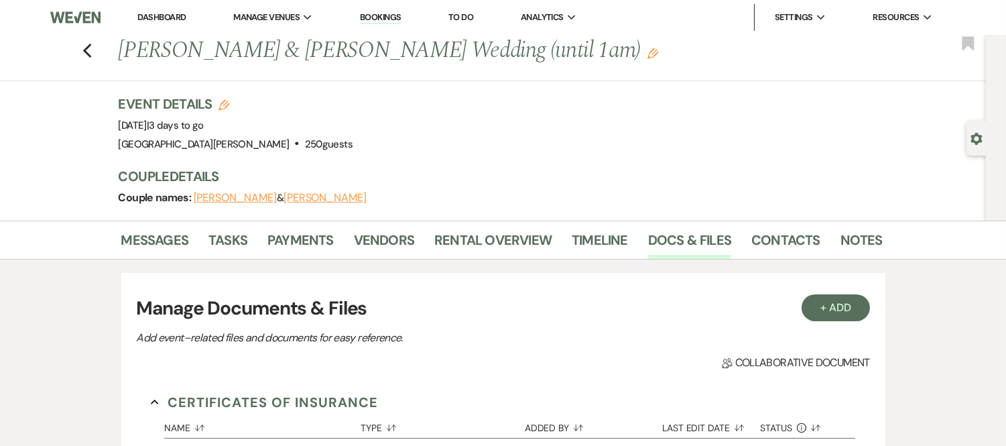
click at [166, 16] on link "Dashboard" at bounding box center [161, 16] width 48 height 11
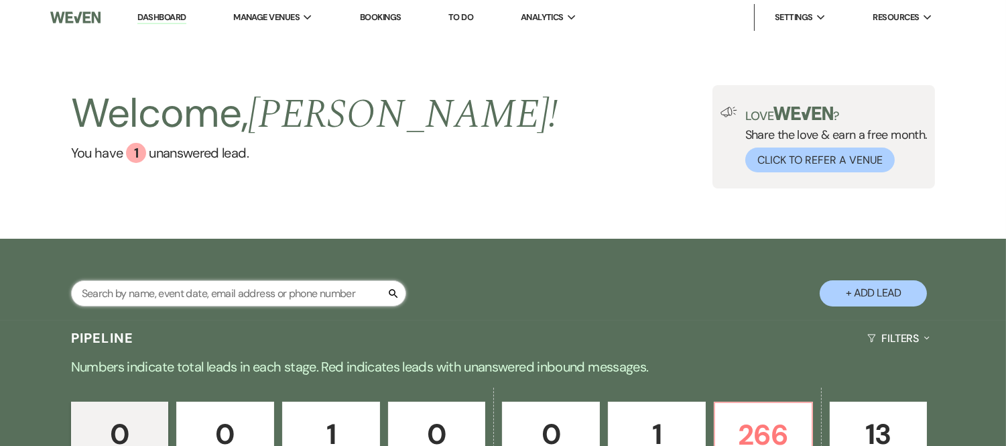
click at [209, 294] on input "text" at bounding box center [238, 293] width 335 height 26
type input "[PERSON_NAME]"
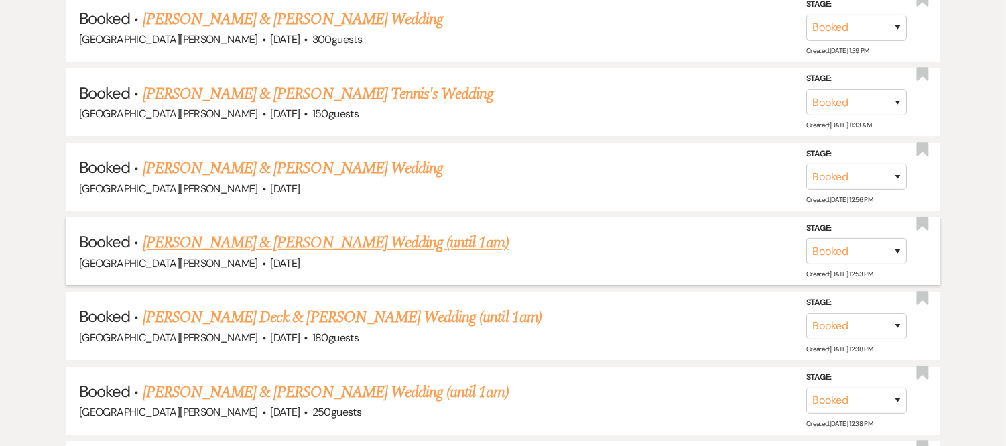
scroll to position [377, 0]
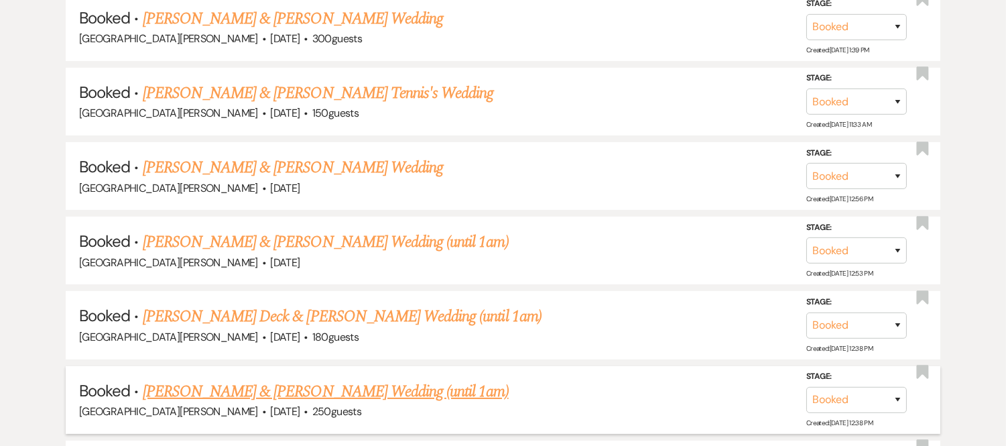
click at [299, 384] on link "[PERSON_NAME] & [PERSON_NAME] Wedding (until 1am)" at bounding box center [326, 391] width 366 height 24
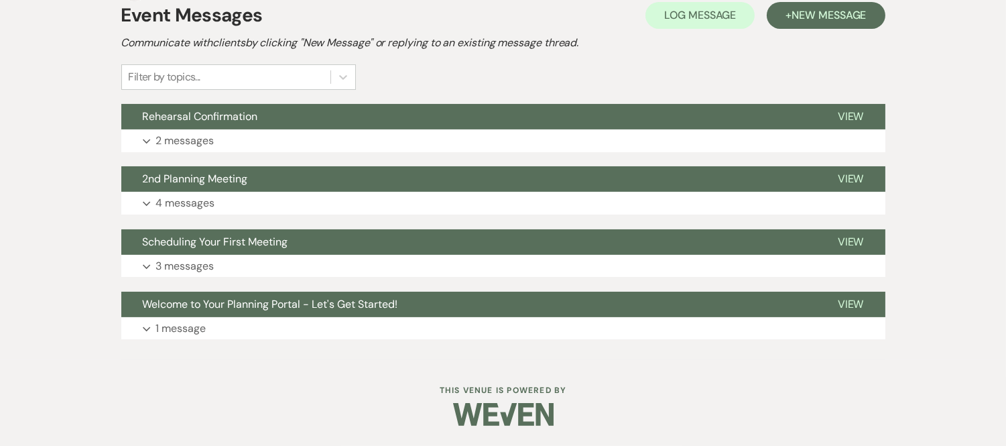
scroll to position [277, 0]
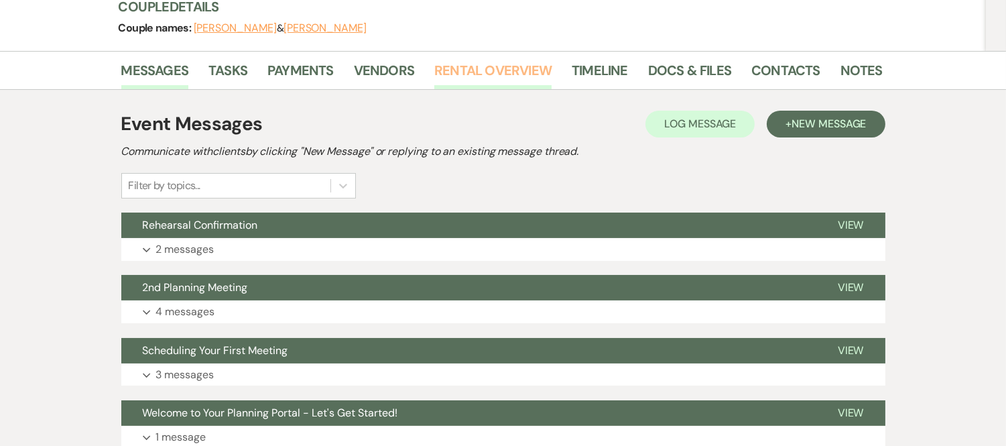
click at [476, 68] on link "Rental Overview" at bounding box center [492, 74] width 117 height 29
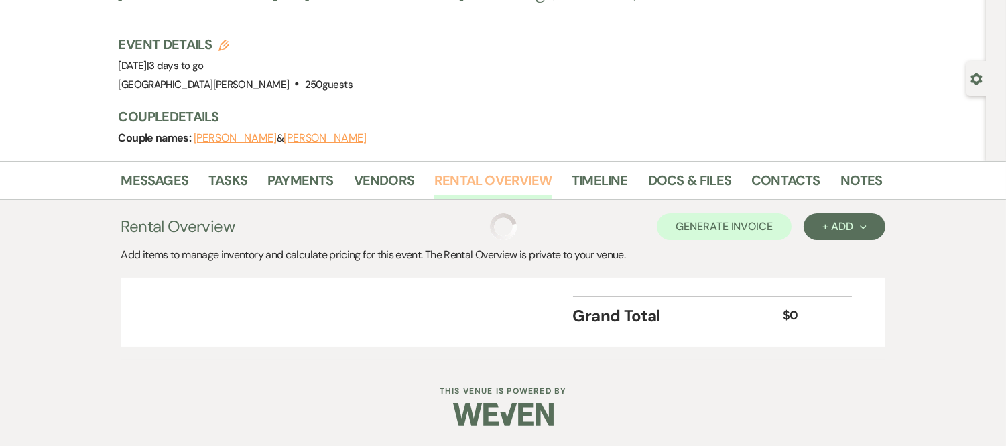
scroll to position [59, 0]
click at [846, 182] on link "Notes" at bounding box center [861, 184] width 42 height 29
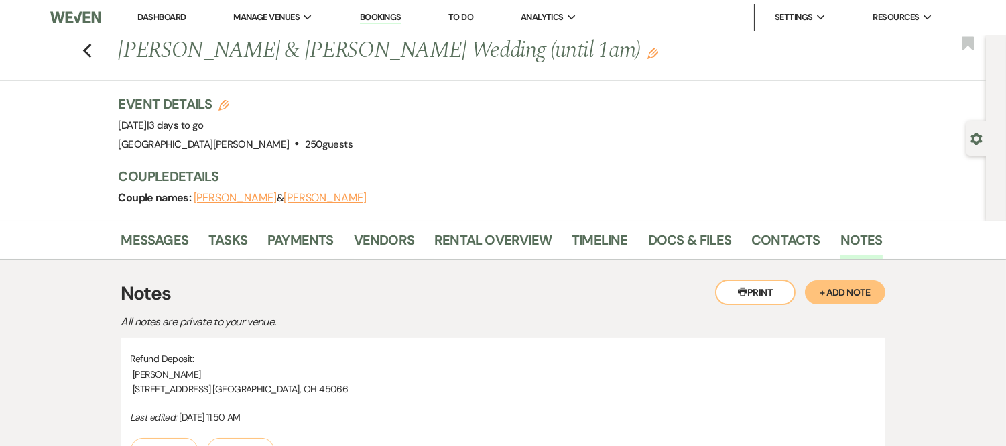
click at [158, 11] on link "Dashboard" at bounding box center [161, 16] width 48 height 11
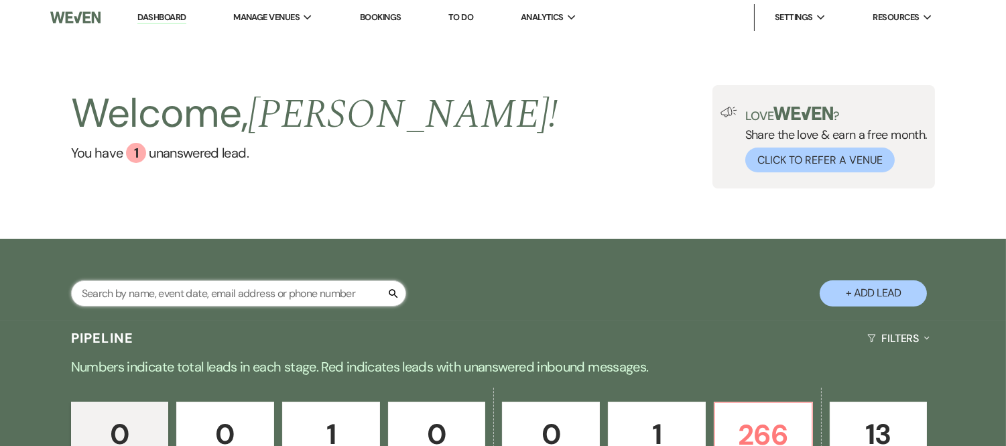
click at [210, 291] on input "text" at bounding box center [238, 293] width 335 height 26
type input "deck"
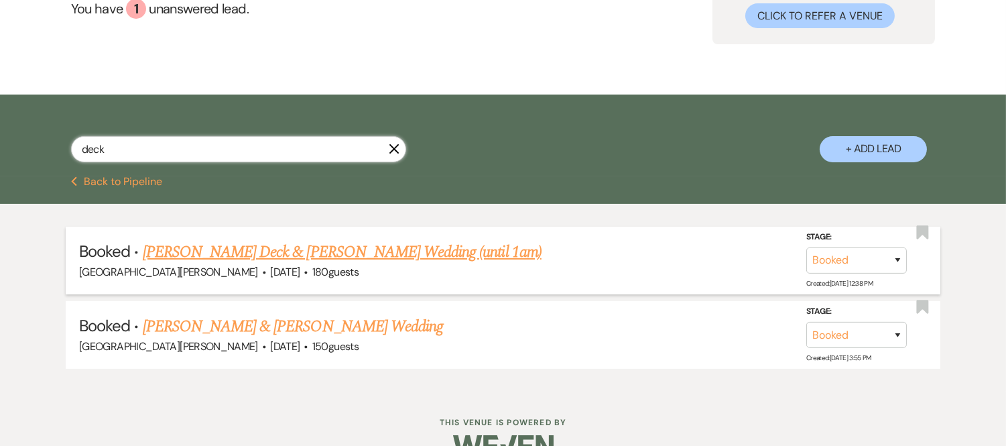
scroll to position [147, 0]
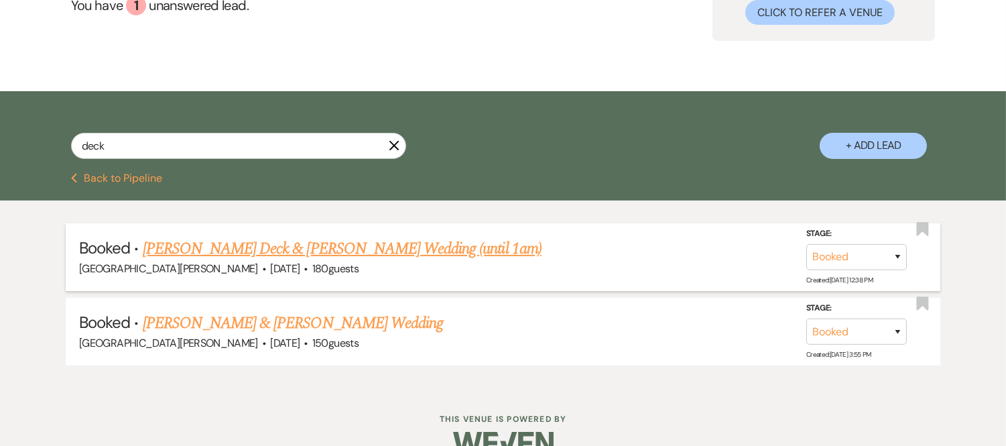
click at [316, 246] on link "[PERSON_NAME] Deck & [PERSON_NAME] Wedding (until 1am)" at bounding box center [342, 249] width 399 height 24
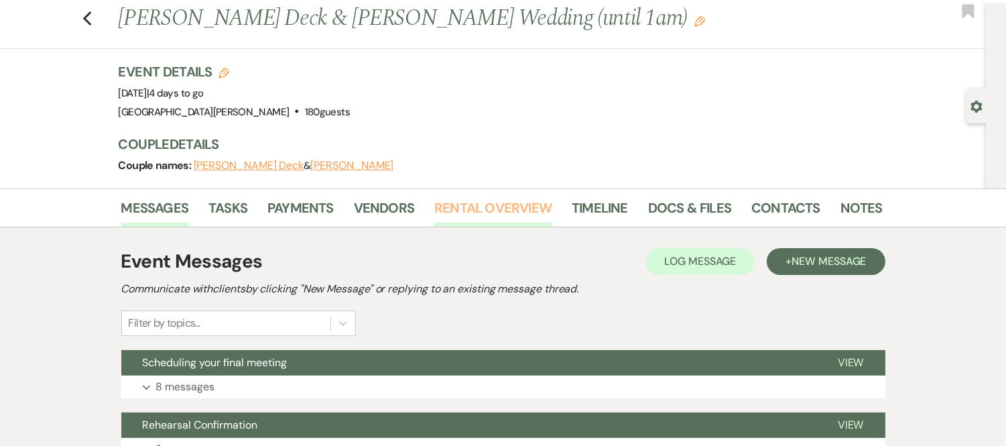
scroll to position [44, 0]
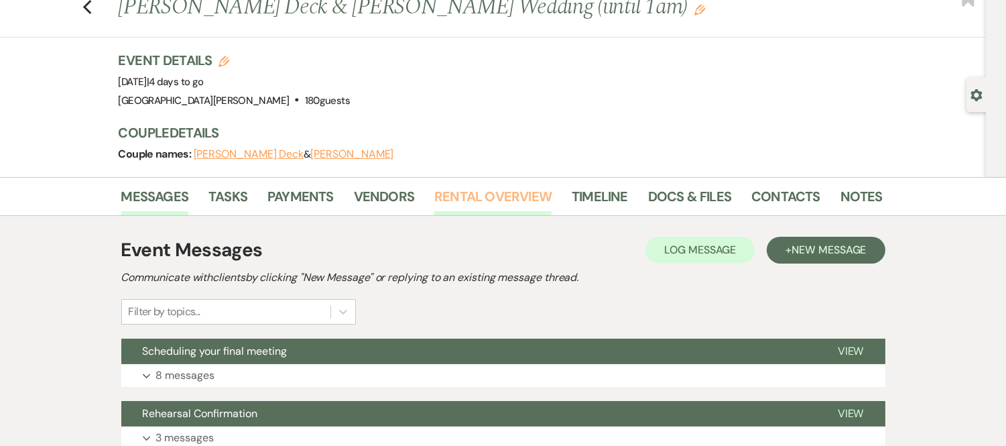
click at [470, 204] on link "Rental Overview" at bounding box center [492, 200] width 117 height 29
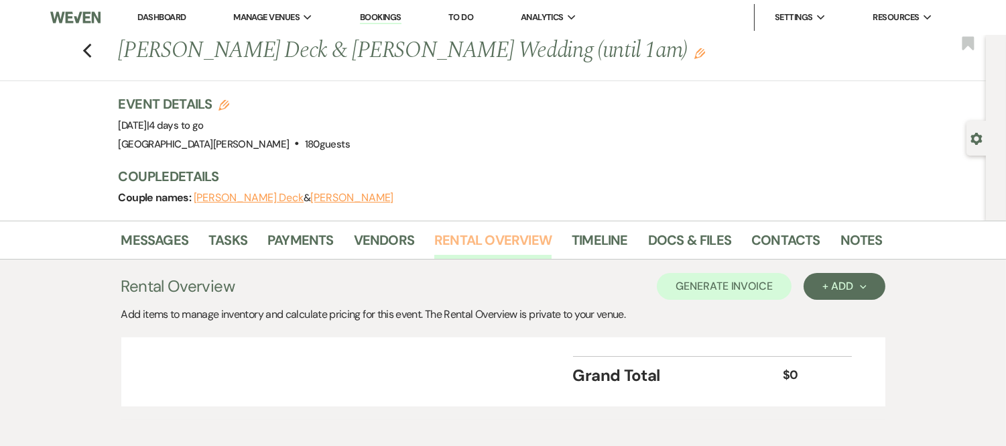
scroll to position [59, 0]
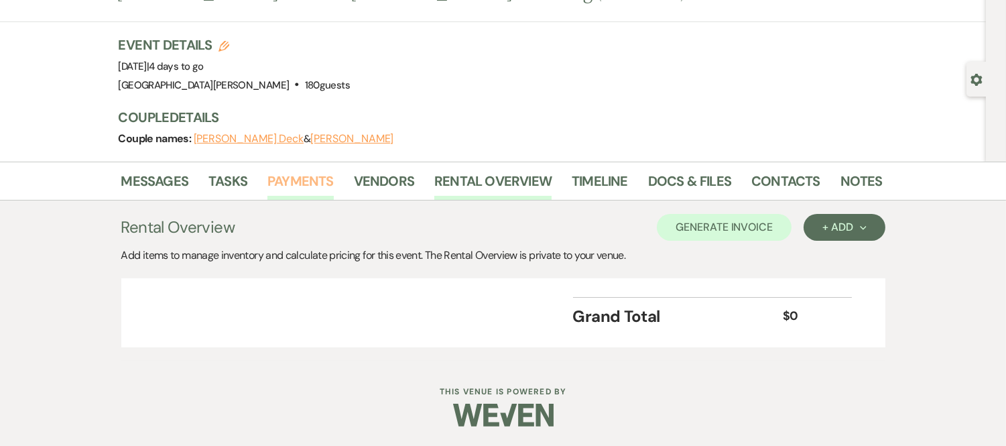
click at [313, 184] on link "Payments" at bounding box center [300, 184] width 66 height 29
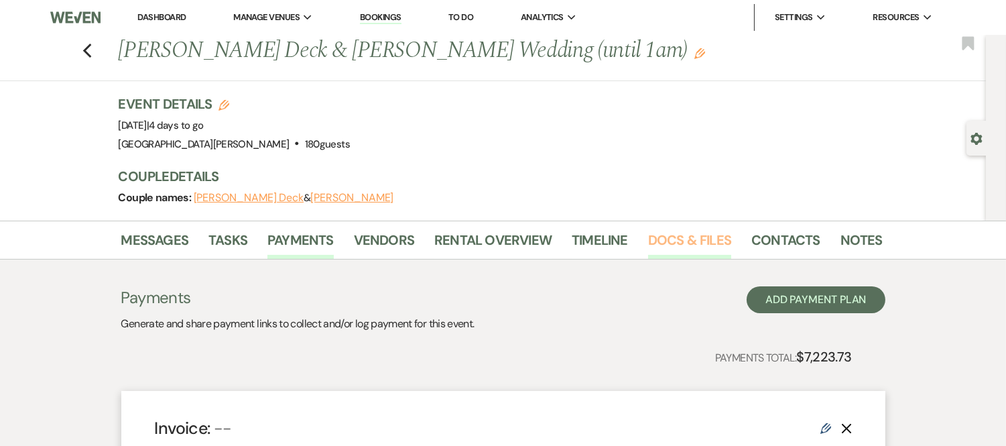
click at [698, 237] on link "Docs & Files" at bounding box center [689, 243] width 83 height 29
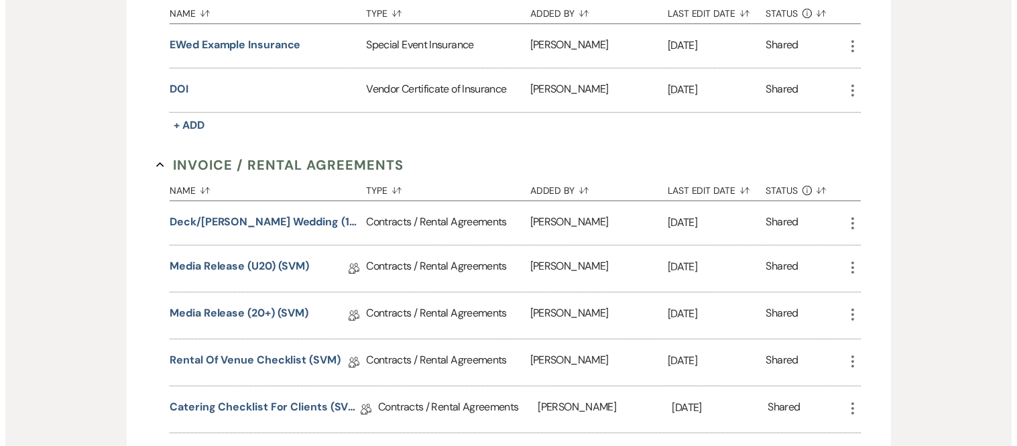
scroll to position [423, 0]
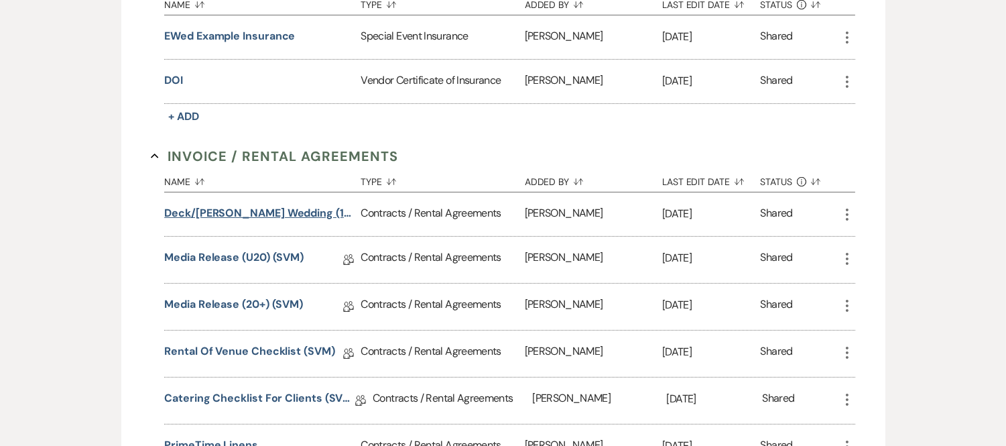
click at [229, 214] on button "Deck/[PERSON_NAME] Wedding (1am end)" at bounding box center [259, 213] width 191 height 16
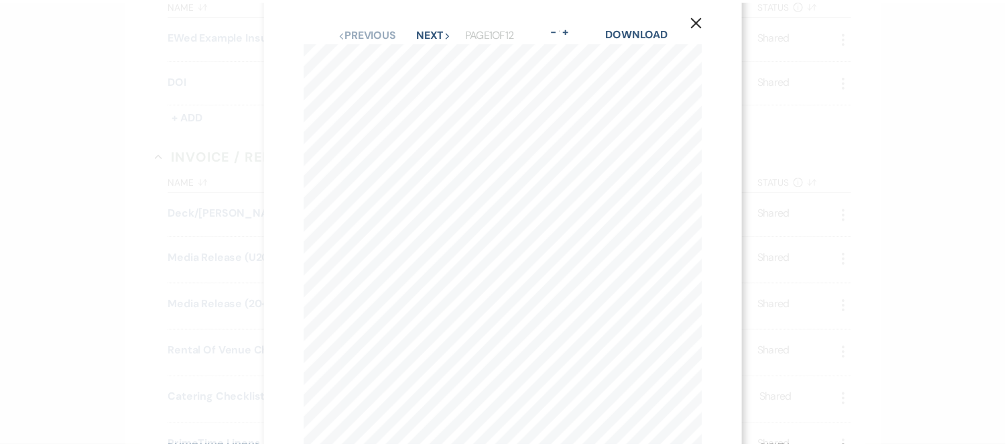
scroll to position [0, 0]
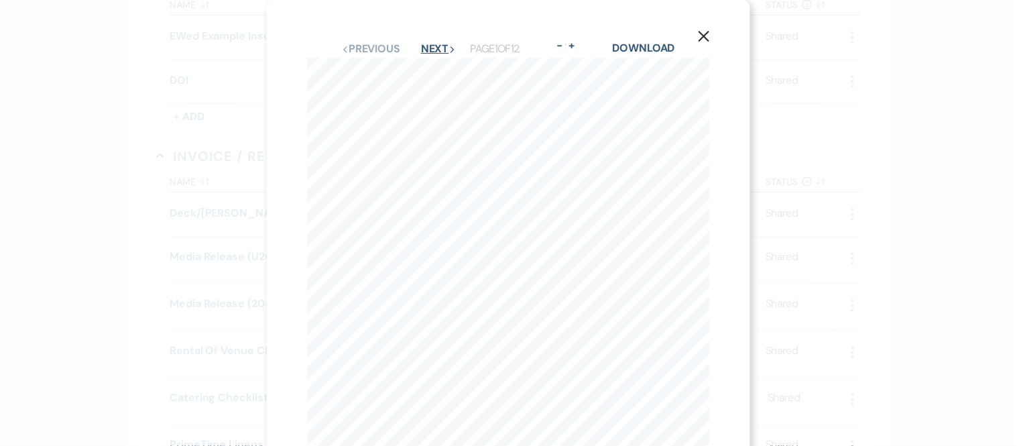
click at [424, 46] on button "Next Next" at bounding box center [438, 49] width 35 height 11
click at [698, 36] on icon "X" at bounding box center [704, 36] width 12 height 12
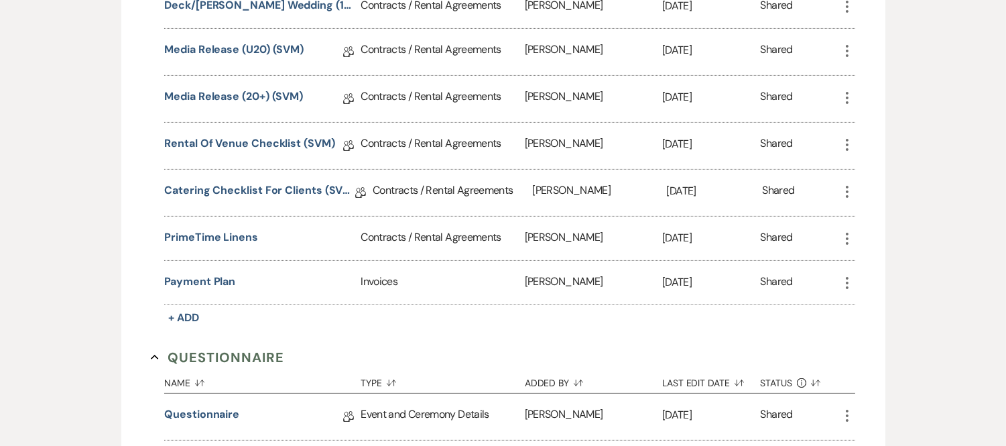
scroll to position [633, 0]
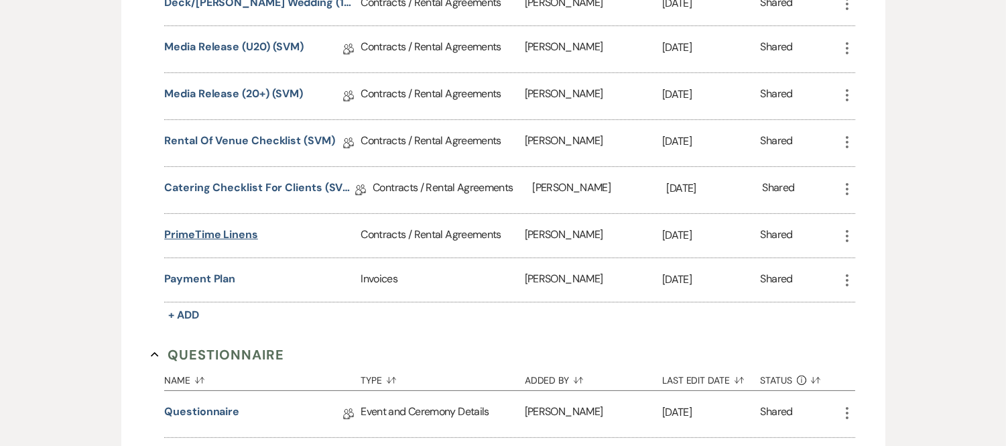
click at [208, 229] on button "PrimeTime Linens" at bounding box center [211, 234] width 94 height 16
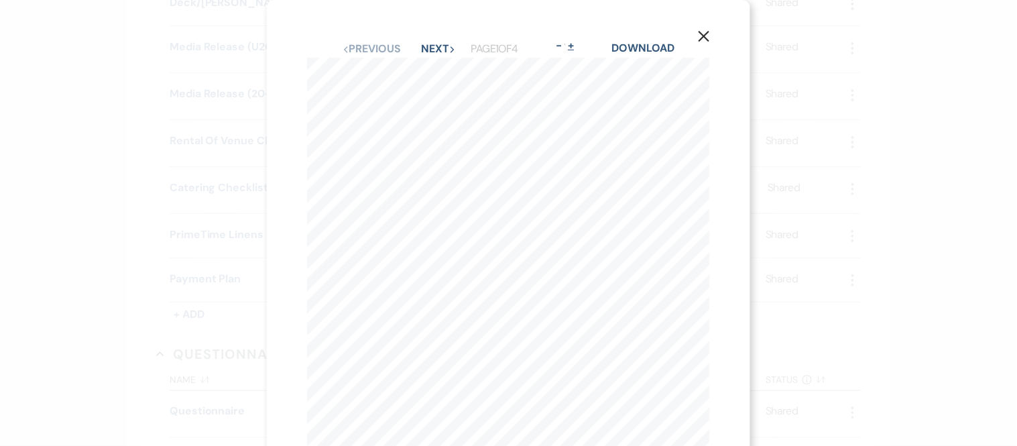
click at [570, 44] on button "+" at bounding box center [571, 45] width 11 height 11
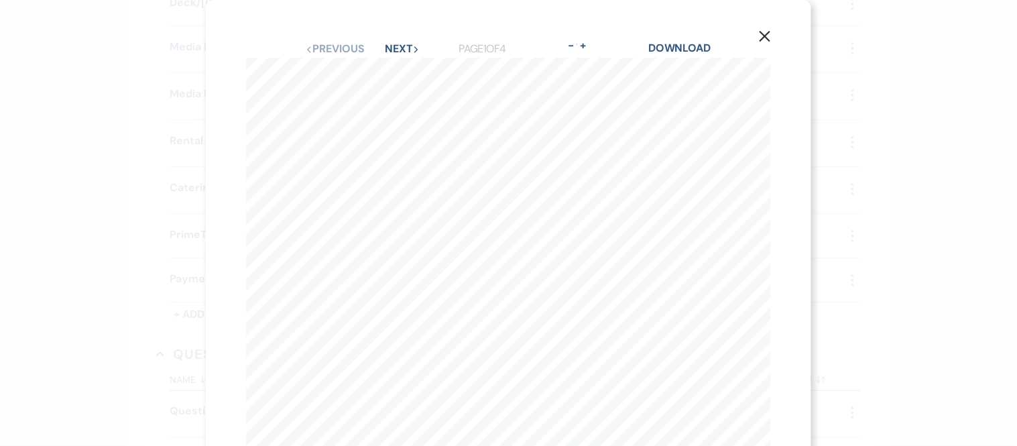
click at [767, 36] on icon "X" at bounding box center [765, 36] width 12 height 12
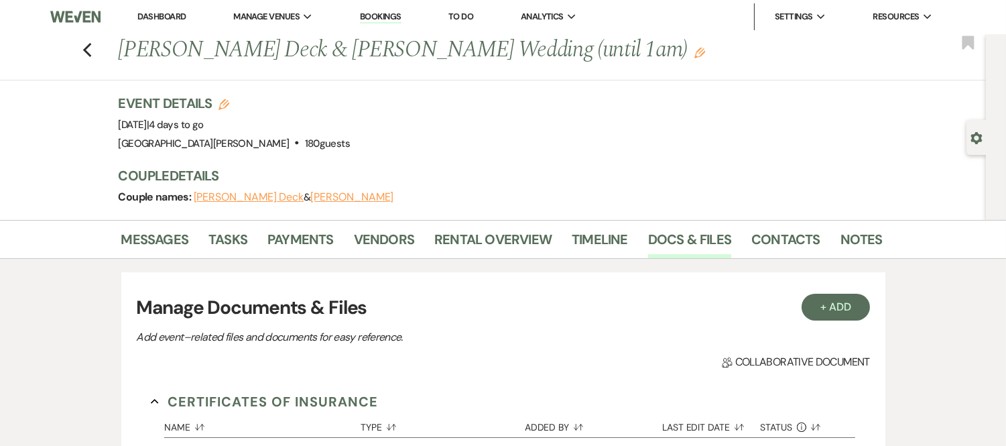
scroll to position [0, 0]
click at [161, 17] on link "Dashboard" at bounding box center [161, 16] width 48 height 11
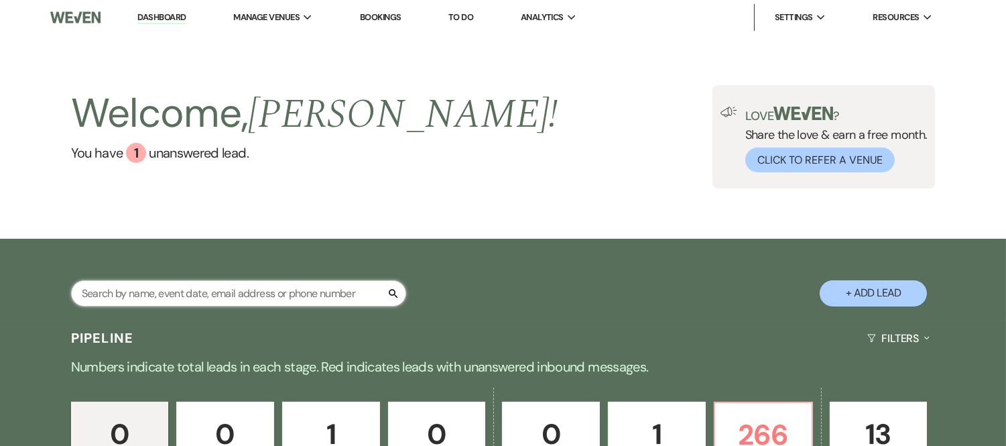
click at [205, 298] on input "text" at bounding box center [238, 293] width 335 height 26
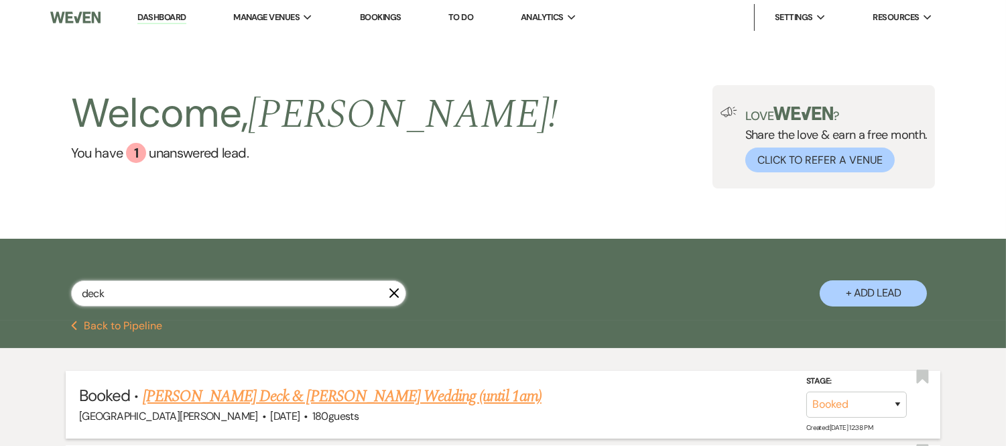
type input "deck"
click at [245, 391] on link "[PERSON_NAME] Deck & [PERSON_NAME] Wedding (until 1am)" at bounding box center [342, 396] width 399 height 24
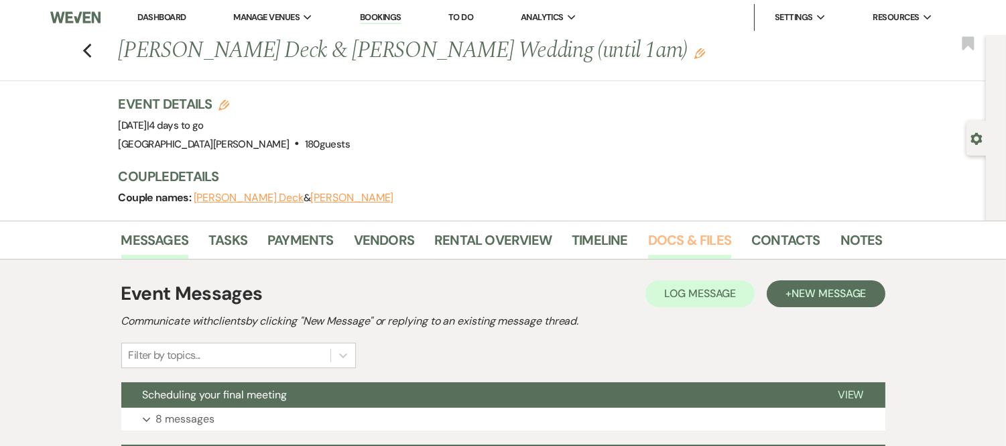
click at [680, 236] on link "Docs & Files" at bounding box center [689, 243] width 83 height 29
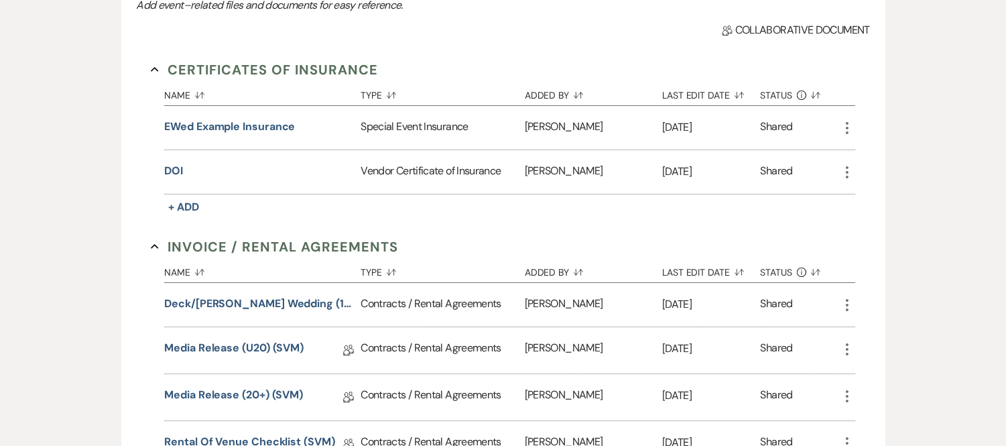
scroll to position [333, 0]
click at [176, 165] on button "DOI" at bounding box center [173, 170] width 19 height 16
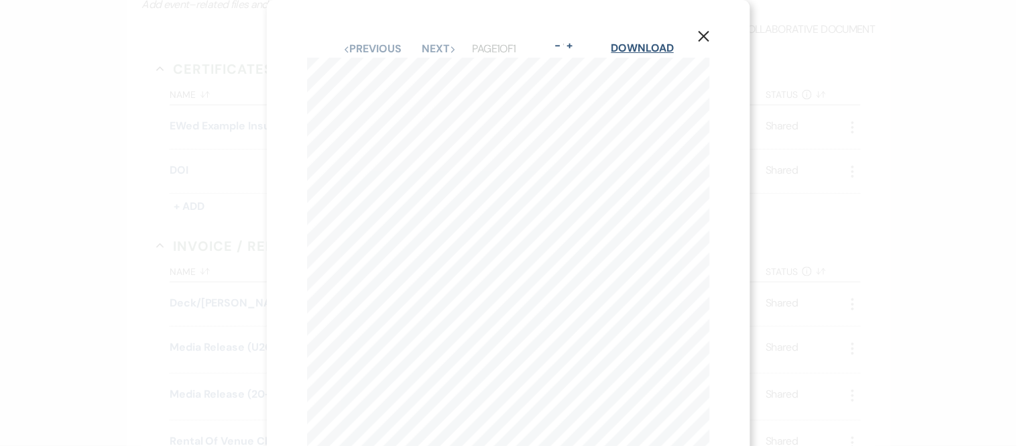
click at [642, 44] on link "Download" at bounding box center [642, 48] width 62 height 14
click at [702, 32] on icon "X" at bounding box center [704, 36] width 12 height 12
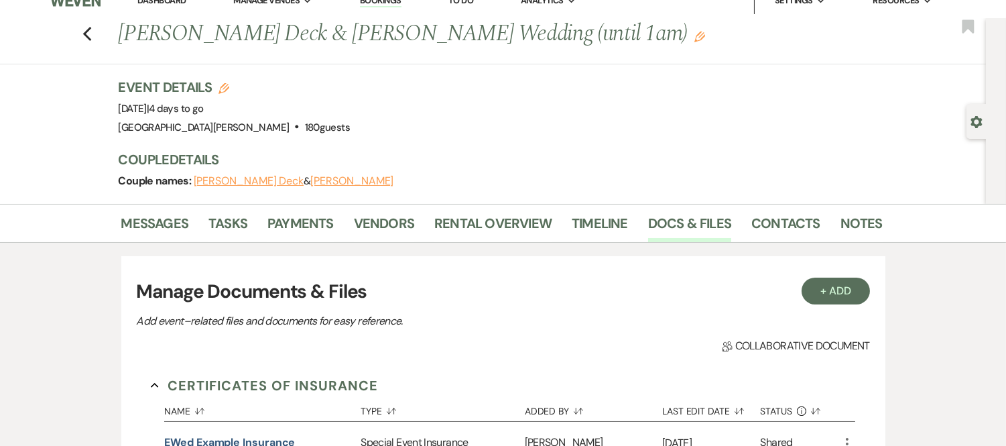
scroll to position [0, 0]
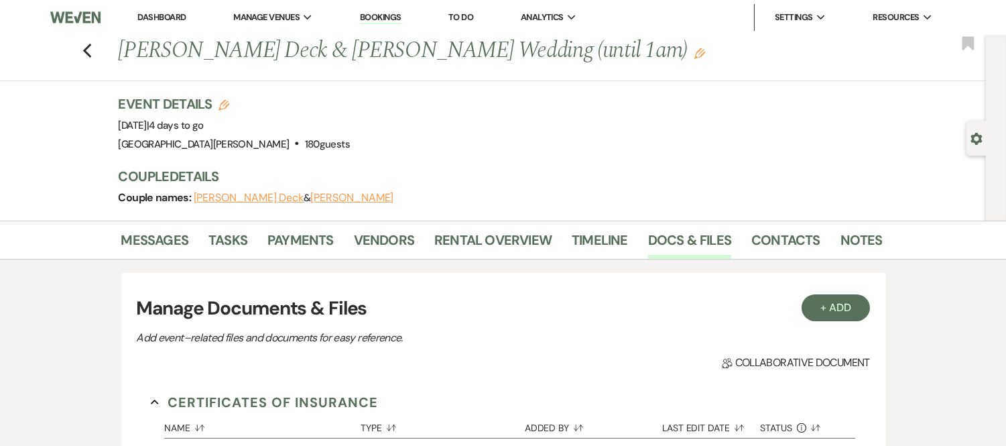
drag, startPoint x: 176, startPoint y: 18, endPoint x: 179, endPoint y: 27, distance: 9.3
click at [176, 18] on link "Dashboard" at bounding box center [161, 16] width 48 height 11
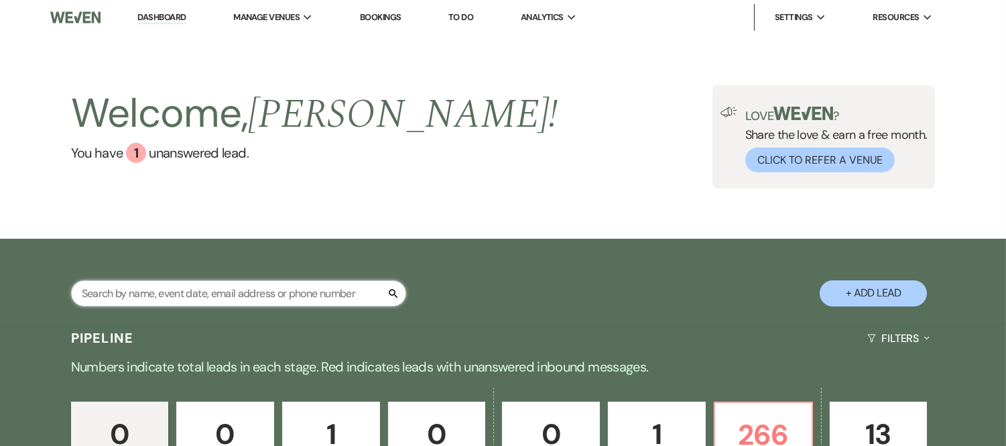
click at [199, 284] on input "text" at bounding box center [238, 293] width 335 height 26
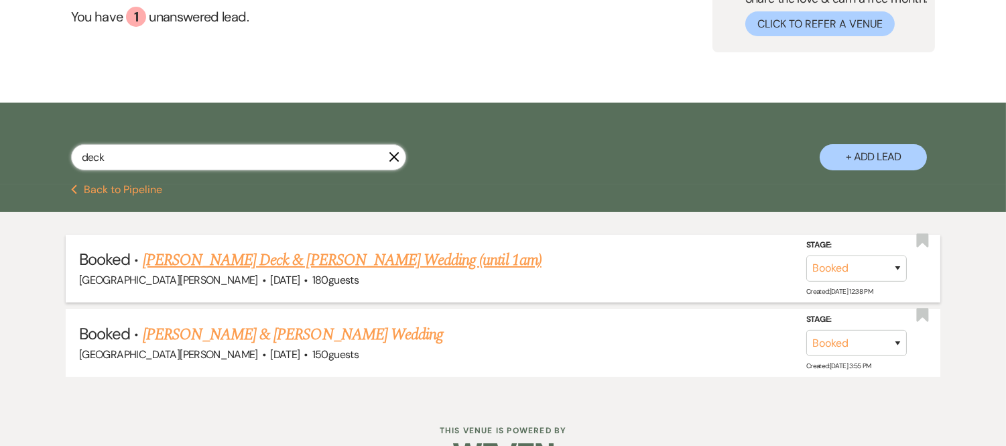
scroll to position [175, 0]
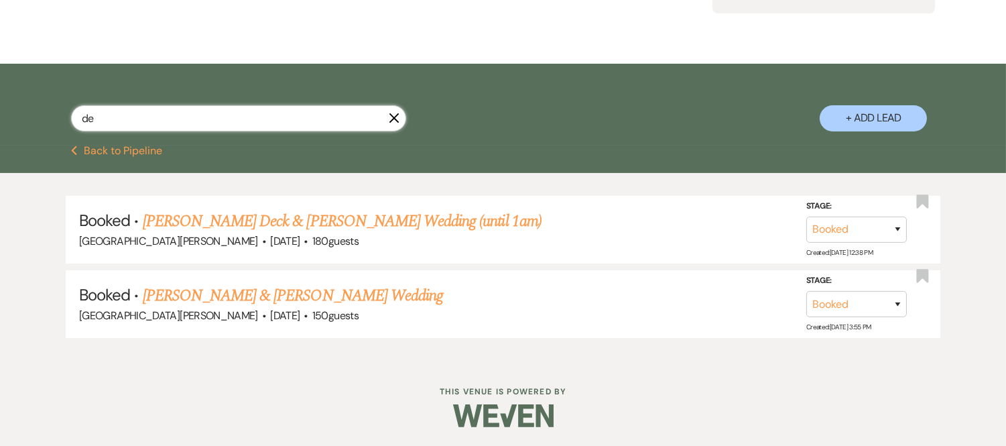
type input "d"
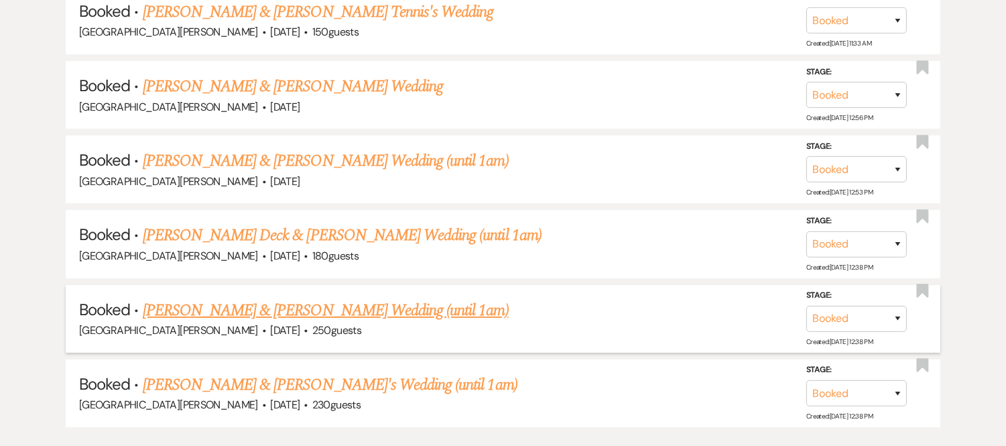
type input "[PERSON_NAME]"
click at [318, 308] on link "[PERSON_NAME] & [PERSON_NAME] Wedding (until 1am)" at bounding box center [326, 310] width 366 height 24
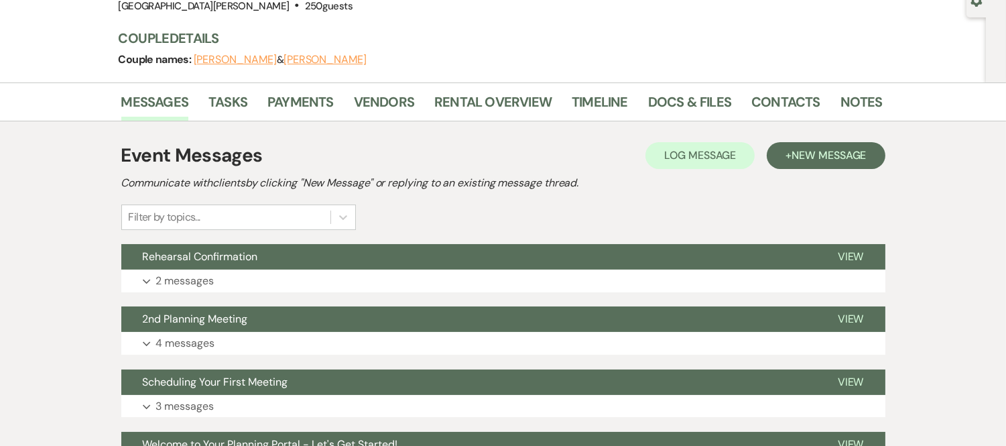
scroll to position [137, 0]
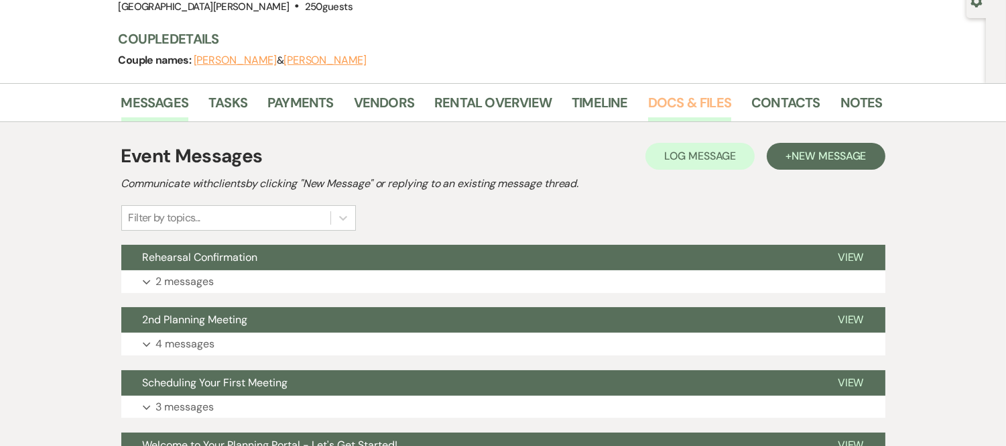
click at [665, 103] on link "Docs & Files" at bounding box center [689, 106] width 83 height 29
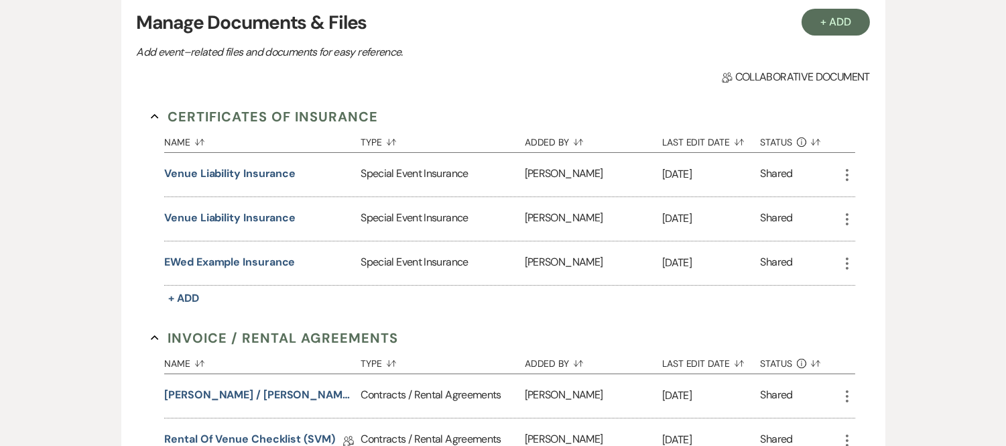
scroll to position [286, 0]
click at [271, 210] on button "venue liability insurance" at bounding box center [229, 217] width 131 height 16
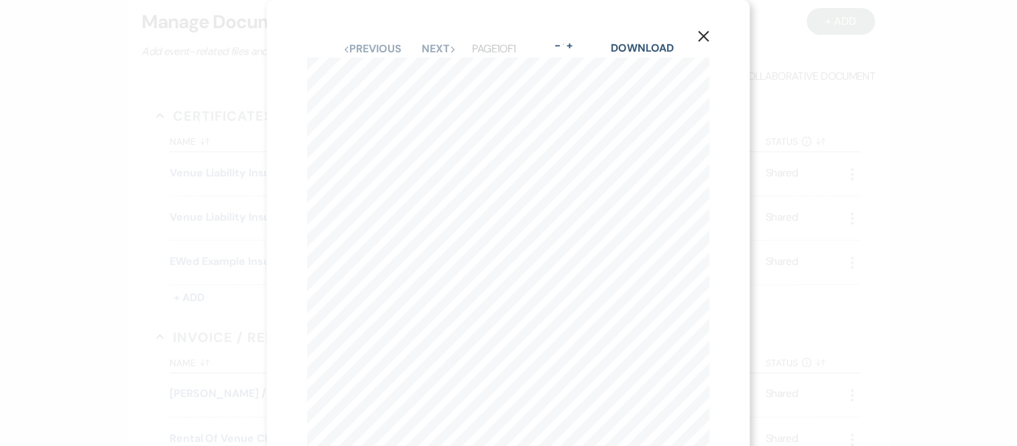
click at [698, 39] on icon "X" at bounding box center [704, 36] width 12 height 12
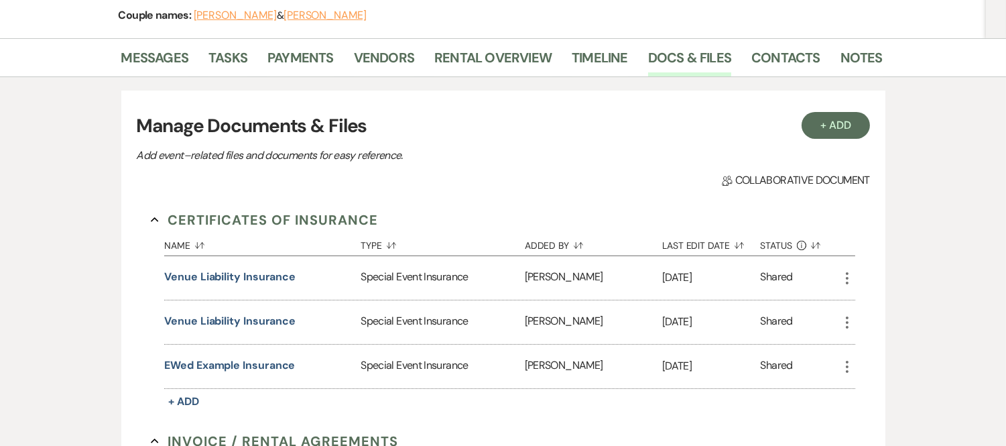
scroll to position [0, 0]
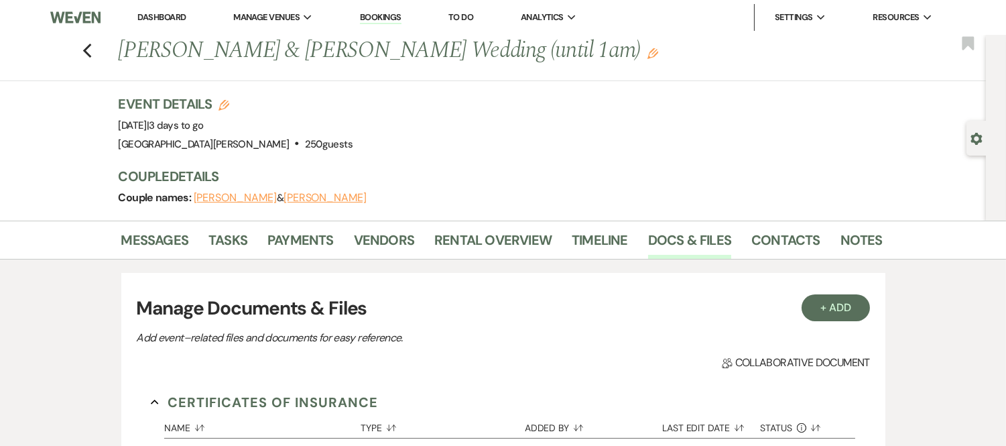
click at [163, 16] on link "Dashboard" at bounding box center [161, 16] width 48 height 11
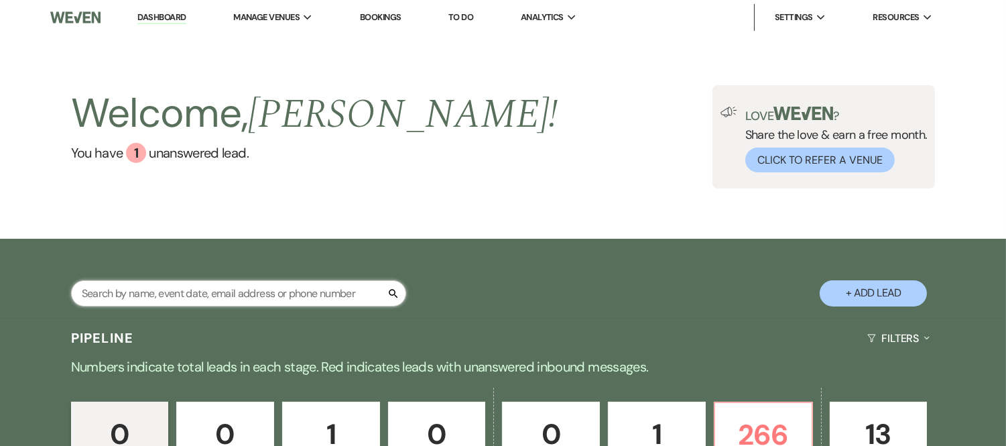
click at [305, 294] on input "text" at bounding box center [238, 293] width 335 height 26
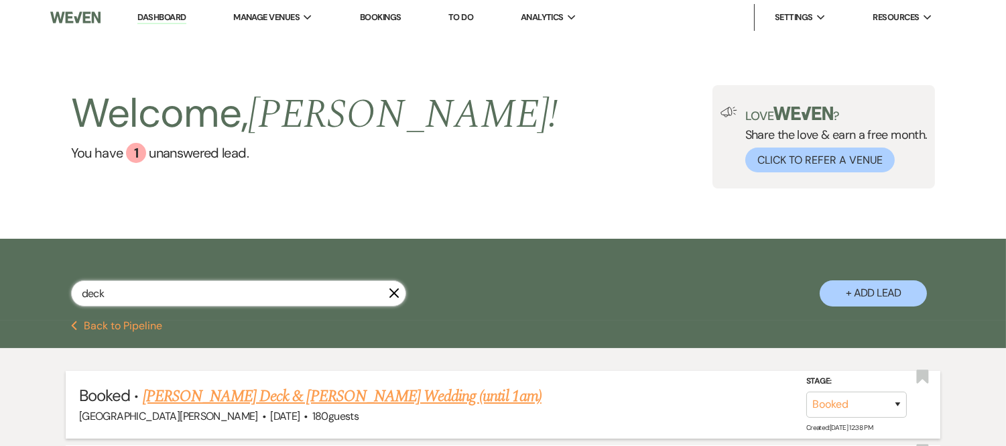
type input "deck"
click at [268, 404] on link "[PERSON_NAME] Deck & [PERSON_NAME] Wedding (until 1am)" at bounding box center [342, 396] width 399 height 24
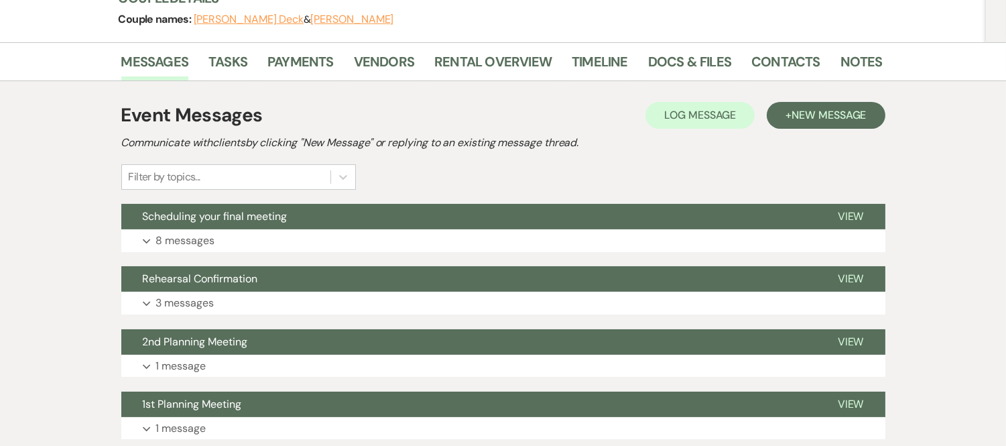
scroll to position [182, 0]
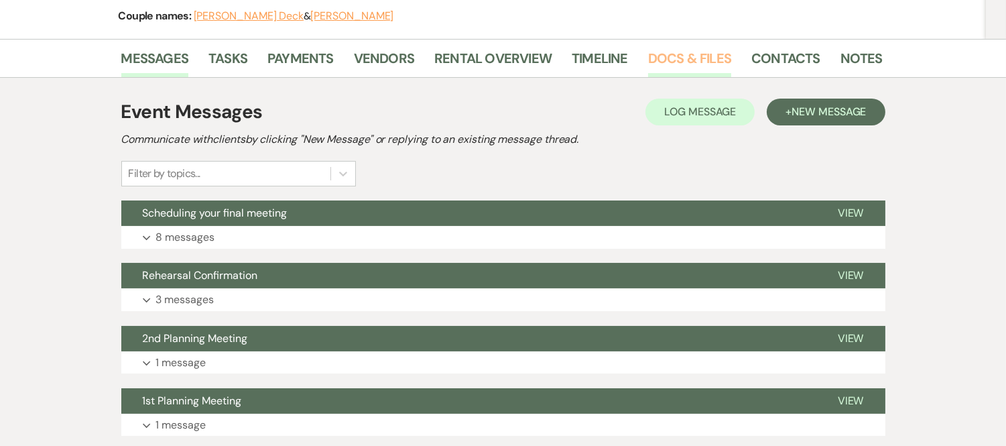
click at [704, 61] on link "Docs & Files" at bounding box center [689, 62] width 83 height 29
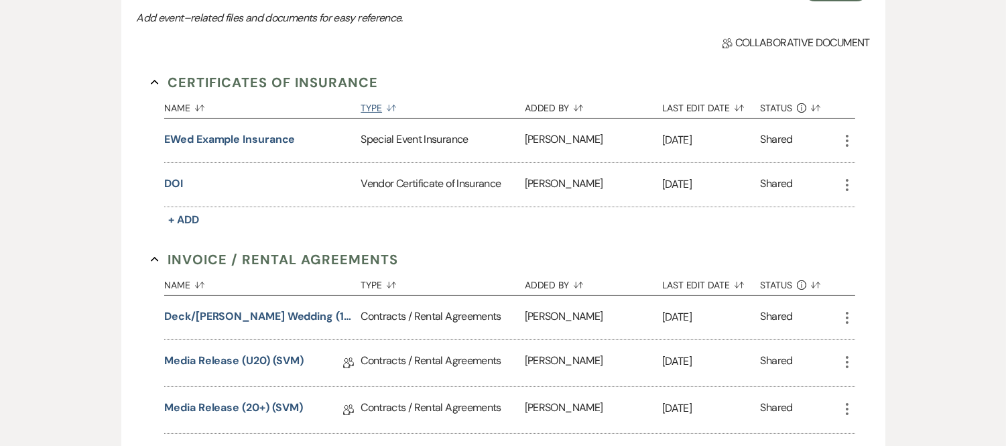
scroll to position [257, 0]
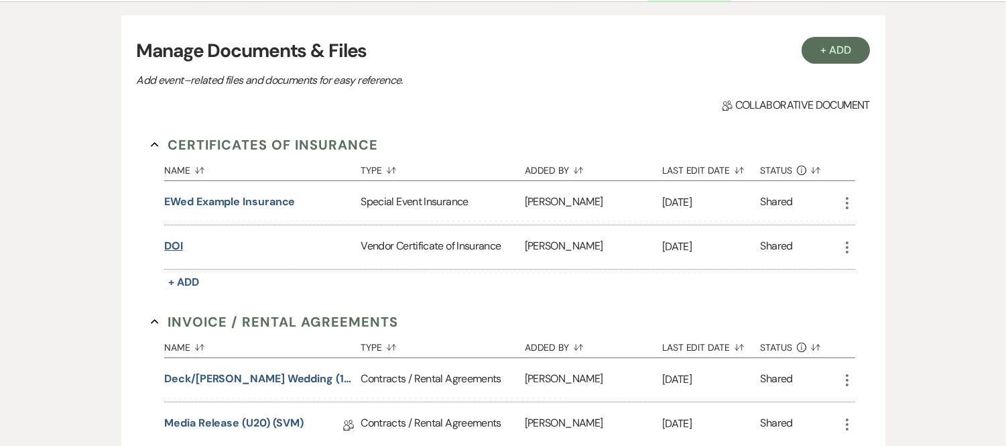
click at [176, 241] on button "DOI" at bounding box center [173, 246] width 19 height 16
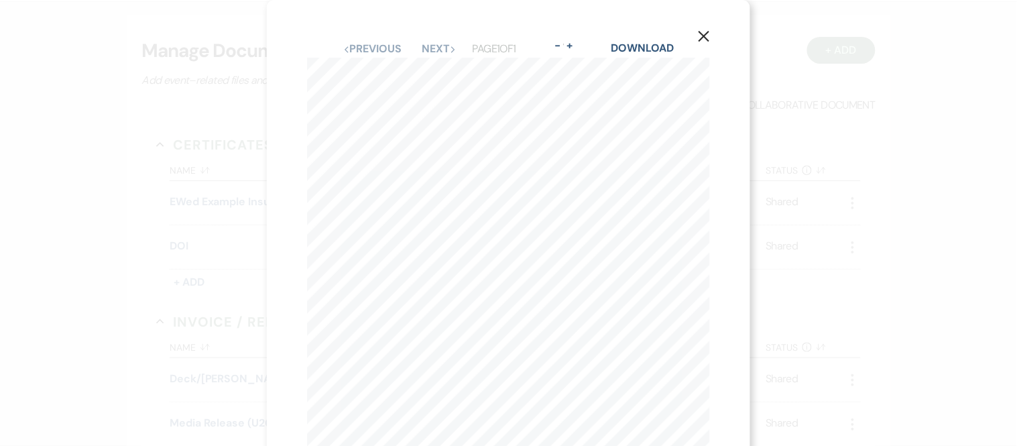
click at [702, 39] on use "button" at bounding box center [703, 36] width 11 height 11
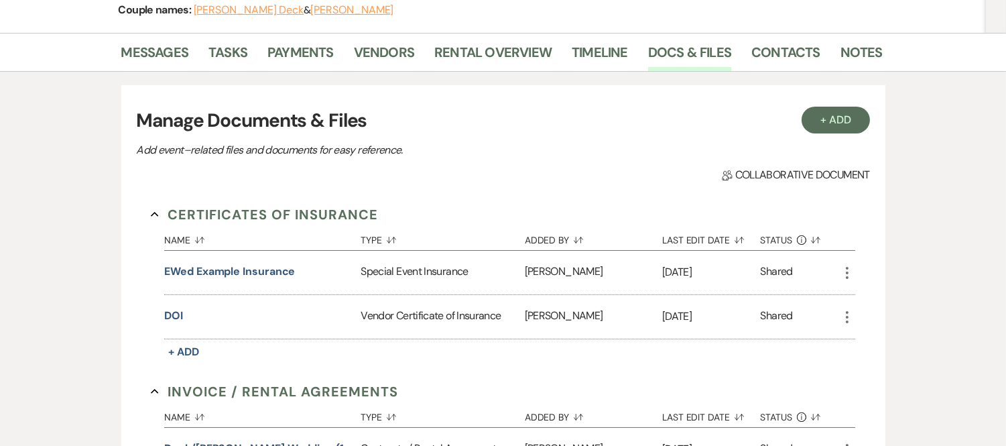
scroll to position [186, 0]
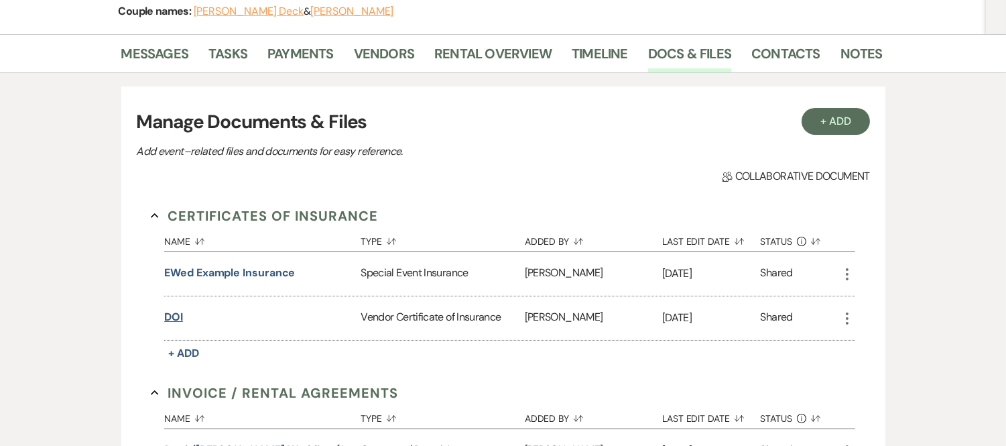
click at [178, 318] on button "DOI" at bounding box center [173, 317] width 19 height 16
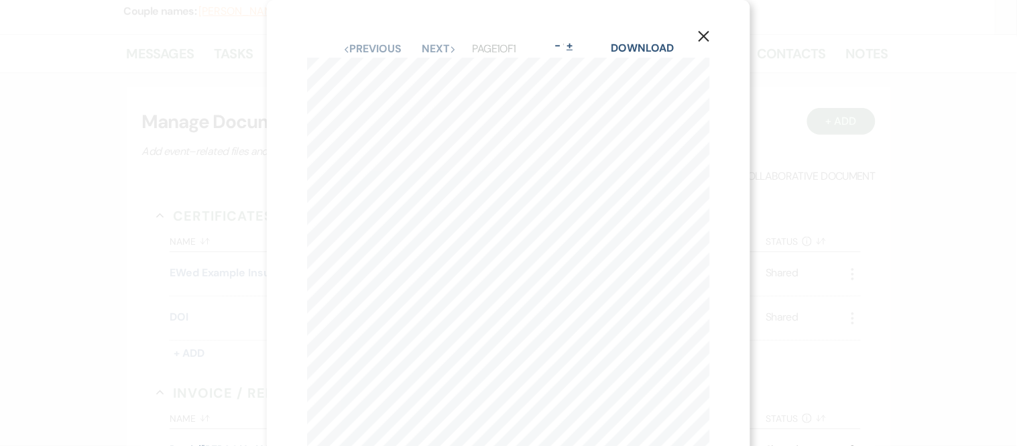
click at [572, 47] on button "+" at bounding box center [569, 45] width 11 height 11
click at [767, 36] on icon "X" at bounding box center [765, 36] width 12 height 12
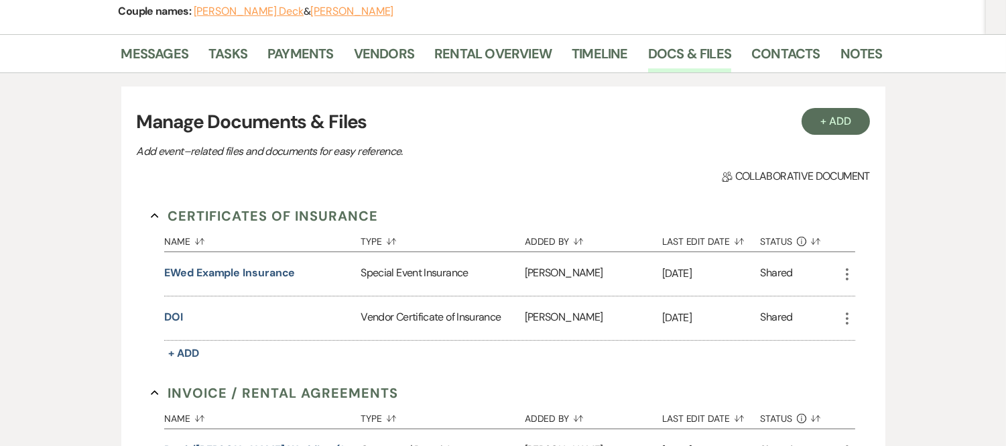
scroll to position [0, 0]
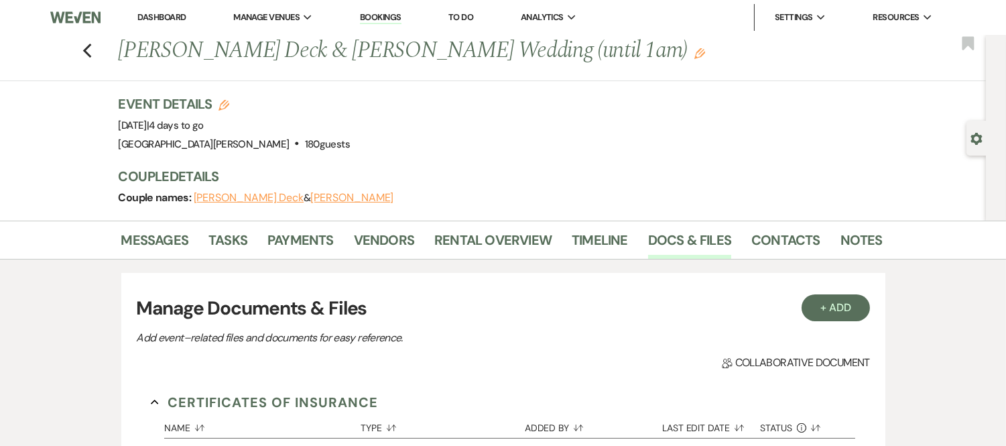
click at [154, 15] on link "Dashboard" at bounding box center [161, 16] width 48 height 11
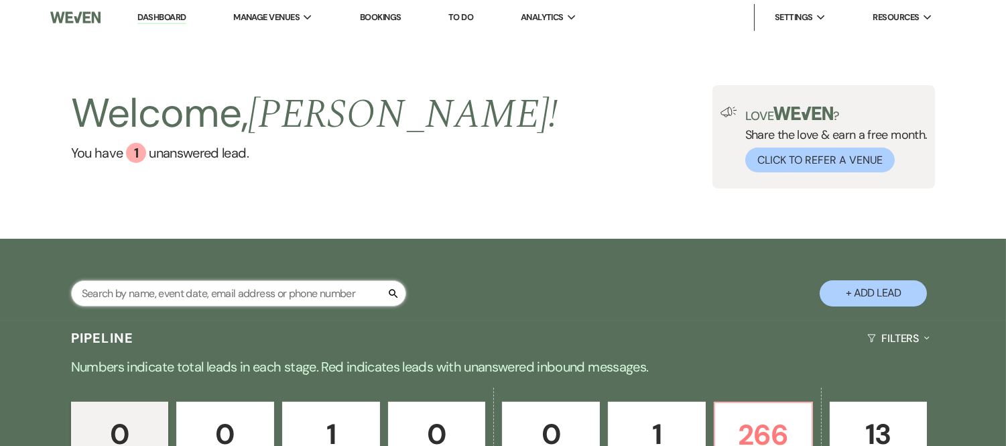
click at [169, 288] on input "text" at bounding box center [238, 293] width 335 height 26
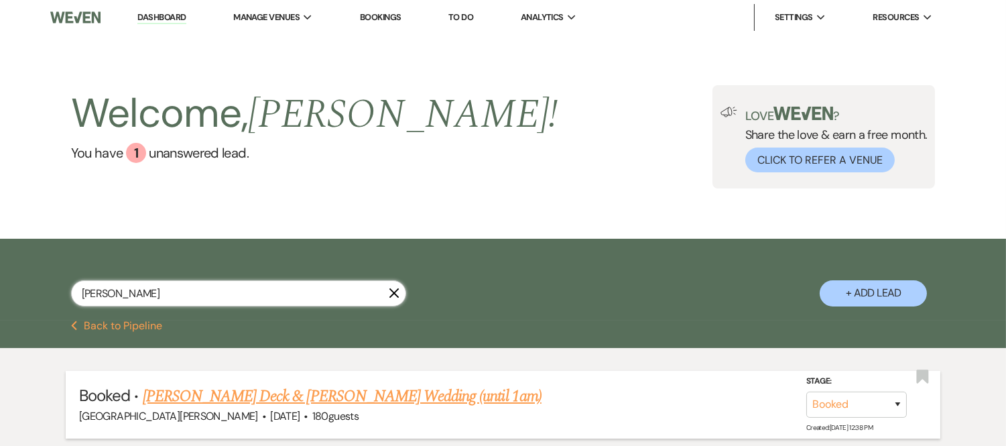
type input "[PERSON_NAME]"
click at [210, 393] on link "[PERSON_NAME] Deck & [PERSON_NAME] Wedding (until 1am)" at bounding box center [342, 396] width 399 height 24
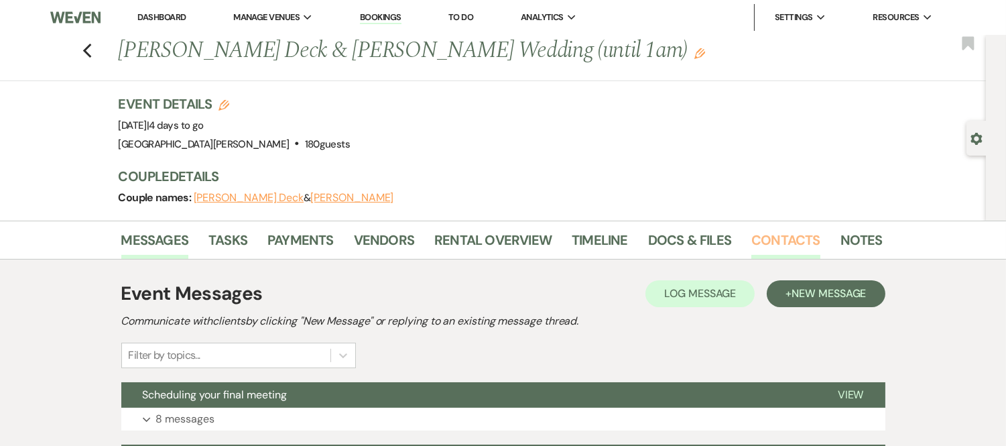
click at [751, 245] on link "Contacts" at bounding box center [785, 243] width 69 height 29
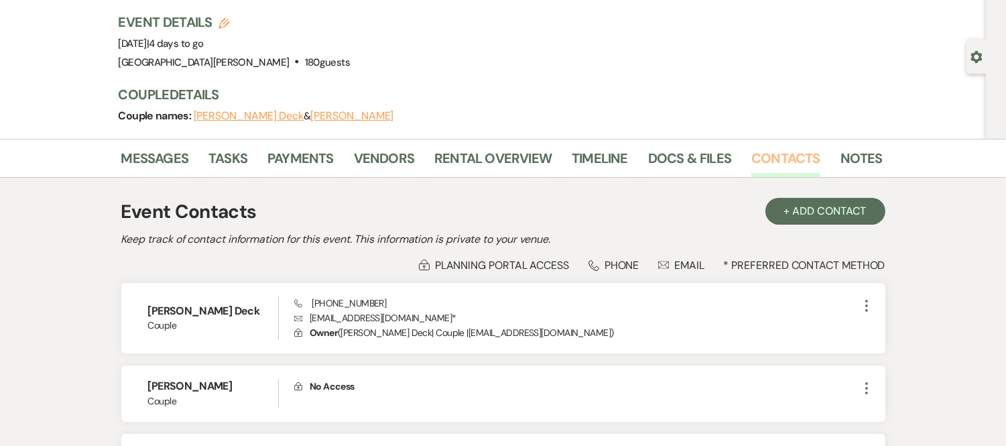
scroll to position [54, 0]
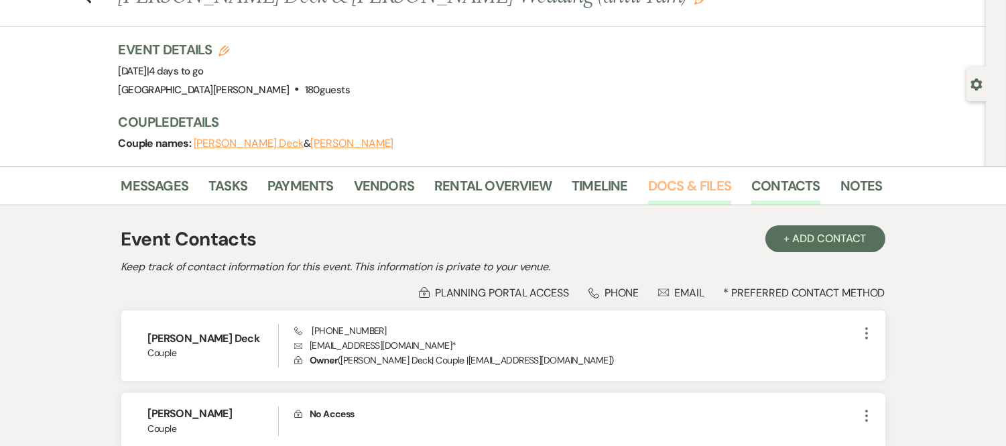
click at [667, 186] on link "Docs & Files" at bounding box center [689, 189] width 83 height 29
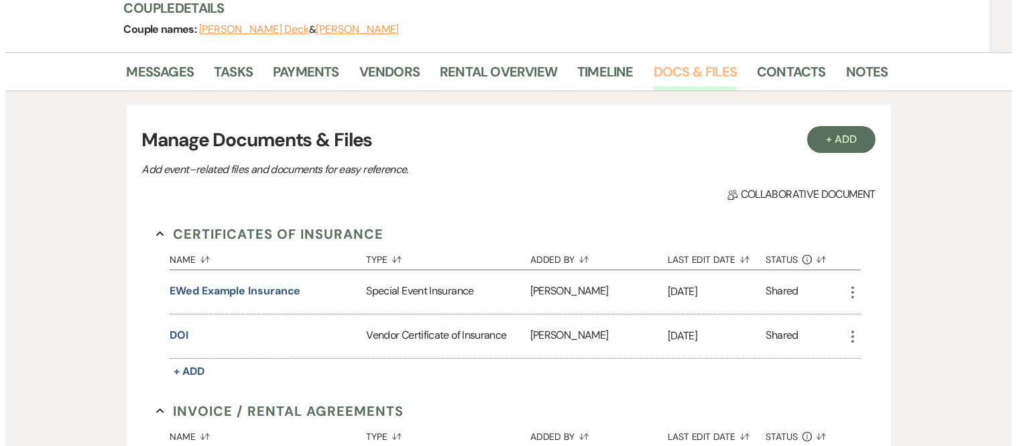
scroll to position [169, 0]
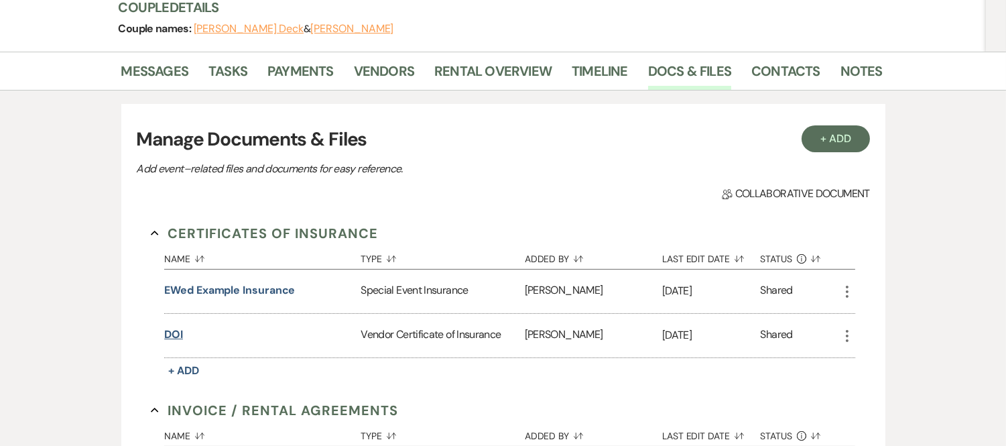
click at [178, 335] on button "DOI" at bounding box center [173, 334] width 19 height 16
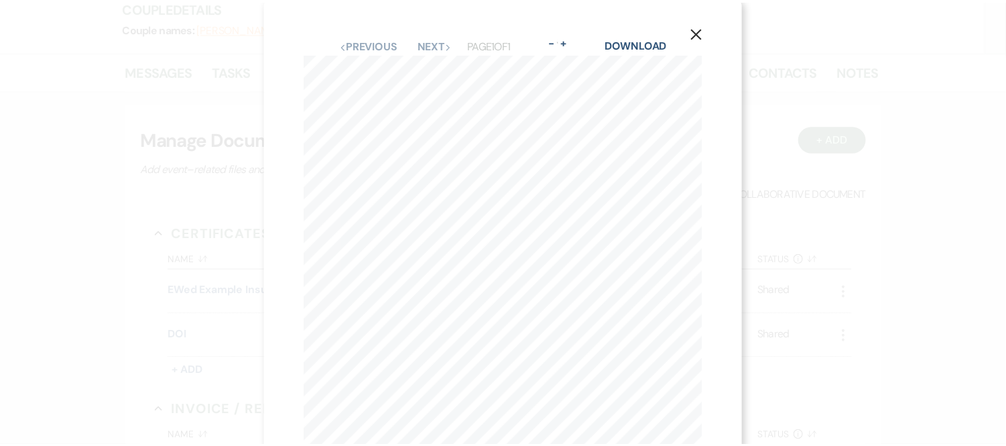
scroll to position [3, 0]
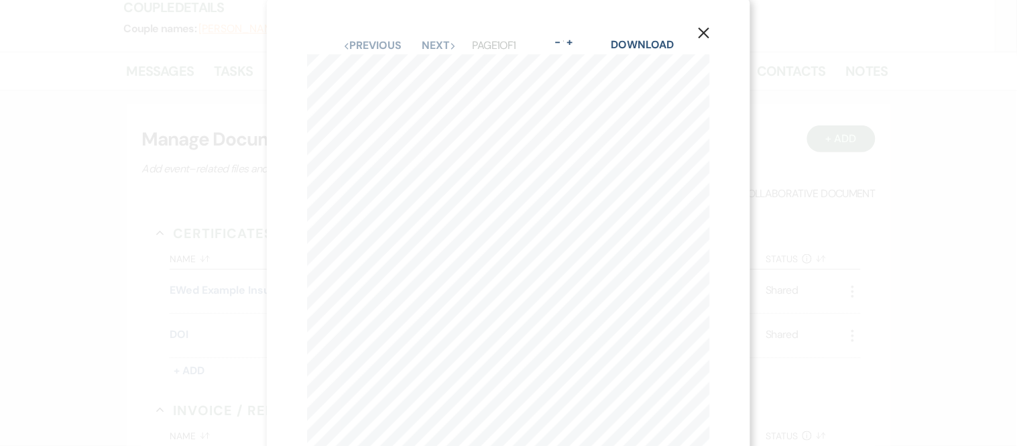
click at [708, 27] on use "button" at bounding box center [703, 32] width 11 height 11
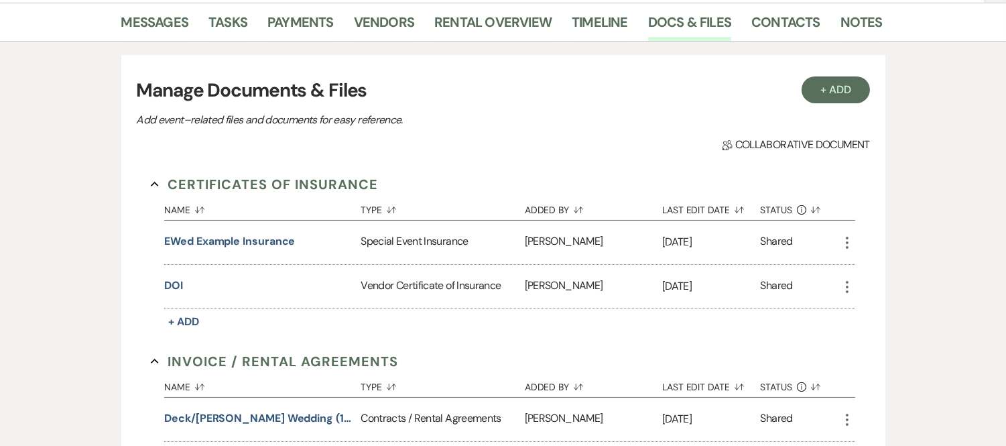
scroll to position [216, 0]
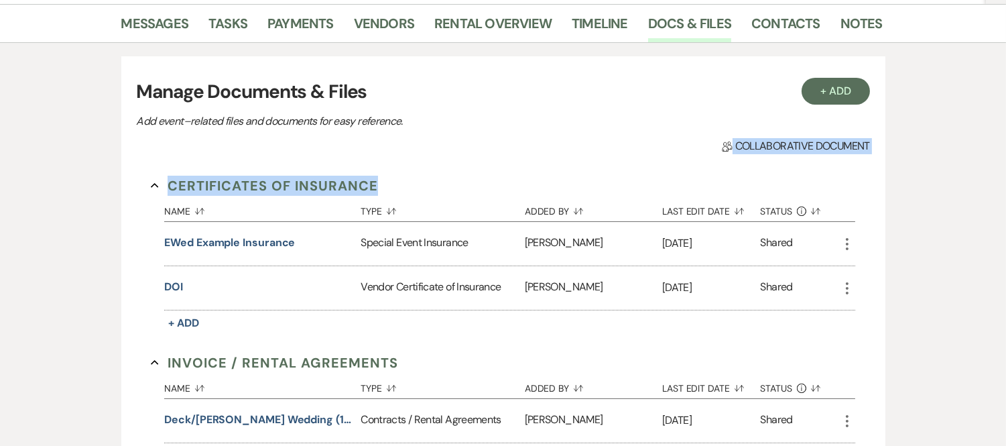
drag, startPoint x: 718, startPoint y: 143, endPoint x: 869, endPoint y: 157, distance: 151.4
drag, startPoint x: 872, startPoint y: 143, endPoint x: 714, endPoint y: 139, distance: 157.5
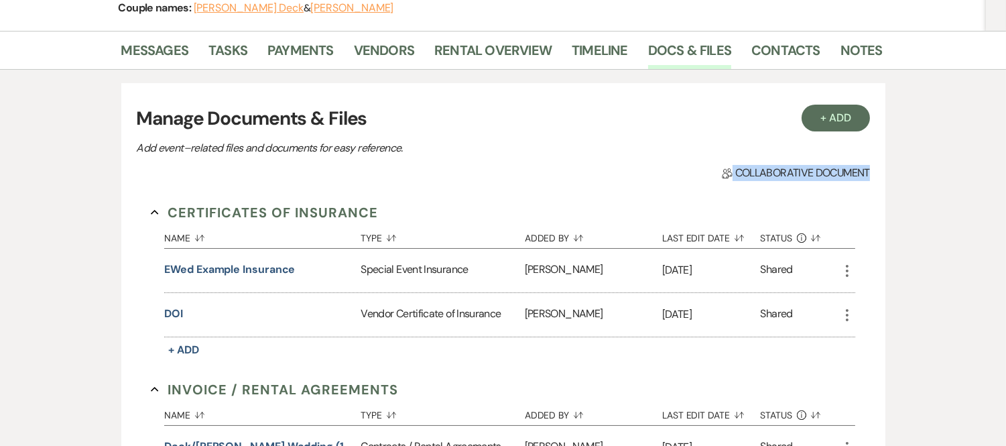
scroll to position [192, 0]
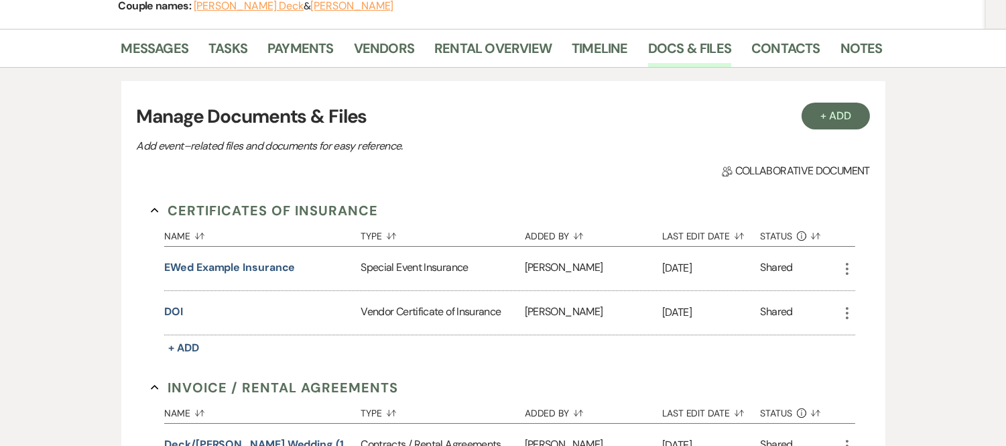
click at [403, 119] on h3 "Manage Documents & Files" at bounding box center [502, 117] width 733 height 28
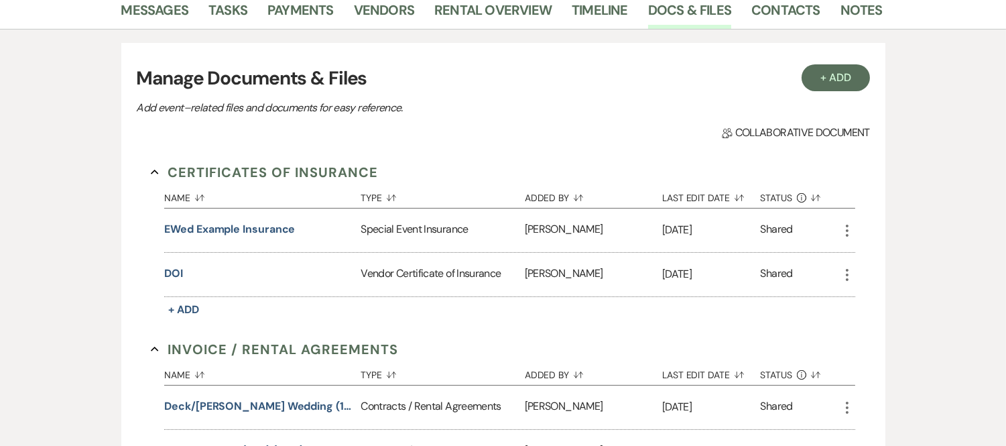
scroll to position [229, 0]
click at [773, 20] on link "Contacts" at bounding box center [785, 14] width 69 height 29
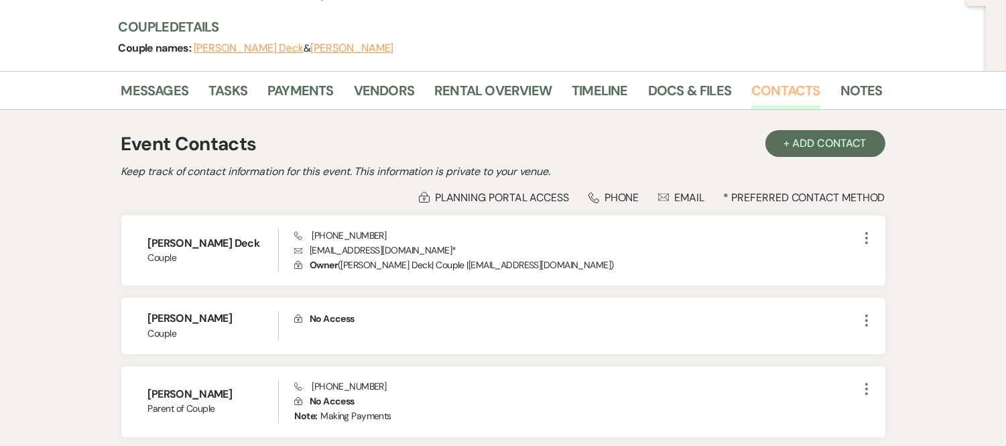
scroll to position [148, 0]
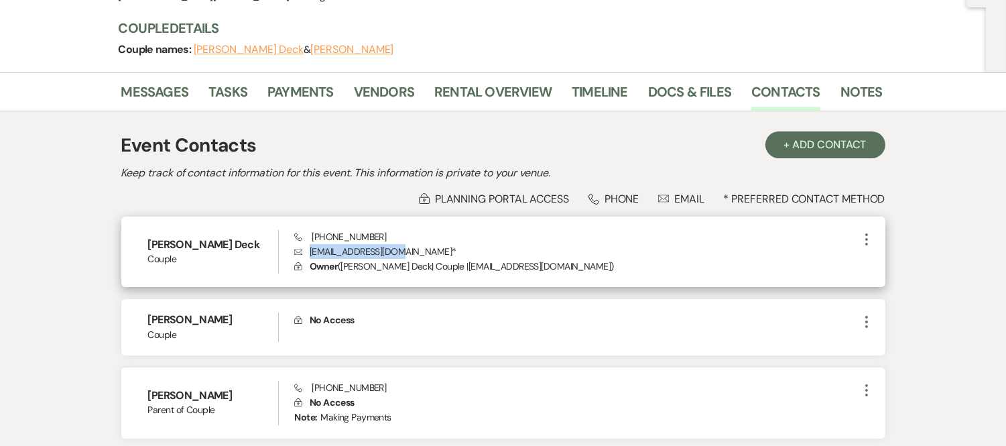
drag, startPoint x: 405, startPoint y: 249, endPoint x: 311, endPoint y: 251, distance: 94.5
click at [311, 251] on p "Envelope [EMAIL_ADDRESS][DOMAIN_NAME] *" at bounding box center [576, 251] width 564 height 15
copy p "[EMAIL_ADDRESS][DOMAIN_NAME]"
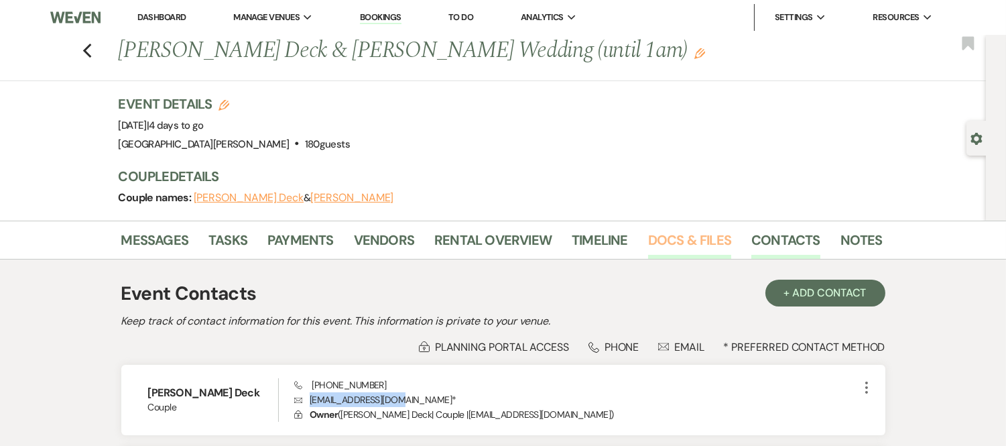
click at [682, 245] on link "Docs & Files" at bounding box center [689, 243] width 83 height 29
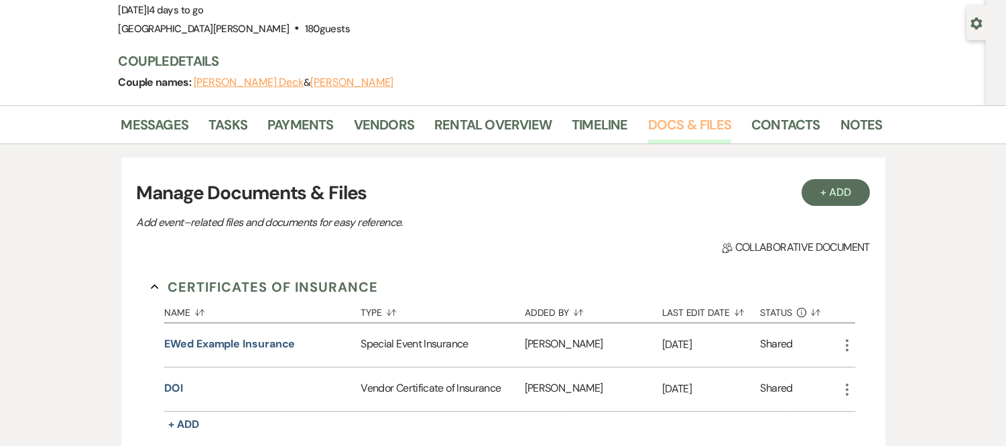
scroll to position [112, 0]
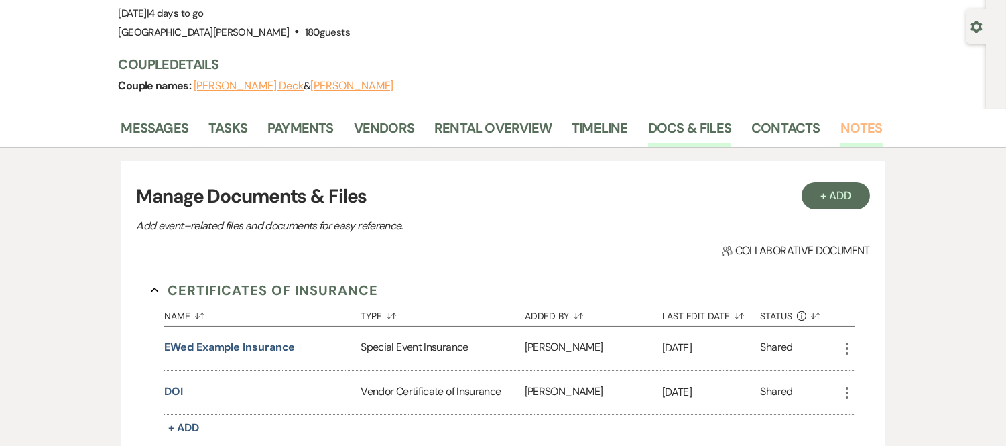
click at [846, 125] on link "Notes" at bounding box center [861, 131] width 42 height 29
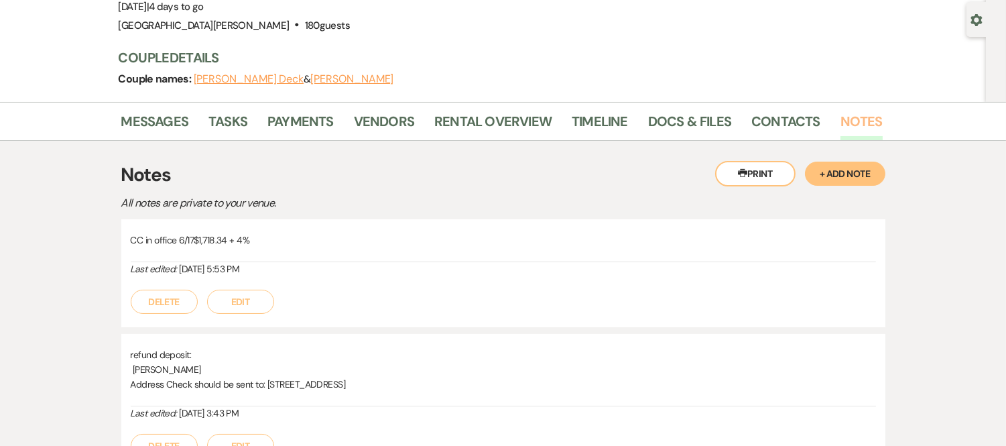
scroll to position [121, 0]
click at [864, 172] on button "+ Add Note" at bounding box center [845, 171] width 80 height 24
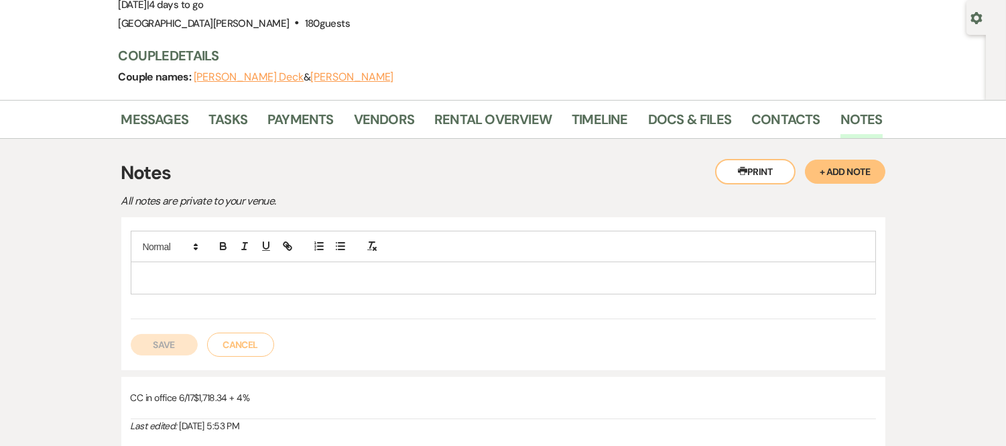
click at [612, 272] on p at bounding box center [503, 277] width 724 height 15
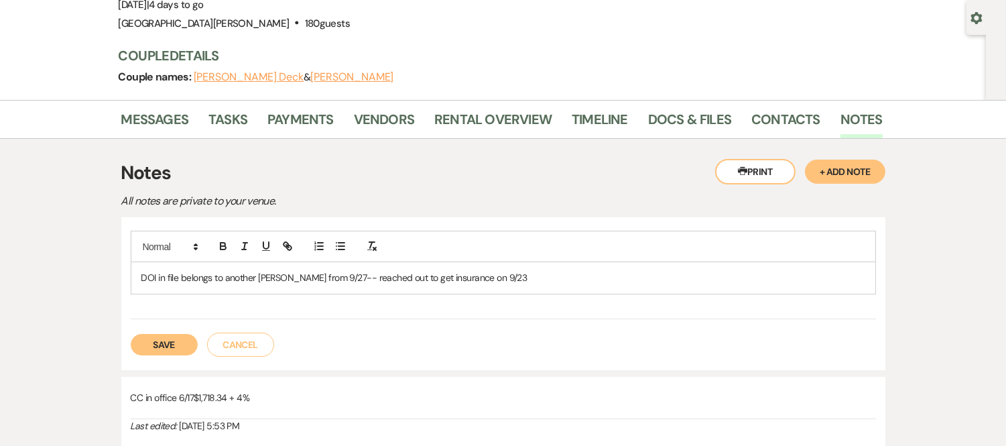
click at [181, 345] on button "Save" at bounding box center [164, 344] width 67 height 21
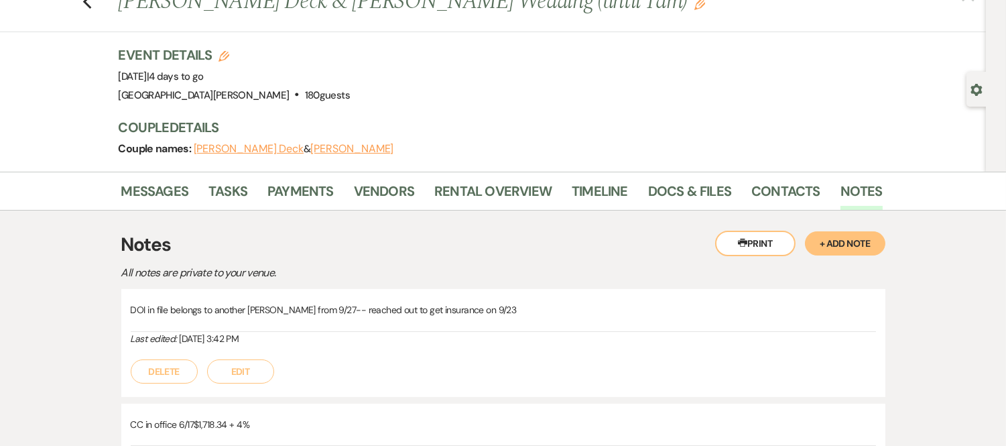
scroll to position [0, 0]
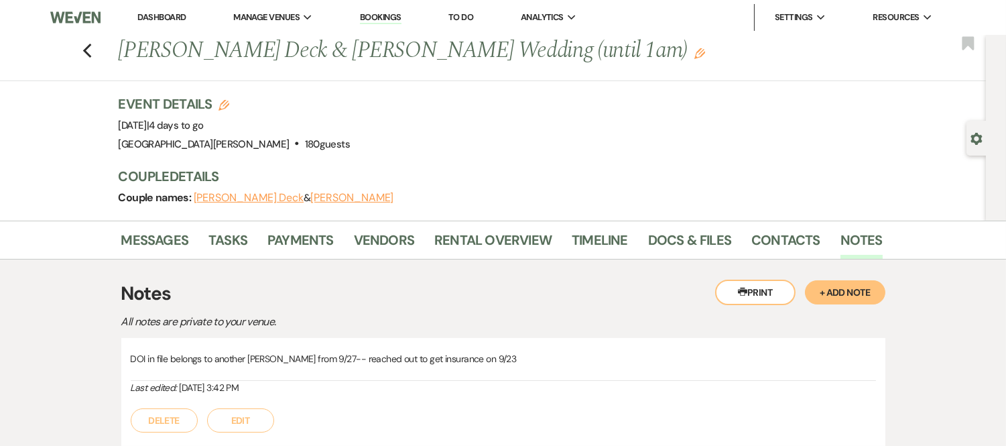
click at [178, 20] on link "Dashboard" at bounding box center [161, 16] width 48 height 11
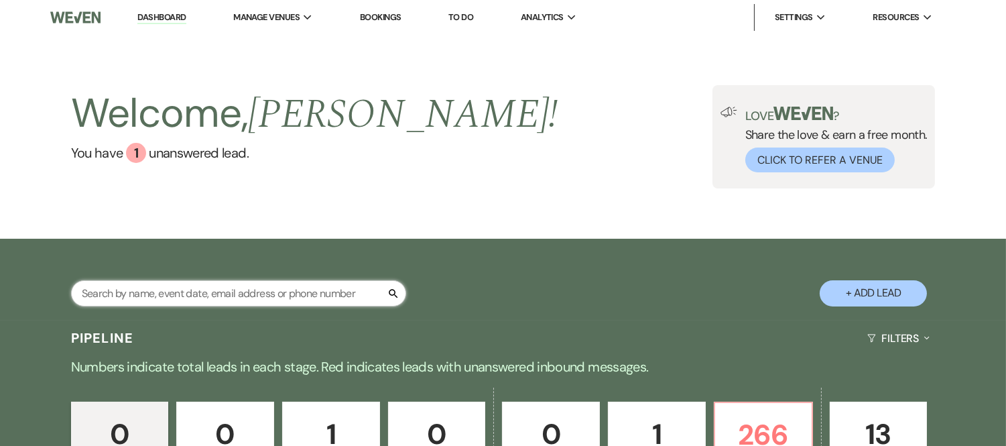
click at [188, 283] on input "text" at bounding box center [238, 293] width 335 height 26
type input "black barn"
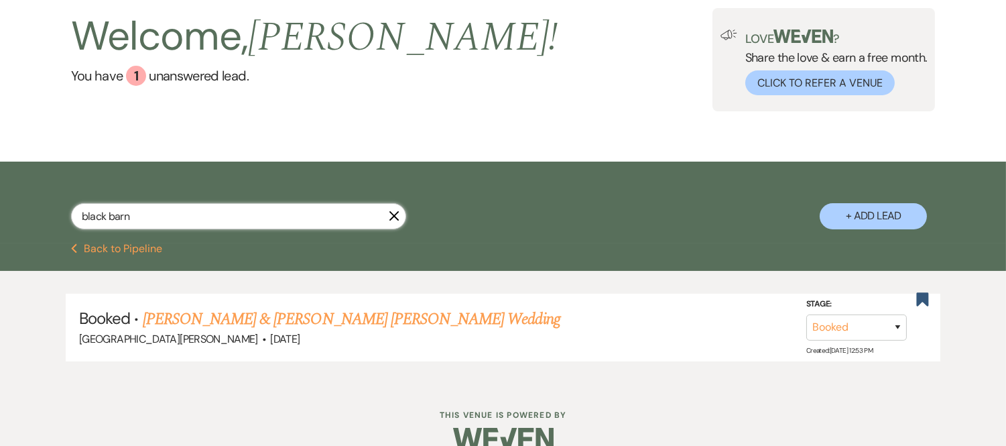
scroll to position [101, 0]
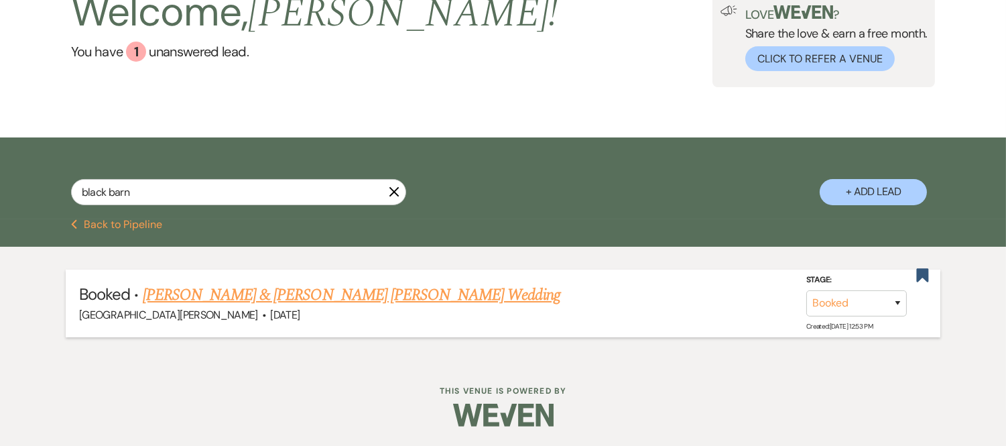
click at [340, 298] on link "[PERSON_NAME] & [PERSON_NAME] [PERSON_NAME] Wedding" at bounding box center [351, 295] width 417 height 24
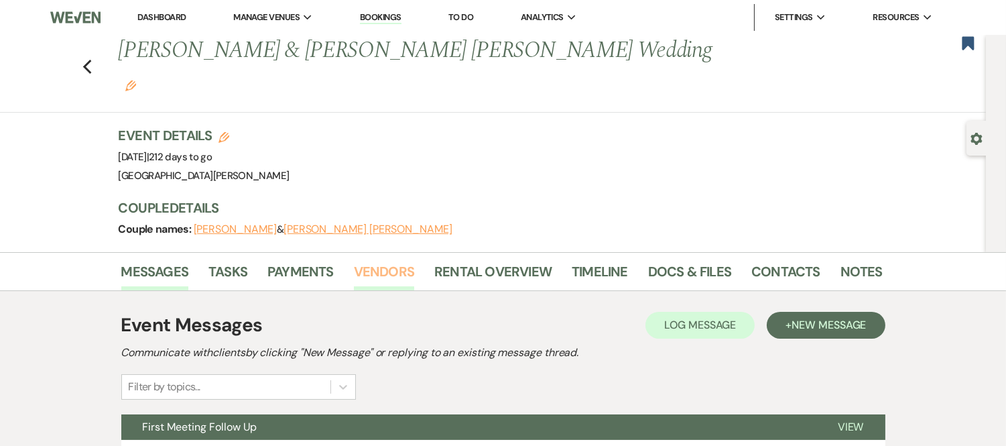
click at [389, 261] on link "Vendors" at bounding box center [384, 275] width 60 height 29
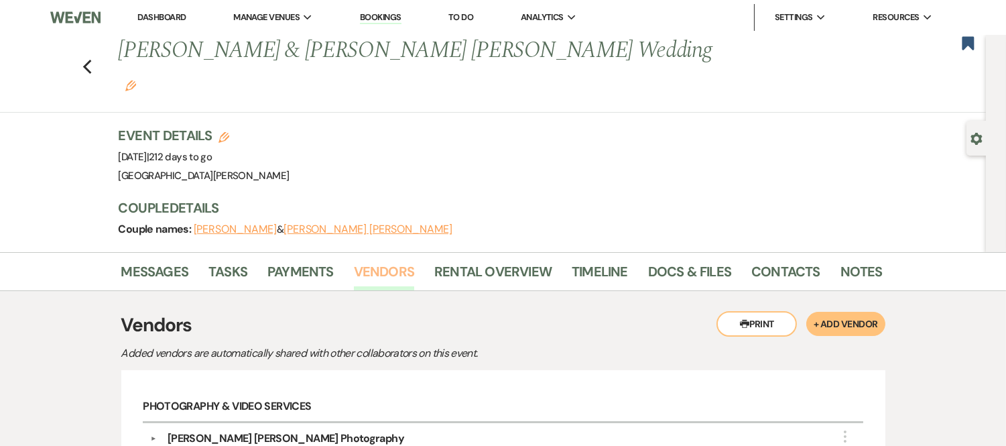
scroll to position [7, 0]
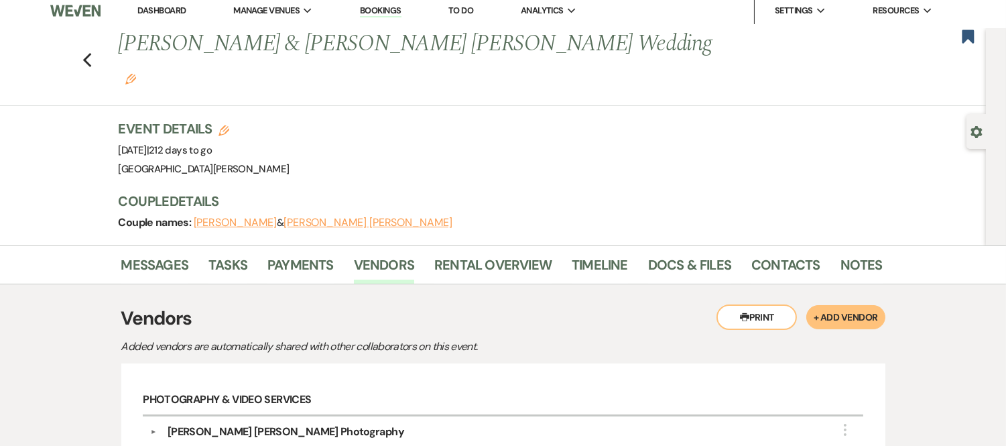
click at [166, 11] on link "Dashboard" at bounding box center [161, 10] width 48 height 11
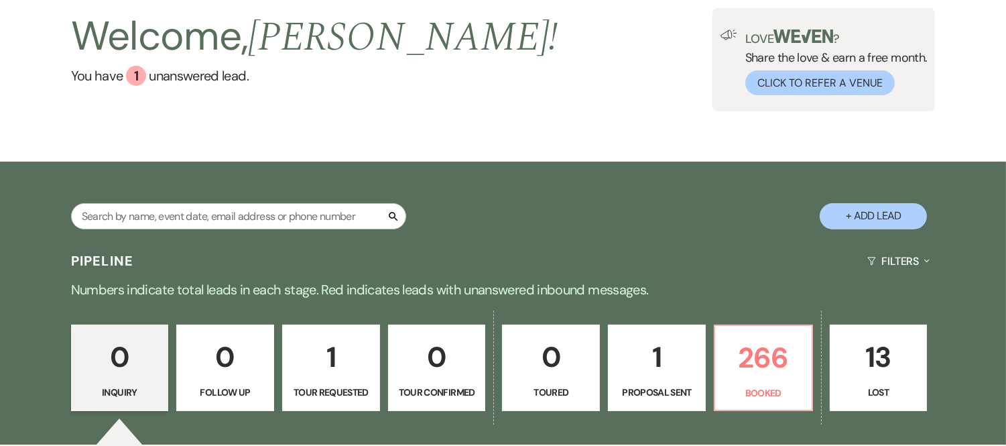
scroll to position [92, 0]
